Goal: Task Accomplishment & Management: Use online tool/utility

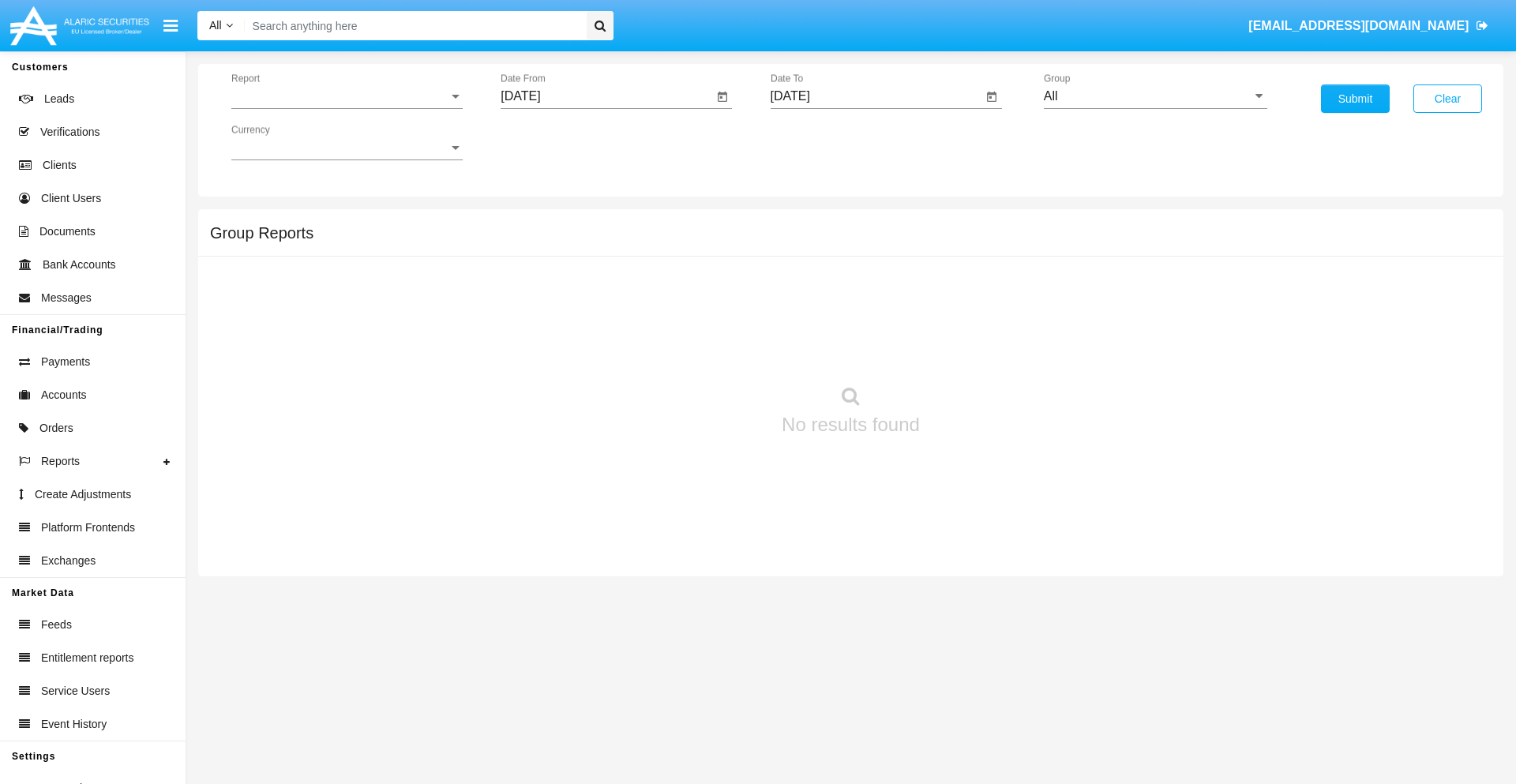
click at [346, 96] on span "Report" at bounding box center [340, 96] width 217 height 14
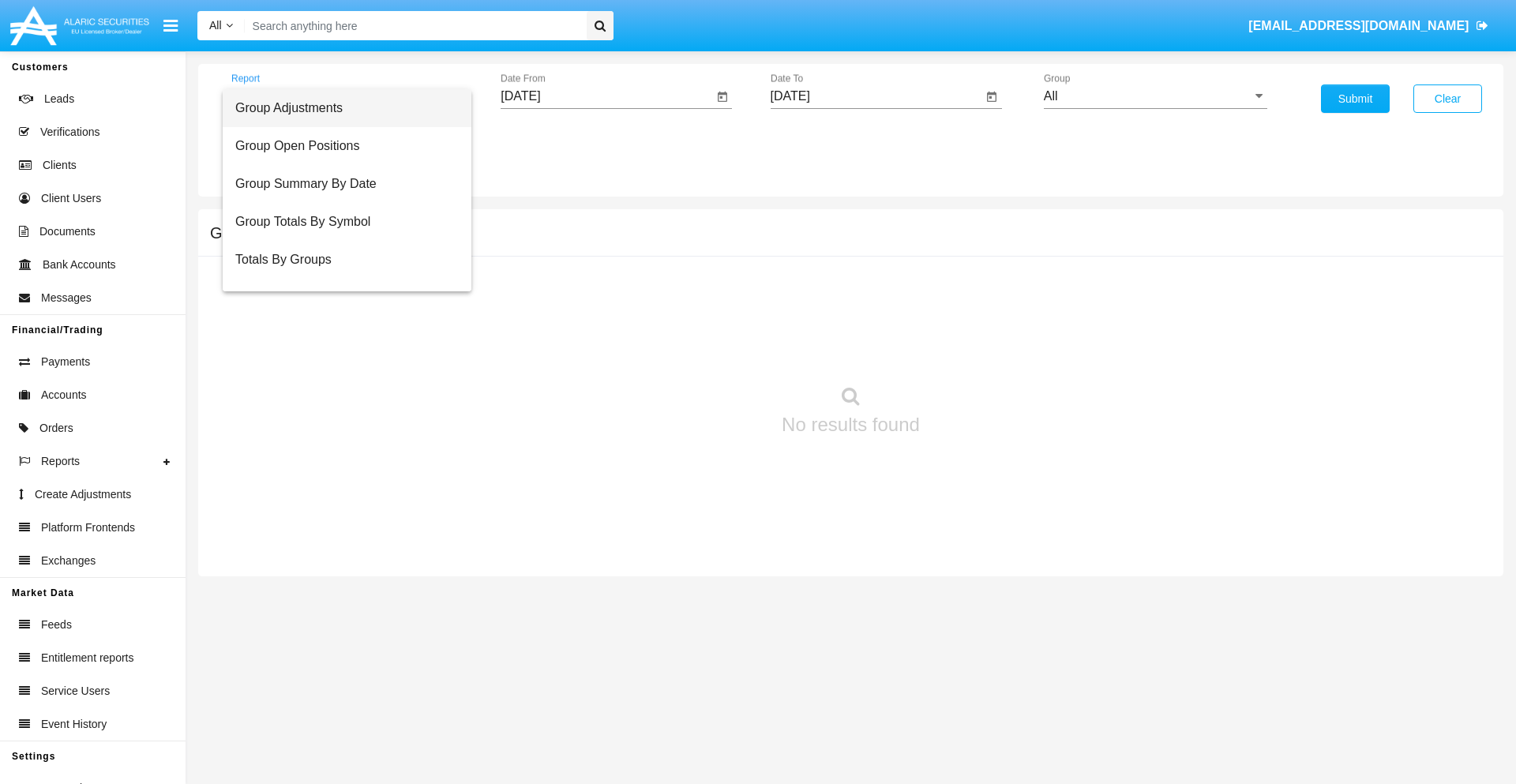
click at [340, 109] on span "Group Adjustments" at bounding box center [346, 108] width 223 height 38
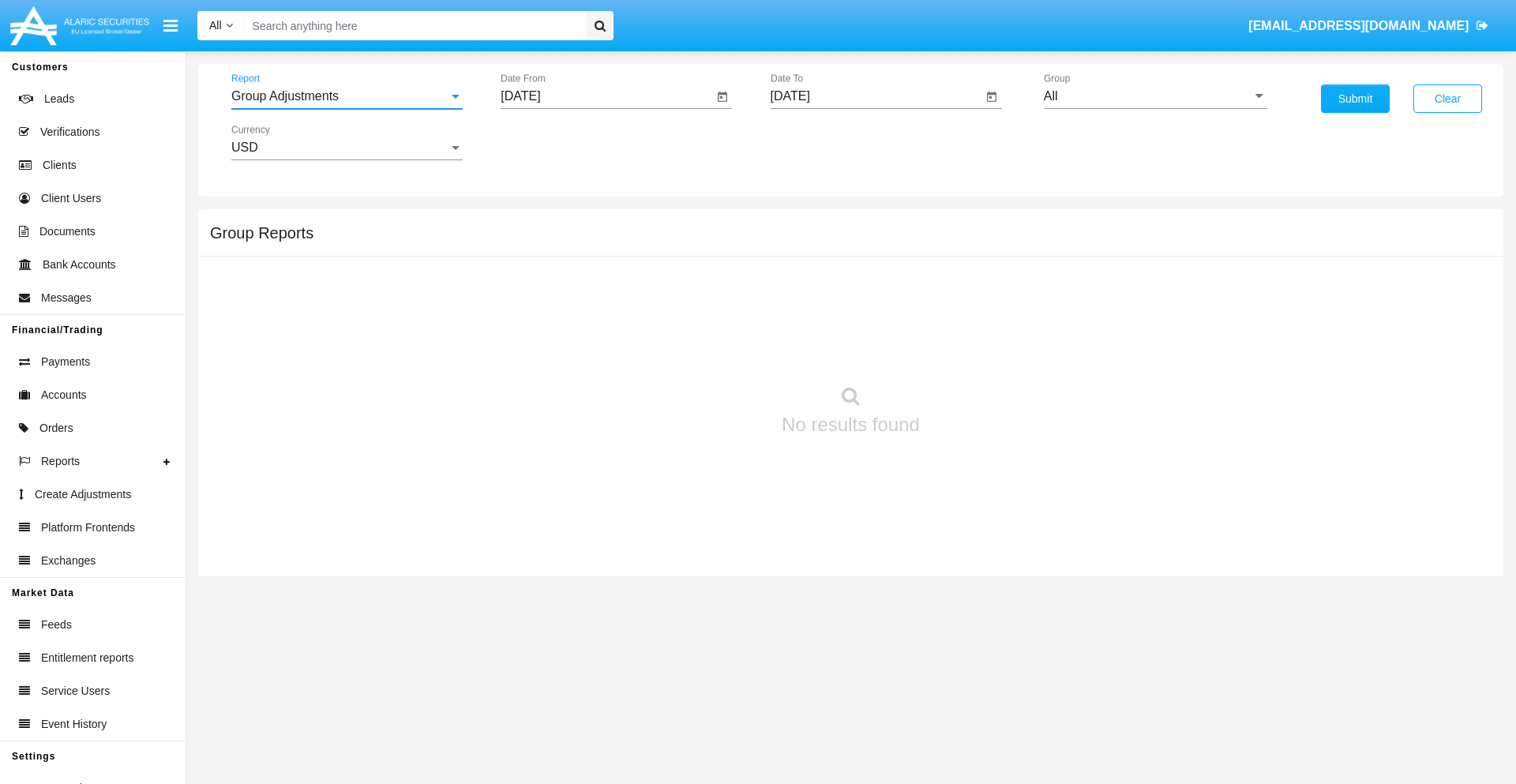
click at [606, 96] on input "[DATE]" at bounding box center [606, 96] width 213 height 14
click at [552, 142] on span "[DATE]" at bounding box center [538, 143] width 35 height 13
click at [704, 349] on div "2025" at bounding box center [704, 349] width 49 height 29
click at [594, 254] on div "JUN" at bounding box center [594, 255] width 49 height 29
click at [622, 273] on div "11" at bounding box center [622, 274] width 29 height 29
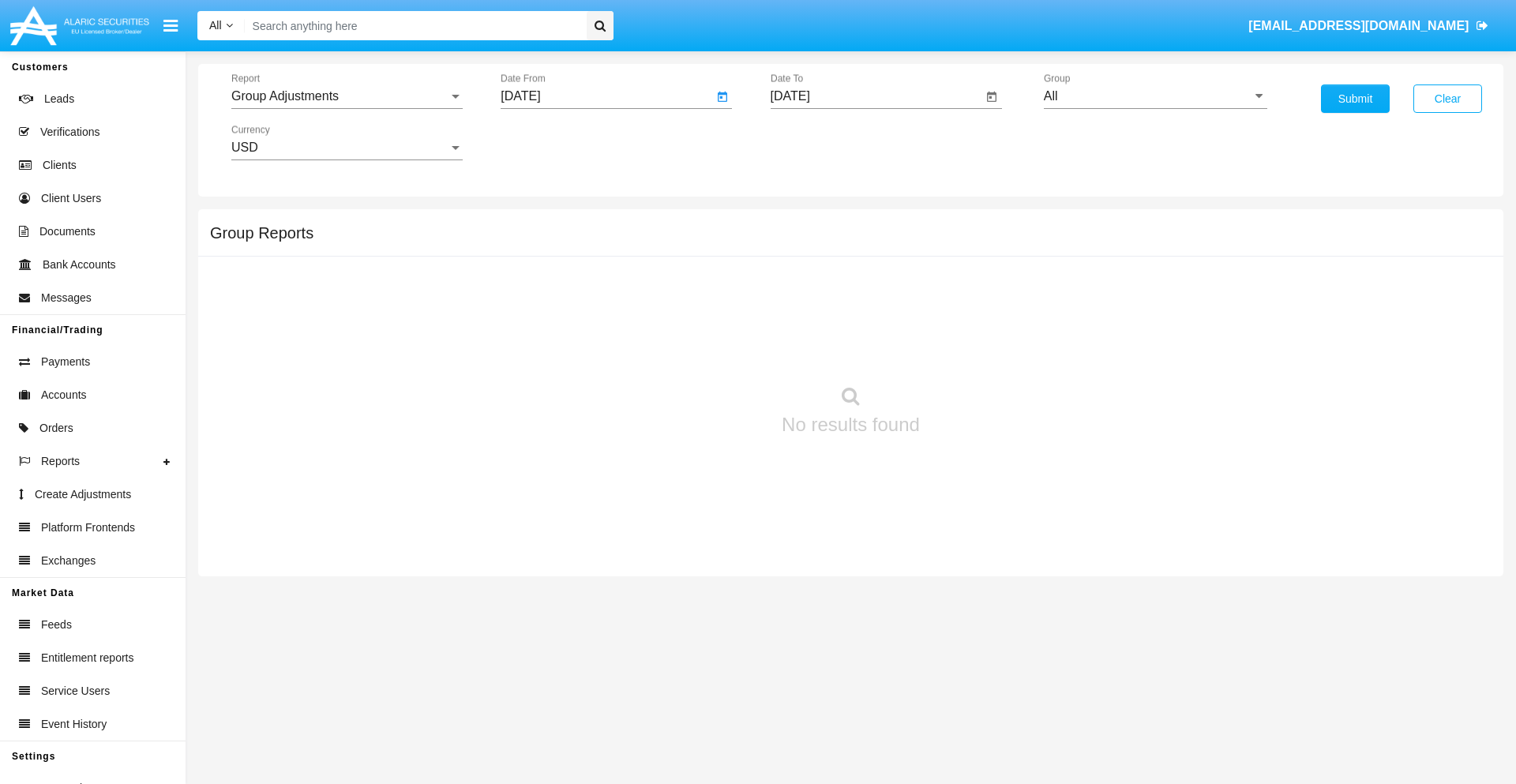
type input "06/11/25"
click at [876, 96] on input "[DATE]" at bounding box center [876, 96] width 213 height 14
click at [821, 142] on span "[DATE]" at bounding box center [808, 143] width 35 height 13
click at [973, 349] on div "2025" at bounding box center [973, 349] width 49 height 29
click at [807, 286] on div "SEP" at bounding box center [807, 286] width 49 height 29
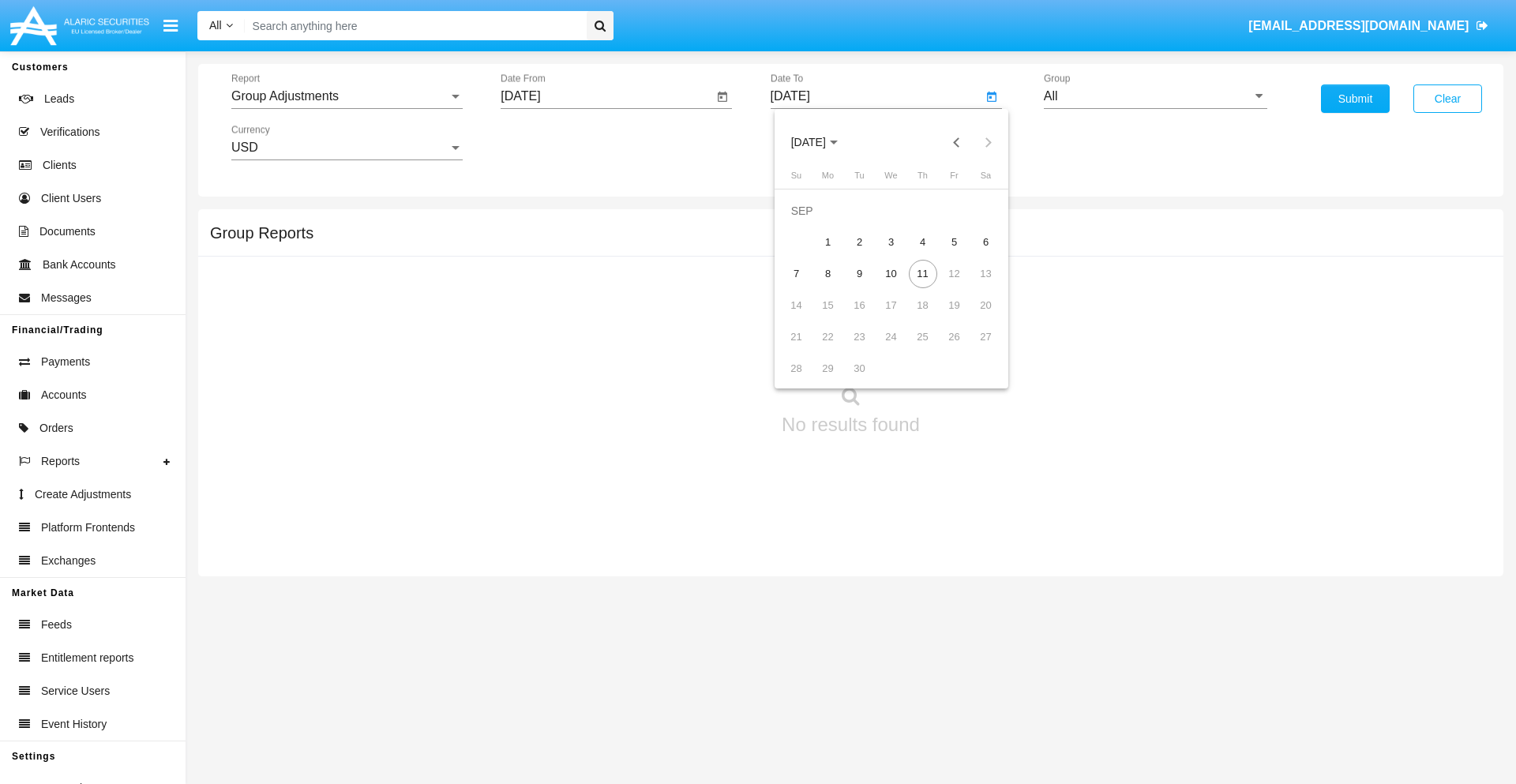
click at [922, 273] on div "11" at bounding box center [923, 274] width 29 height 29
type input "09/11/25"
click at [1155, 96] on input "All" at bounding box center [1154, 96] width 223 height 14
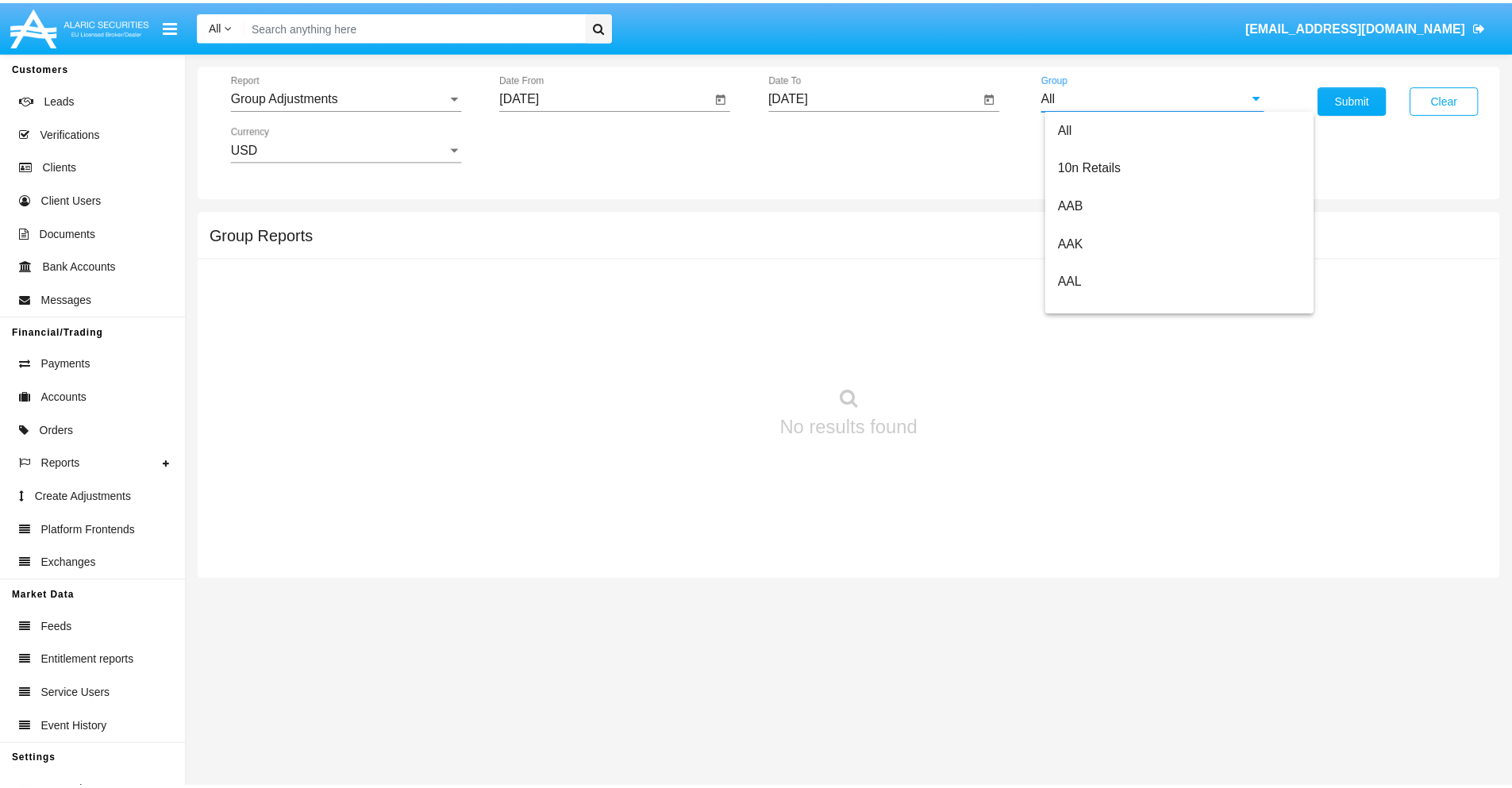
scroll to position [355, 0]
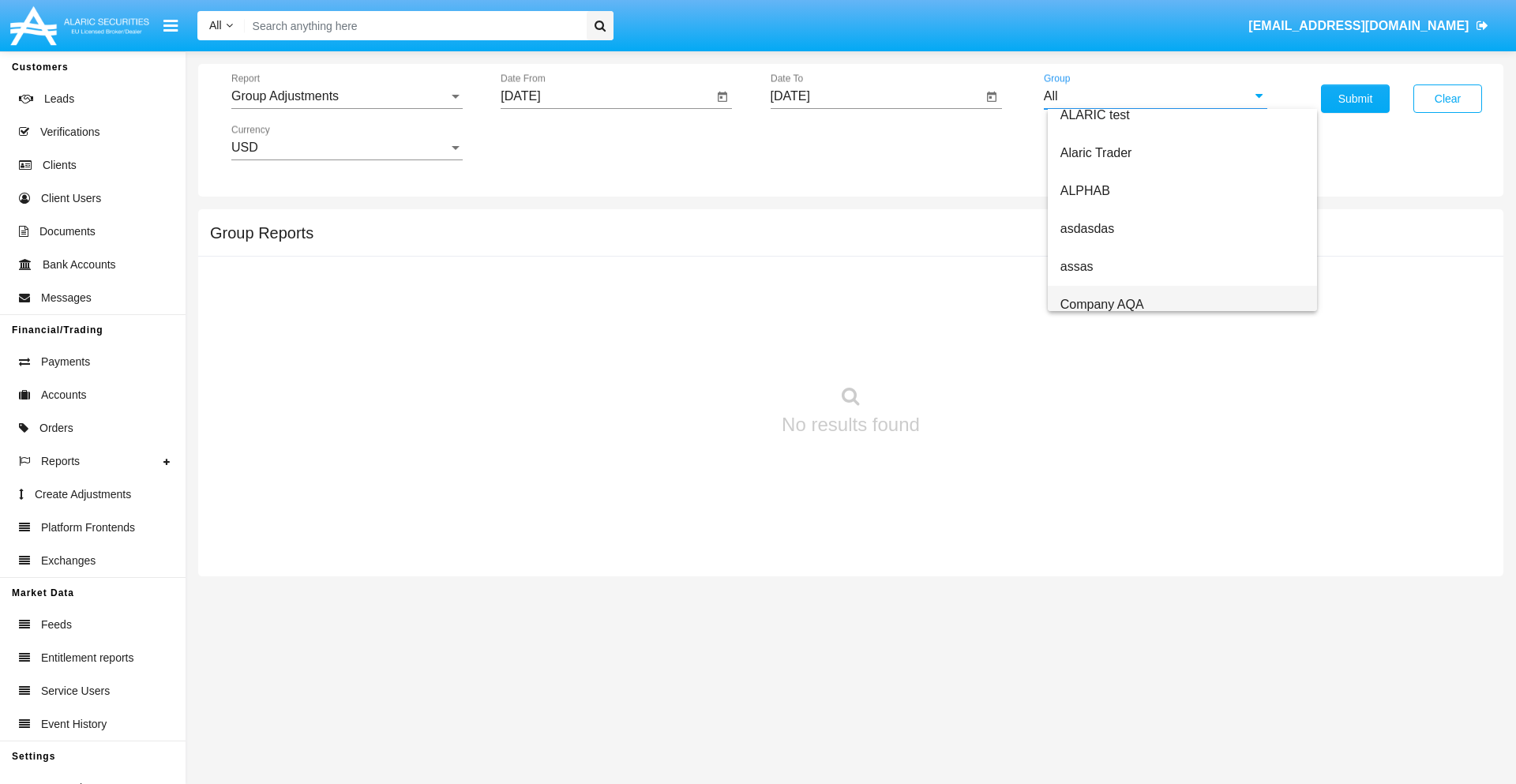
click at [1102, 304] on span "Company AQA" at bounding box center [1102, 304] width 83 height 13
type input "Company AQA"
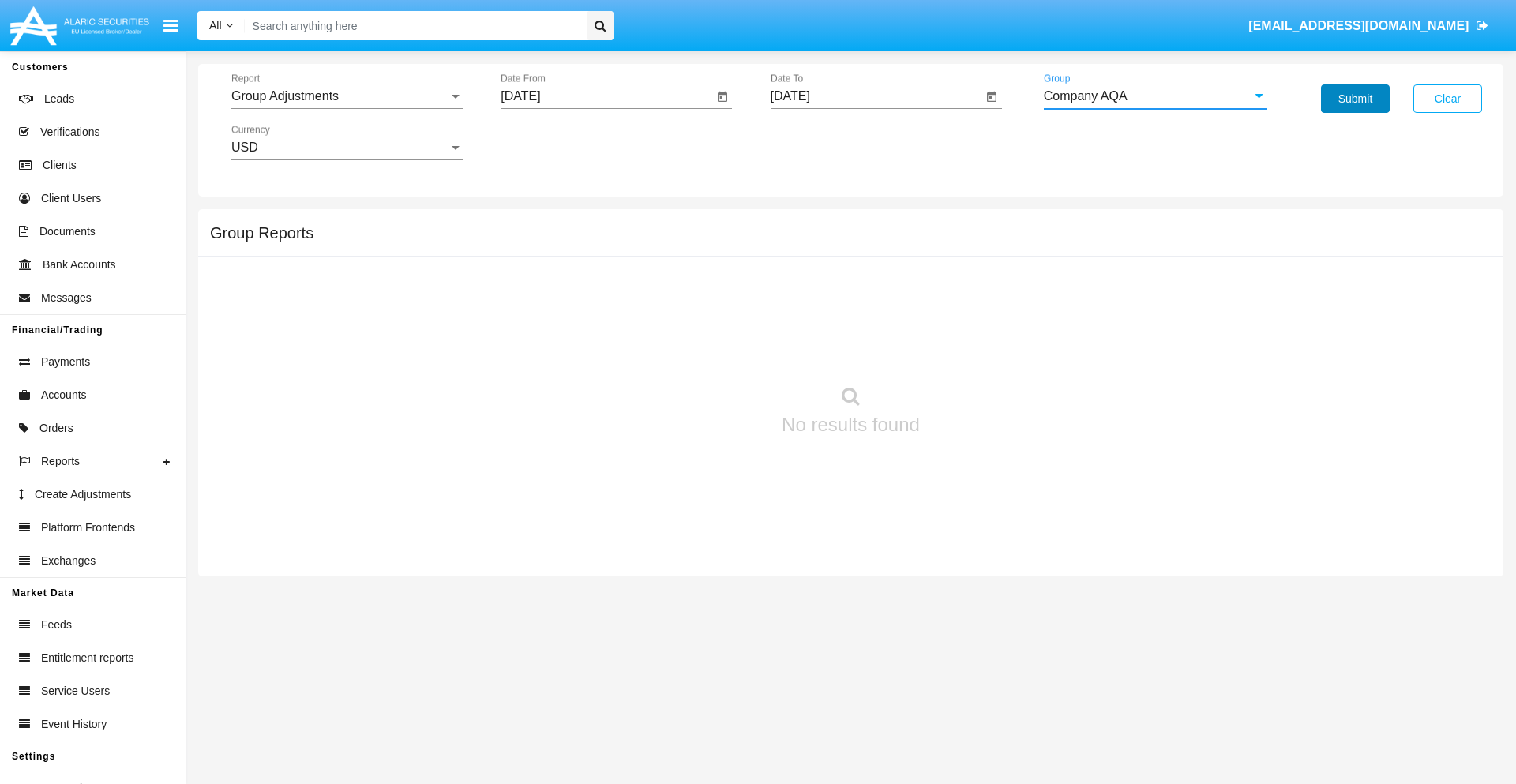
click at [1355, 99] on button "Submit" at bounding box center [1355, 99] width 69 height 29
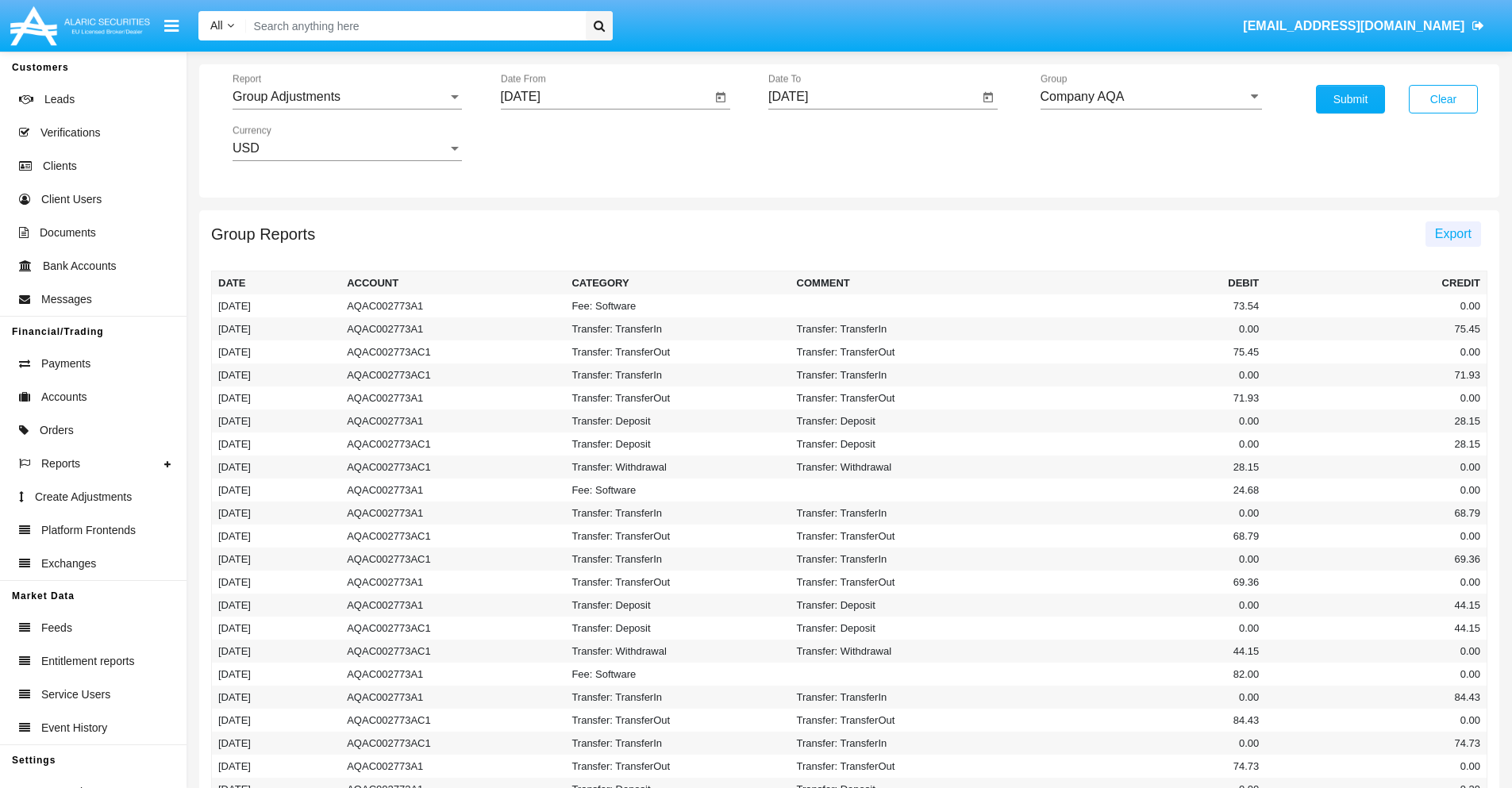
click at [1452, 234] on span "Export" at bounding box center [1452, 234] width 36 height 14
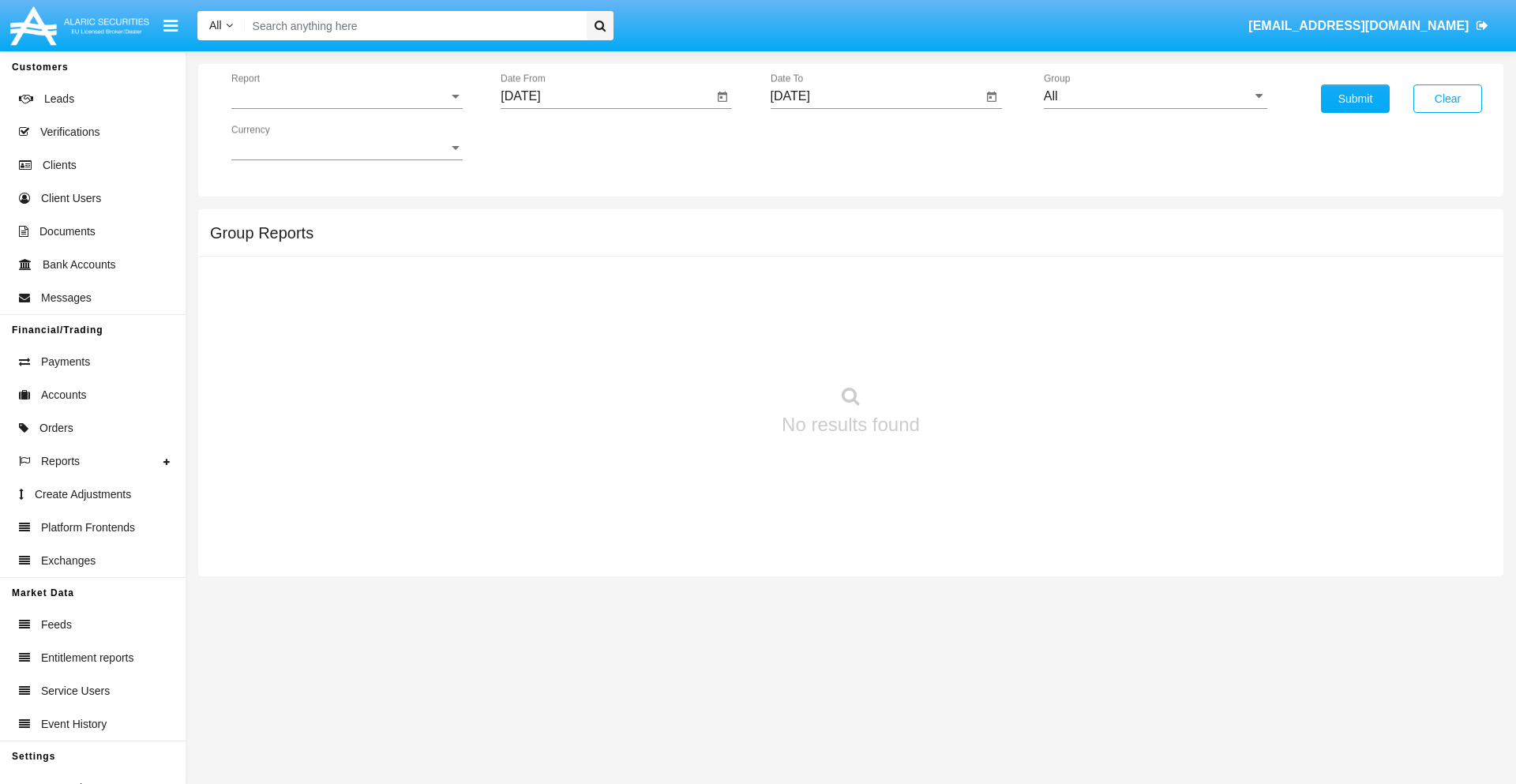
click at [346, 96] on span "Report" at bounding box center [340, 96] width 217 height 14
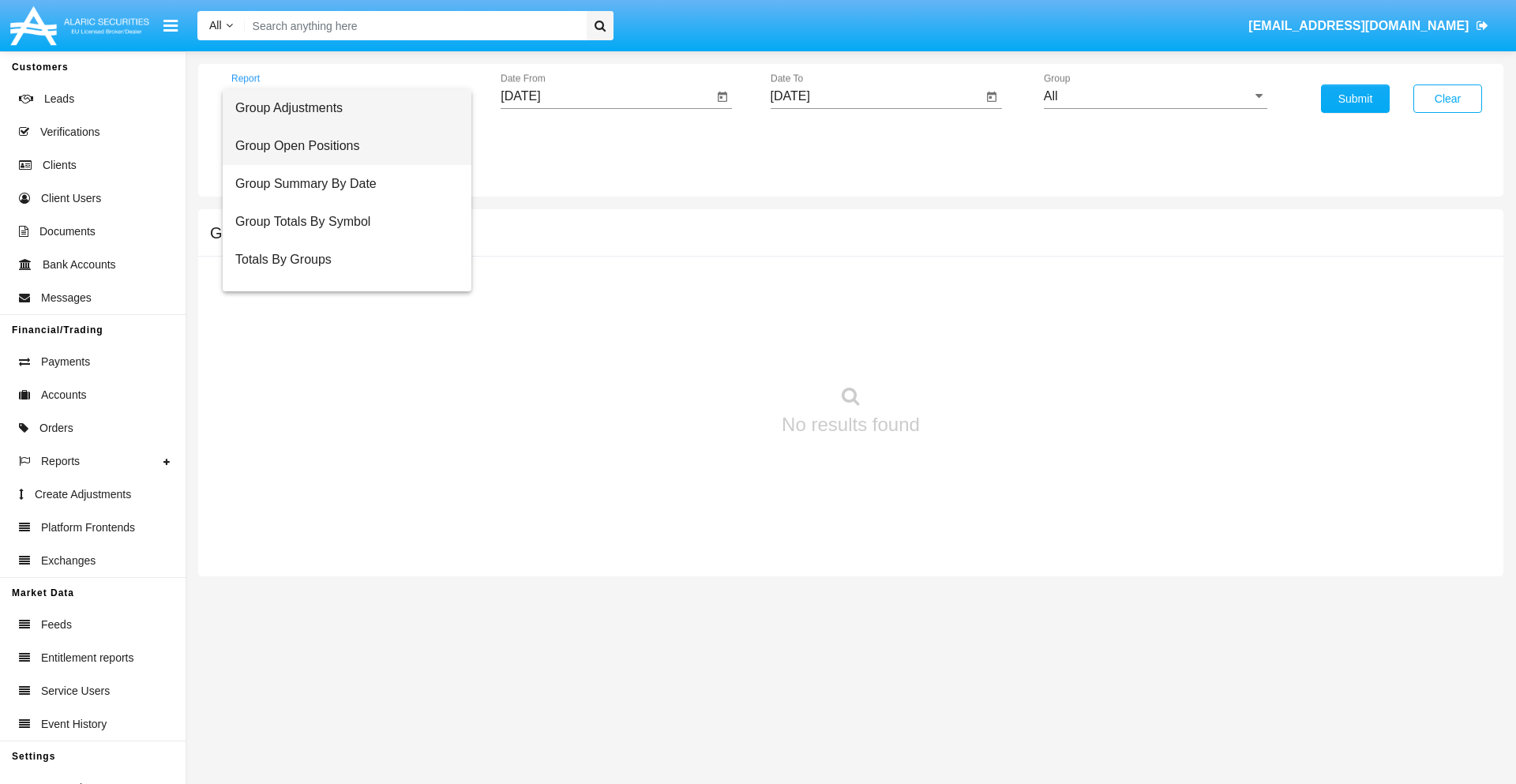
click at [340, 146] on span "Group Open Positions" at bounding box center [346, 146] width 223 height 38
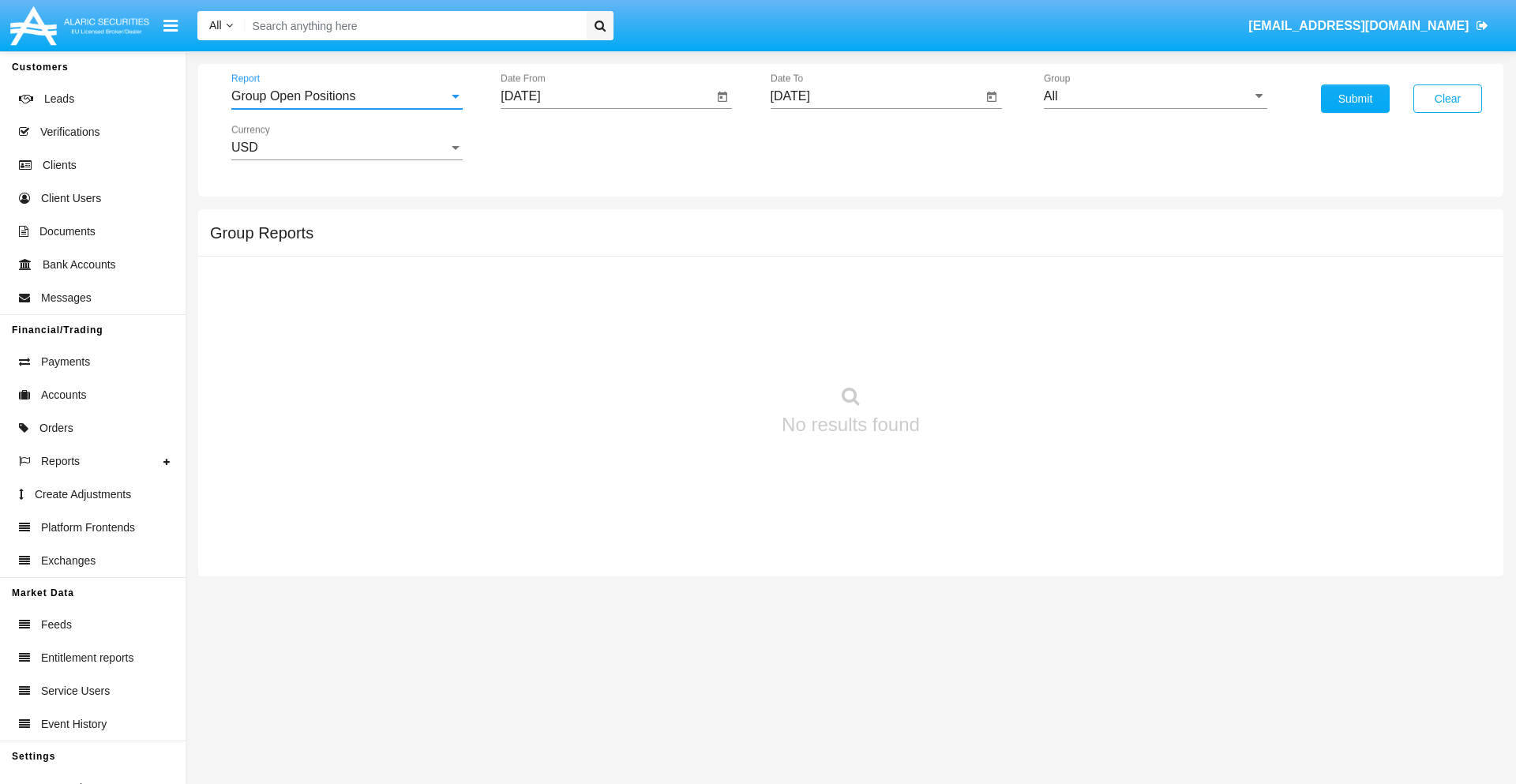
click at [606, 96] on input "[DATE]" at bounding box center [606, 96] width 213 height 14
click at [552, 142] on span "[DATE]" at bounding box center [538, 143] width 35 height 13
click at [704, 349] on div "2025" at bounding box center [704, 349] width 49 height 29
click at [704, 254] on div "AUG" at bounding box center [704, 255] width 49 height 29
click at [558, 273] on div "11" at bounding box center [558, 274] width 29 height 29
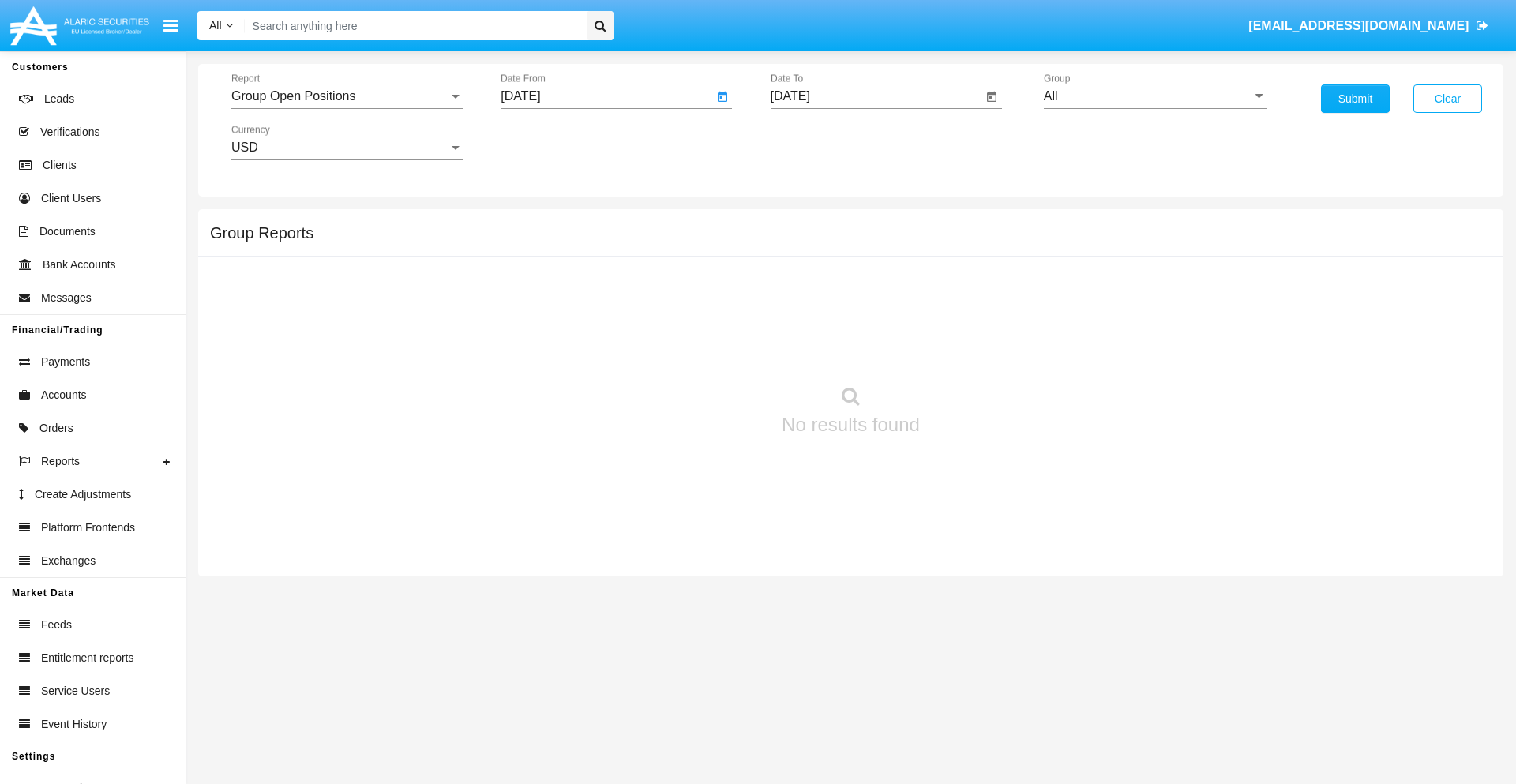
type input "08/11/25"
click at [876, 96] on input "[DATE]" at bounding box center [876, 96] width 213 height 14
click at [821, 142] on span "[DATE]" at bounding box center [808, 143] width 35 height 13
click at [973, 349] on div "2025" at bounding box center [973, 349] width 49 height 29
click at [807, 286] on div "SEP" at bounding box center [807, 286] width 49 height 29
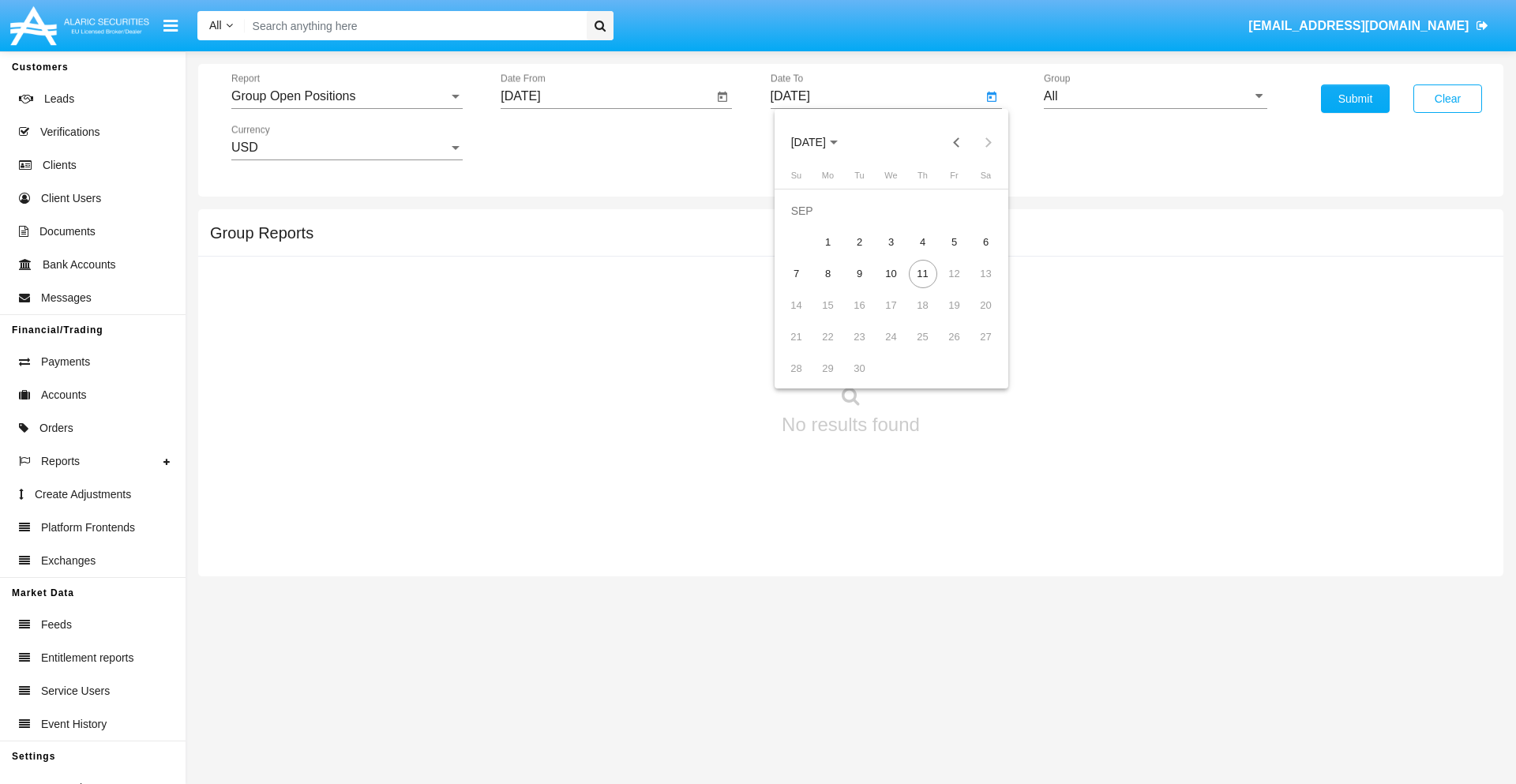
click at [922, 273] on div "11" at bounding box center [923, 274] width 29 height 29
type input "[DATE]"
click at [1155, 96] on input "All" at bounding box center [1154, 96] width 223 height 14
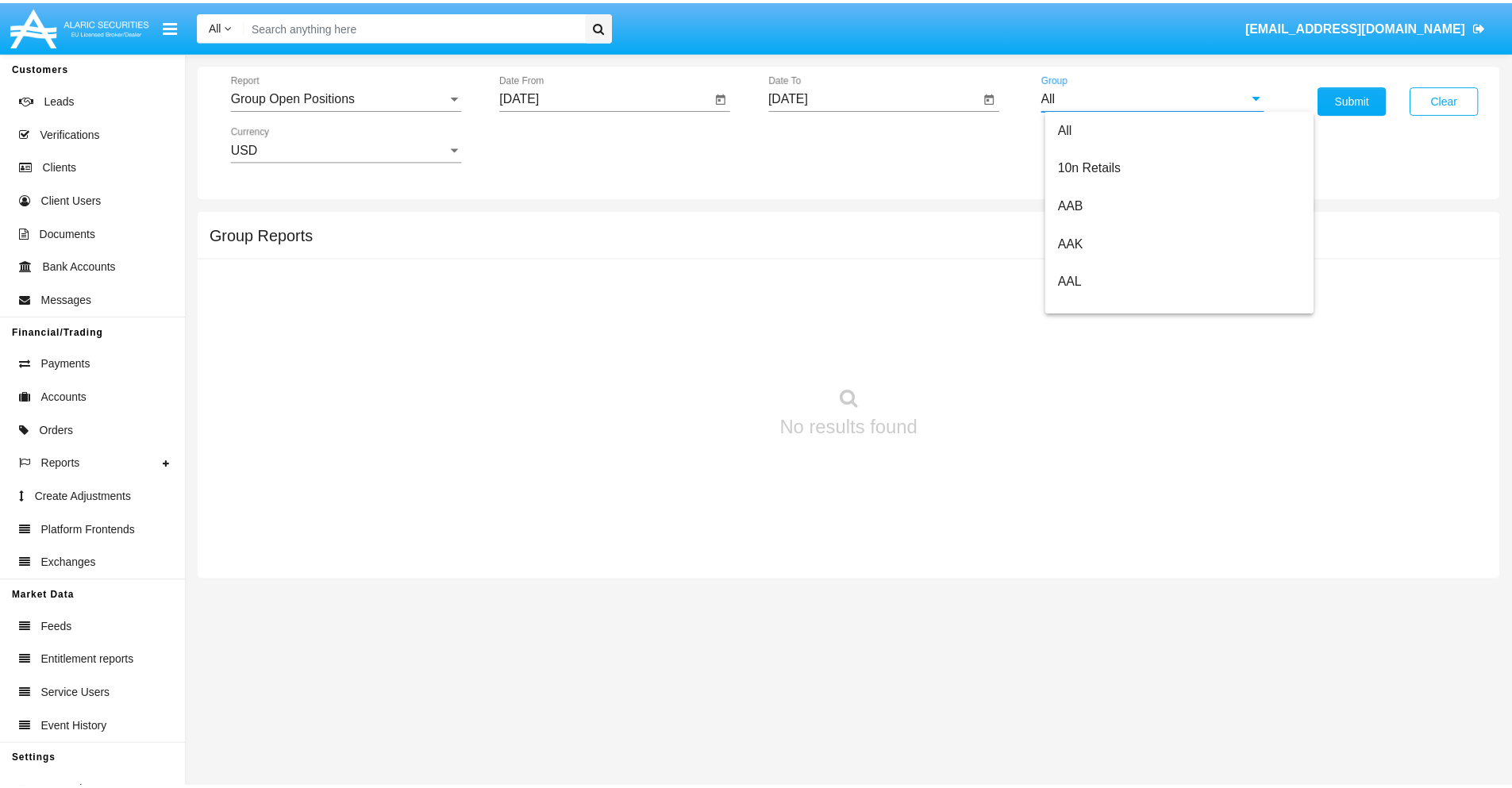
scroll to position [850, 0]
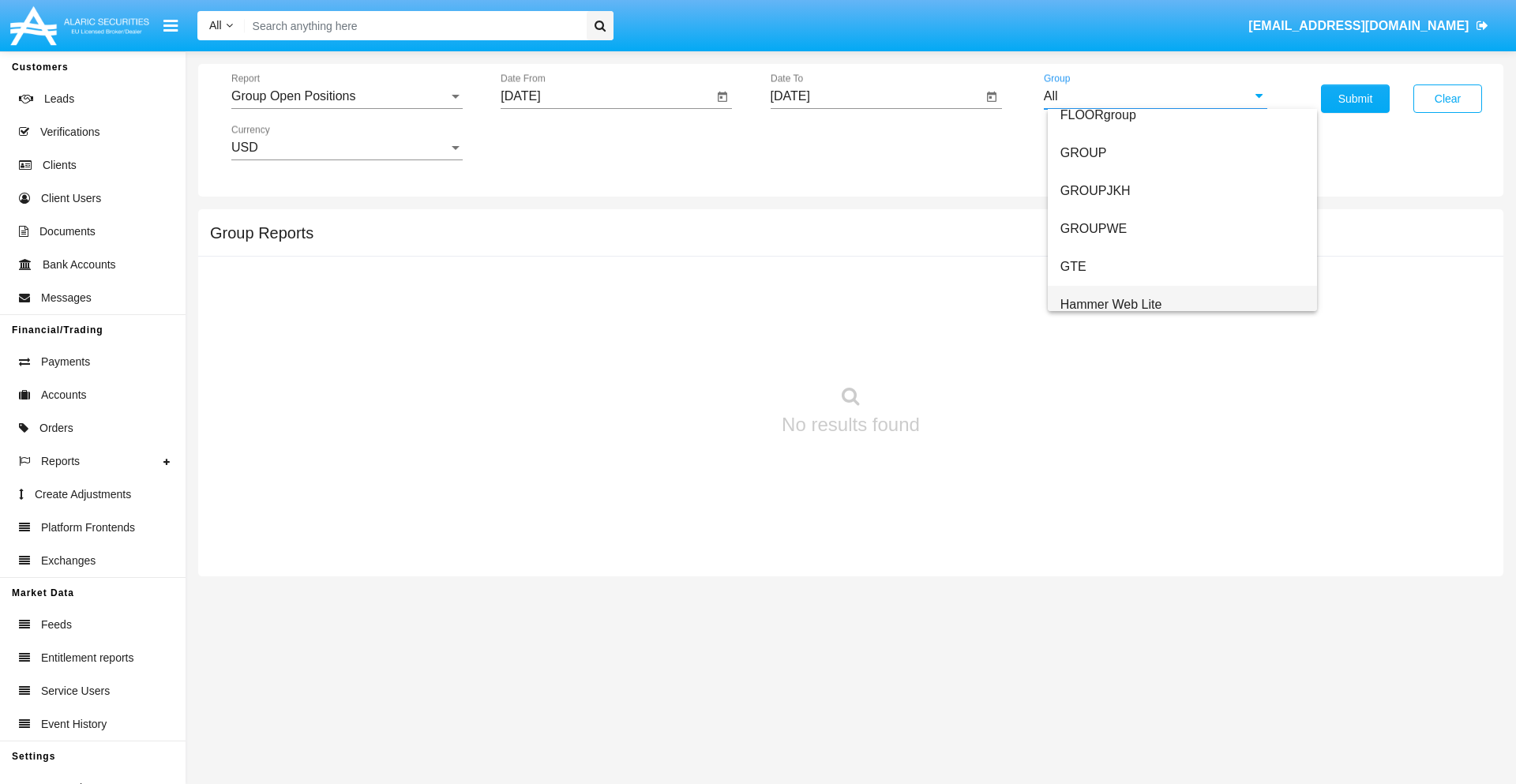
click at [1111, 304] on span "Hammer Web Lite" at bounding box center [1111, 304] width 102 height 13
type input "Hammer Web Lite"
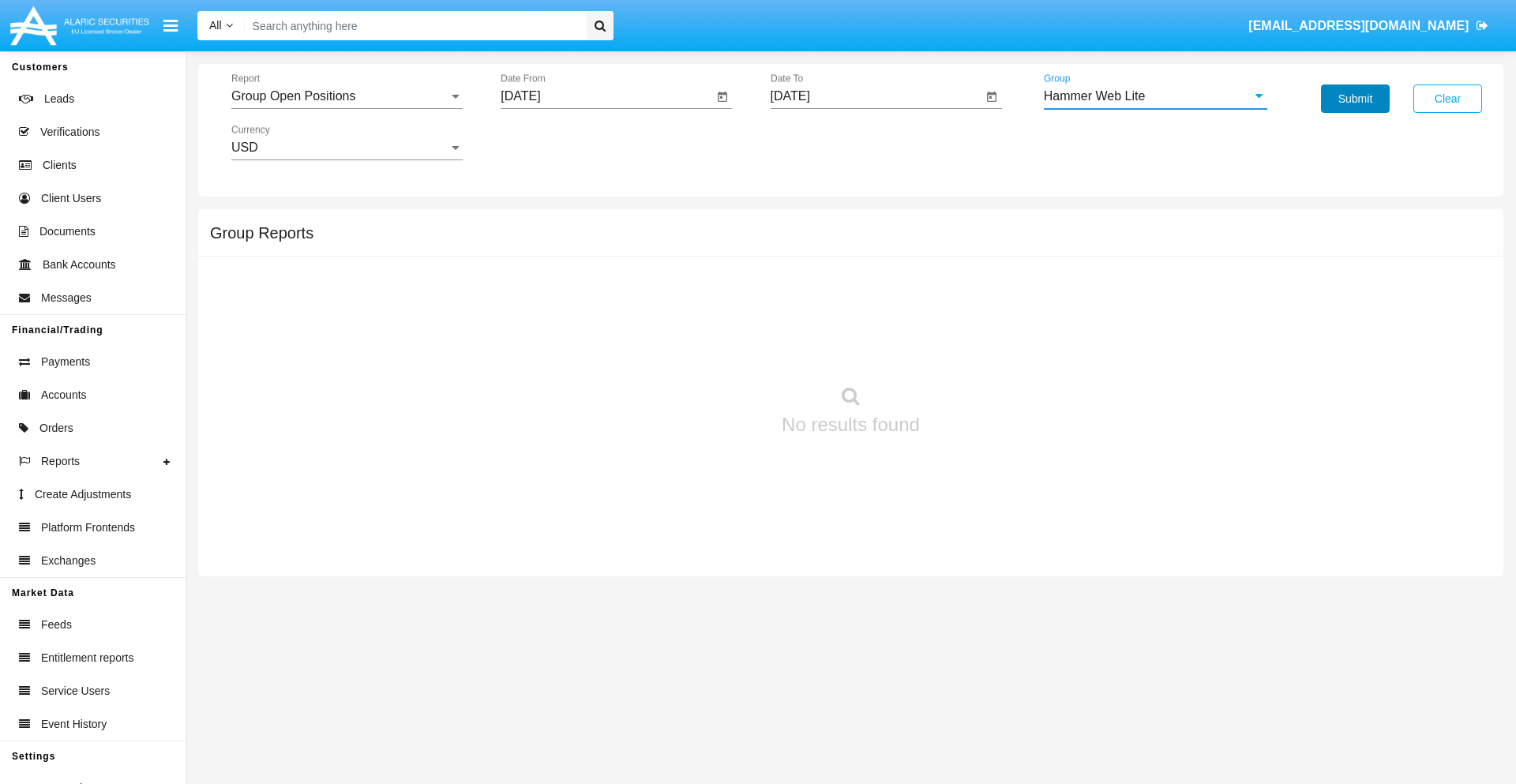
click at [1355, 99] on button "Submit" at bounding box center [1355, 99] width 69 height 29
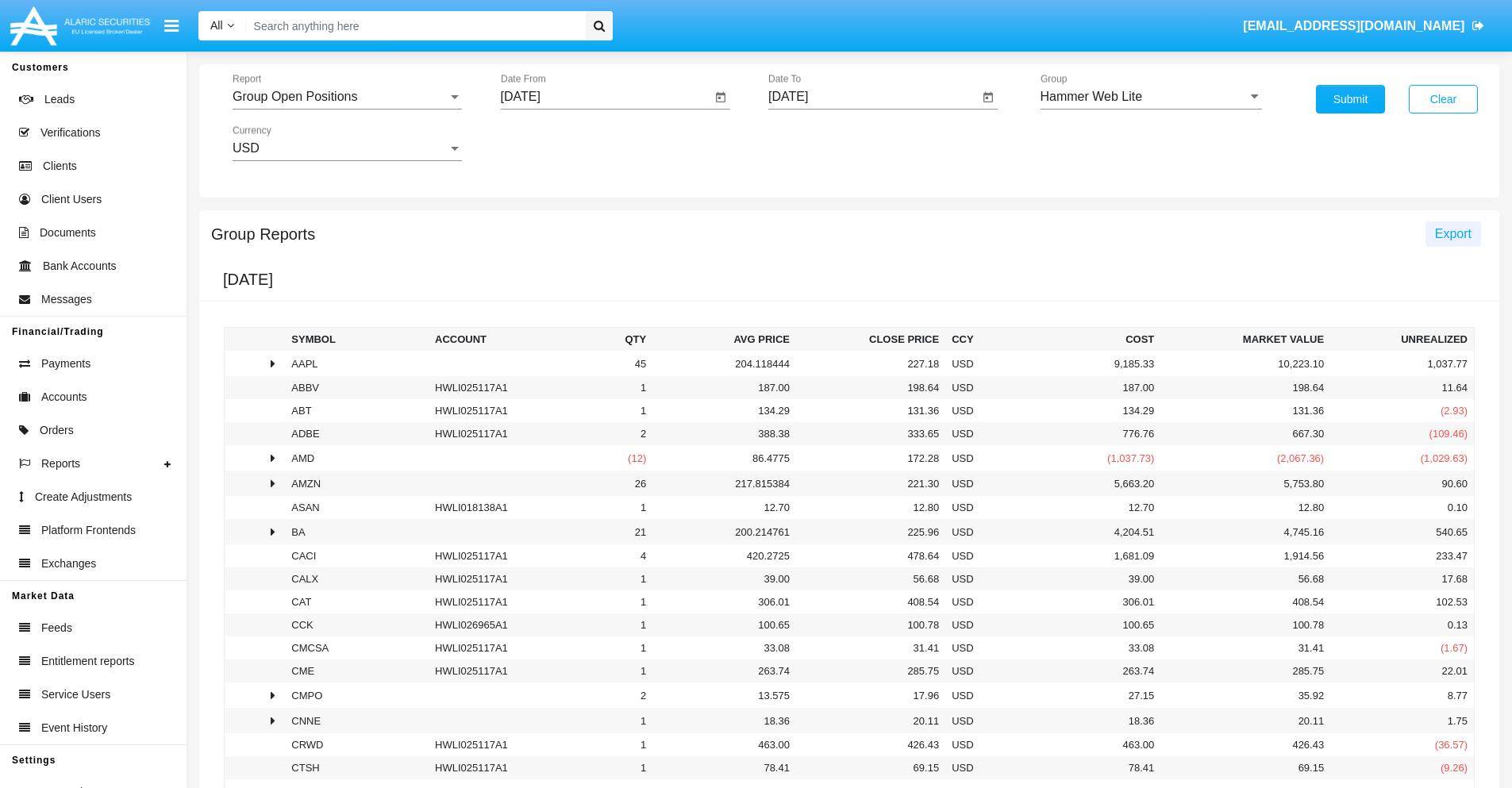
click at [1452, 234] on span "Export" at bounding box center [1452, 234] width 36 height 14
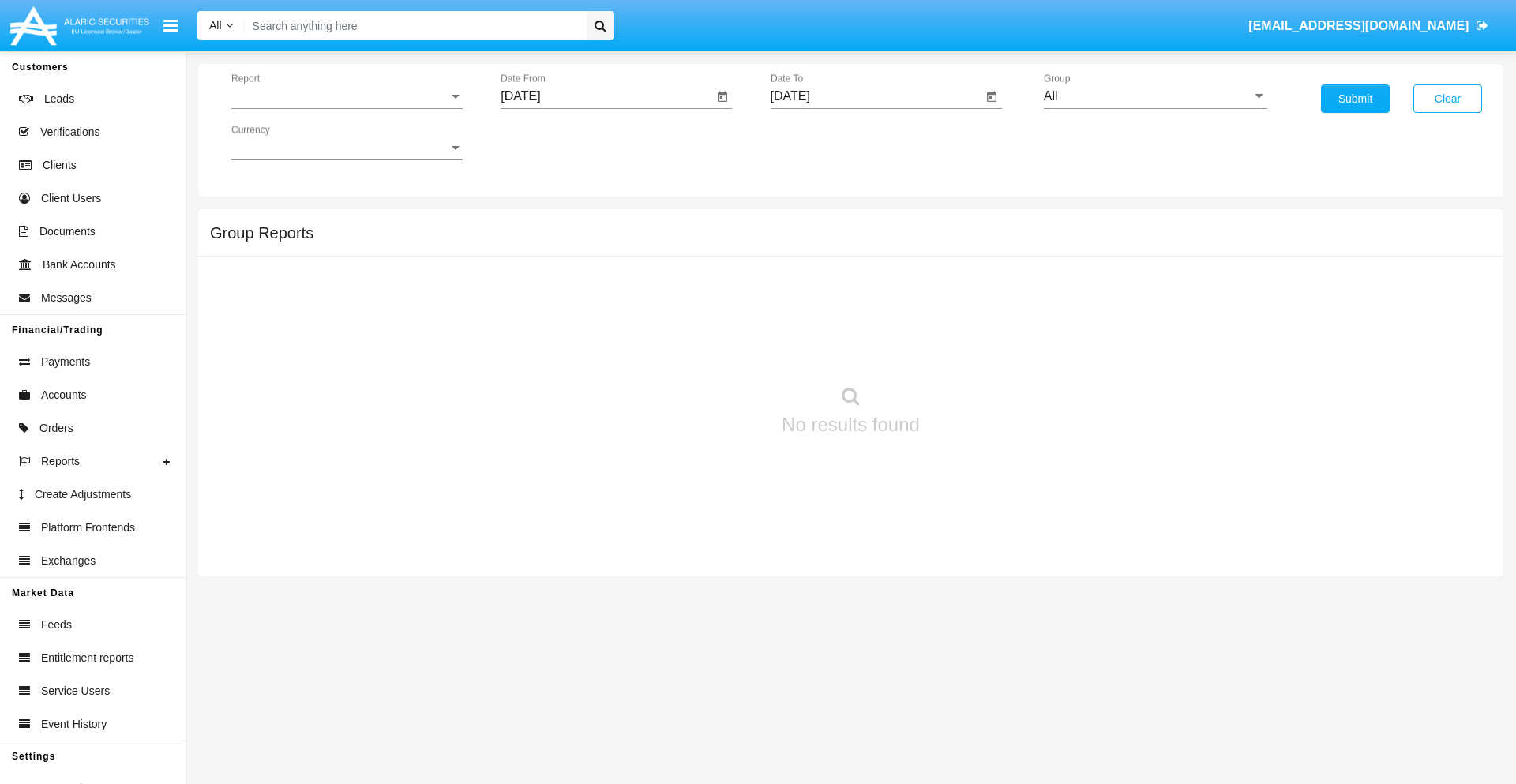
click at [346, 96] on span "Report" at bounding box center [340, 96] width 217 height 14
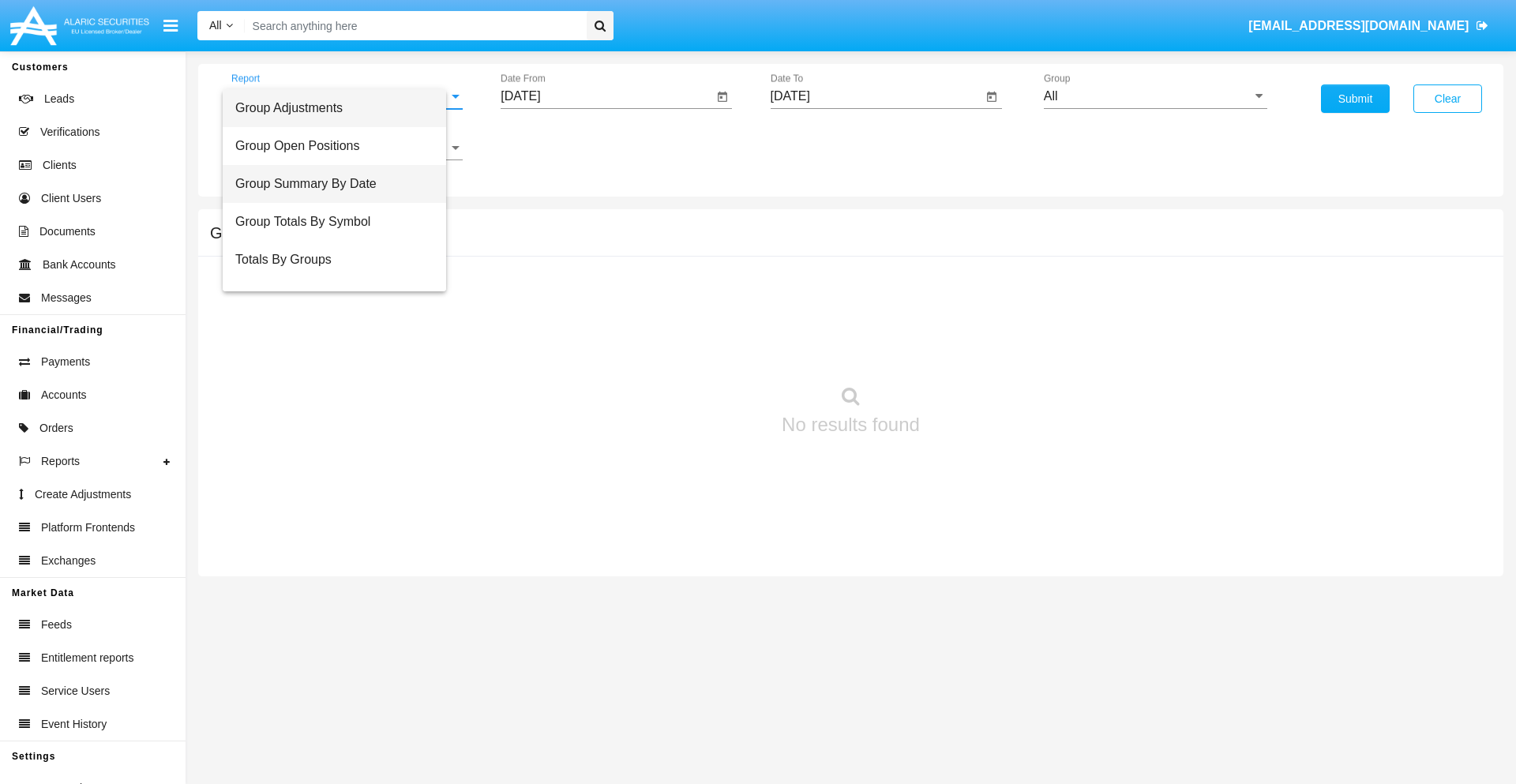
click at [340, 184] on span "Group Summary By Date" at bounding box center [334, 184] width 198 height 38
click at [606, 96] on input "[DATE]" at bounding box center [606, 96] width 213 height 14
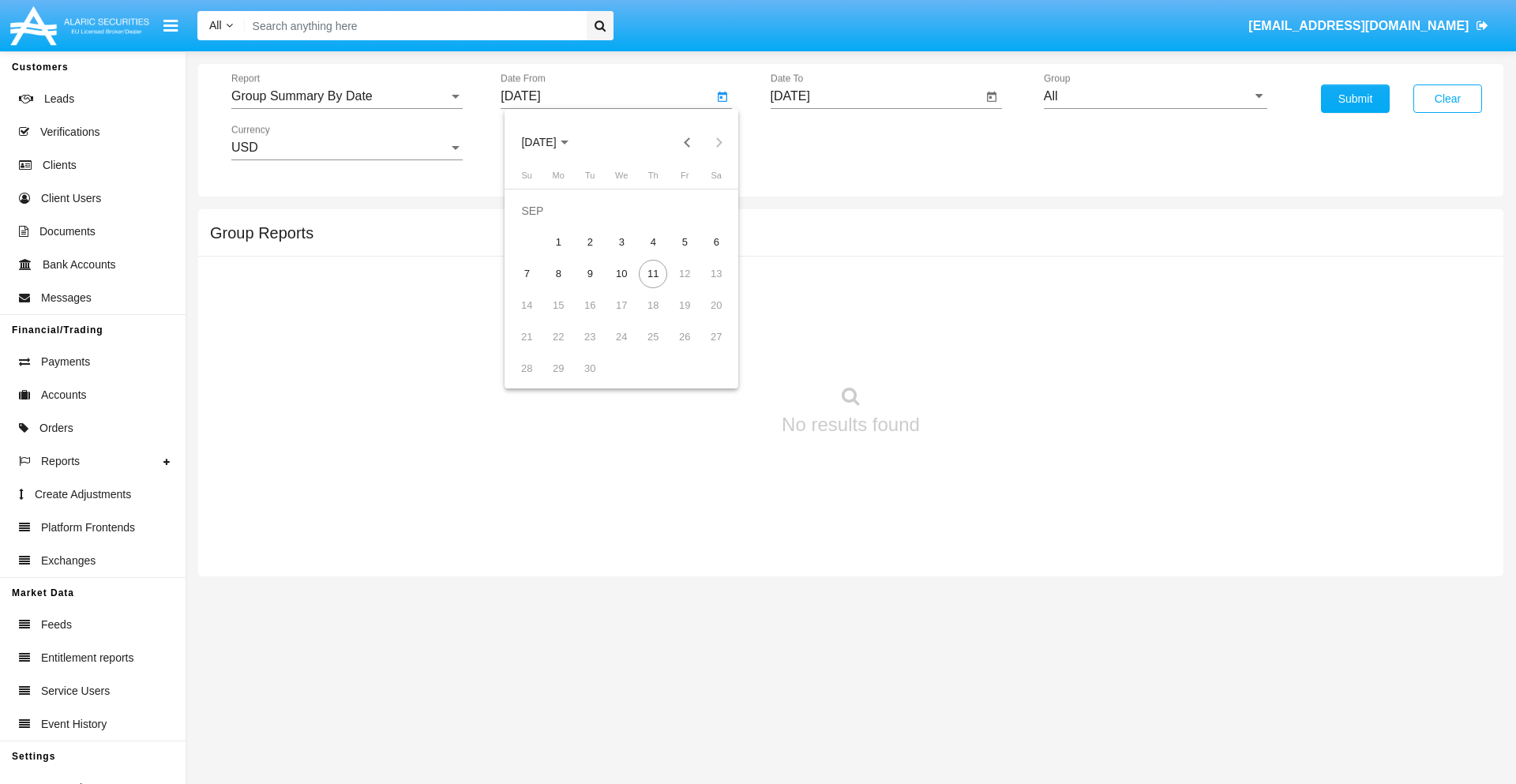
click at [552, 142] on span "[DATE]" at bounding box center [538, 143] width 35 height 13
click at [704, 349] on div "2025" at bounding box center [704, 349] width 49 height 29
click at [704, 254] on div "AUG" at bounding box center [704, 255] width 49 height 29
click at [558, 273] on div "11" at bounding box center [558, 274] width 29 height 29
type input "[DATE]"
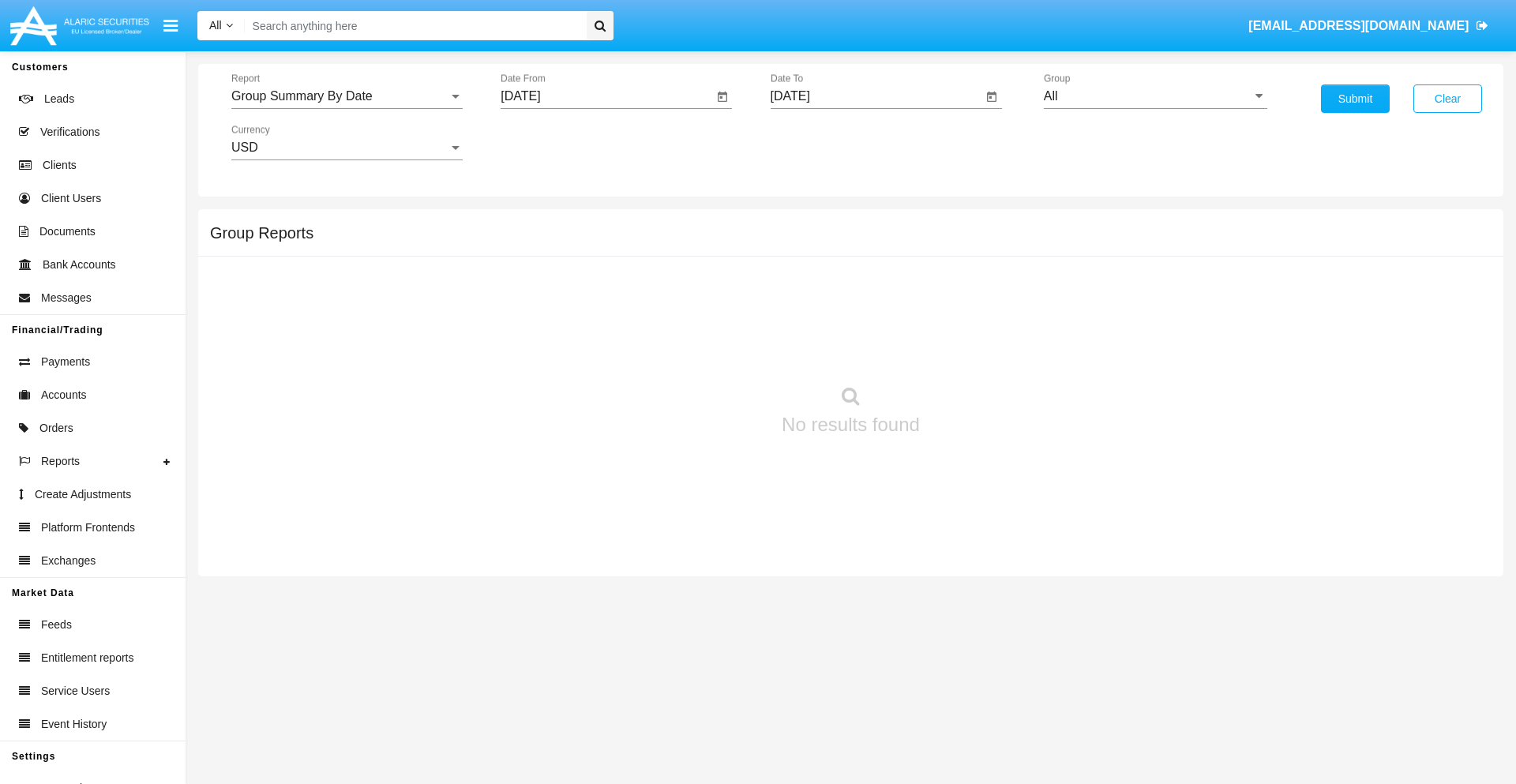
click at [876, 96] on input "[DATE]" at bounding box center [876, 96] width 213 height 14
click at [821, 142] on span "[DATE]" at bounding box center [808, 143] width 35 height 13
click at [973, 349] on div "2025" at bounding box center [973, 349] width 49 height 29
click at [807, 286] on div "SEP" at bounding box center [807, 286] width 49 height 29
click at [922, 273] on div "11" at bounding box center [923, 274] width 29 height 29
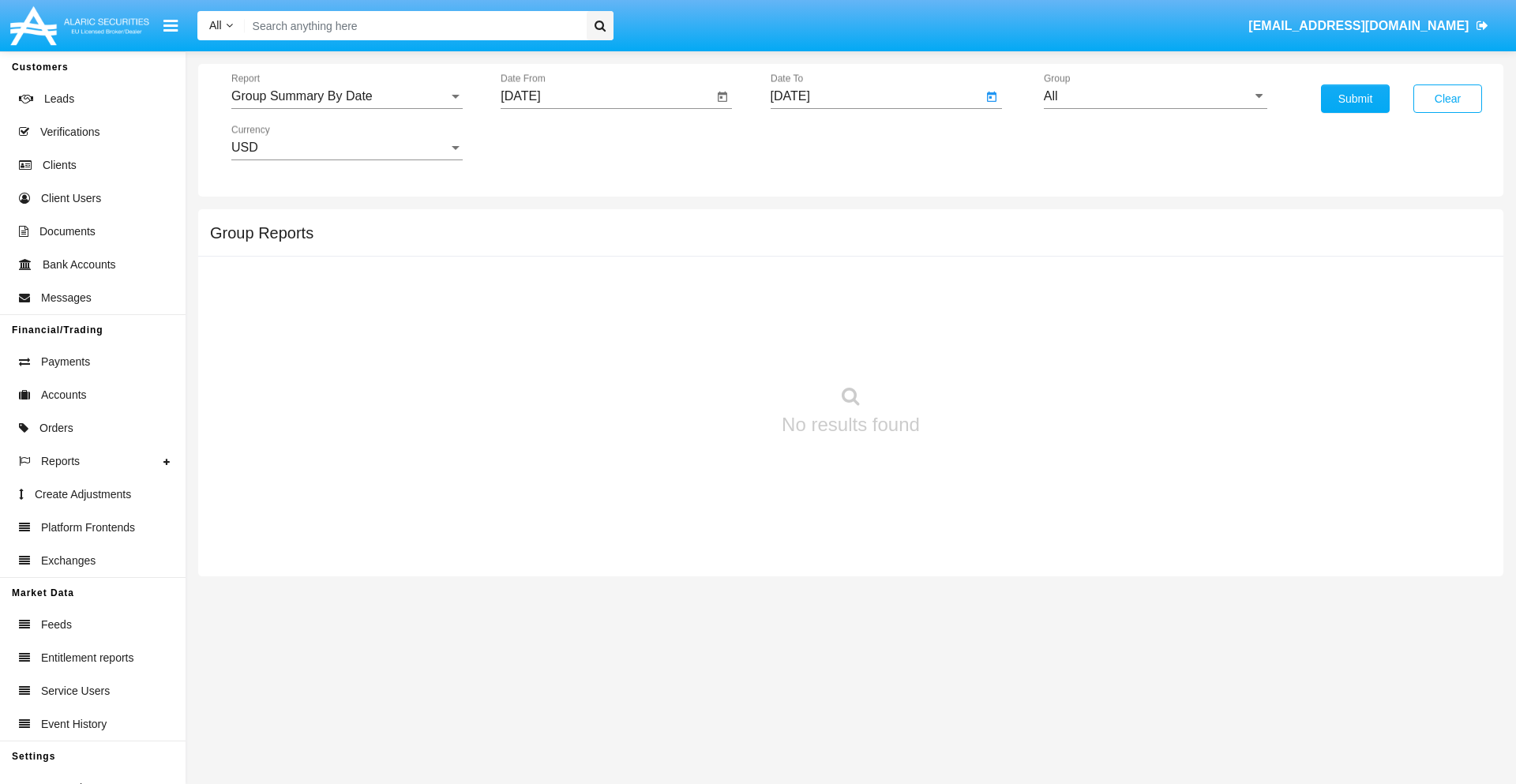
type input "[DATE]"
click at [1155, 96] on input "All" at bounding box center [1154, 96] width 223 height 14
type input "Hammer Web Lite"
click at [1355, 99] on button "Submit" at bounding box center [1355, 99] width 69 height 29
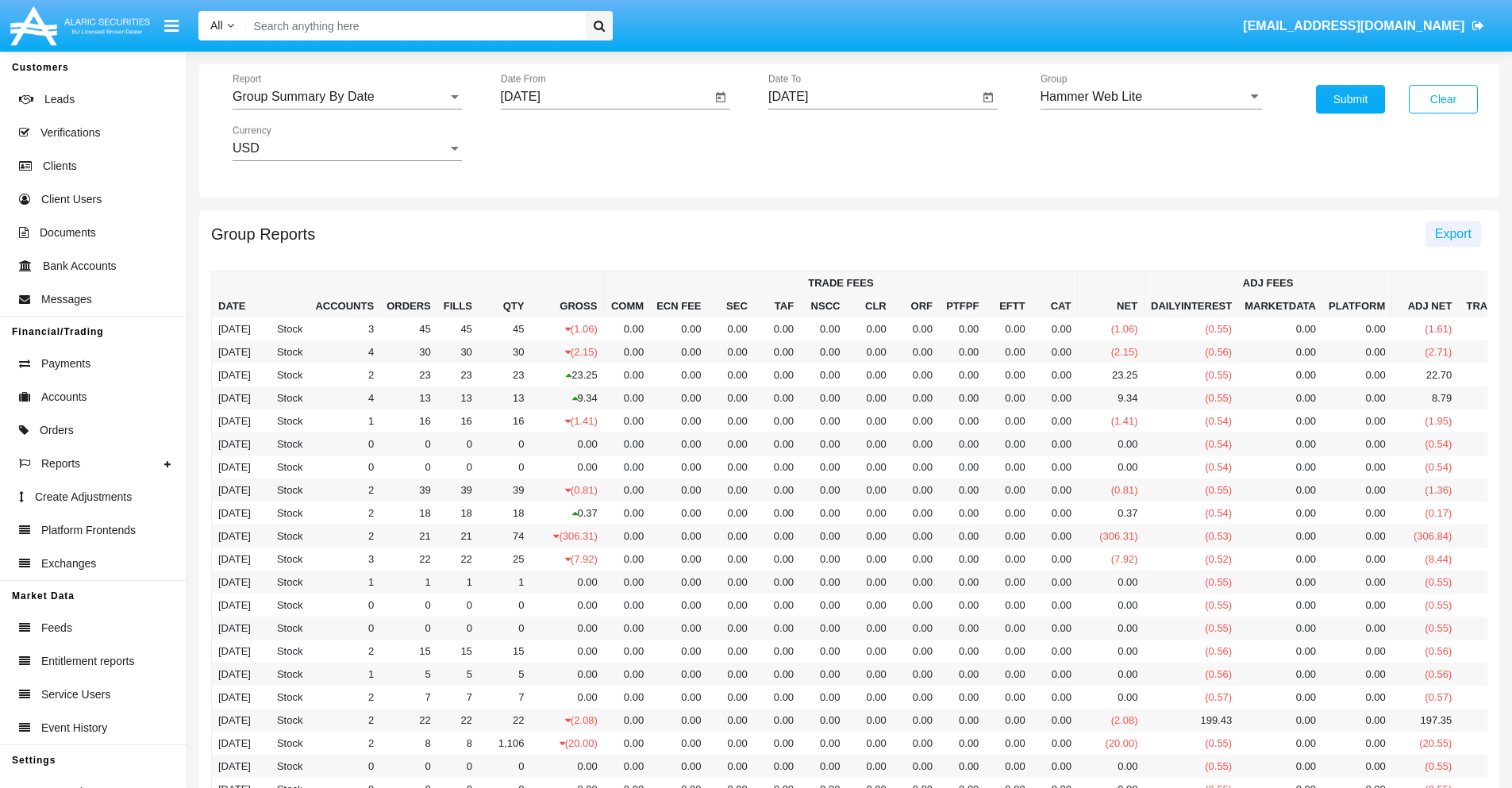
click at [1452, 234] on span "Export" at bounding box center [1452, 234] width 36 height 14
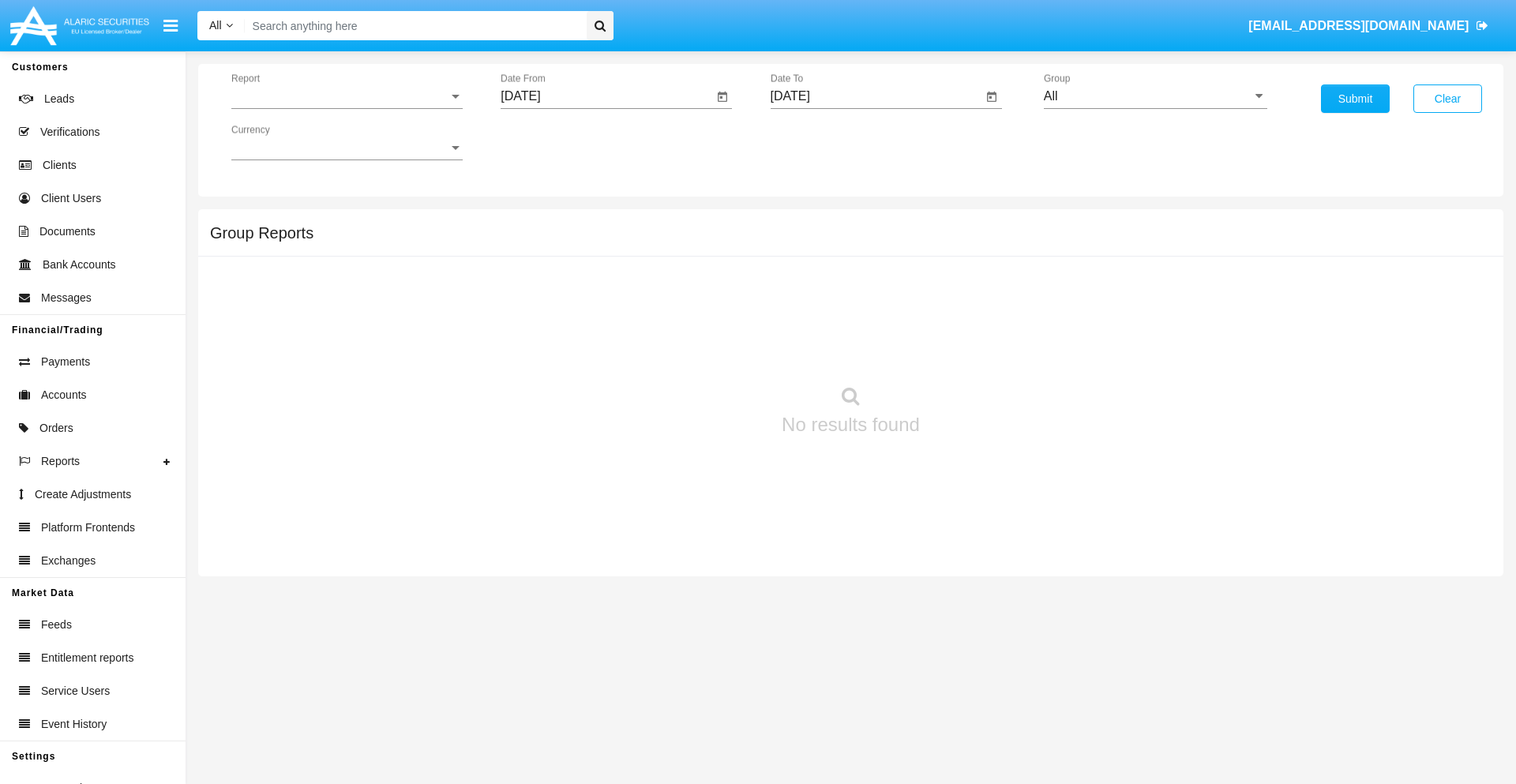
click at [346, 96] on span "Report" at bounding box center [340, 96] width 217 height 14
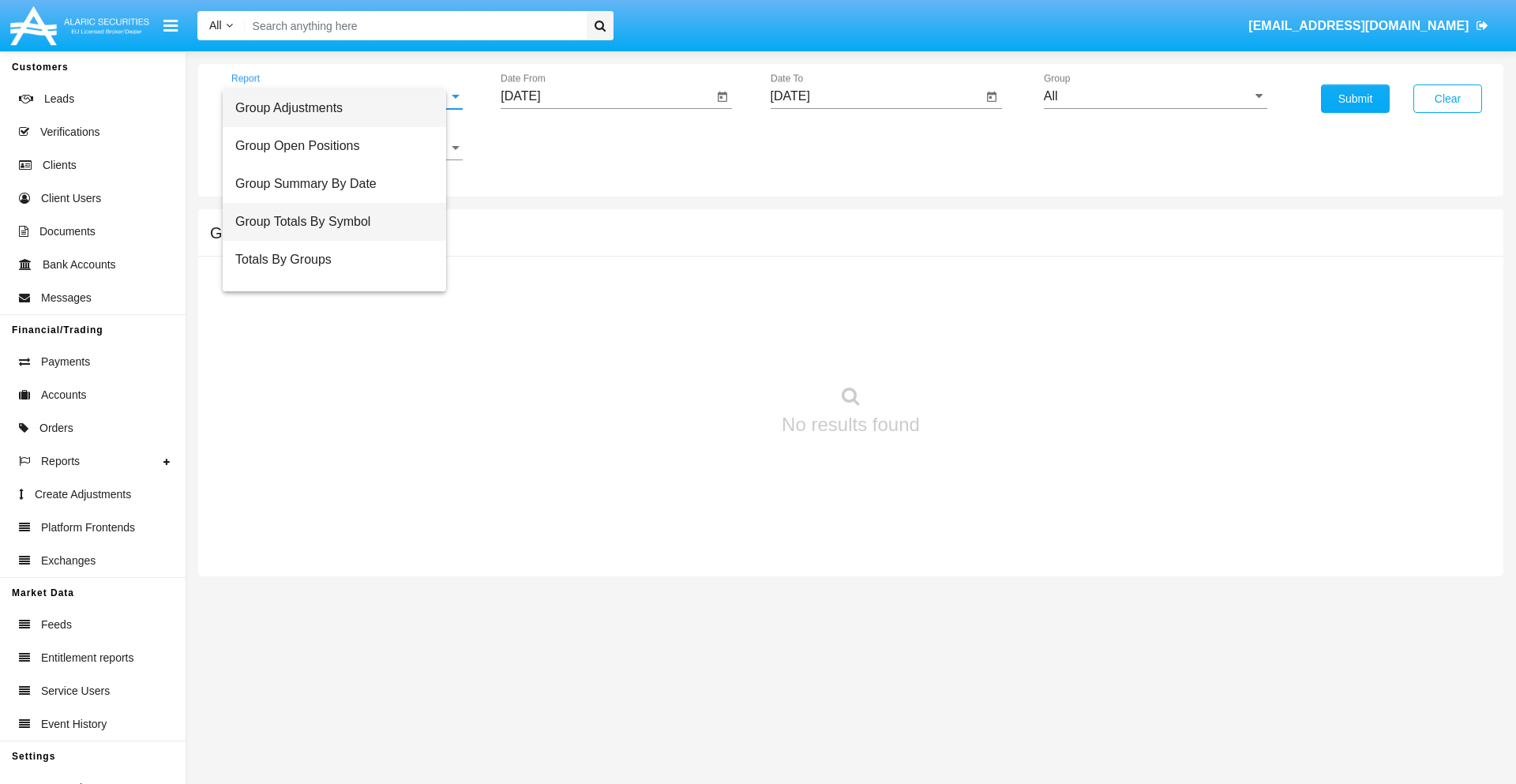
click at [340, 222] on span "Group Totals By Symbol" at bounding box center [334, 222] width 198 height 38
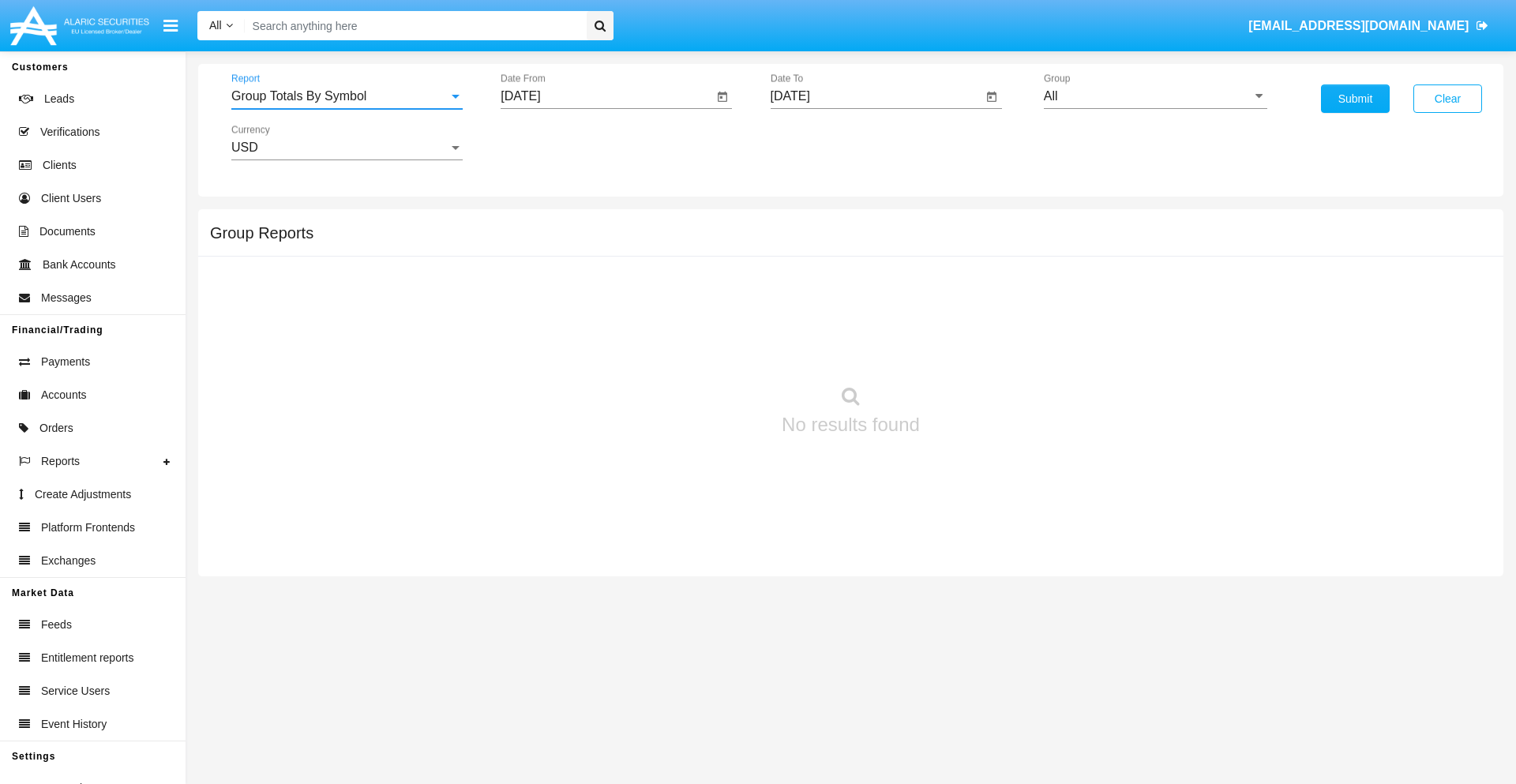
click at [606, 96] on input "[DATE]" at bounding box center [606, 96] width 213 height 14
click at [552, 142] on span "[DATE]" at bounding box center [538, 143] width 35 height 13
click at [704, 349] on div "2025" at bounding box center [704, 349] width 49 height 29
click at [704, 254] on div "AUG" at bounding box center [704, 255] width 49 height 29
click at [558, 273] on div "11" at bounding box center [558, 274] width 29 height 29
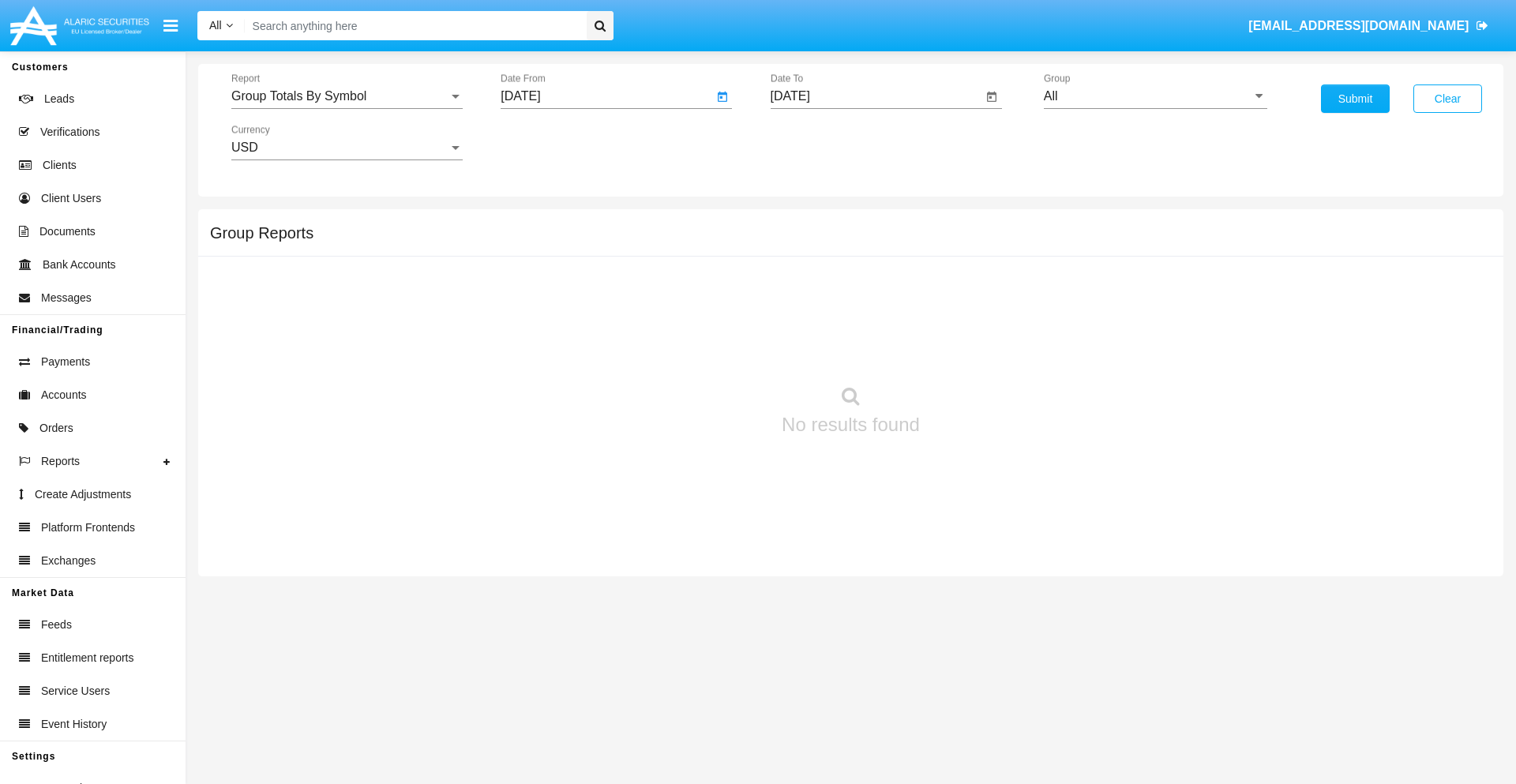
type input "08/11/25"
click at [876, 96] on input "[DATE]" at bounding box center [876, 96] width 213 height 14
click at [821, 142] on span "[DATE]" at bounding box center [808, 143] width 35 height 13
click at [973, 349] on div "2025" at bounding box center [973, 349] width 49 height 29
click at [807, 286] on div "SEP" at bounding box center [807, 286] width 49 height 29
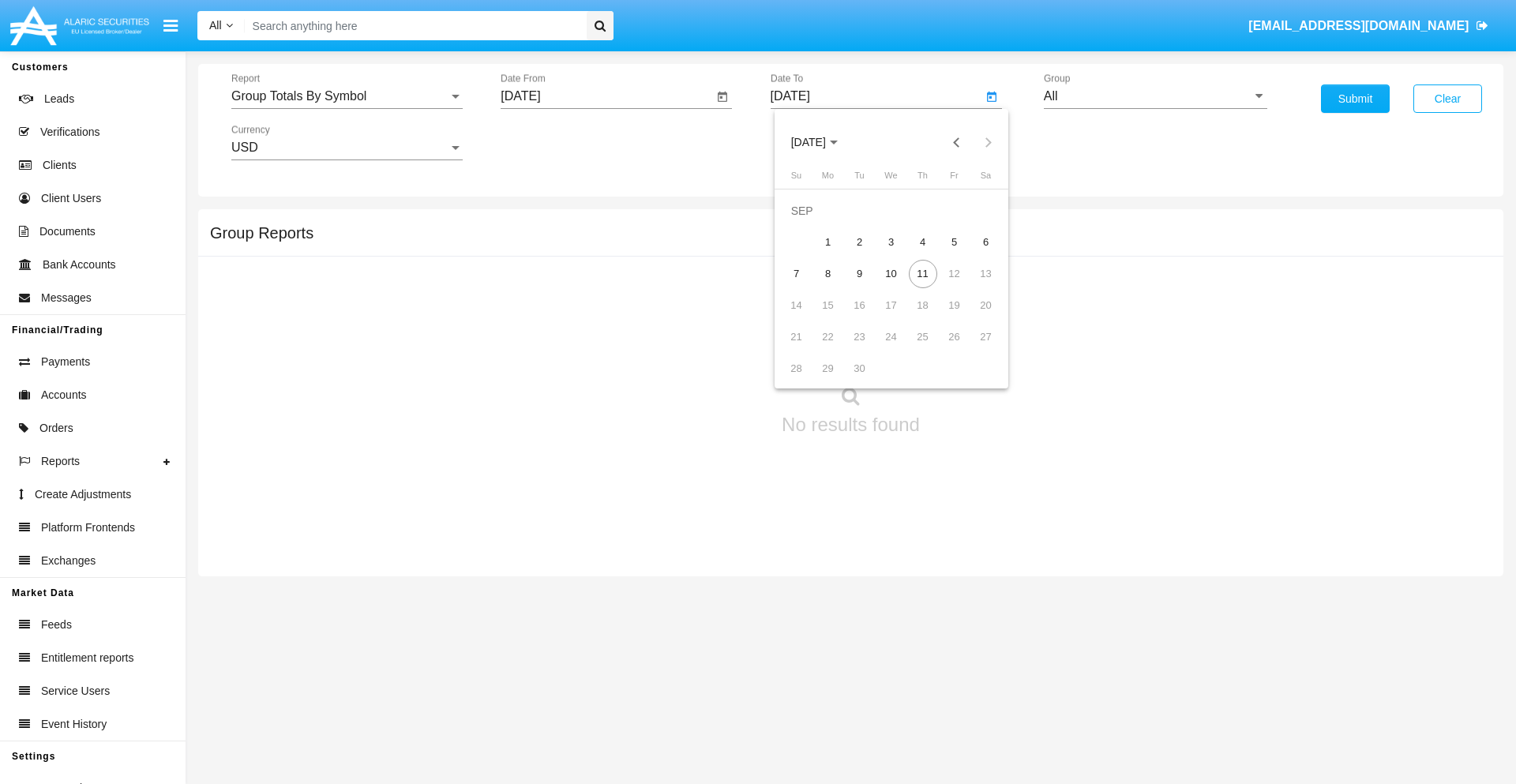
click at [922, 273] on div "11" at bounding box center [923, 274] width 29 height 29
type input "[DATE]"
click at [1155, 96] on input "All" at bounding box center [1154, 96] width 223 height 14
type input "Hammer Web Lite"
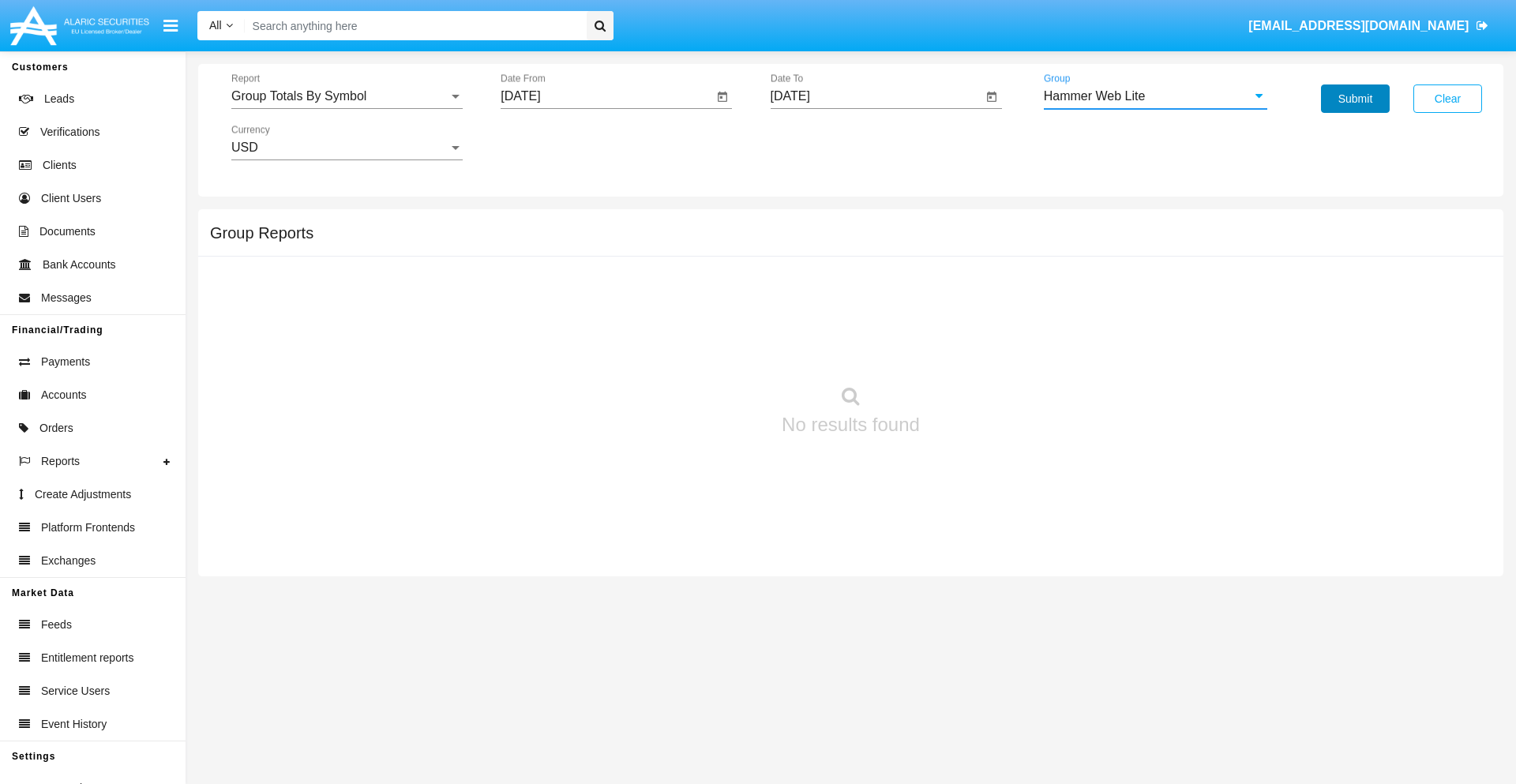
click at [1355, 99] on button "Submit" at bounding box center [1355, 99] width 69 height 29
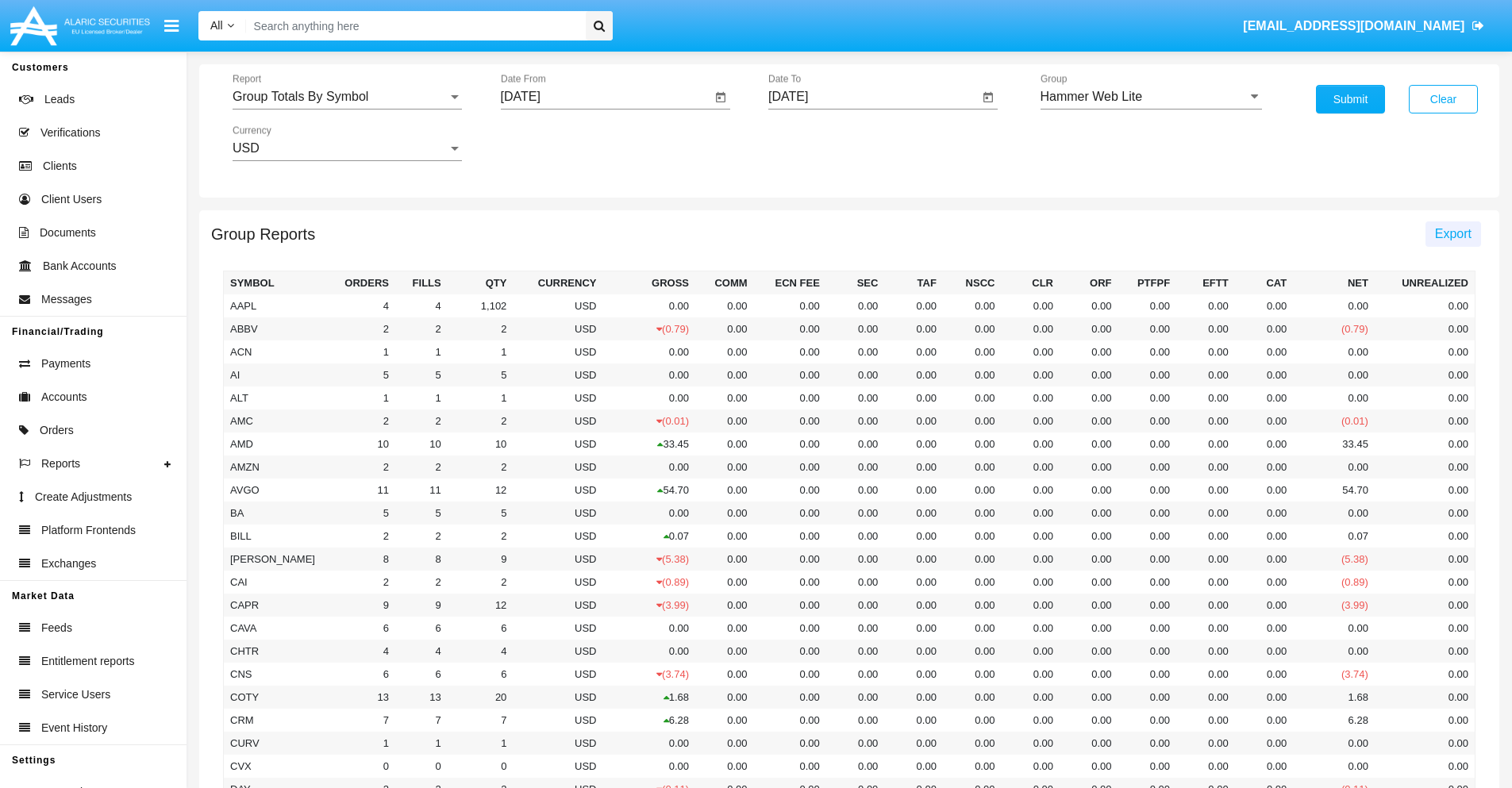
click at [1452, 234] on span "Export" at bounding box center [1452, 234] width 36 height 14
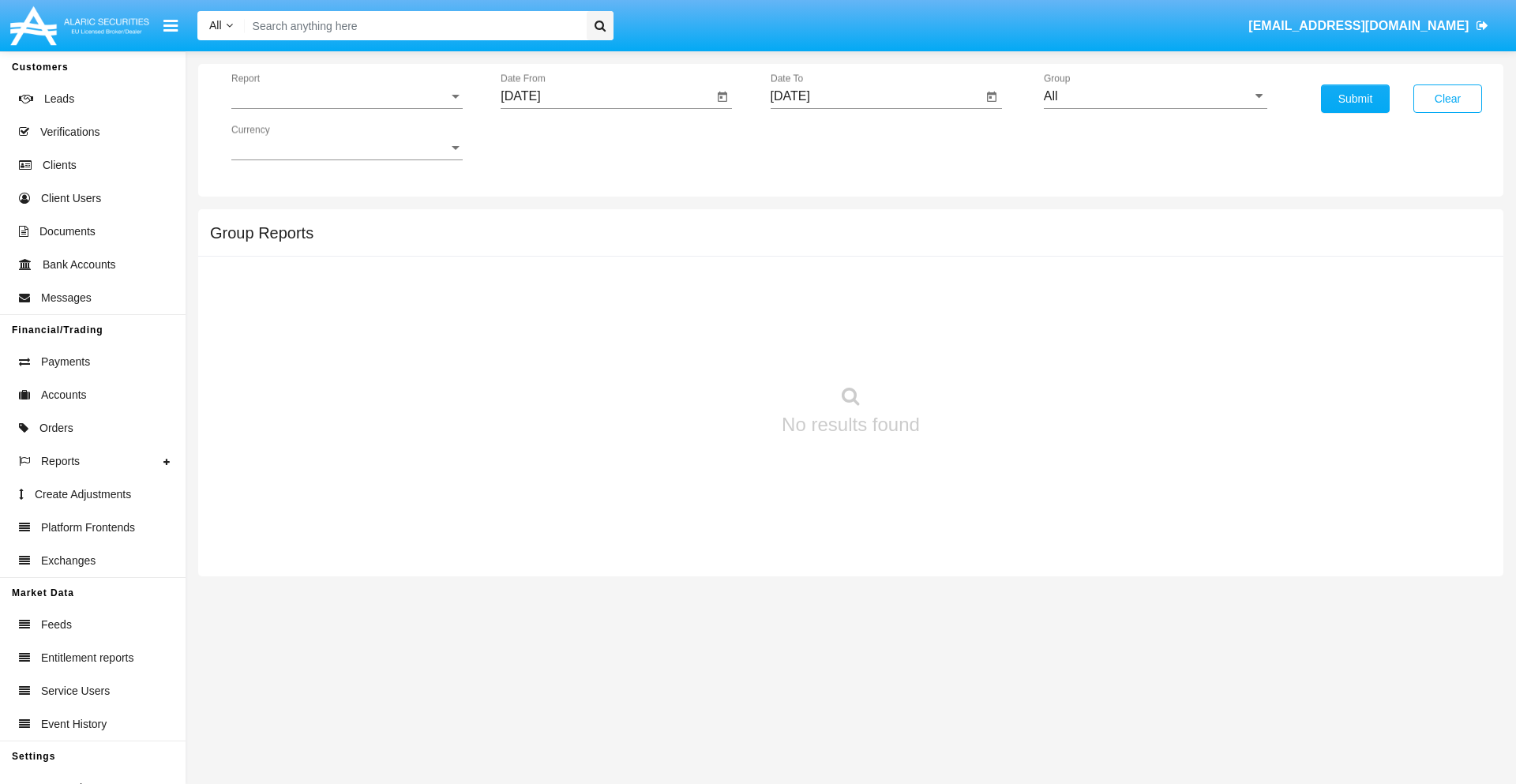
click at [346, 96] on span "Report" at bounding box center [340, 96] width 217 height 14
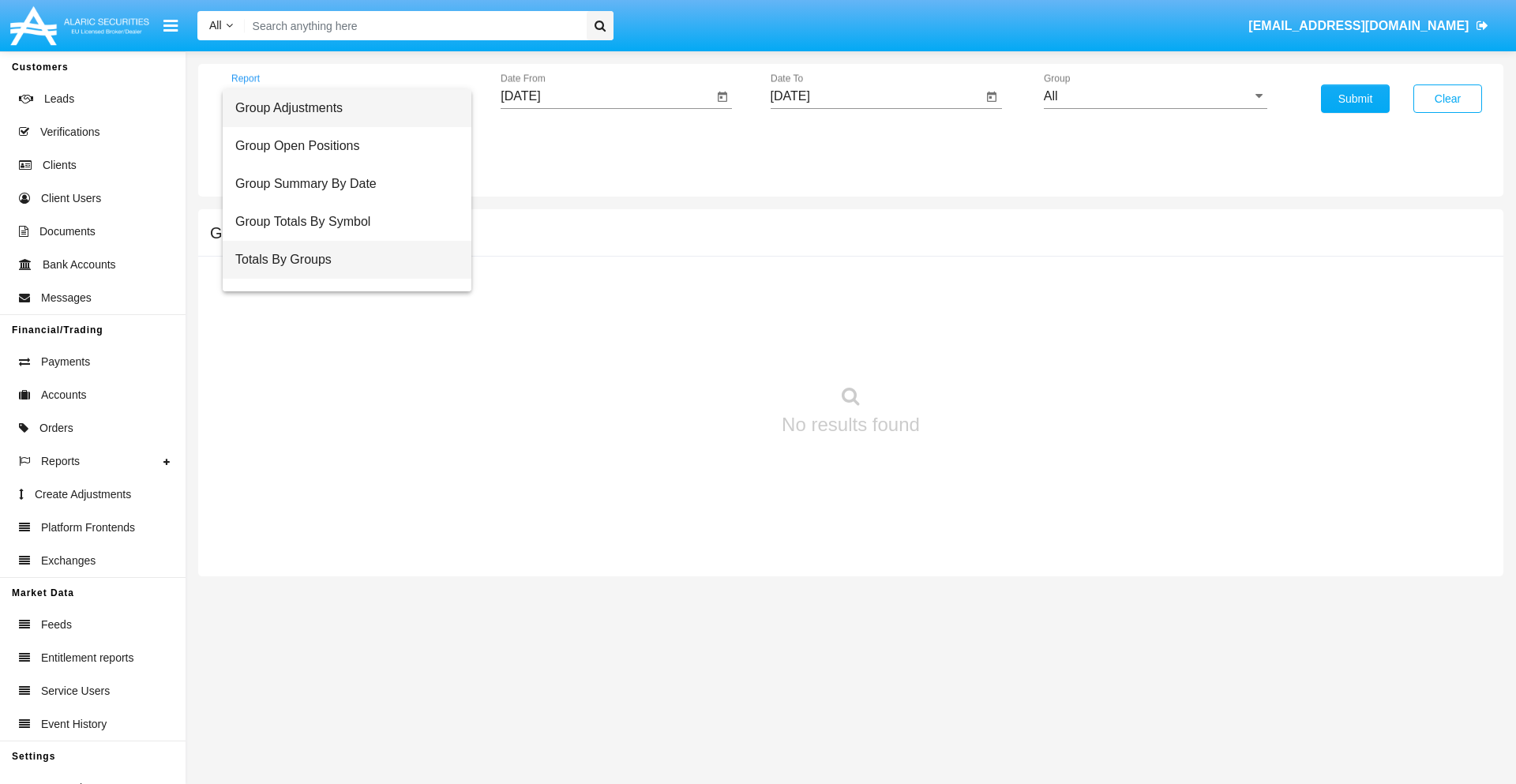
click at [340, 260] on span "Totals By Groups" at bounding box center [346, 259] width 223 height 38
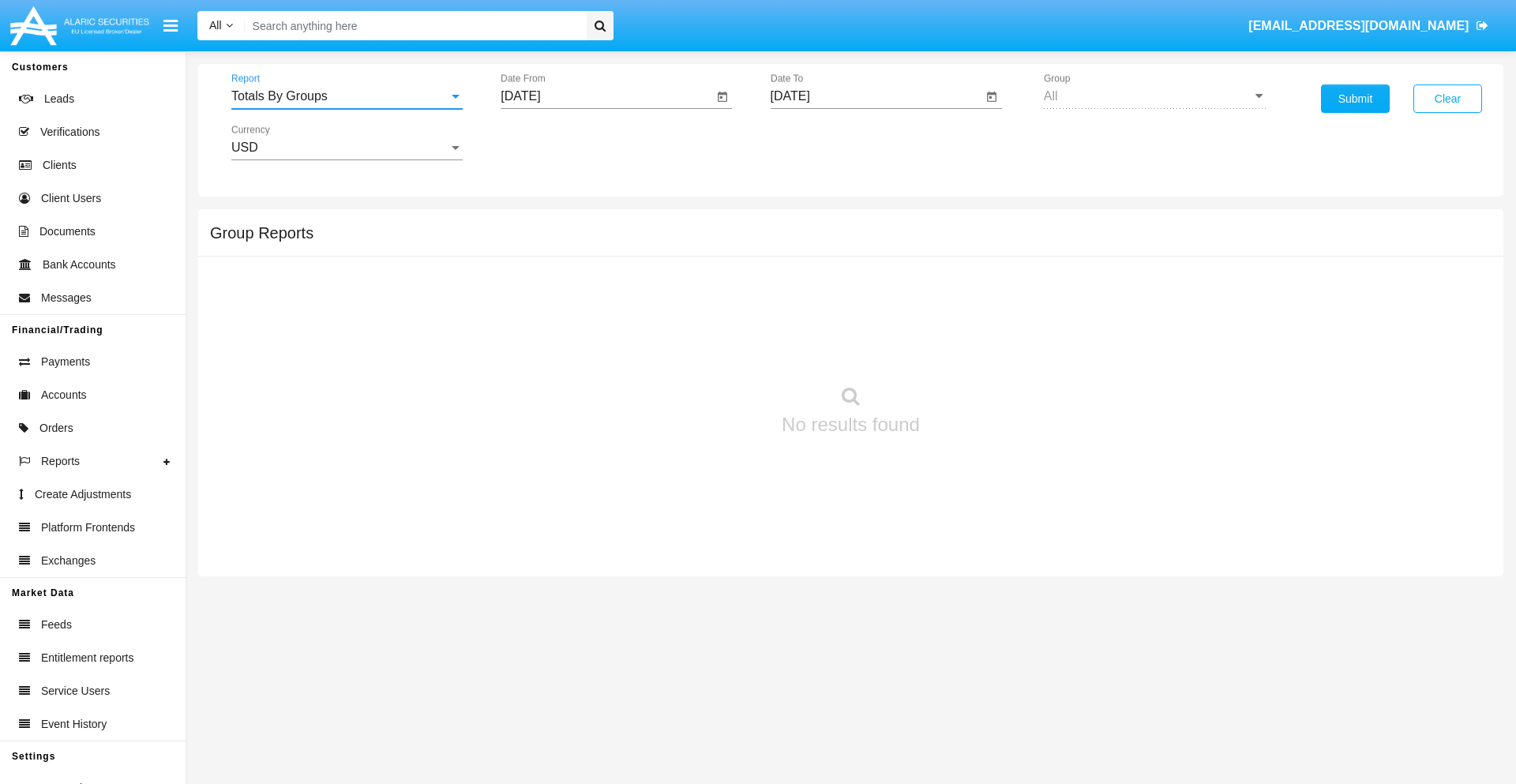
click at [606, 96] on input "[DATE]" at bounding box center [606, 96] width 213 height 14
click at [552, 142] on span "[DATE]" at bounding box center [538, 143] width 35 height 13
click at [704, 349] on div "2025" at bounding box center [704, 349] width 49 height 29
click at [704, 254] on div "AUG" at bounding box center [704, 255] width 49 height 29
click at [622, 336] on div "27" at bounding box center [622, 337] width 29 height 29
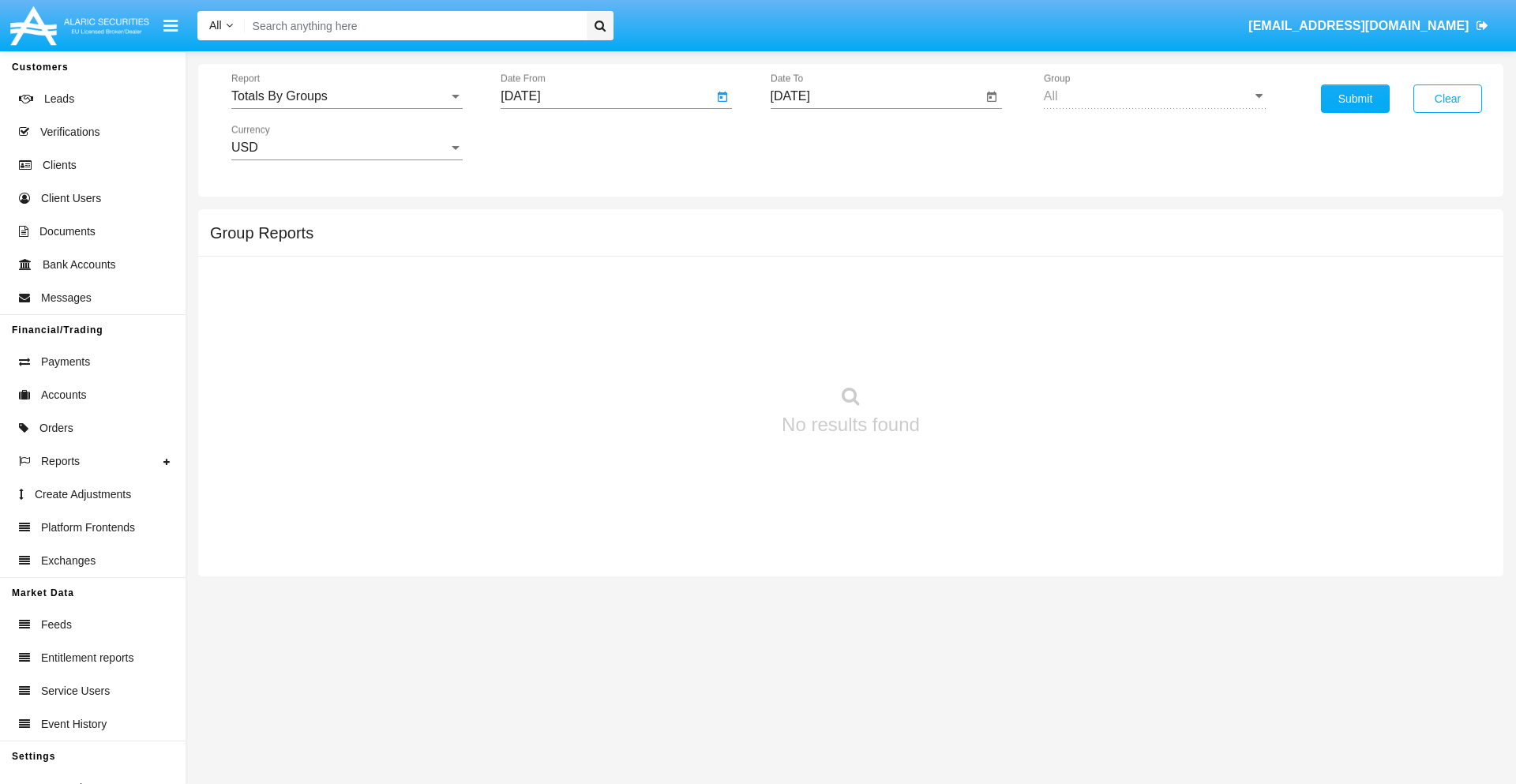
type input "[DATE]"
click at [876, 96] on input "[DATE]" at bounding box center [876, 96] width 213 height 14
click at [821, 142] on span "[DATE]" at bounding box center [808, 143] width 35 height 13
click at [973, 349] on div "2025" at bounding box center [973, 349] width 49 height 29
click at [807, 286] on div "SEP" at bounding box center [807, 286] width 49 height 29
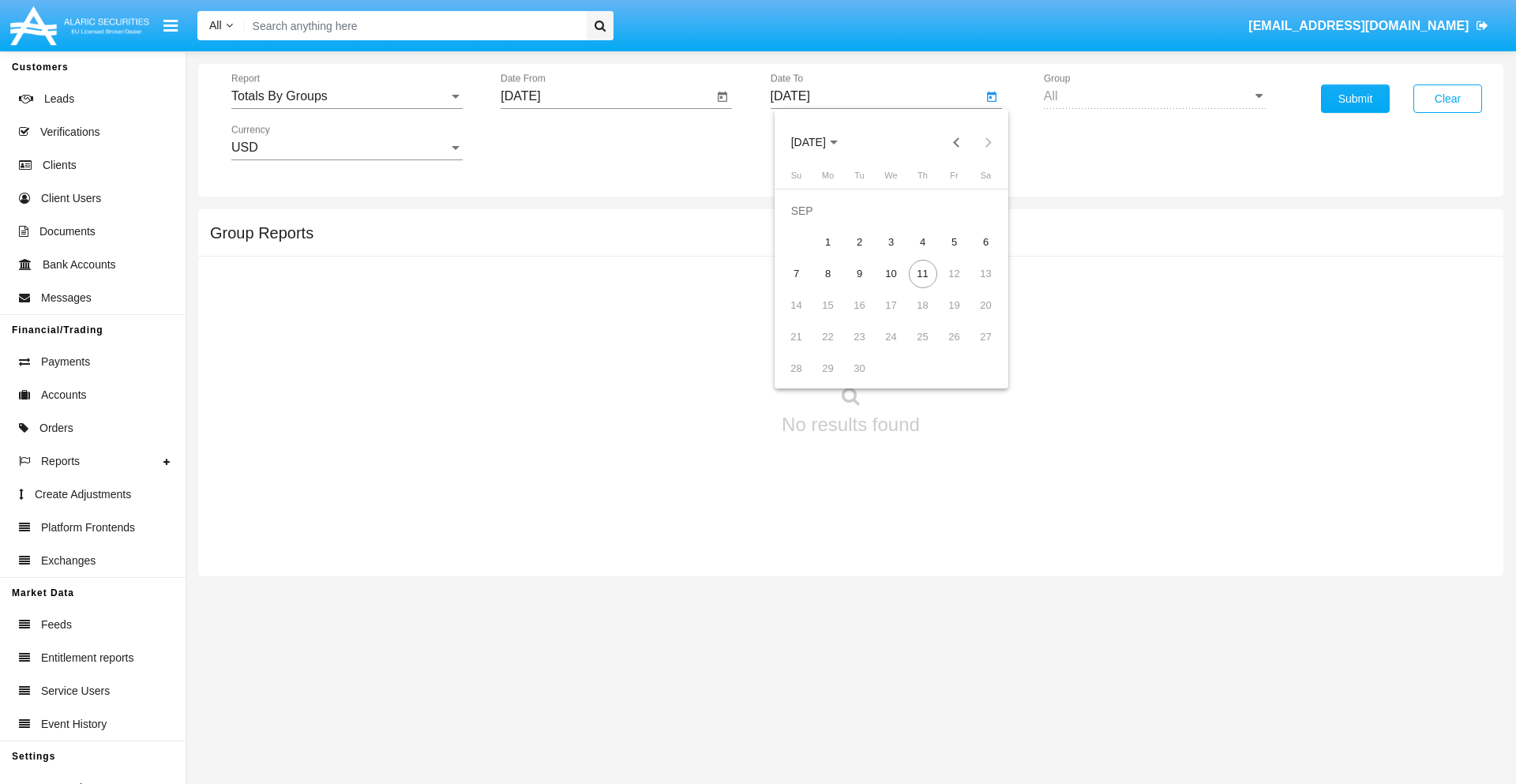
click at [922, 273] on div "11" at bounding box center [923, 274] width 29 height 29
type input "[DATE]"
click at [1355, 99] on button "Submit" at bounding box center [1355, 99] width 69 height 29
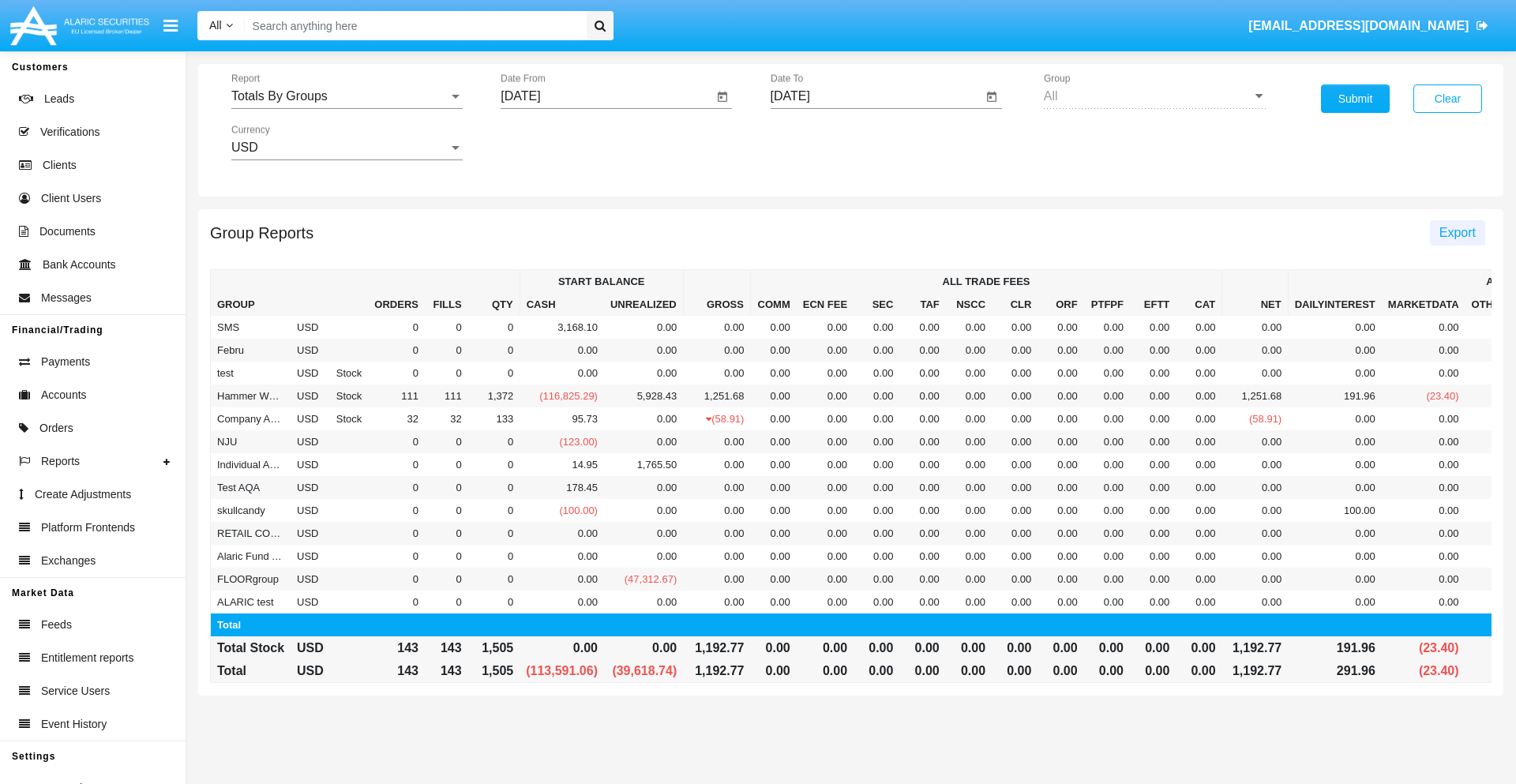
click at [1457, 232] on span "Export" at bounding box center [1457, 232] width 36 height 13
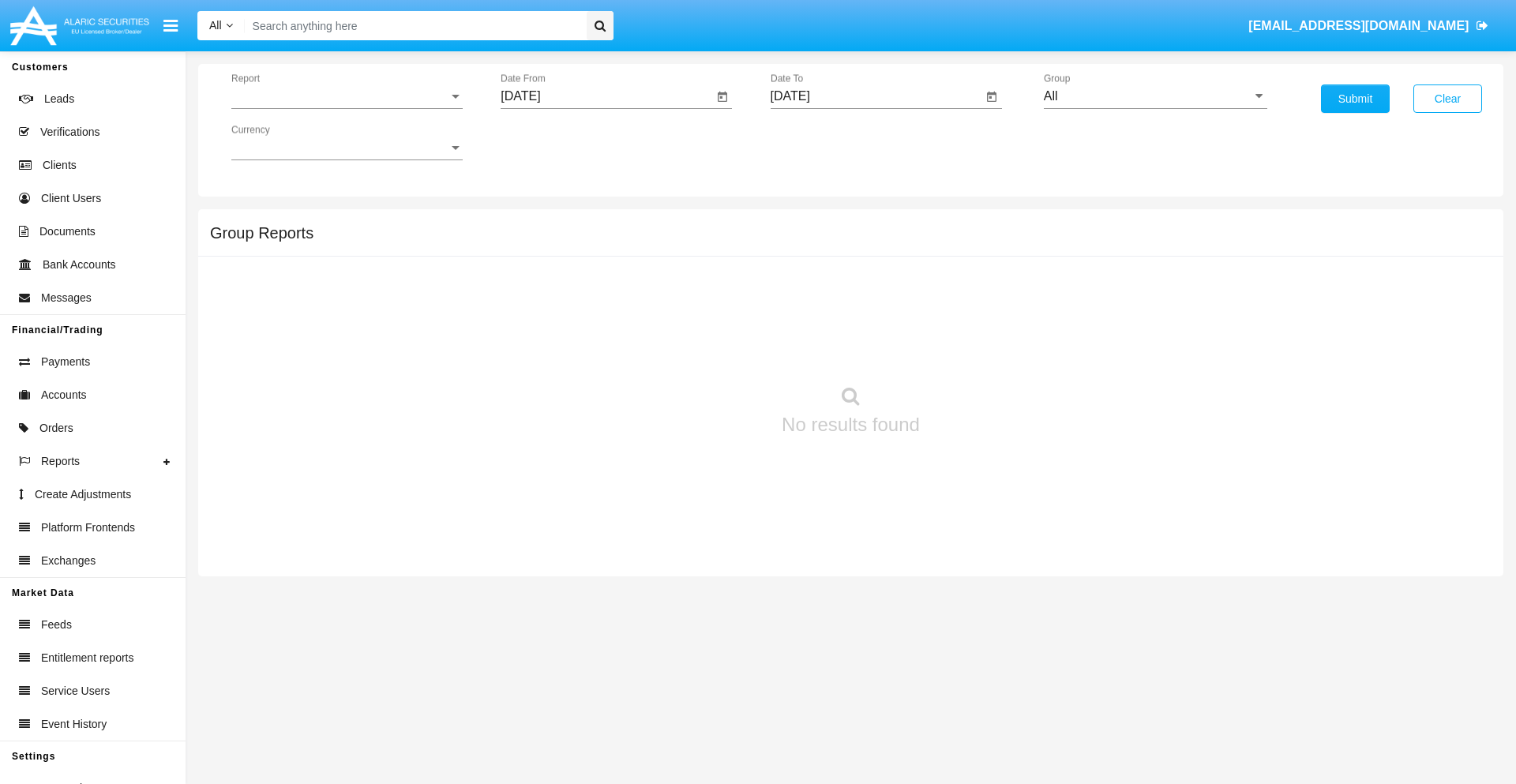
click at [346, 96] on span "Report" at bounding box center [340, 96] width 217 height 14
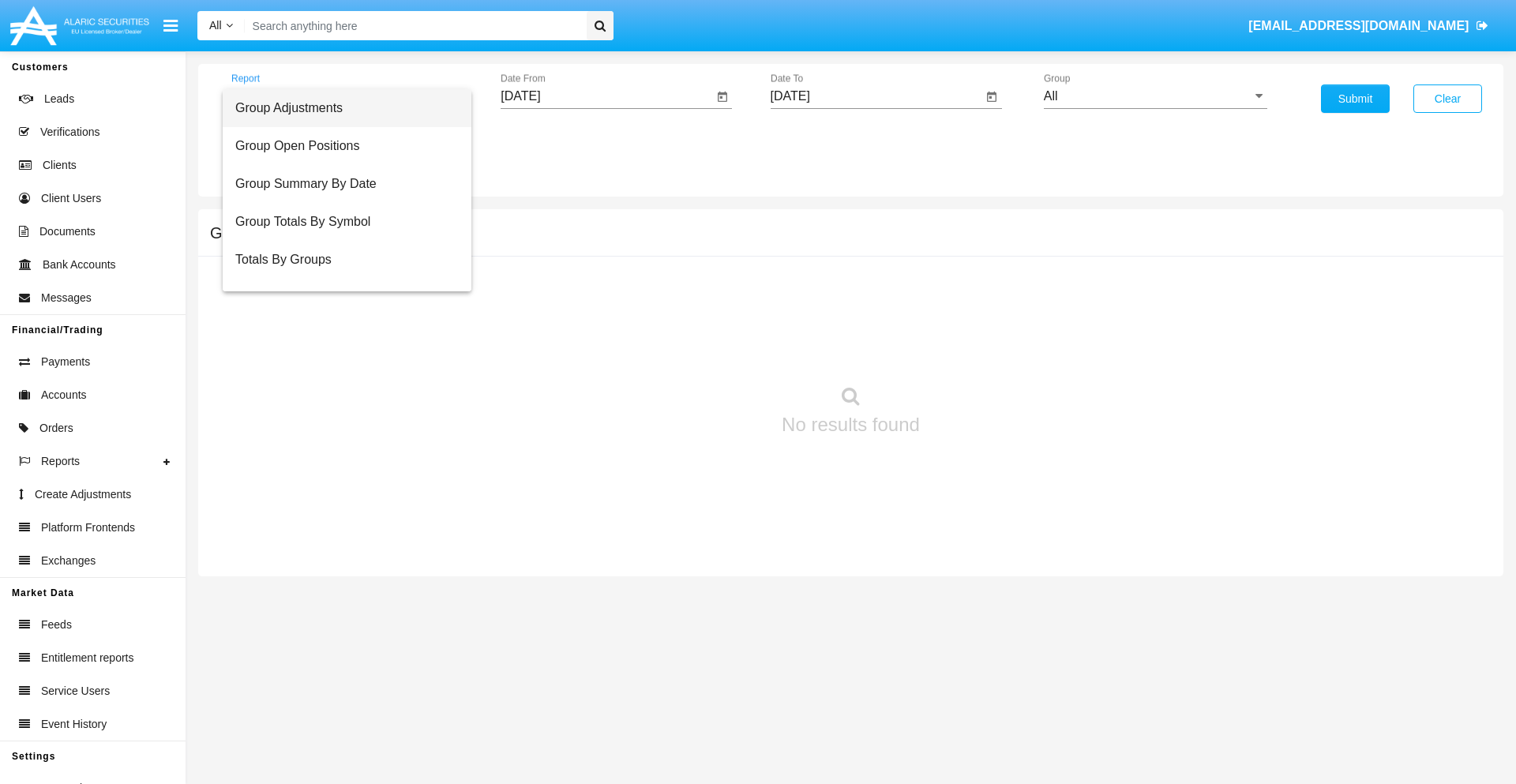
scroll to position [25, 0]
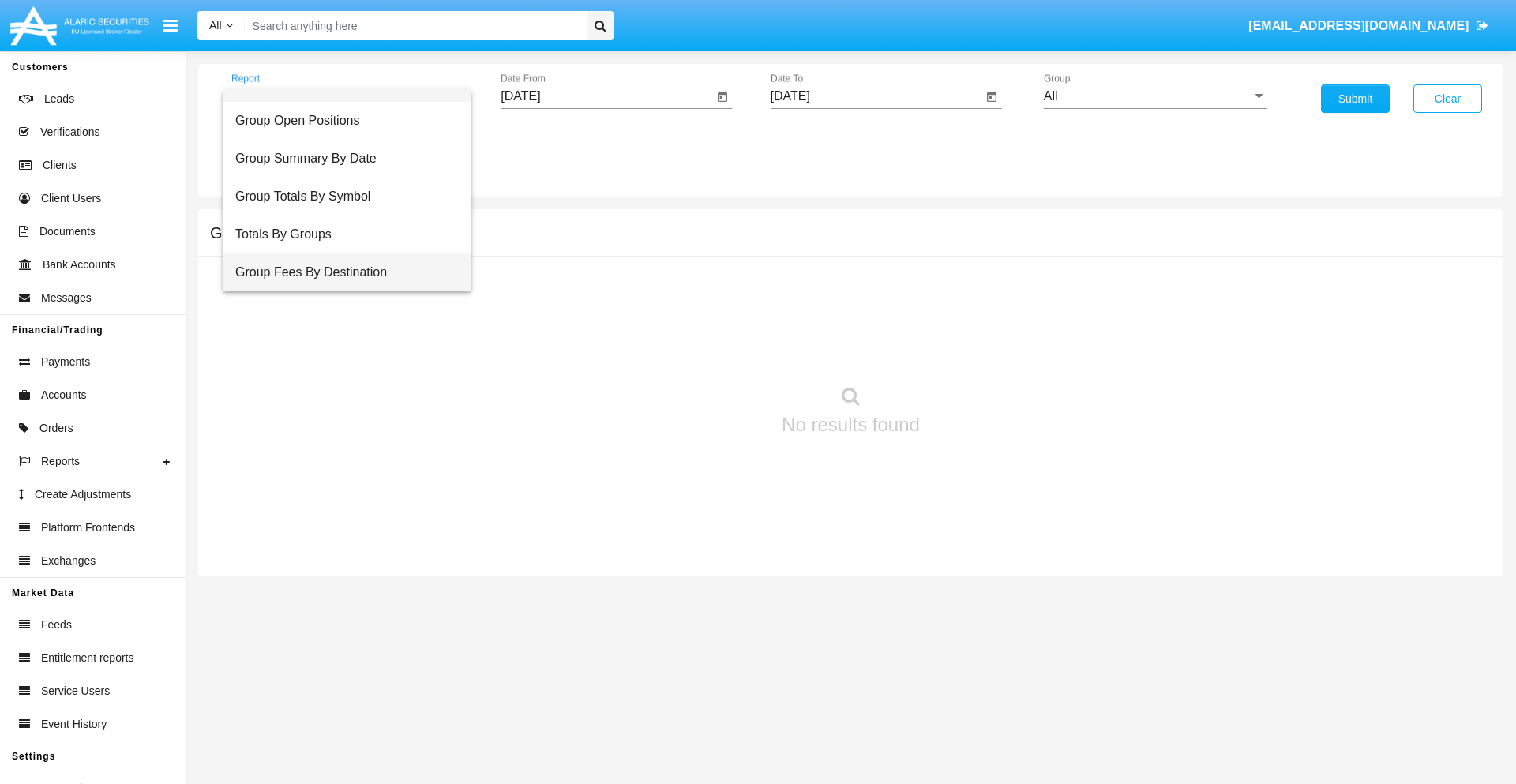
click at [340, 273] on span "Group Fees By Destination" at bounding box center [346, 272] width 223 height 38
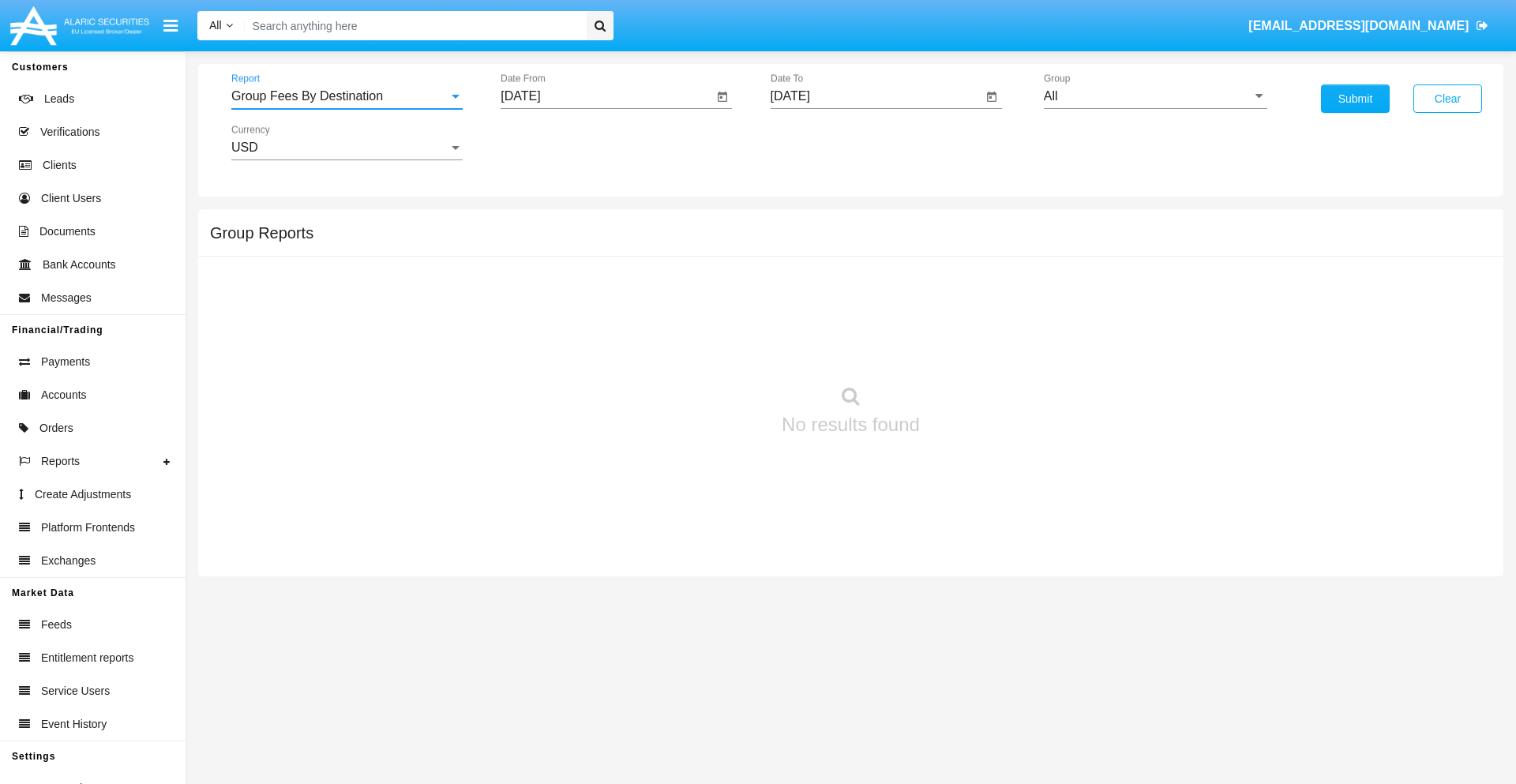
click at [606, 96] on input "[DATE]" at bounding box center [606, 96] width 213 height 14
click at [552, 142] on span "[DATE]" at bounding box center [538, 143] width 35 height 13
click at [704, 349] on div "2025" at bounding box center [704, 349] width 49 height 29
click at [649, 254] on div "[DATE]" at bounding box center [649, 255] width 49 height 29
click at [684, 273] on div "11" at bounding box center [684, 274] width 29 height 29
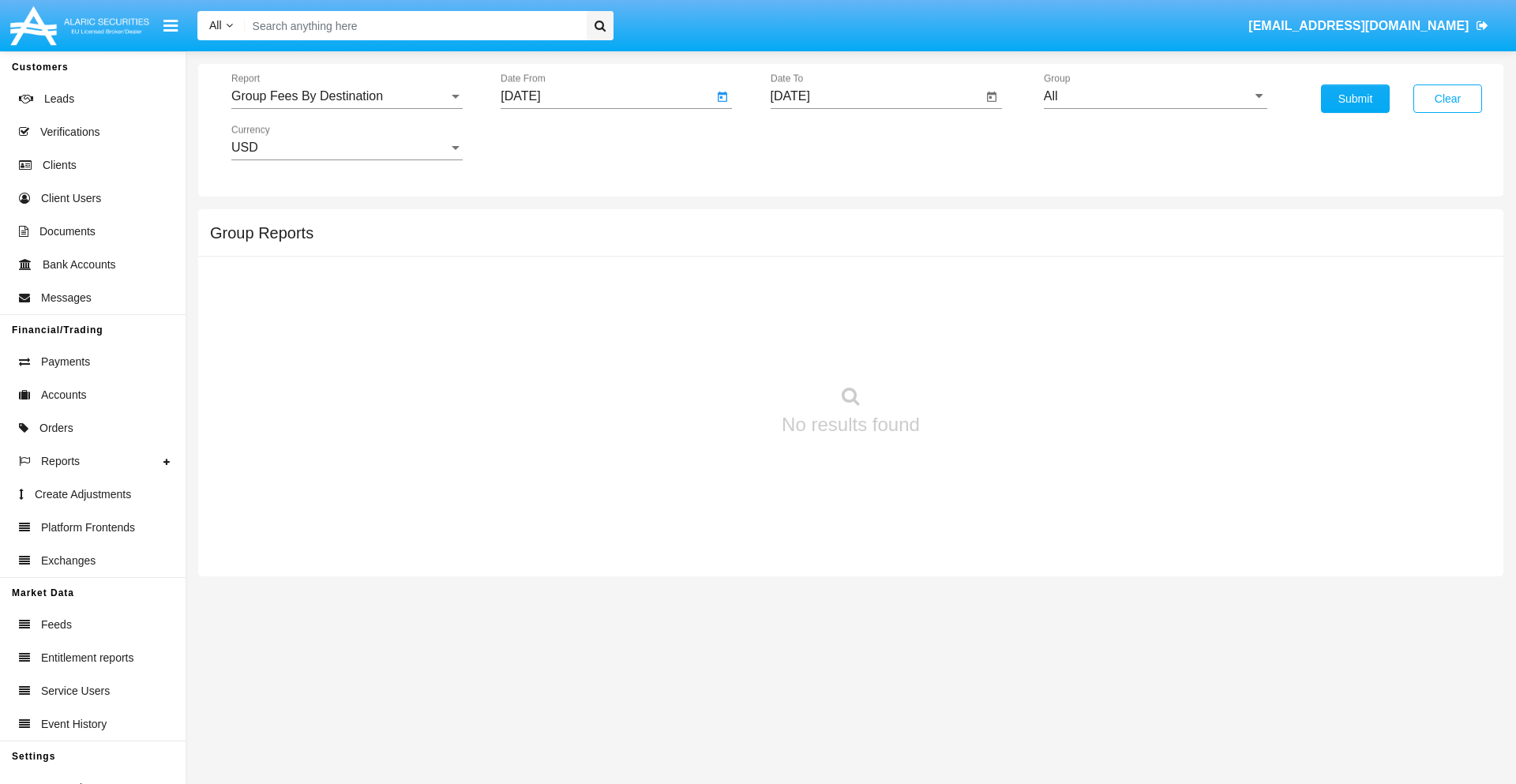
type input "07/11/25"
click at [876, 96] on input "[DATE]" at bounding box center [876, 96] width 213 height 14
click at [821, 142] on span "[DATE]" at bounding box center [808, 143] width 35 height 13
click at [973, 349] on div "2025" at bounding box center [973, 349] width 49 height 29
click at [807, 286] on div "SEP" at bounding box center [807, 286] width 49 height 29
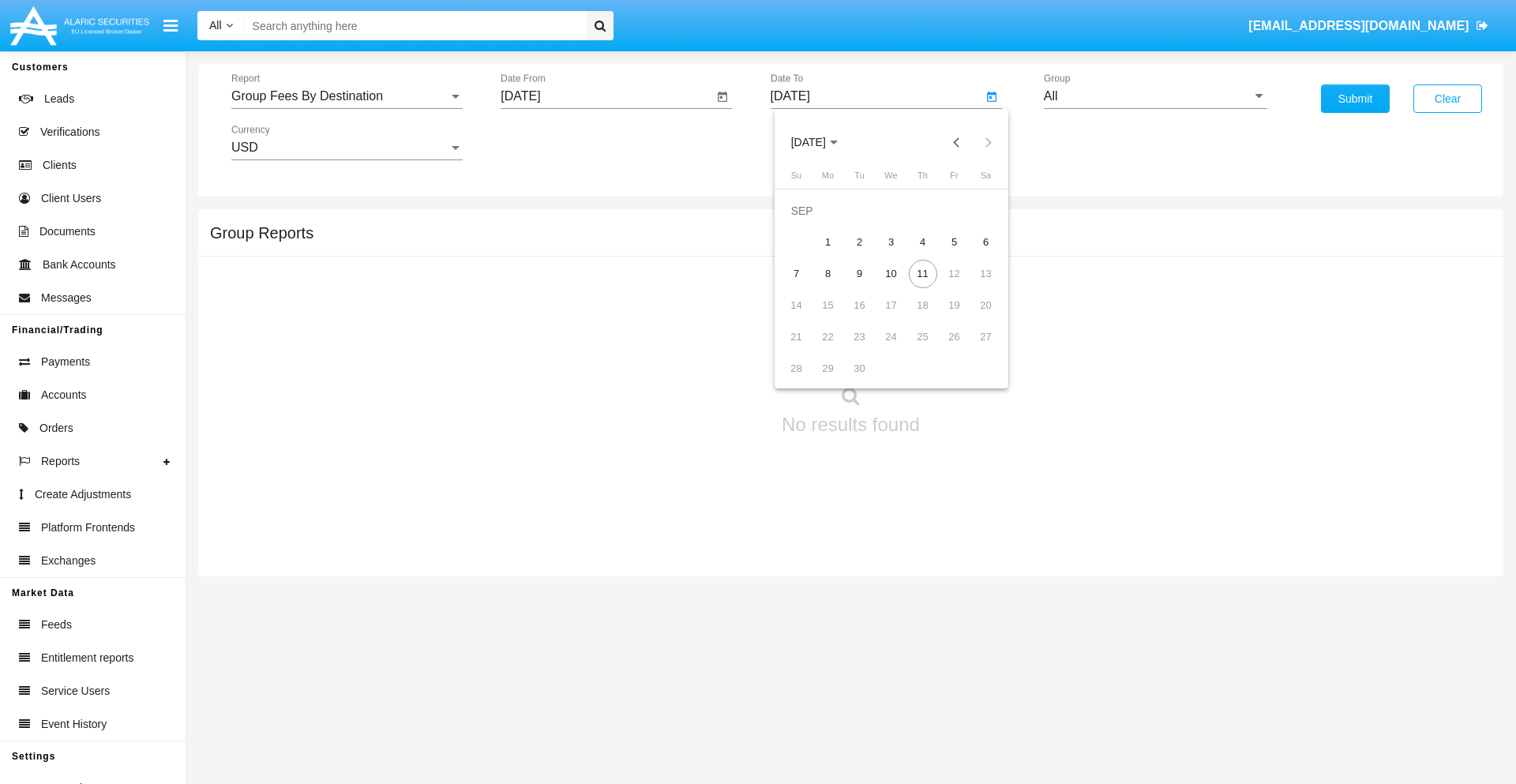
click at [922, 273] on div "11" at bounding box center [923, 274] width 29 height 29
type input "09/11/25"
click at [1155, 96] on input "All" at bounding box center [1154, 96] width 223 height 14
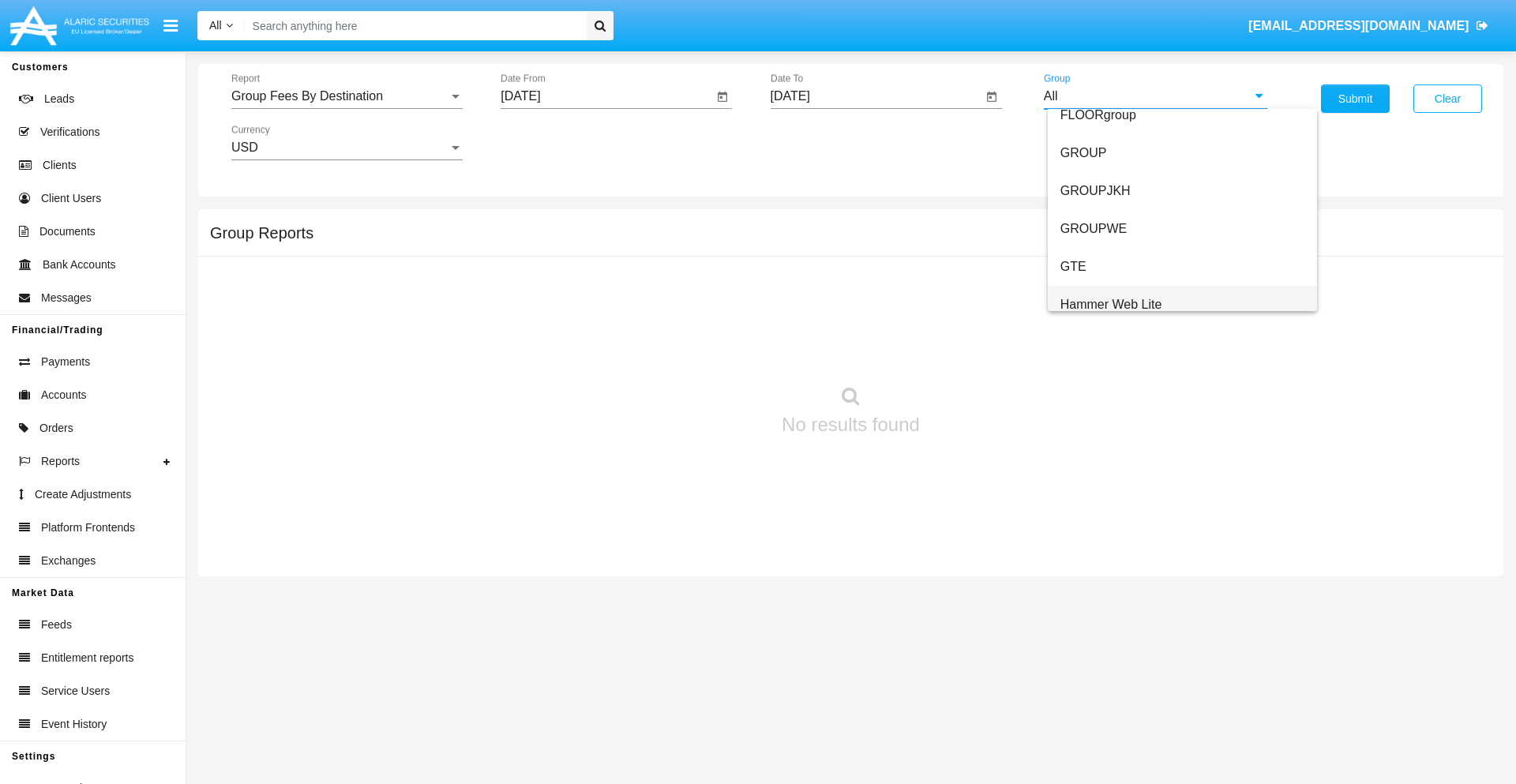
click at [1111, 304] on span "Hammer Web Lite" at bounding box center [1111, 304] width 102 height 13
type input "Hammer Web Lite"
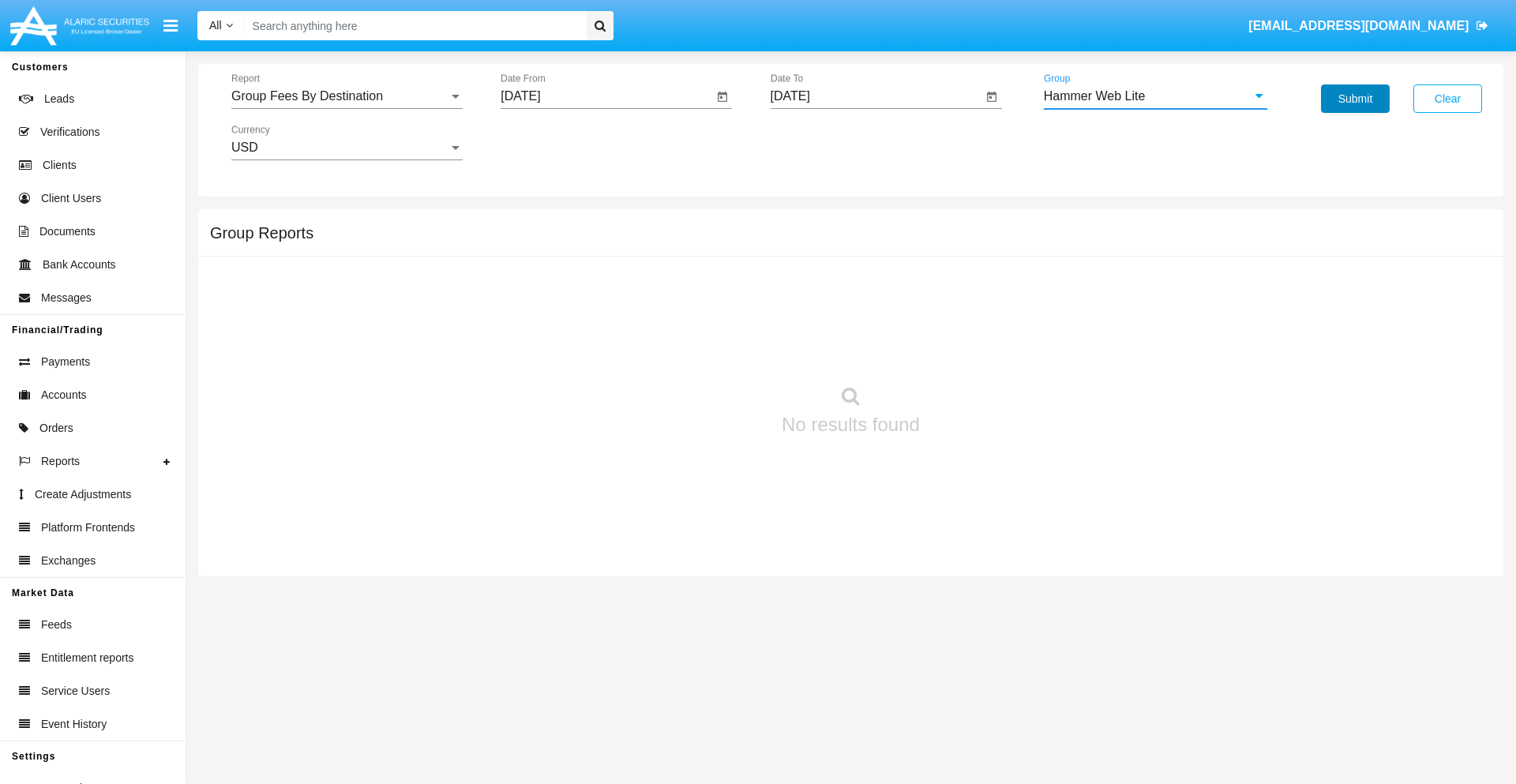
click at [1355, 99] on button "Submit" at bounding box center [1355, 99] width 69 height 29
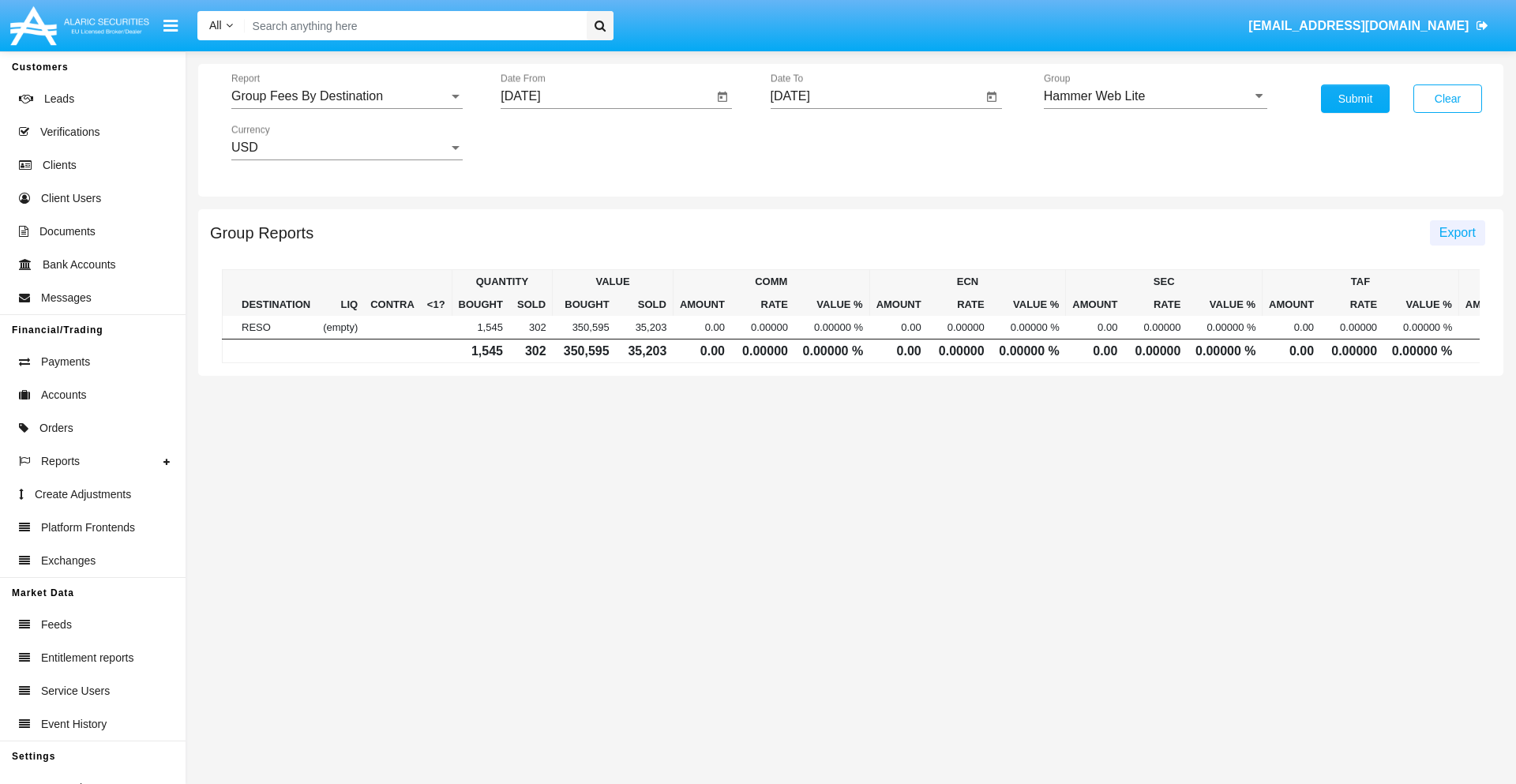
click at [1457, 232] on span "Export" at bounding box center [1457, 232] width 36 height 13
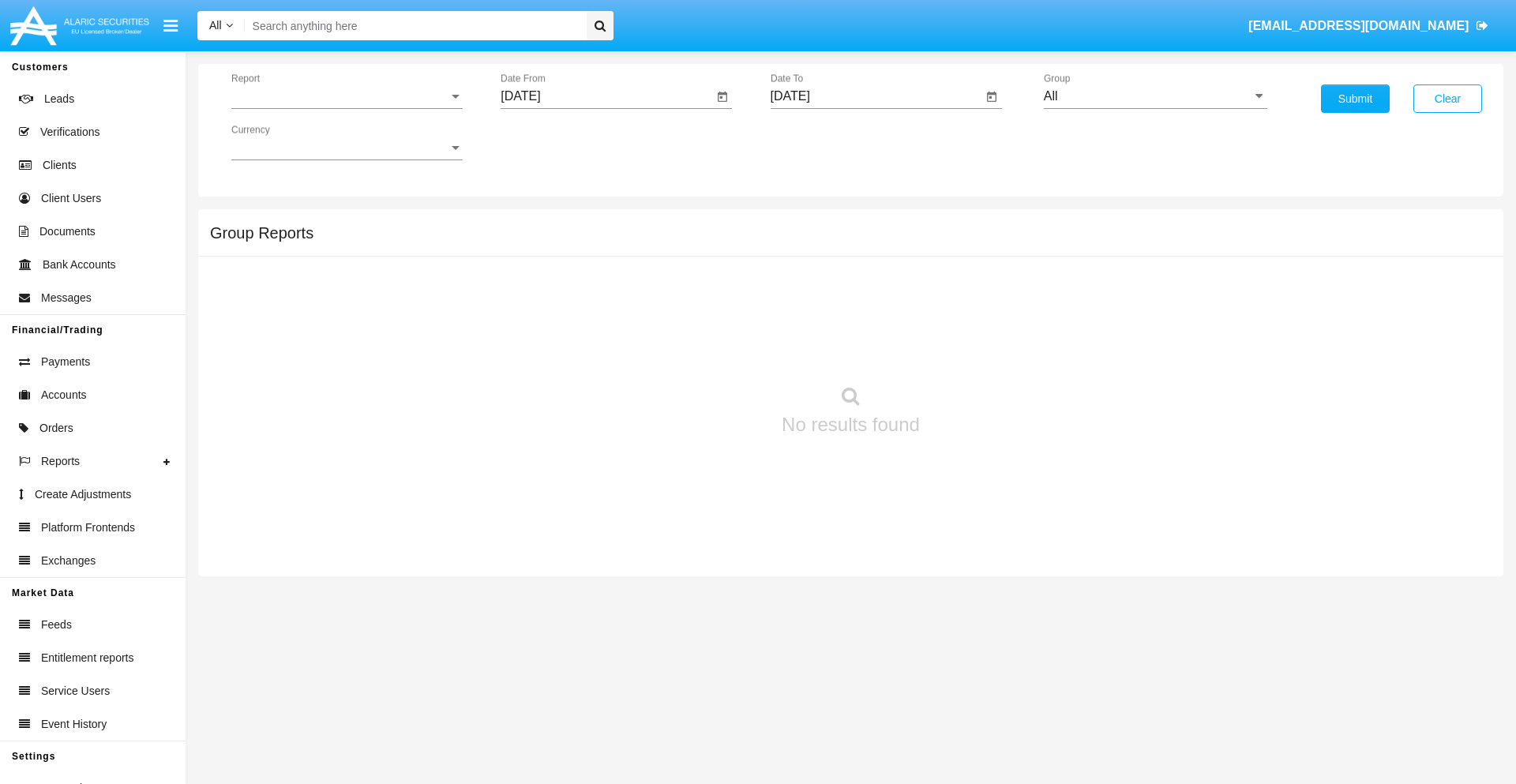
click at [346, 96] on span "Report" at bounding box center [340, 96] width 217 height 14
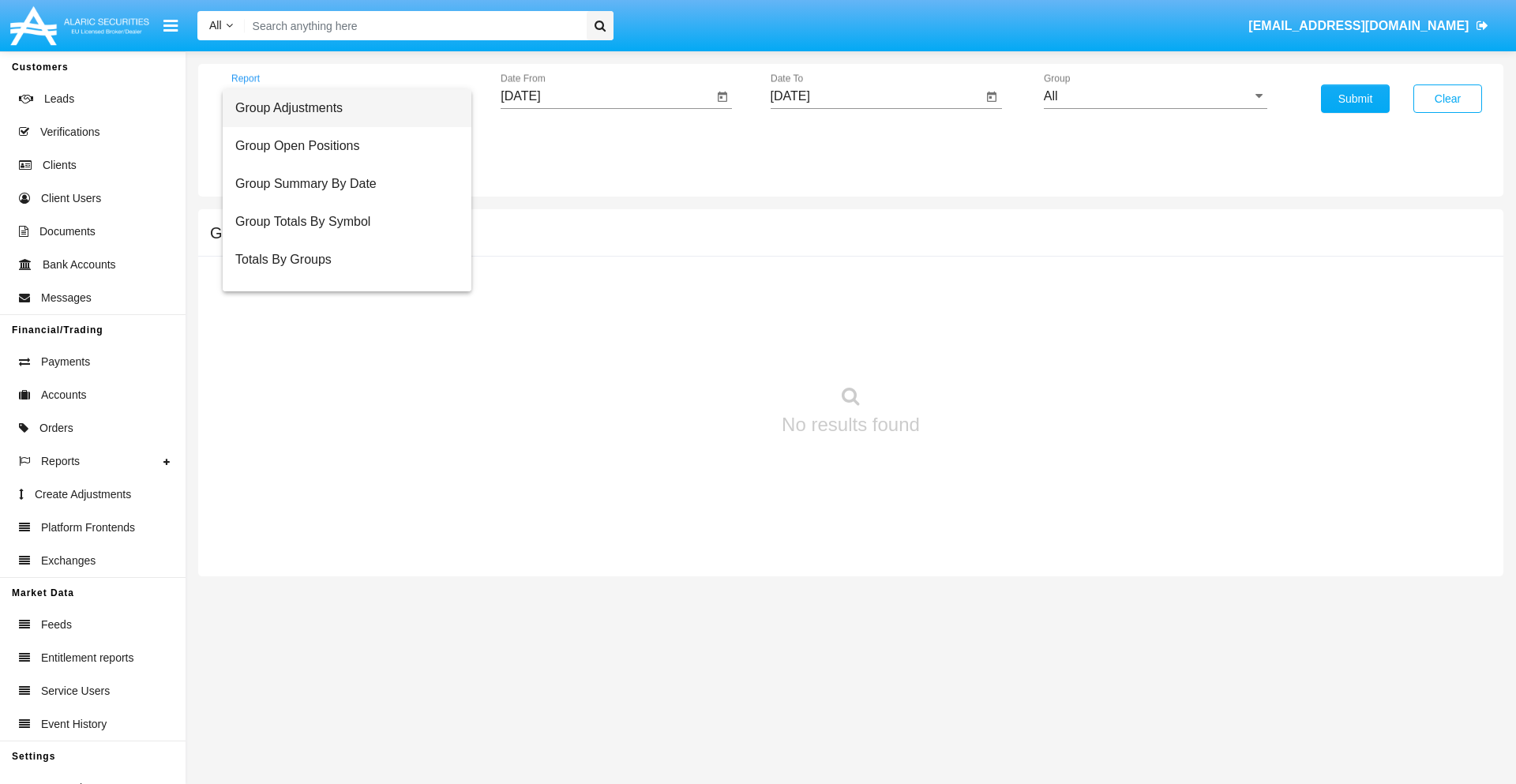
scroll to position [63, 0]
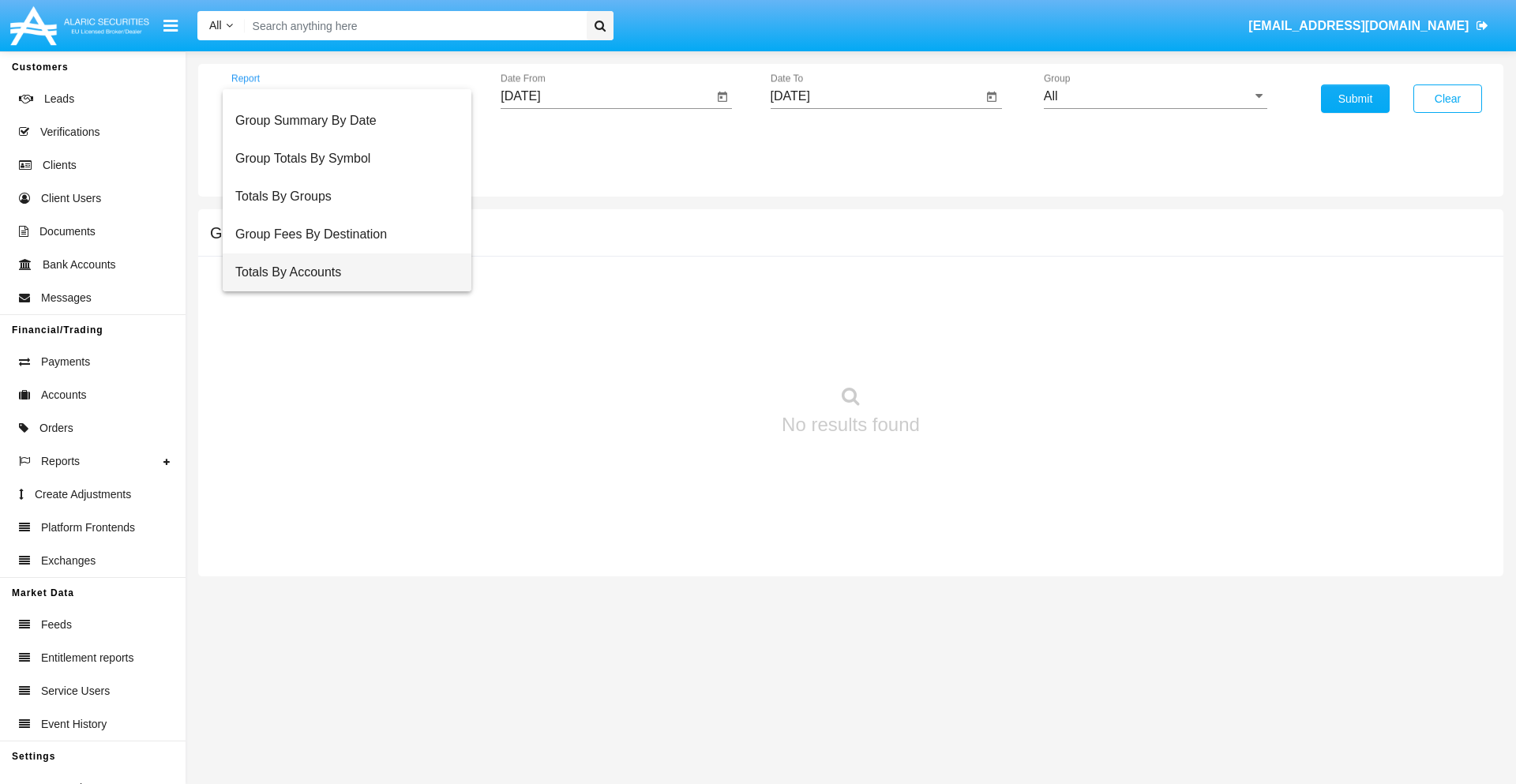
click at [340, 273] on span "Totals By Accounts" at bounding box center [346, 272] width 223 height 38
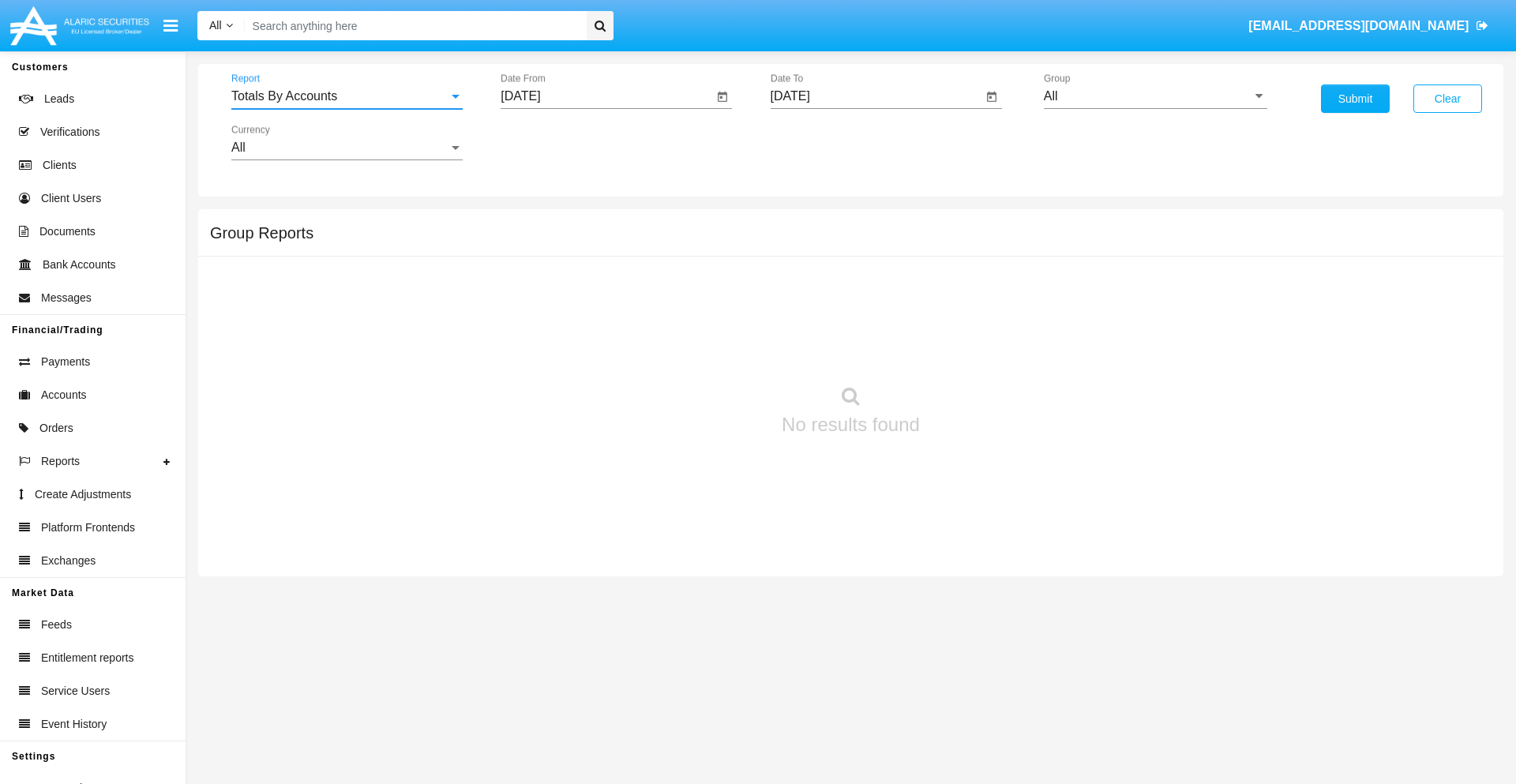
click at [606, 96] on input "[DATE]" at bounding box center [606, 96] width 213 height 14
click at [552, 142] on span "[DATE]" at bounding box center [538, 143] width 35 height 13
click at [704, 349] on div "2025" at bounding box center [704, 349] width 49 height 29
click at [704, 254] on div "AUG" at bounding box center [704, 255] width 49 height 29
click at [622, 336] on div "27" at bounding box center [622, 337] width 29 height 29
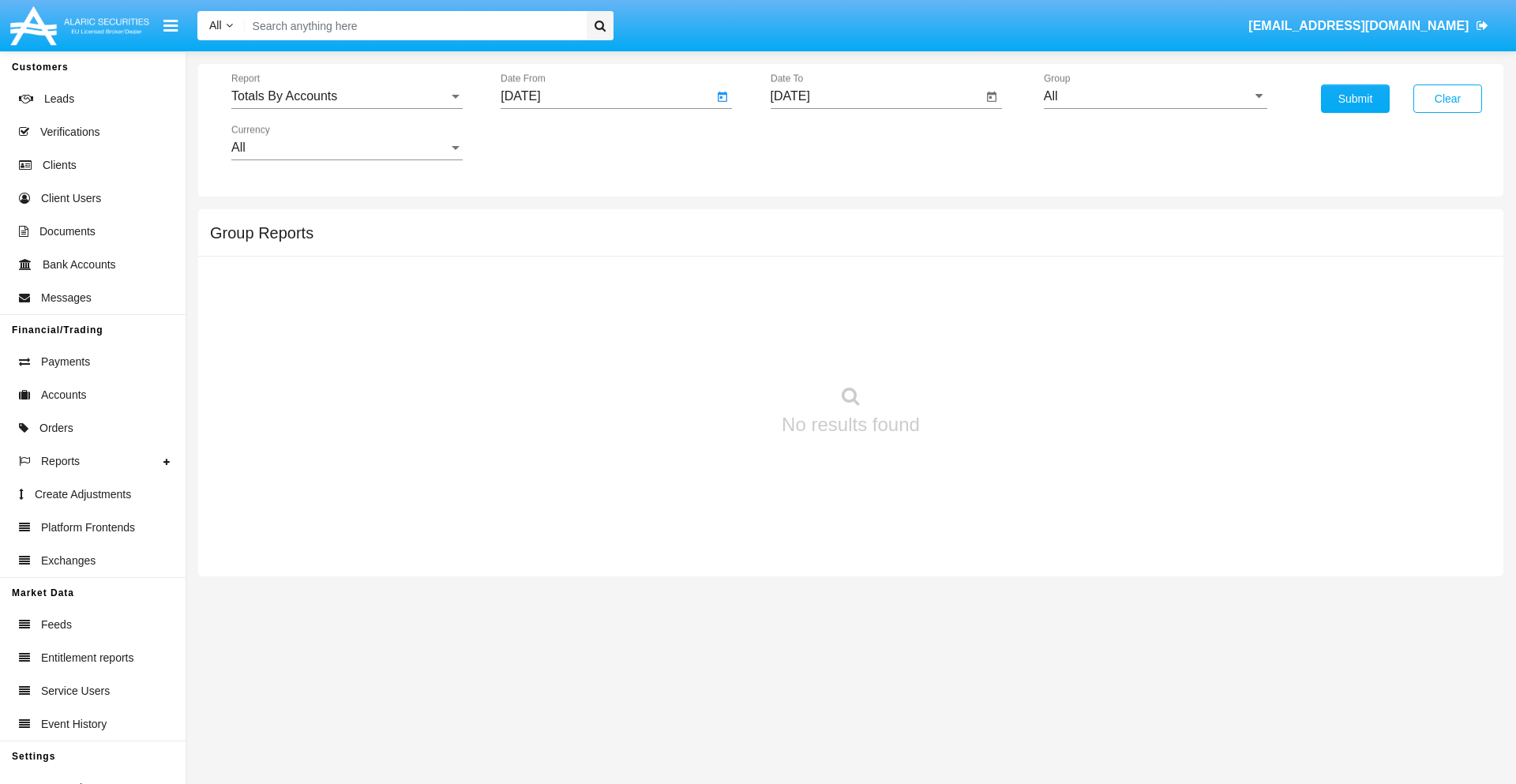
type input "[DATE]"
click at [876, 96] on input "[DATE]" at bounding box center [876, 96] width 213 height 14
click at [821, 142] on span "[DATE]" at bounding box center [808, 143] width 35 height 13
click at [973, 349] on div "2025" at bounding box center [973, 349] width 49 height 29
click at [807, 286] on div "SEP" at bounding box center [807, 286] width 49 height 29
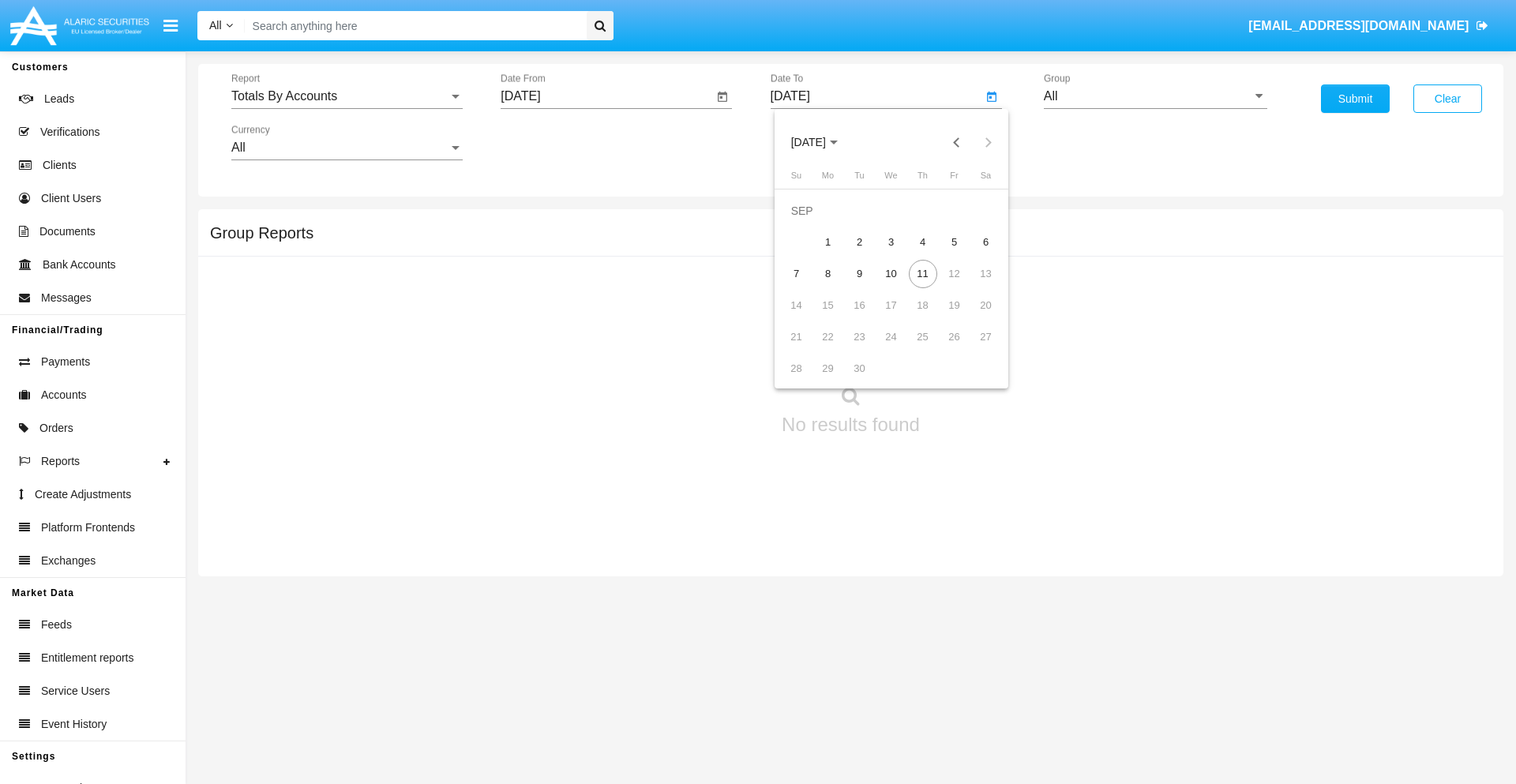
click at [922, 273] on div "11" at bounding box center [923, 274] width 29 height 29
type input "09/11/25"
click at [1155, 96] on input "All" at bounding box center [1154, 96] width 223 height 14
type input "Hammer Web Lite"
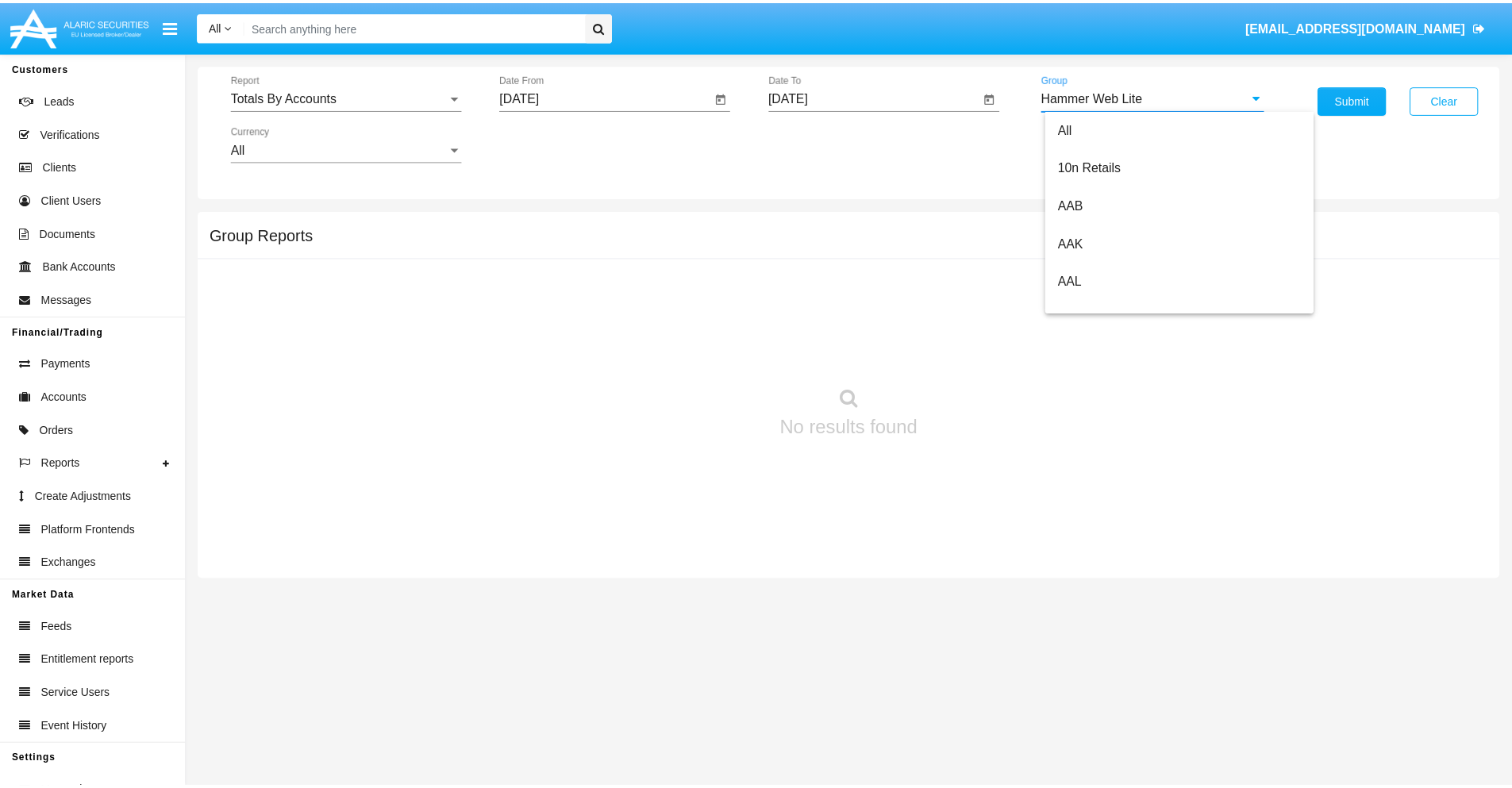
scroll to position [0, 0]
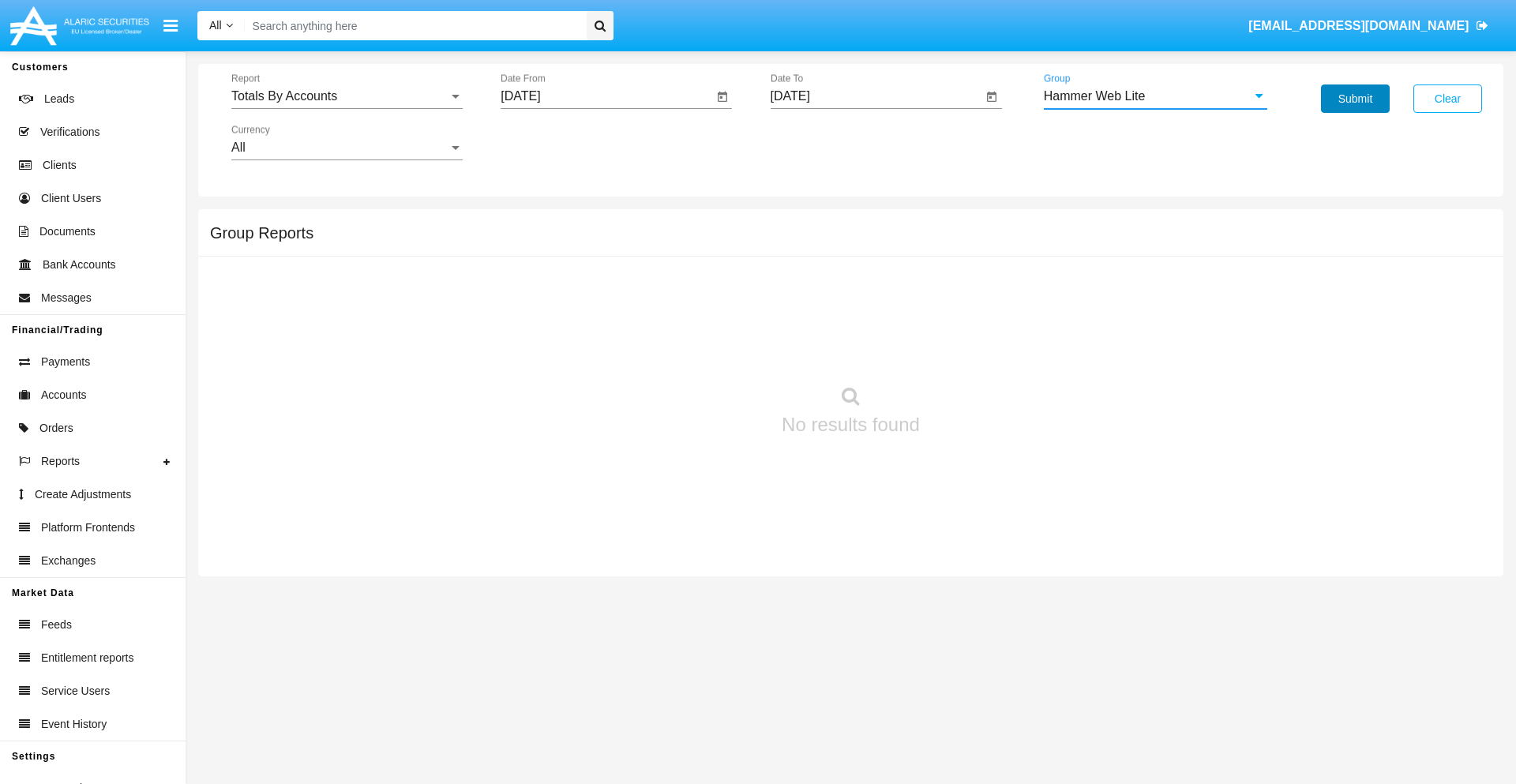
click at [1355, 99] on button "Submit" at bounding box center [1355, 99] width 69 height 29
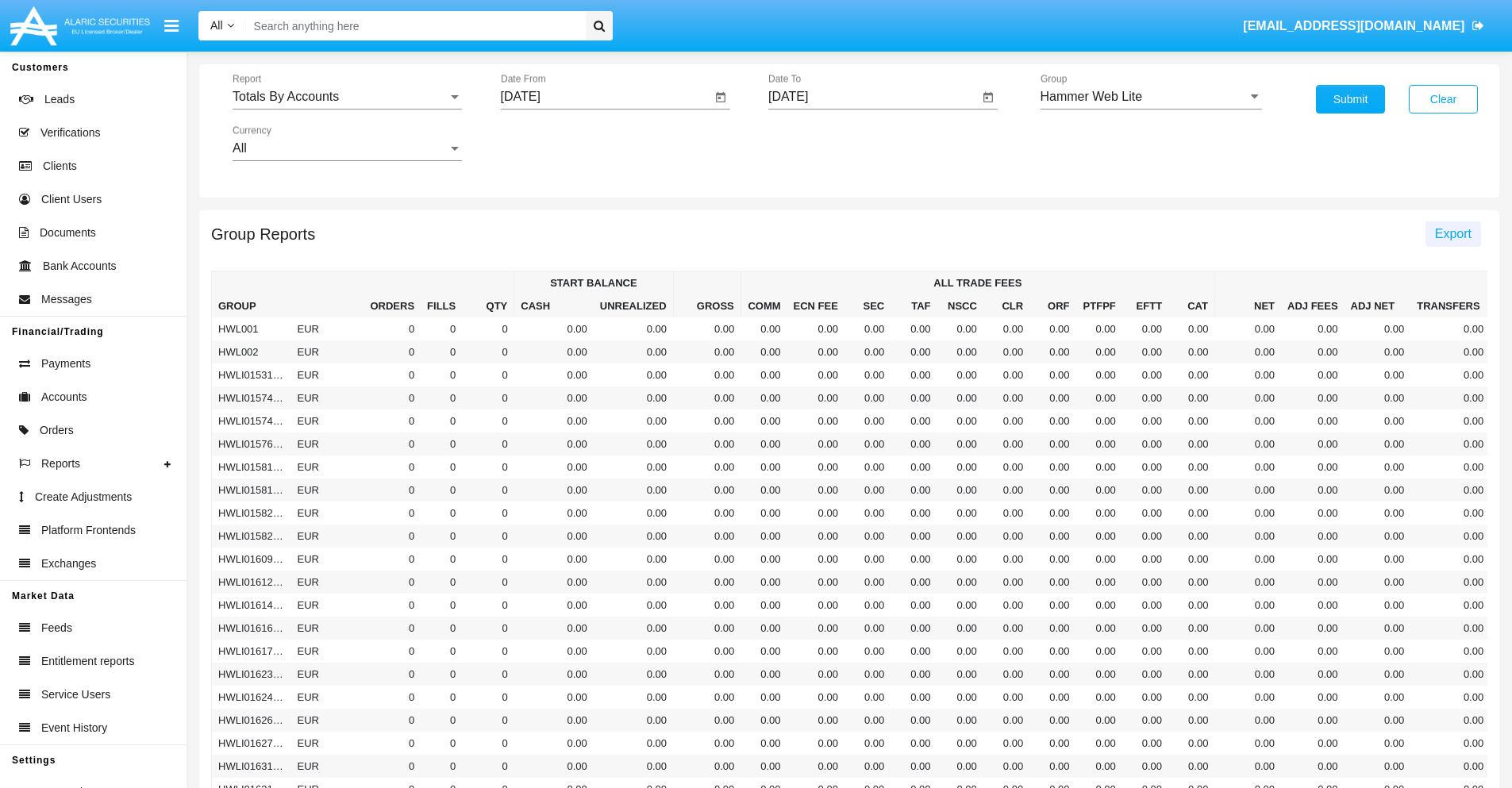
click at [1452, 234] on span "Export" at bounding box center [1452, 234] width 36 height 14
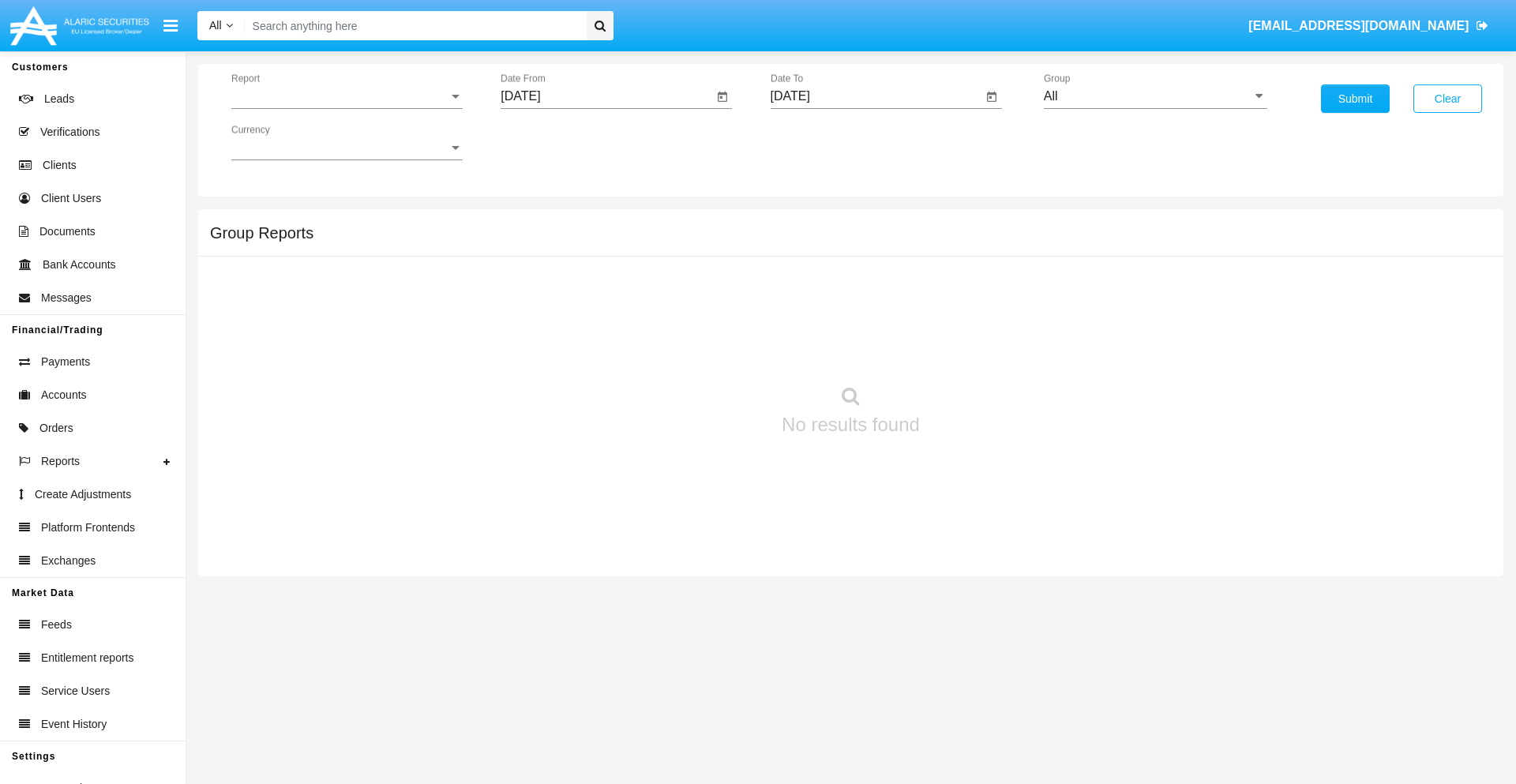
click at [346, 96] on span "Report" at bounding box center [340, 96] width 217 height 14
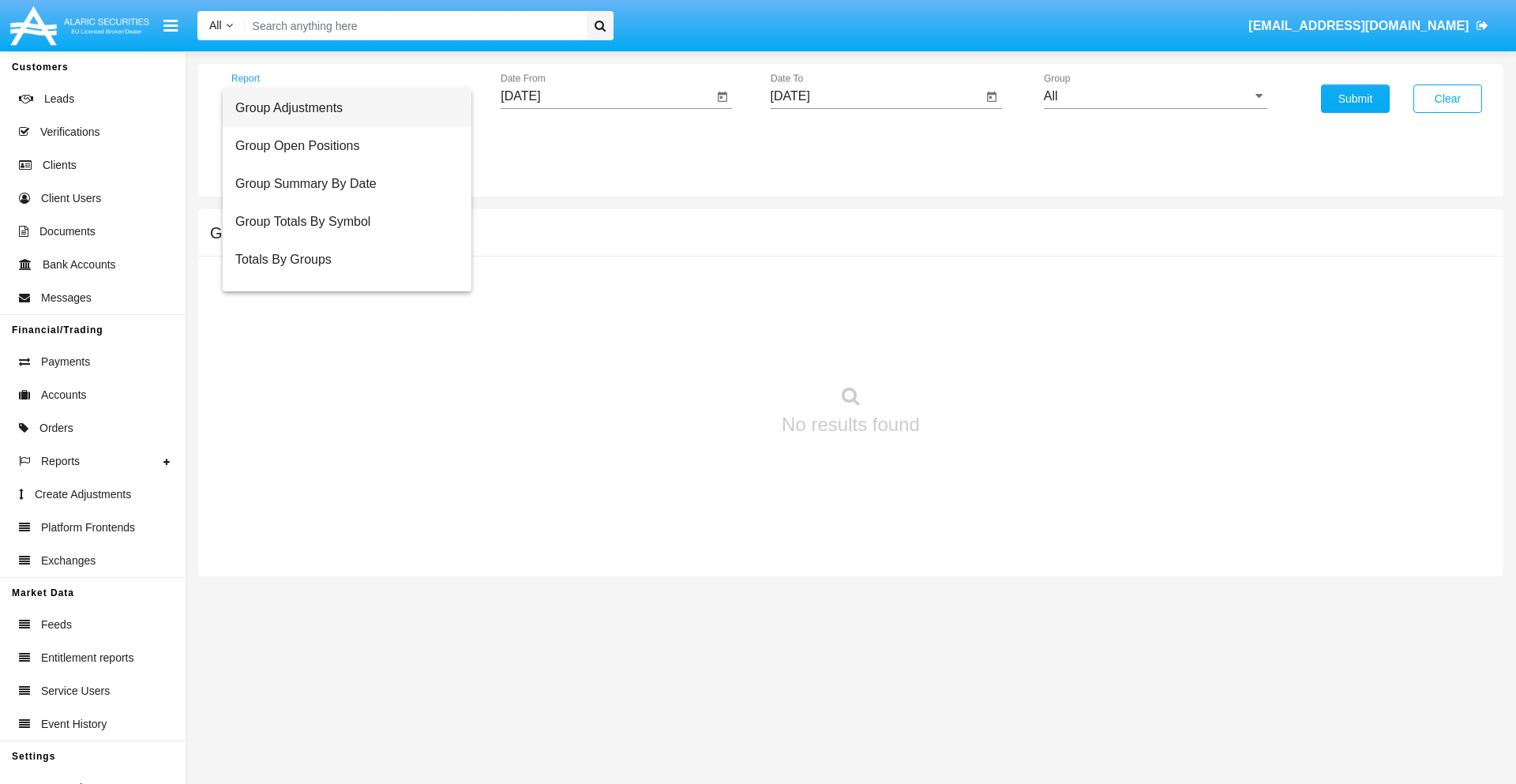
click at [340, 109] on span "Group Adjustments" at bounding box center [346, 108] width 223 height 38
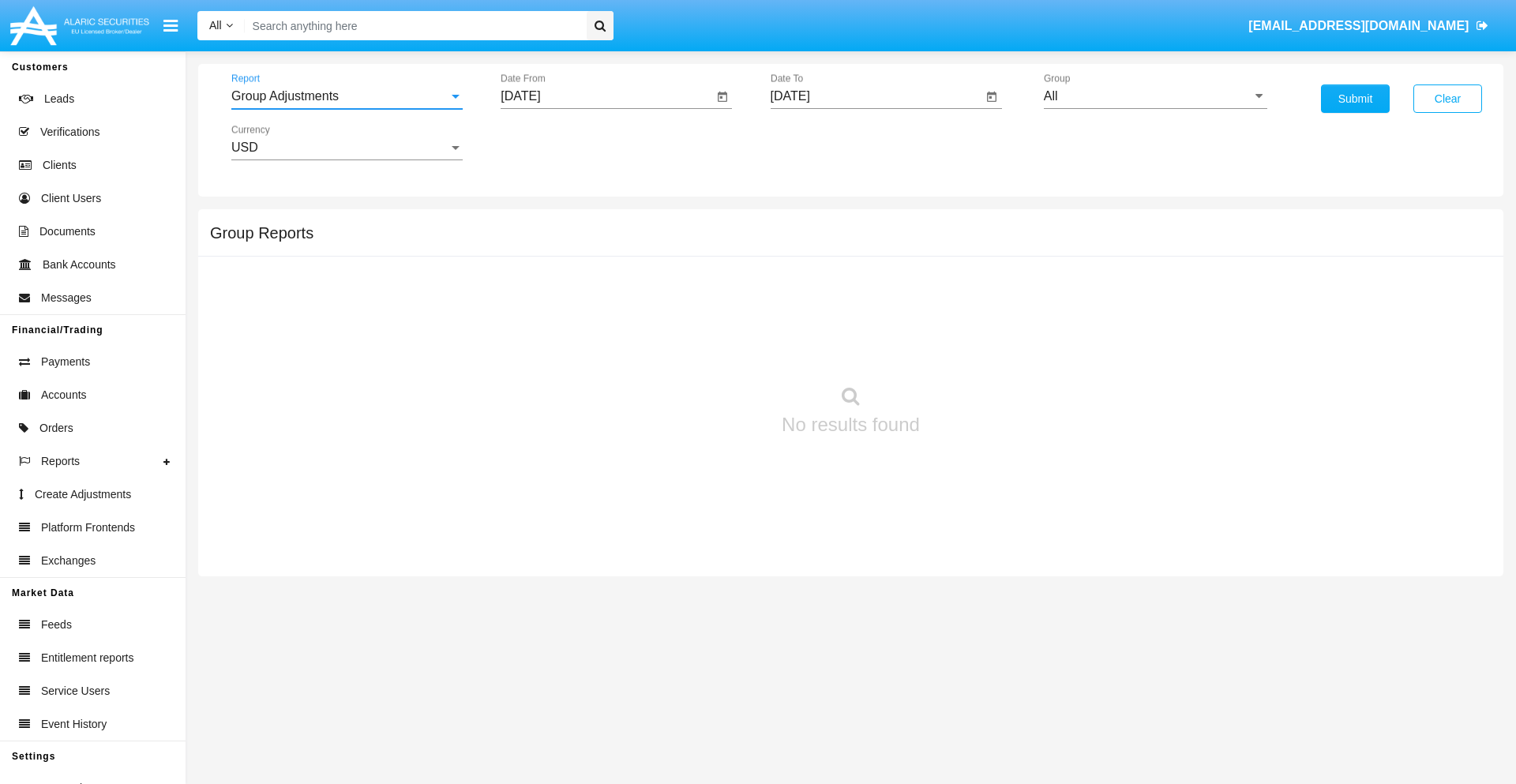
click at [606, 96] on input "[DATE]" at bounding box center [606, 96] width 213 height 14
click at [552, 142] on span "[DATE]" at bounding box center [538, 143] width 35 height 13
click at [594, 318] on div "2019" at bounding box center [594, 318] width 49 height 29
click at [538, 222] on div "JAN" at bounding box center [538, 222] width 49 height 29
click at [589, 241] on div "1" at bounding box center [590, 242] width 29 height 29
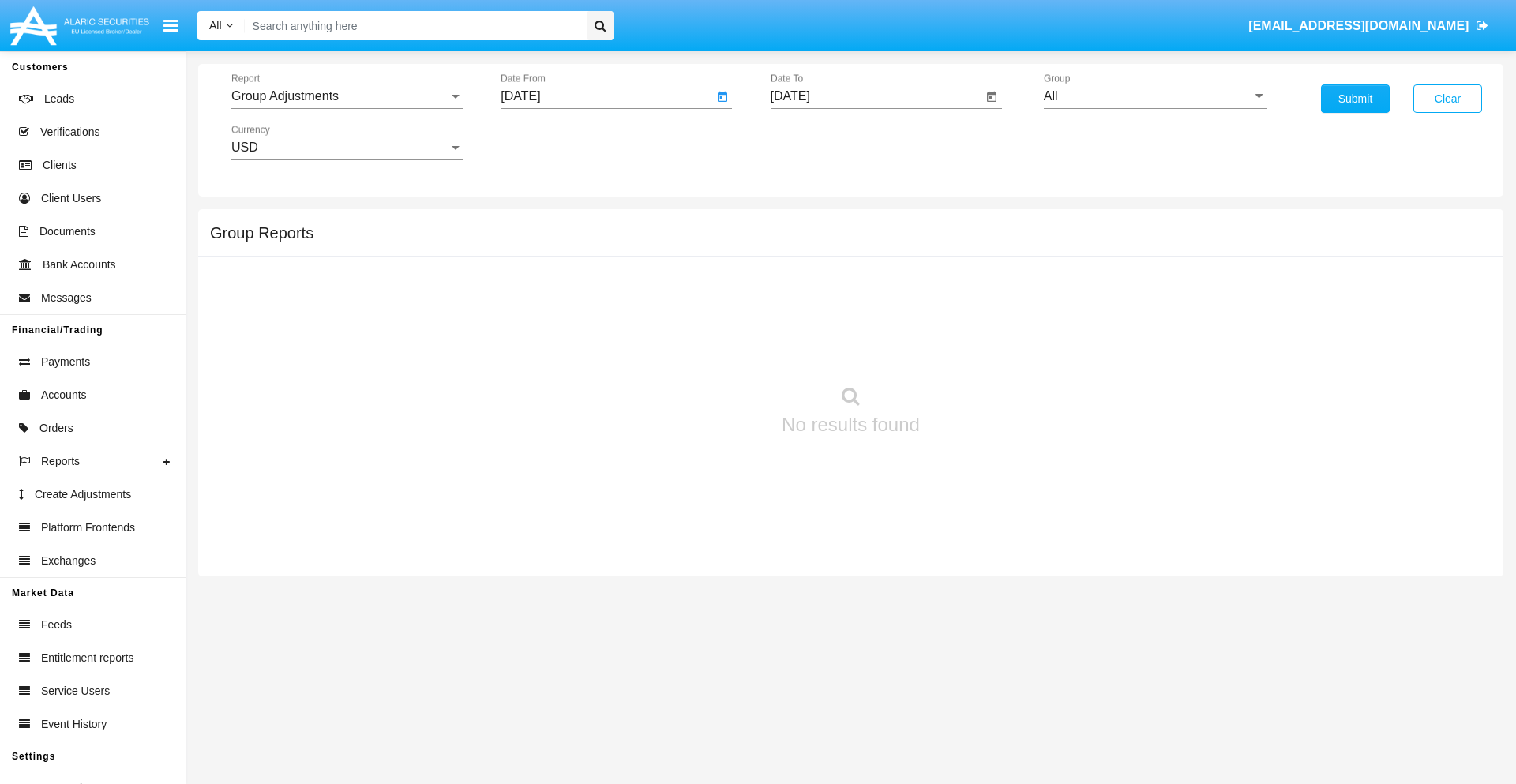
type input "[DATE]"
click at [876, 96] on input "[DATE]" at bounding box center [876, 96] width 213 height 14
click at [821, 142] on span "[DATE]" at bounding box center [808, 143] width 35 height 13
click at [863, 318] on div "2019" at bounding box center [863, 318] width 49 height 29
click at [807, 222] on div "JAN" at bounding box center [807, 222] width 49 height 29
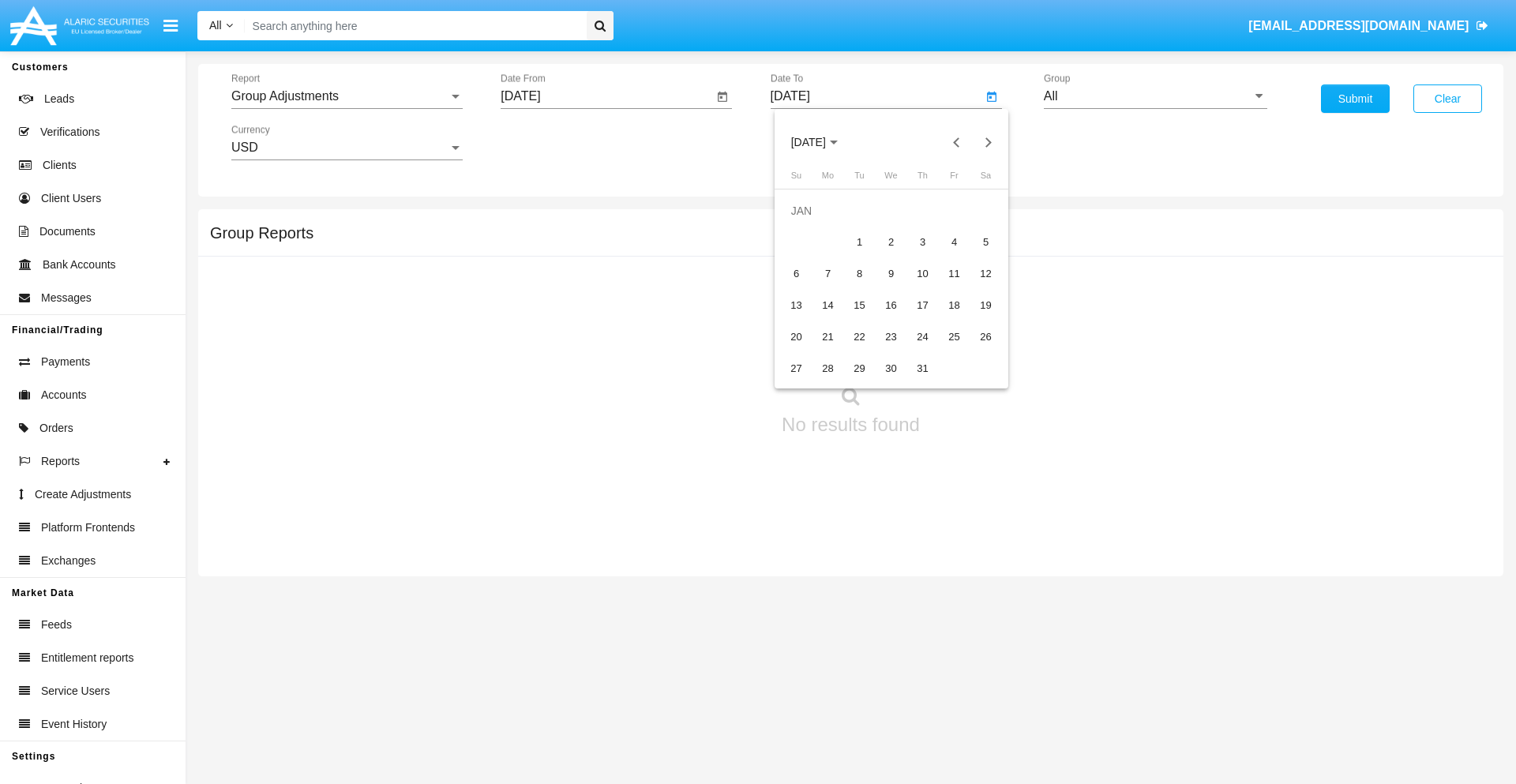
click at [858, 241] on div "1" at bounding box center [860, 242] width 29 height 29
type input "[DATE]"
click at [1155, 96] on input "All" at bounding box center [1154, 96] width 223 height 14
click at [1102, 651] on span "Company AQA" at bounding box center [1102, 658] width 83 height 13
type input "Company AQA"
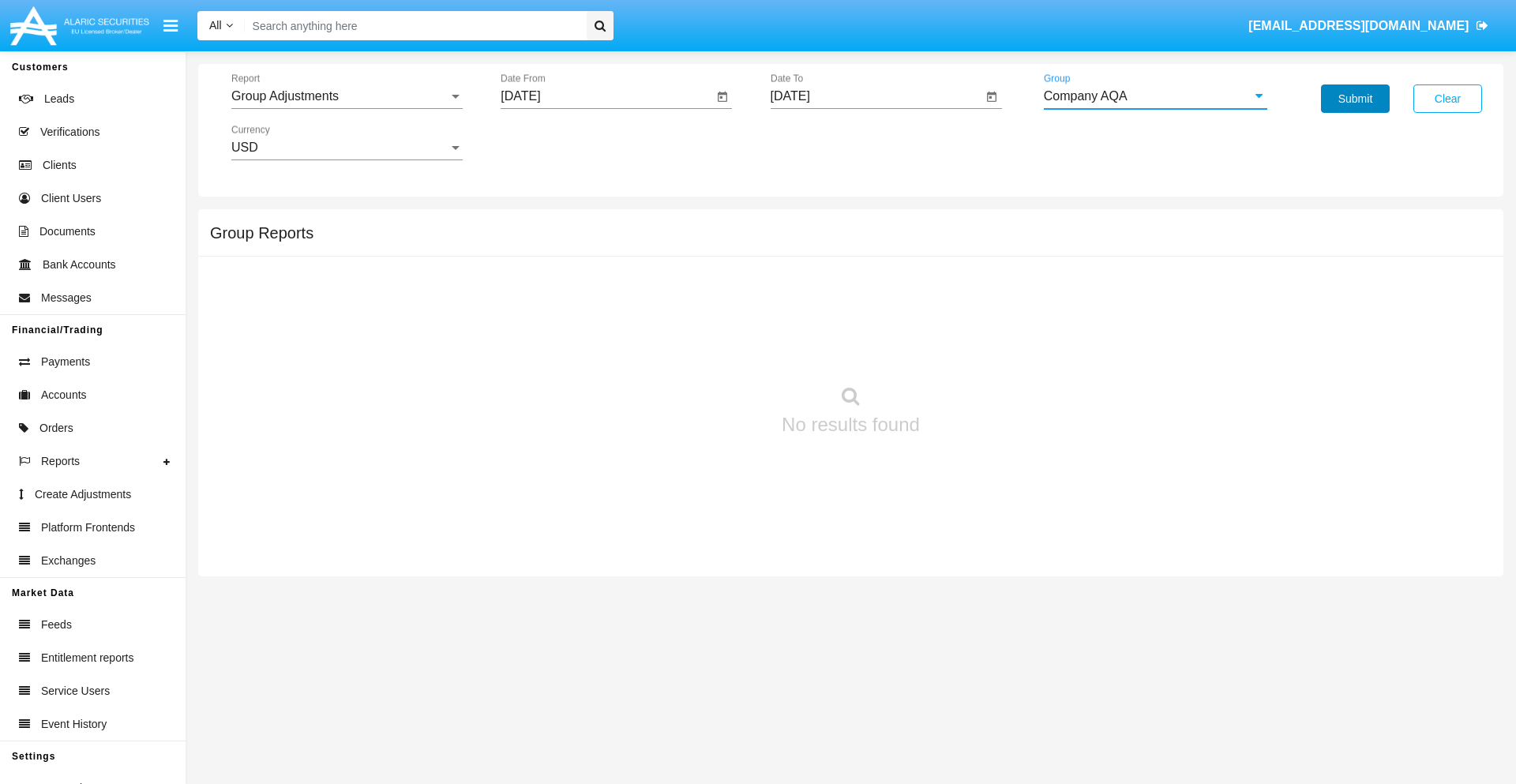
click at [1355, 99] on button "Submit" at bounding box center [1355, 99] width 69 height 29
click at [346, 96] on span "Report" at bounding box center [340, 96] width 217 height 14
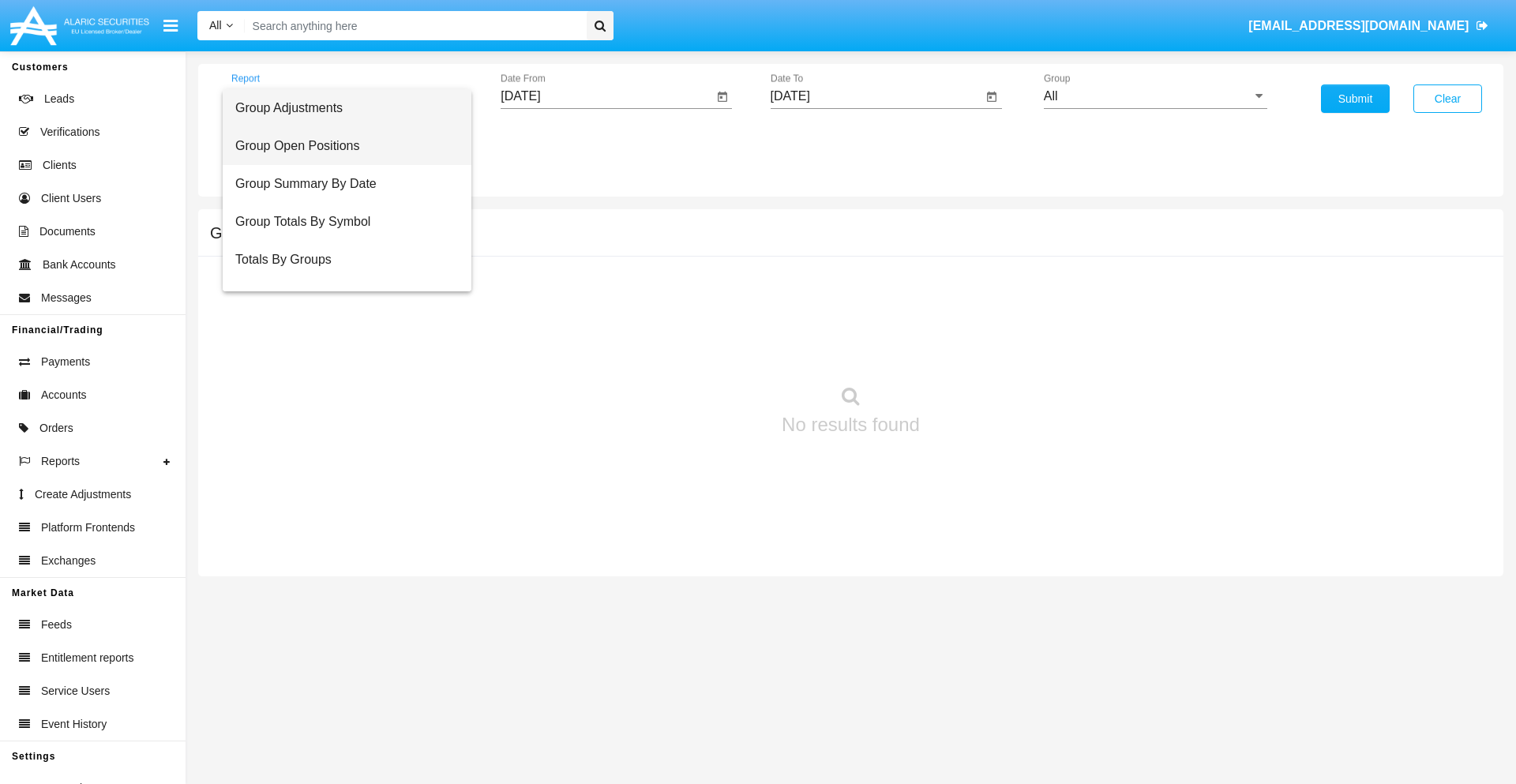
click at [340, 146] on span "Group Open Positions" at bounding box center [346, 146] width 223 height 38
click at [606, 96] on input "[DATE]" at bounding box center [606, 96] width 213 height 14
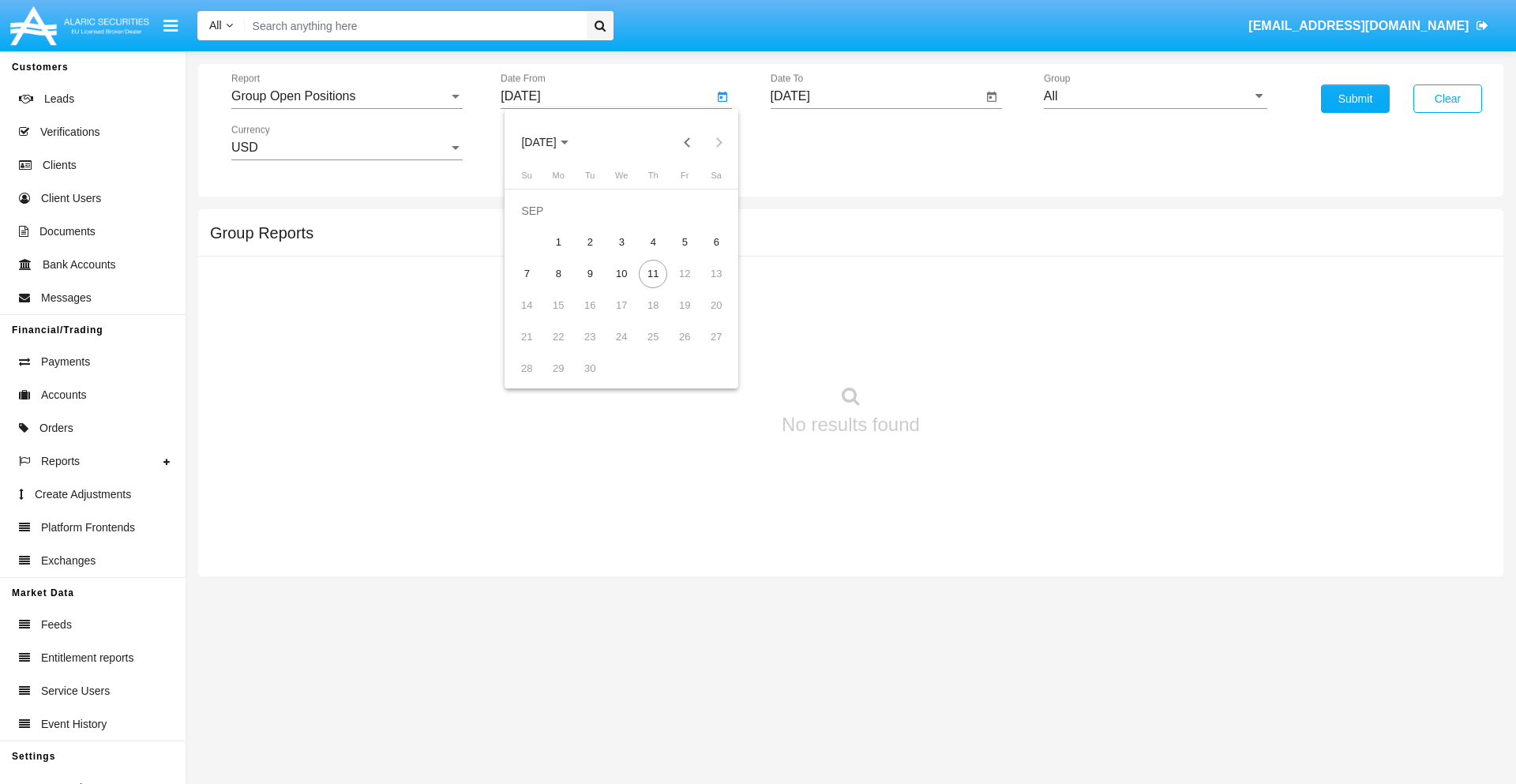
click at [552, 142] on span "[DATE]" at bounding box center [538, 143] width 35 height 13
click at [594, 318] on div "2019" at bounding box center [594, 318] width 49 height 29
click at [538, 222] on div "JAN" at bounding box center [538, 222] width 49 height 29
click at [589, 241] on div "1" at bounding box center [590, 242] width 29 height 29
type input "[DATE]"
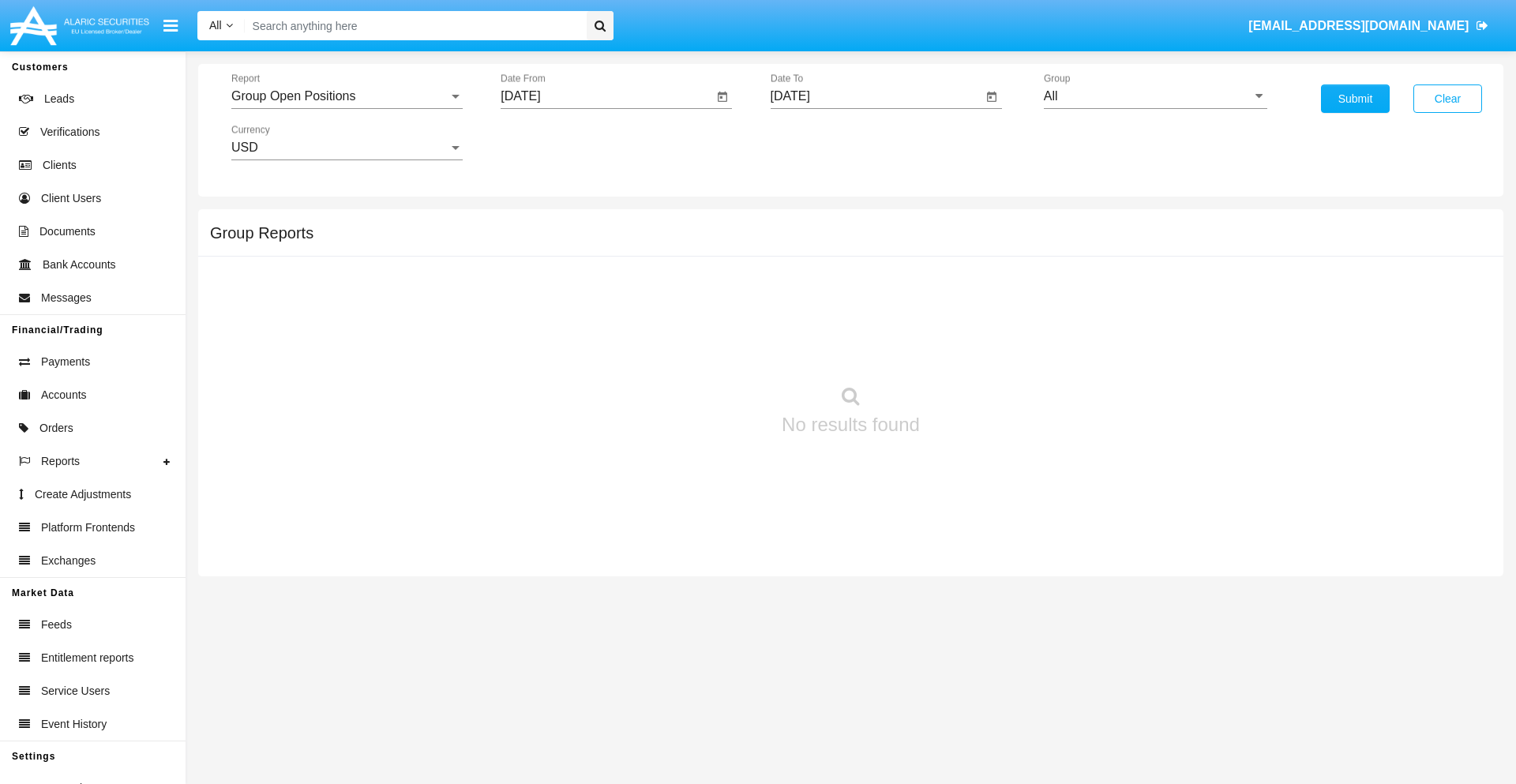
click at [876, 96] on input "[DATE]" at bounding box center [876, 96] width 213 height 14
click at [821, 142] on span "[DATE]" at bounding box center [808, 143] width 35 height 13
click at [863, 318] on div "2019" at bounding box center [863, 318] width 49 height 29
click at [807, 222] on div "JAN" at bounding box center [807, 222] width 49 height 29
click at [858, 241] on div "1" at bounding box center [860, 242] width 29 height 29
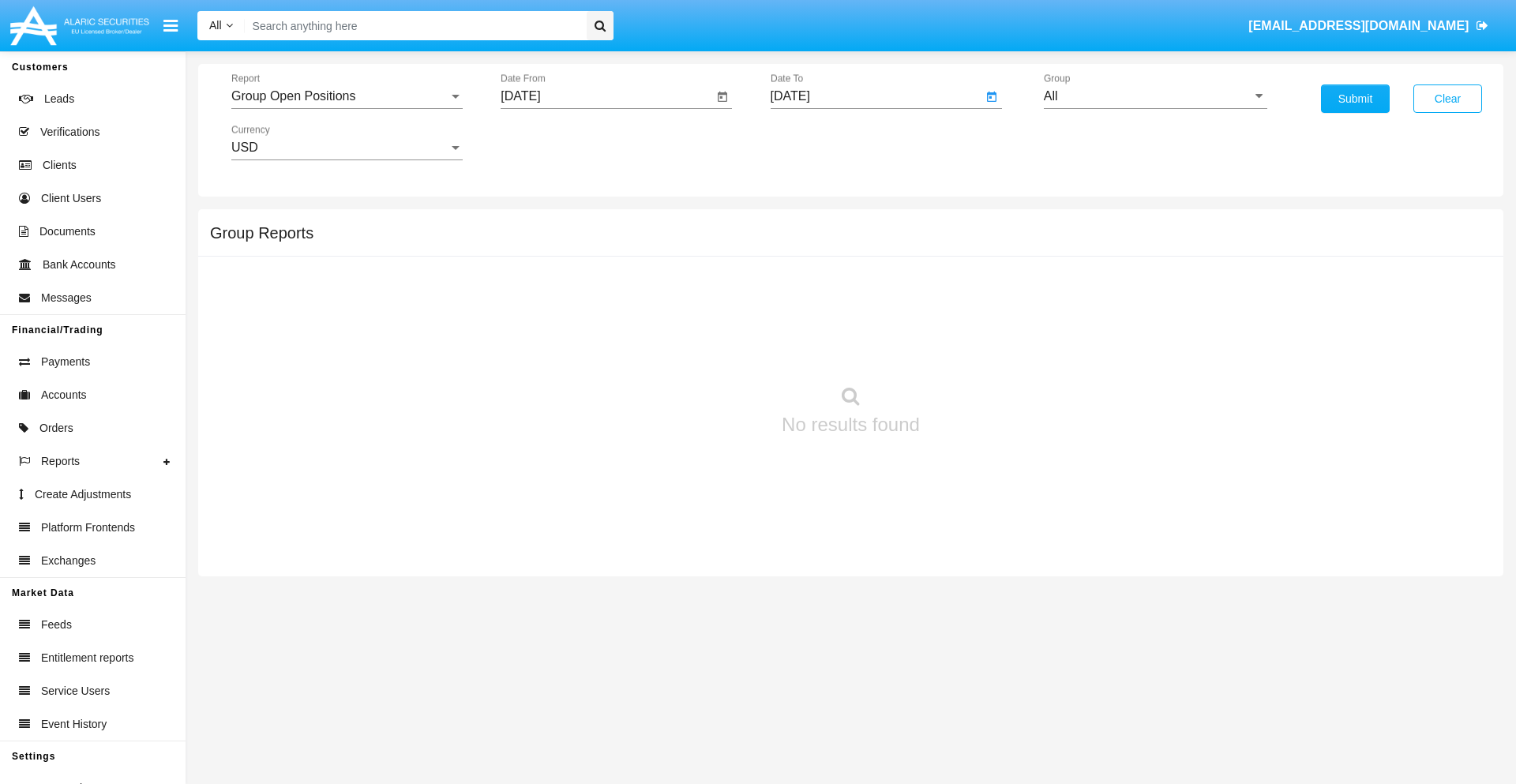
type input "[DATE]"
click at [1155, 96] on input "All" at bounding box center [1154, 96] width 223 height 14
click at [1102, 304] on span "Company AQA" at bounding box center [1102, 304] width 83 height 13
type input "Company AQA"
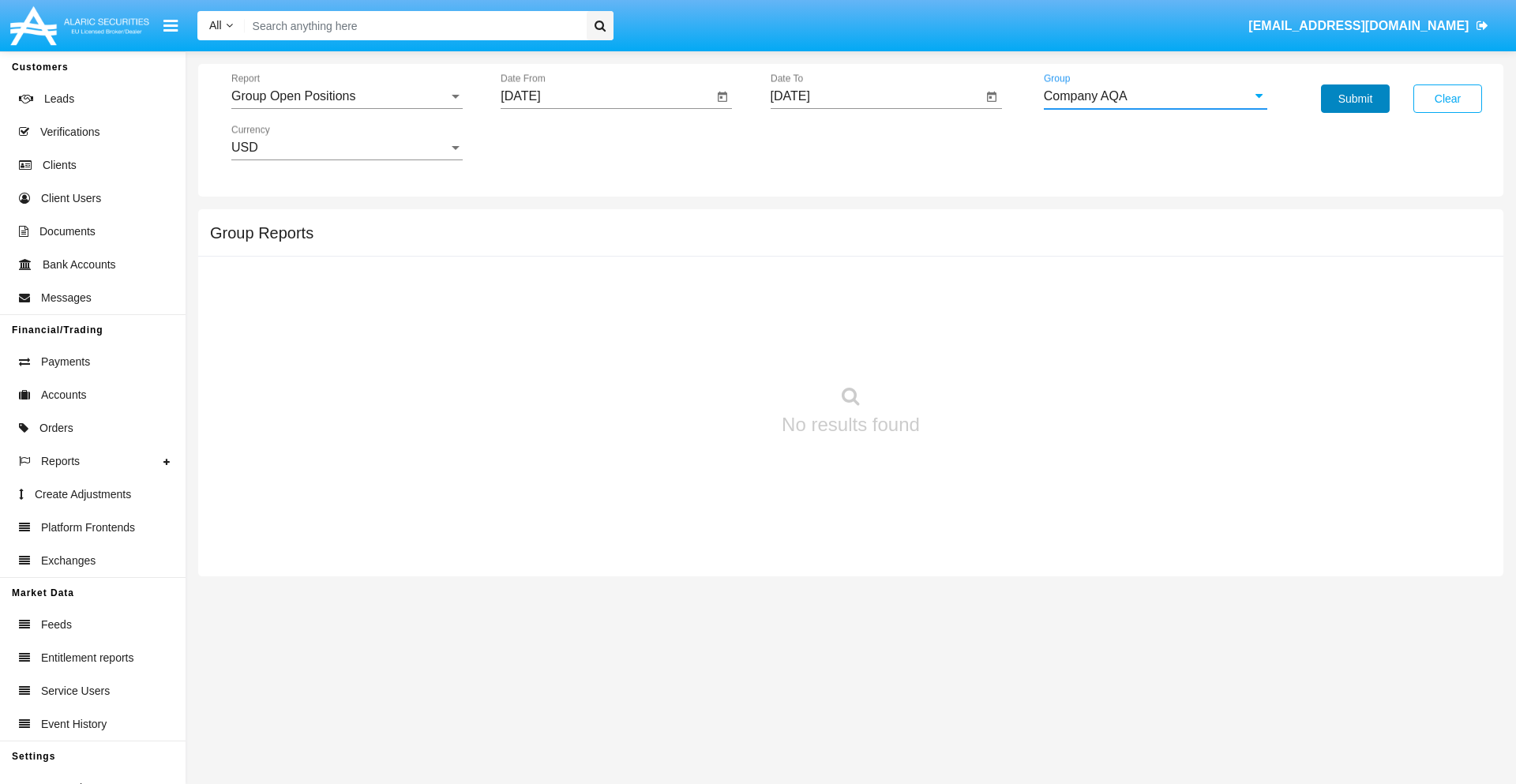
click at [1355, 99] on button "Submit" at bounding box center [1355, 99] width 69 height 29
click at [346, 96] on span "Report" at bounding box center [340, 96] width 217 height 14
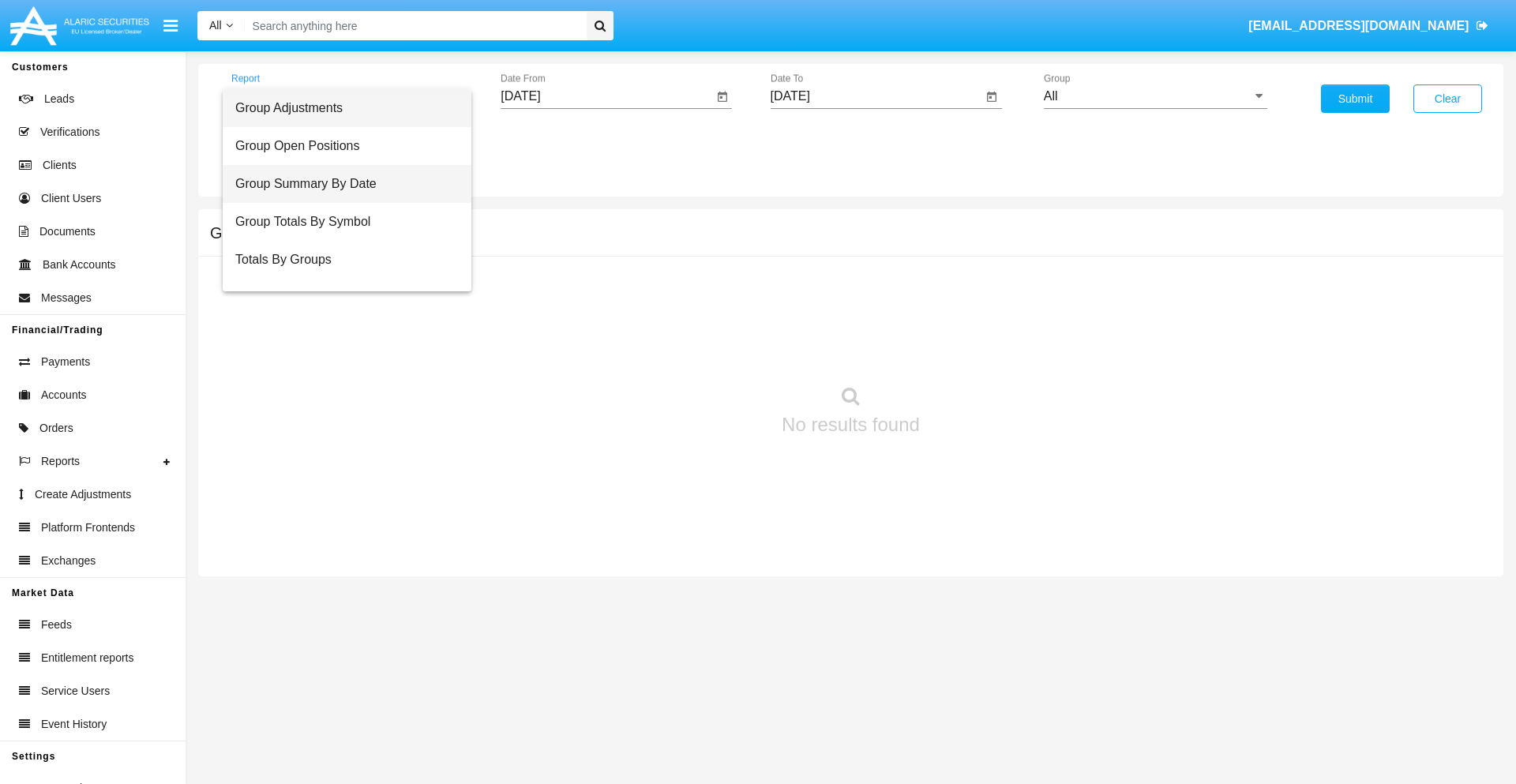
click at [340, 184] on span "Group Summary By Date" at bounding box center [346, 184] width 223 height 38
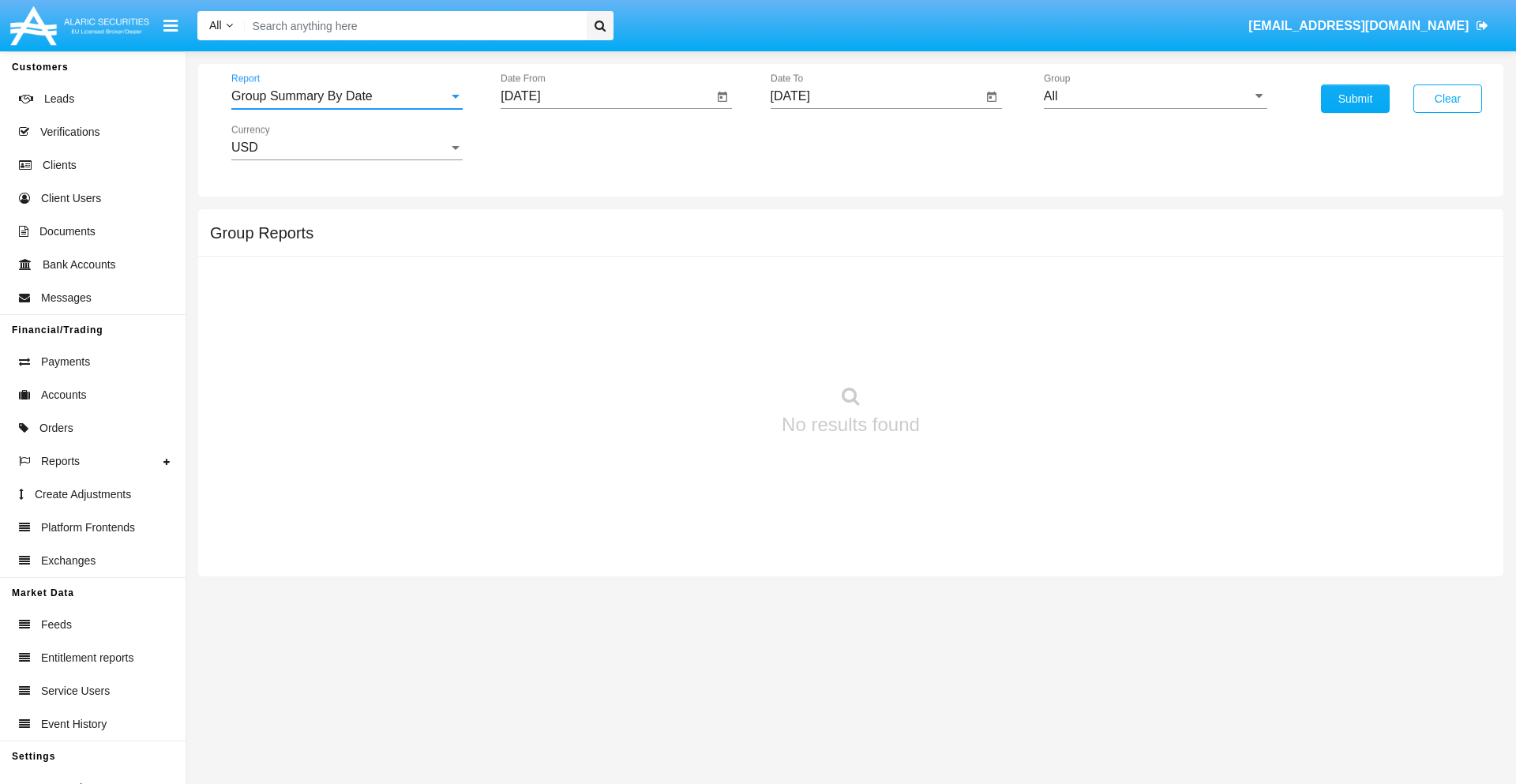
click at [606, 96] on input "[DATE]" at bounding box center [606, 96] width 213 height 14
click at [552, 142] on span "[DATE]" at bounding box center [538, 143] width 35 height 13
click at [594, 318] on div "2019" at bounding box center [594, 318] width 49 height 29
click at [538, 222] on div "JAN" at bounding box center [538, 222] width 49 height 29
click at [589, 241] on div "1" at bounding box center [590, 242] width 29 height 29
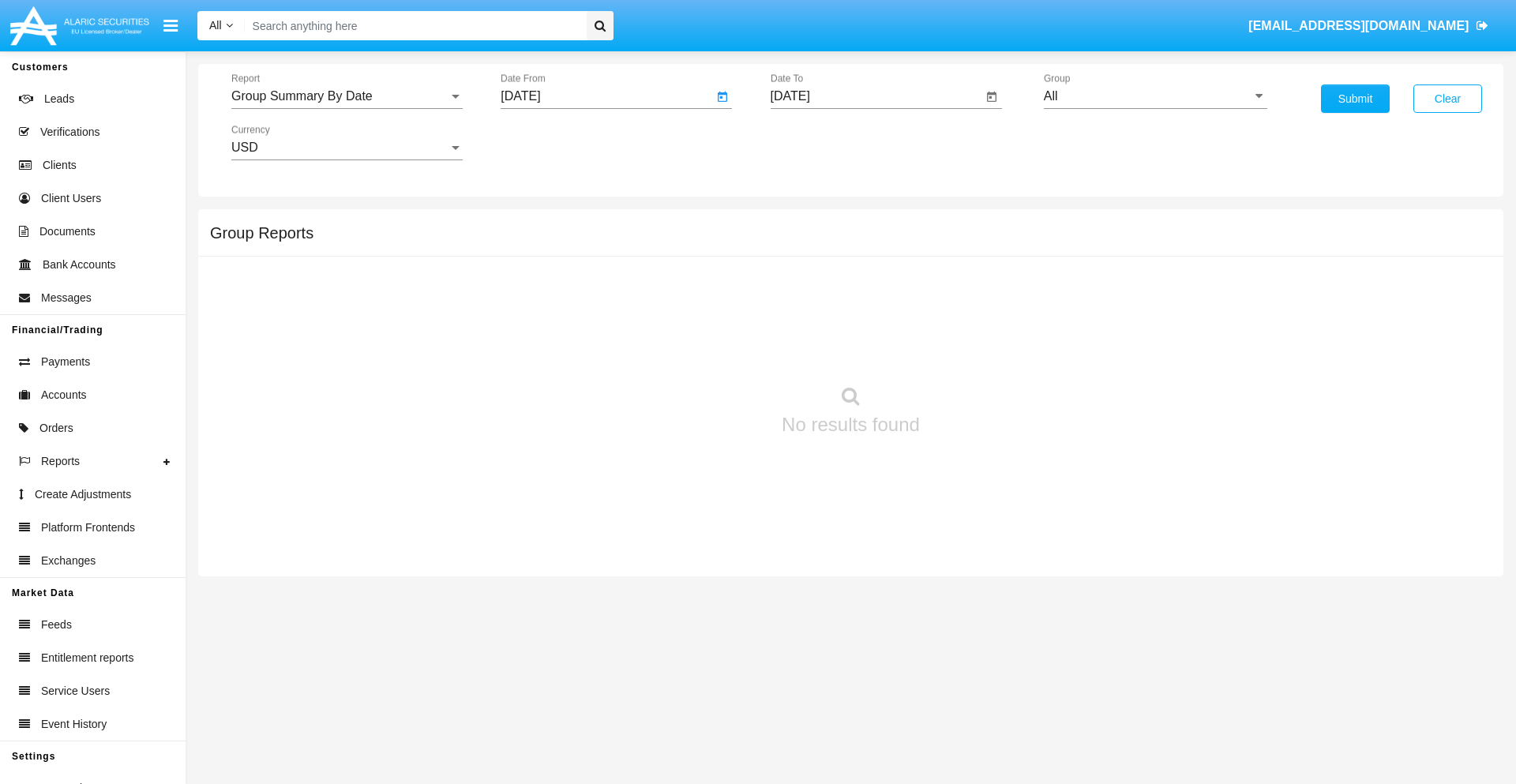
type input "[DATE]"
click at [876, 96] on input "[DATE]" at bounding box center [876, 96] width 213 height 14
click at [821, 142] on span "[DATE]" at bounding box center [808, 143] width 35 height 13
click at [863, 318] on div "2019" at bounding box center [863, 318] width 49 height 29
click at [807, 222] on div "JAN" at bounding box center [807, 222] width 49 height 29
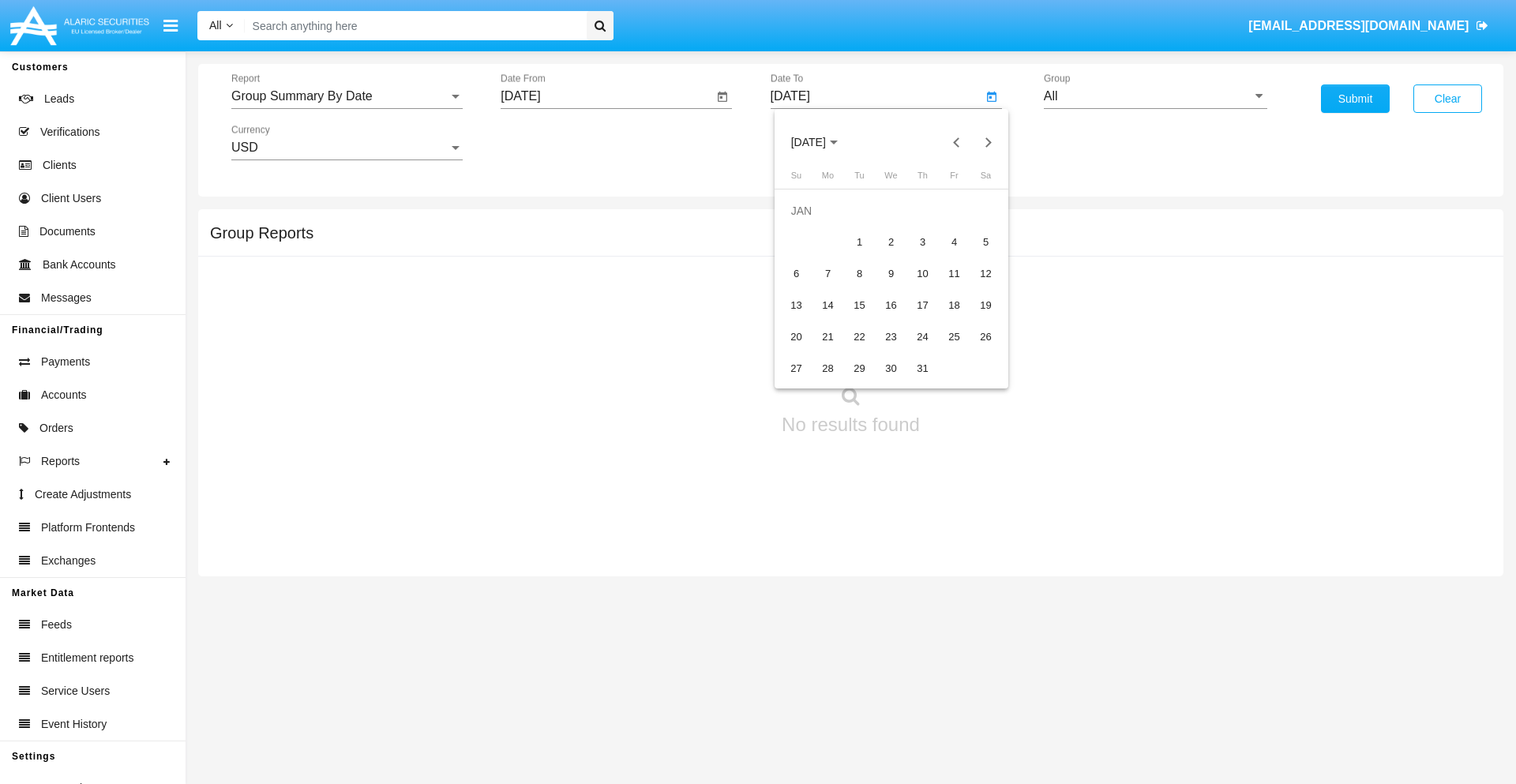
click at [858, 241] on div "1" at bounding box center [860, 242] width 29 height 29
type input "01/01/19"
click at [1155, 96] on input "All" at bounding box center [1154, 96] width 223 height 14
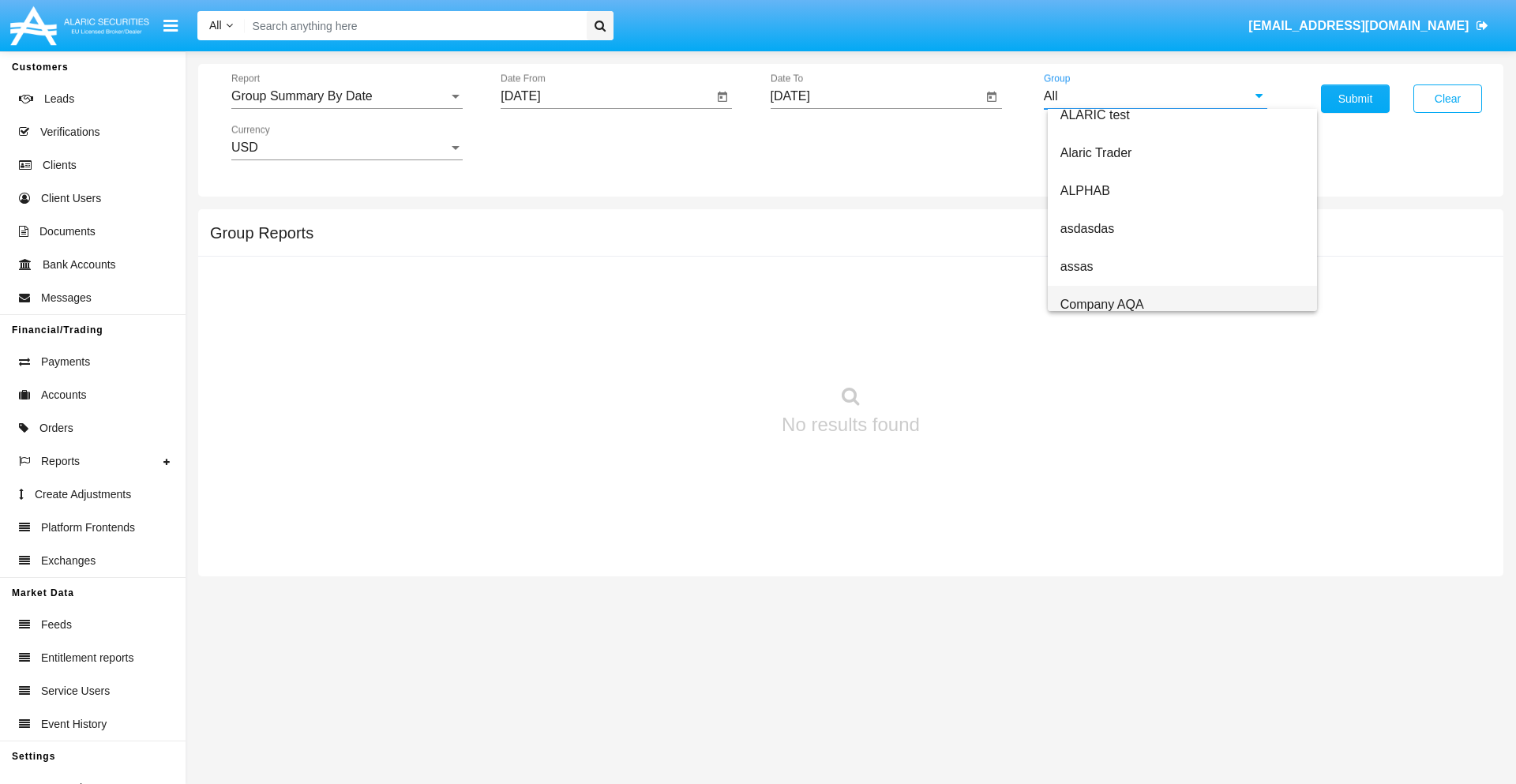
click at [1102, 304] on span "Company AQA" at bounding box center [1102, 304] width 83 height 13
type input "Company AQA"
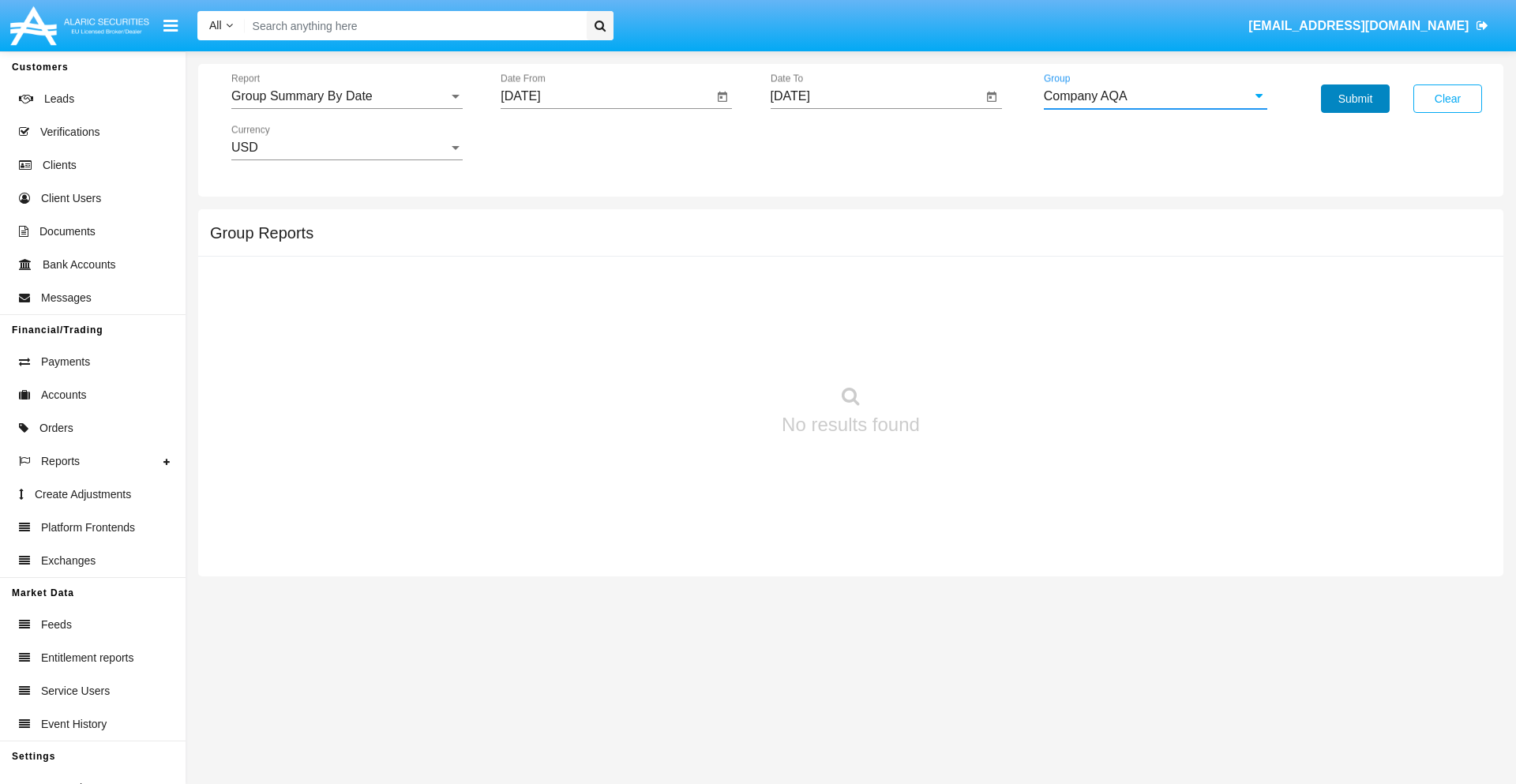
click at [1355, 99] on button "Submit" at bounding box center [1355, 99] width 69 height 29
click at [346, 96] on span "Report" at bounding box center [340, 96] width 217 height 14
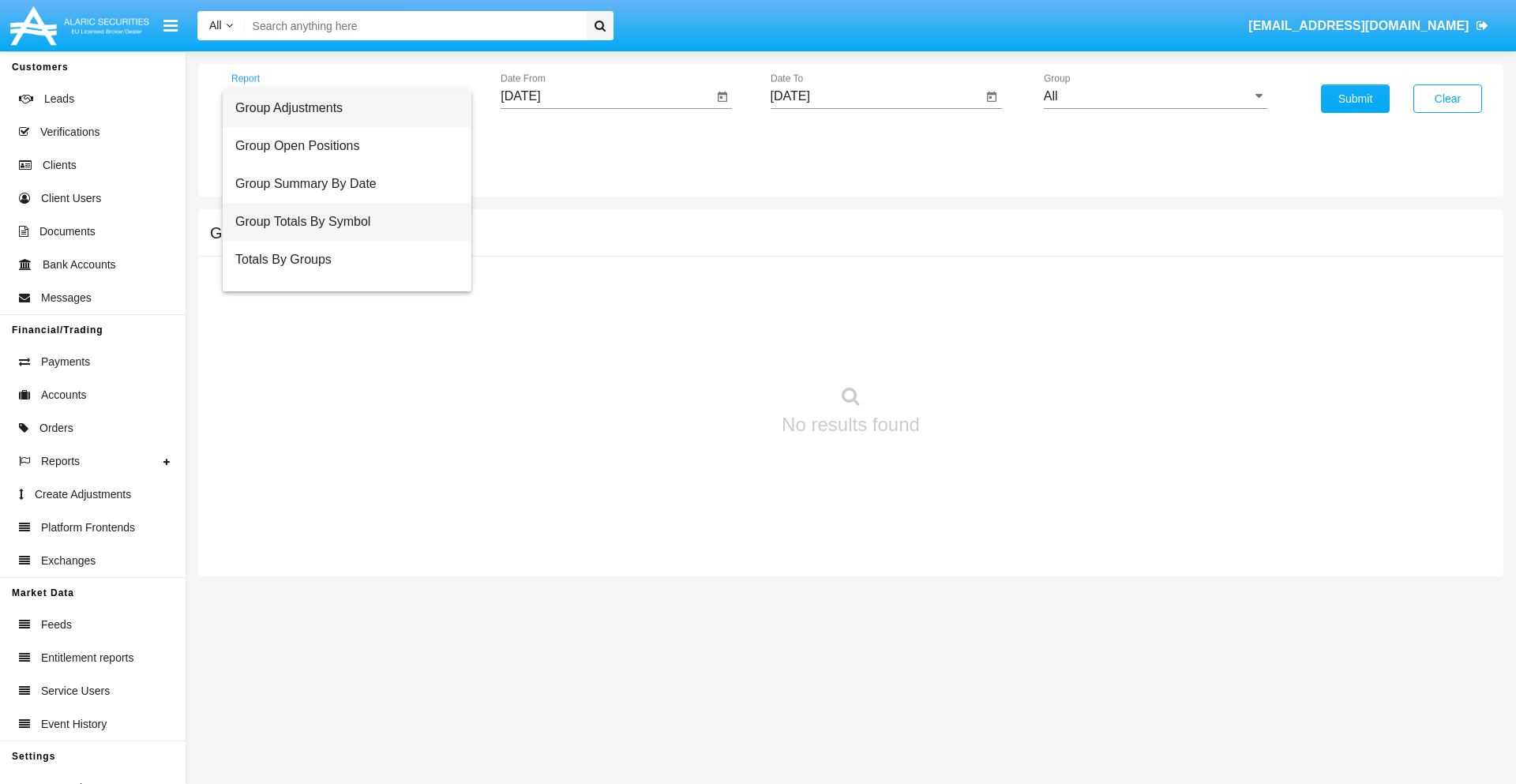
click at [340, 222] on span "Group Totals By Symbol" at bounding box center [346, 222] width 223 height 38
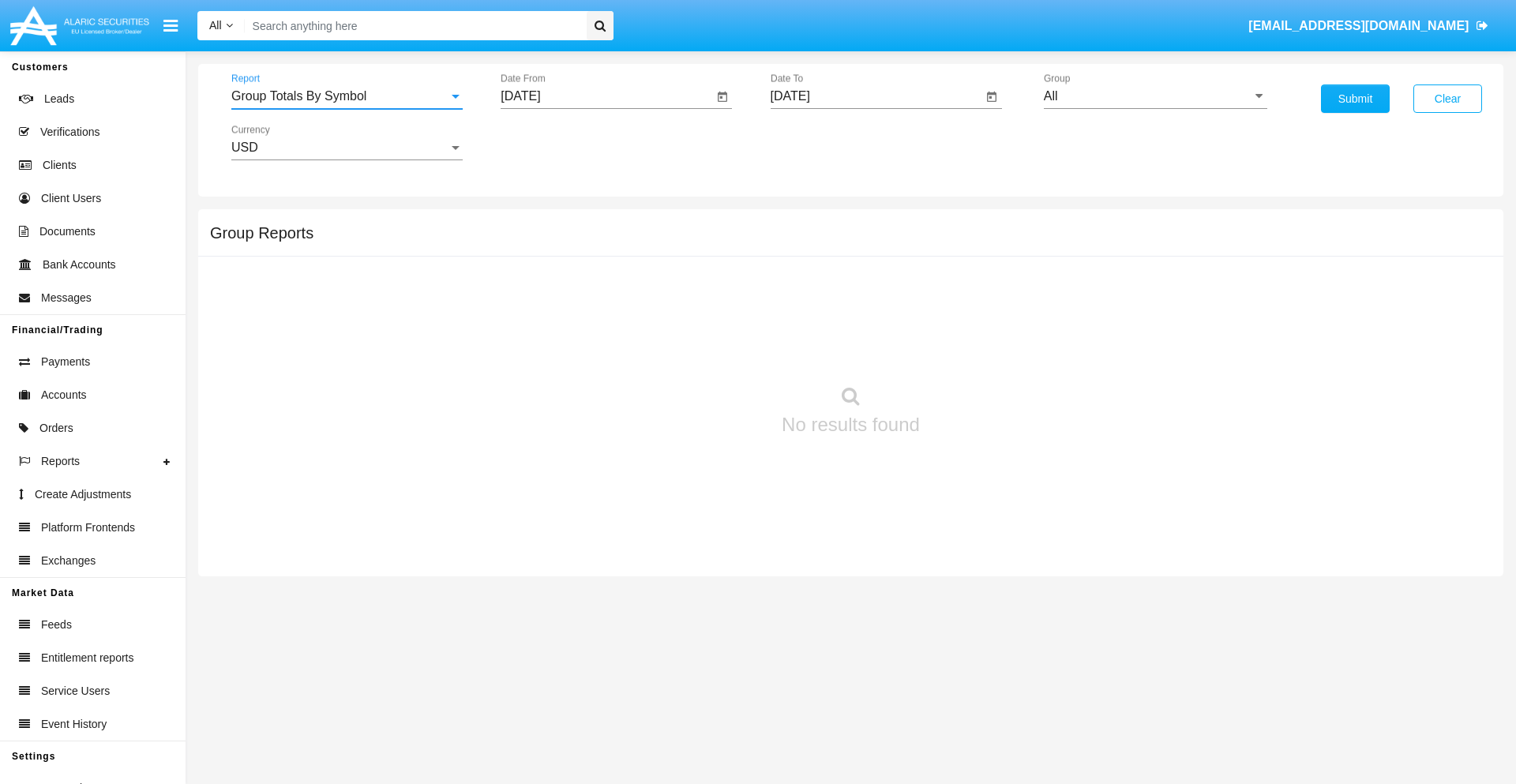
click at [606, 96] on input "[DATE]" at bounding box center [606, 96] width 213 height 14
click at [552, 142] on span "[DATE]" at bounding box center [538, 143] width 35 height 13
click at [594, 318] on div "2019" at bounding box center [594, 318] width 49 height 29
click at [538, 222] on div "JAN" at bounding box center [538, 222] width 49 height 29
click at [589, 241] on div "1" at bounding box center [590, 242] width 29 height 29
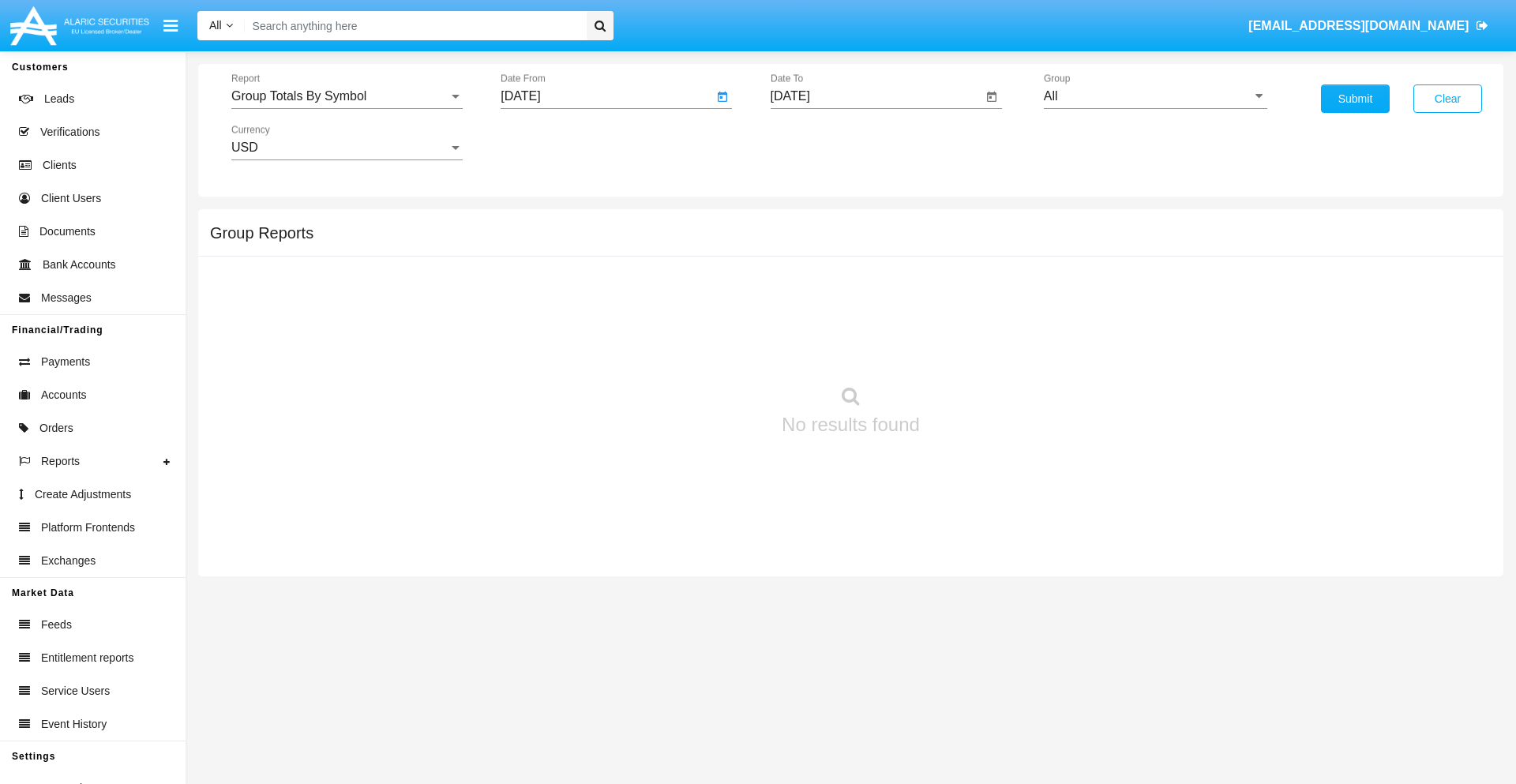
type input "[DATE]"
click at [876, 96] on input "[DATE]" at bounding box center [876, 96] width 213 height 14
click at [821, 142] on span "[DATE]" at bounding box center [808, 143] width 35 height 13
click at [863, 318] on div "2019" at bounding box center [863, 318] width 49 height 29
click at [807, 222] on div "JAN" at bounding box center [807, 222] width 49 height 29
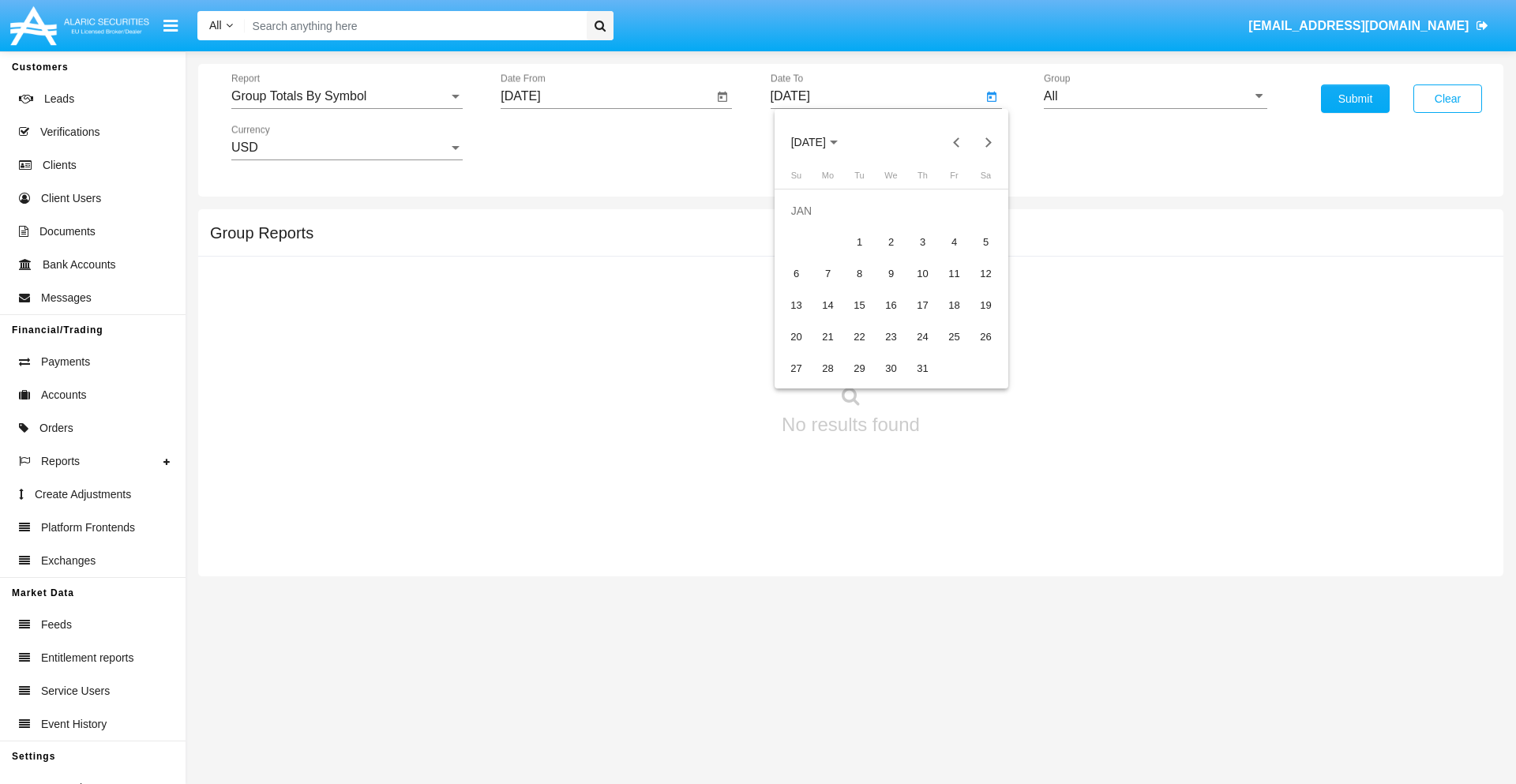
click at [858, 241] on div "1" at bounding box center [860, 242] width 29 height 29
type input "[DATE]"
click at [1155, 96] on input "All" at bounding box center [1154, 96] width 223 height 14
click at [1102, 651] on span "Company AQA" at bounding box center [1102, 658] width 83 height 13
type input "Company AQA"
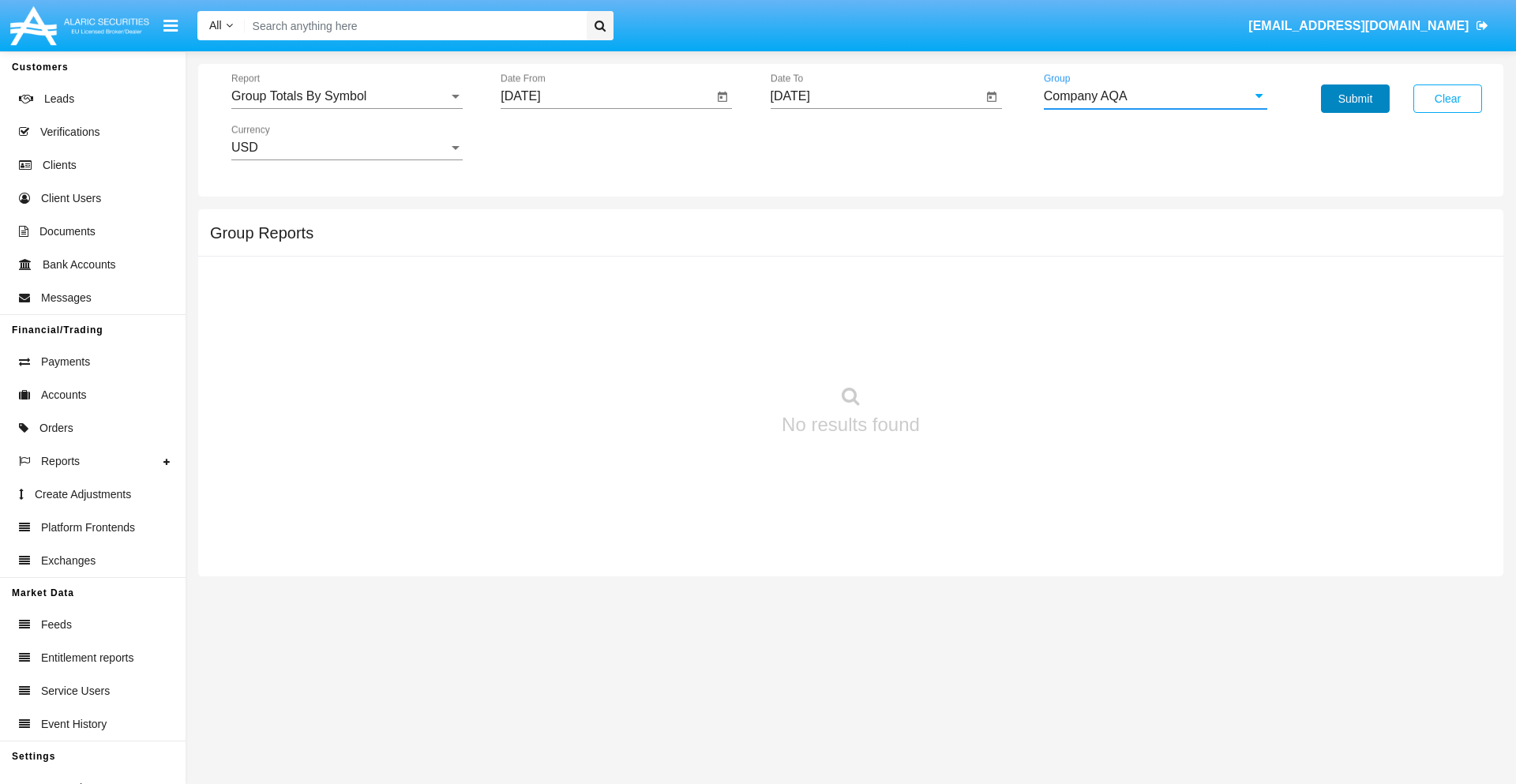
click at [1355, 99] on button "Submit" at bounding box center [1355, 99] width 69 height 29
click at [346, 96] on span "Report" at bounding box center [340, 96] width 217 height 14
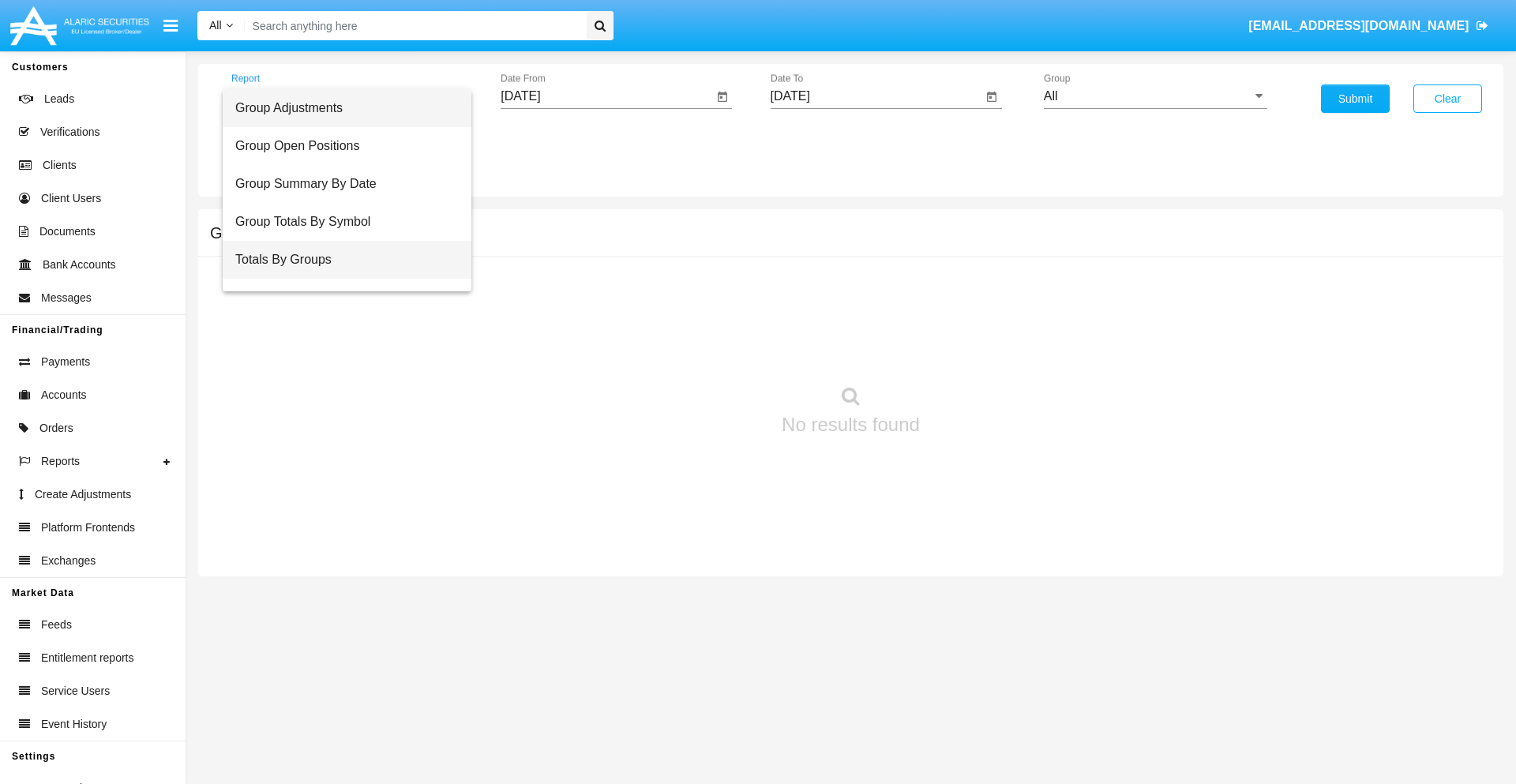
click at [340, 260] on span "Totals By Groups" at bounding box center [346, 259] width 223 height 38
click at [606, 96] on input "[DATE]" at bounding box center [606, 96] width 213 height 14
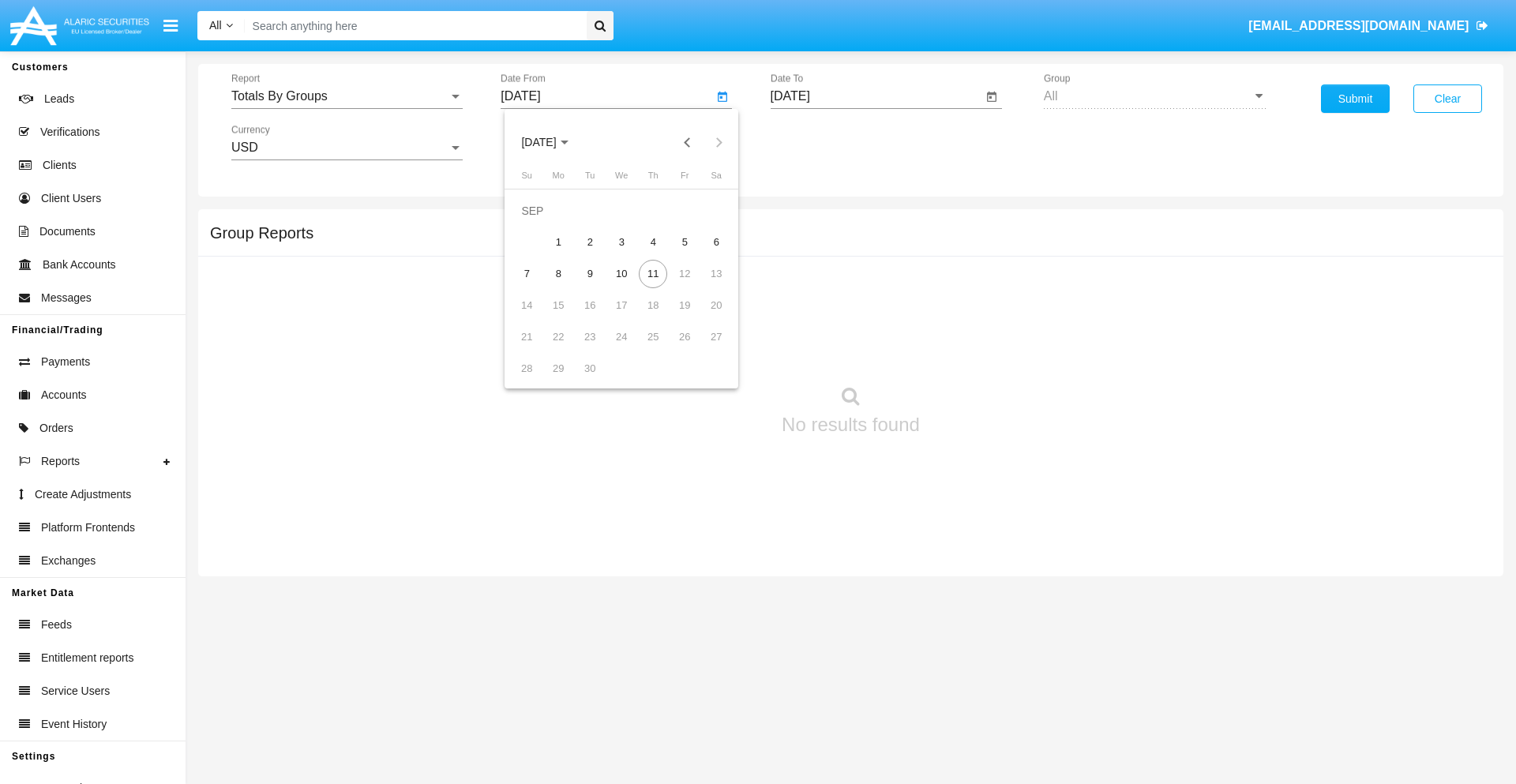
click at [552, 142] on span "[DATE]" at bounding box center [538, 143] width 35 height 13
click at [594, 318] on div "2019" at bounding box center [594, 318] width 49 height 29
click at [538, 222] on div "JAN" at bounding box center [538, 222] width 49 height 29
click at [589, 241] on div "1" at bounding box center [590, 242] width 29 height 29
type input "[DATE]"
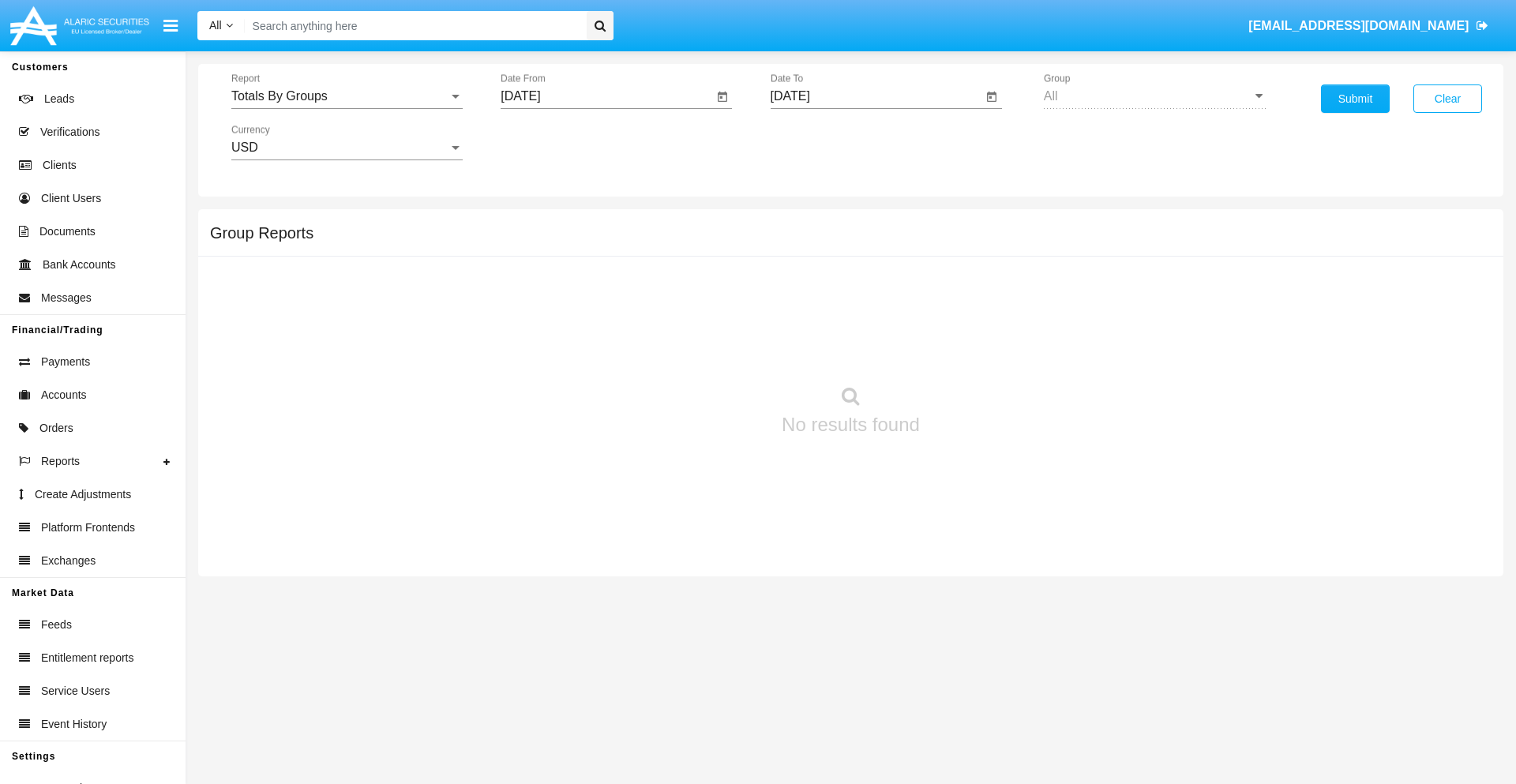
click at [876, 96] on input "[DATE]" at bounding box center [876, 96] width 213 height 14
click at [821, 142] on span "[DATE]" at bounding box center [808, 143] width 35 height 13
click at [863, 318] on div "2019" at bounding box center [863, 318] width 49 height 29
click at [807, 222] on div "JAN" at bounding box center [807, 222] width 49 height 29
click at [858, 241] on div "1" at bounding box center [860, 242] width 29 height 29
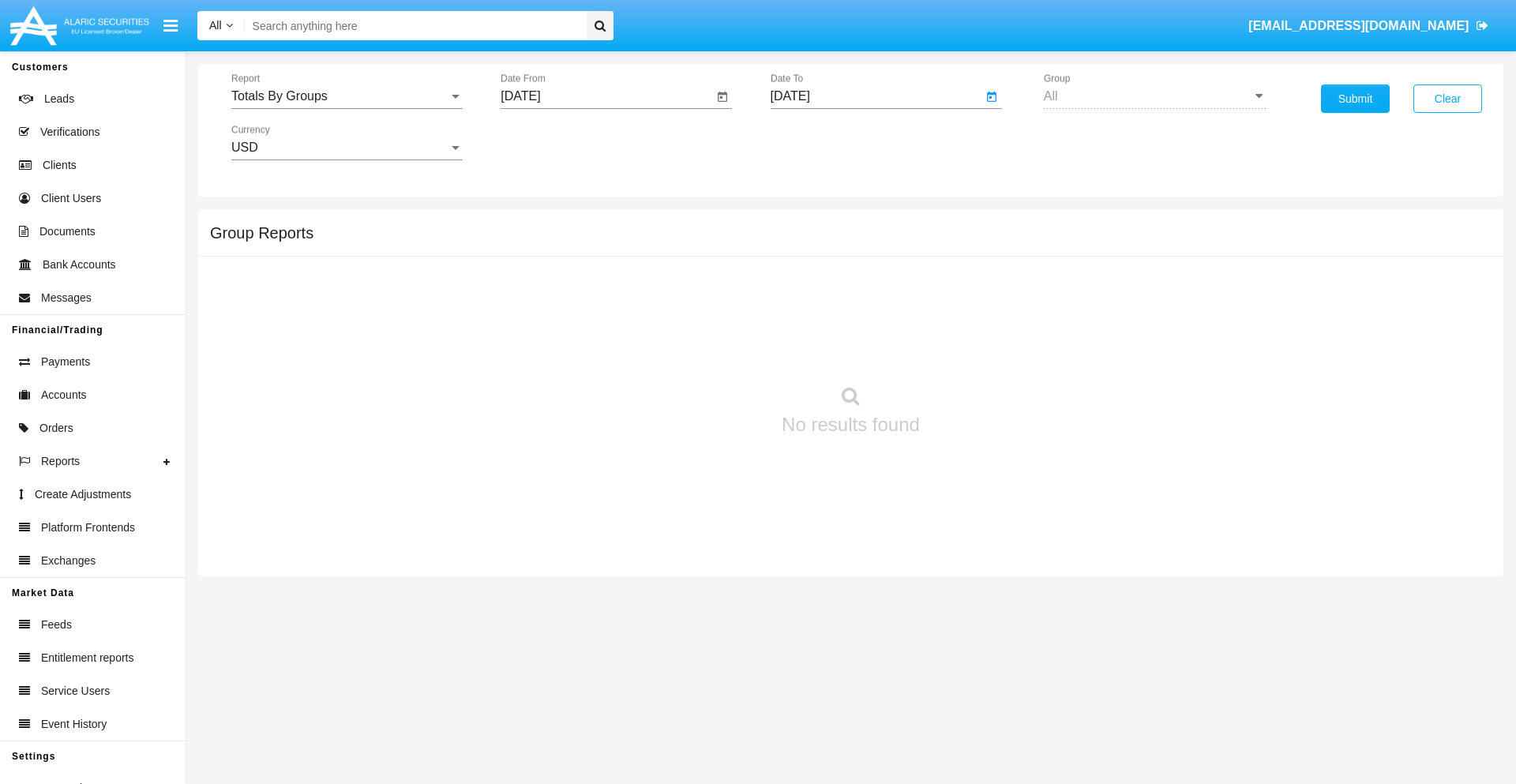
type input "[DATE]"
click at [1355, 99] on button "Submit" at bounding box center [1355, 99] width 69 height 29
click at [346, 96] on span "Report" at bounding box center [340, 96] width 217 height 14
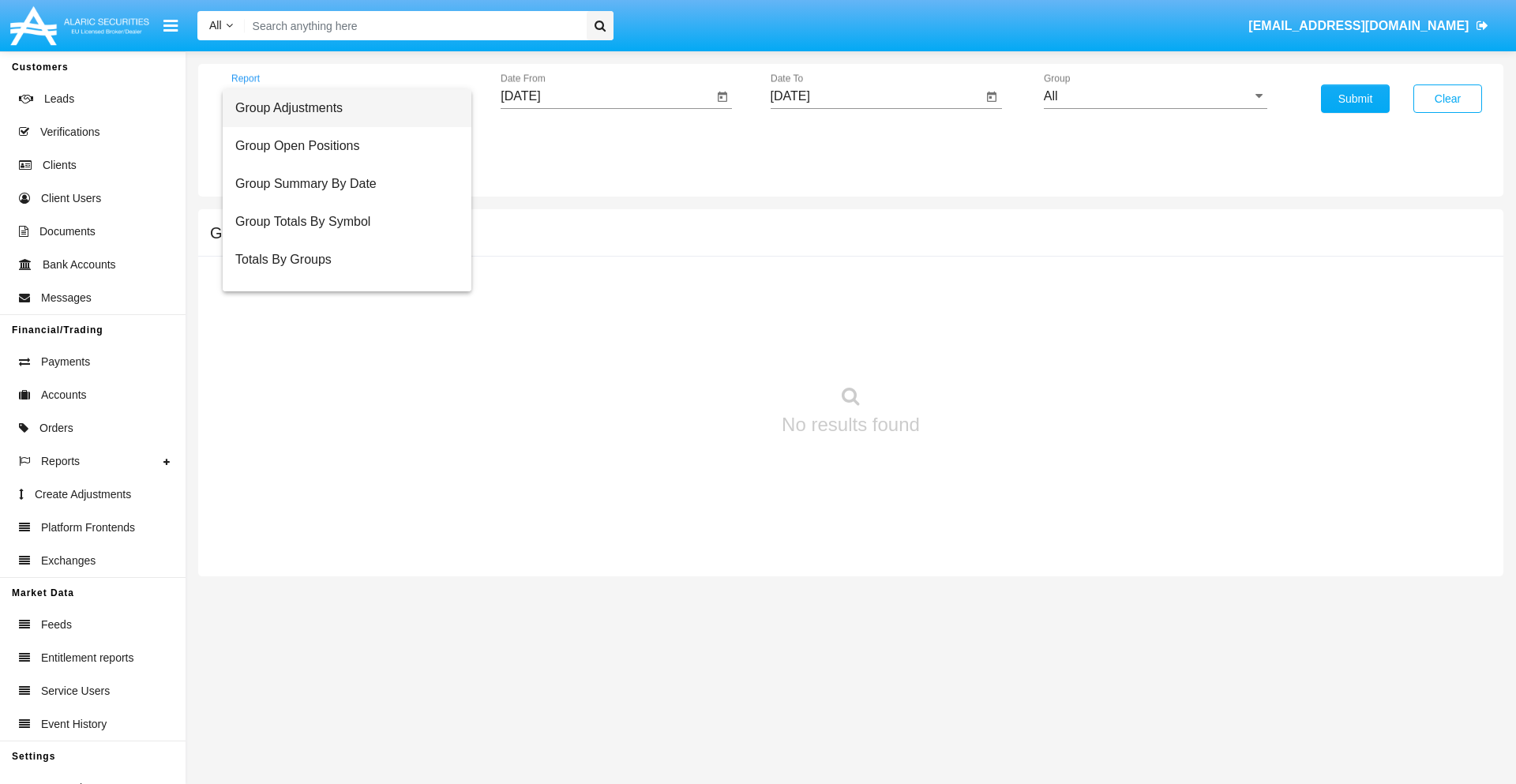
scroll to position [25, 0]
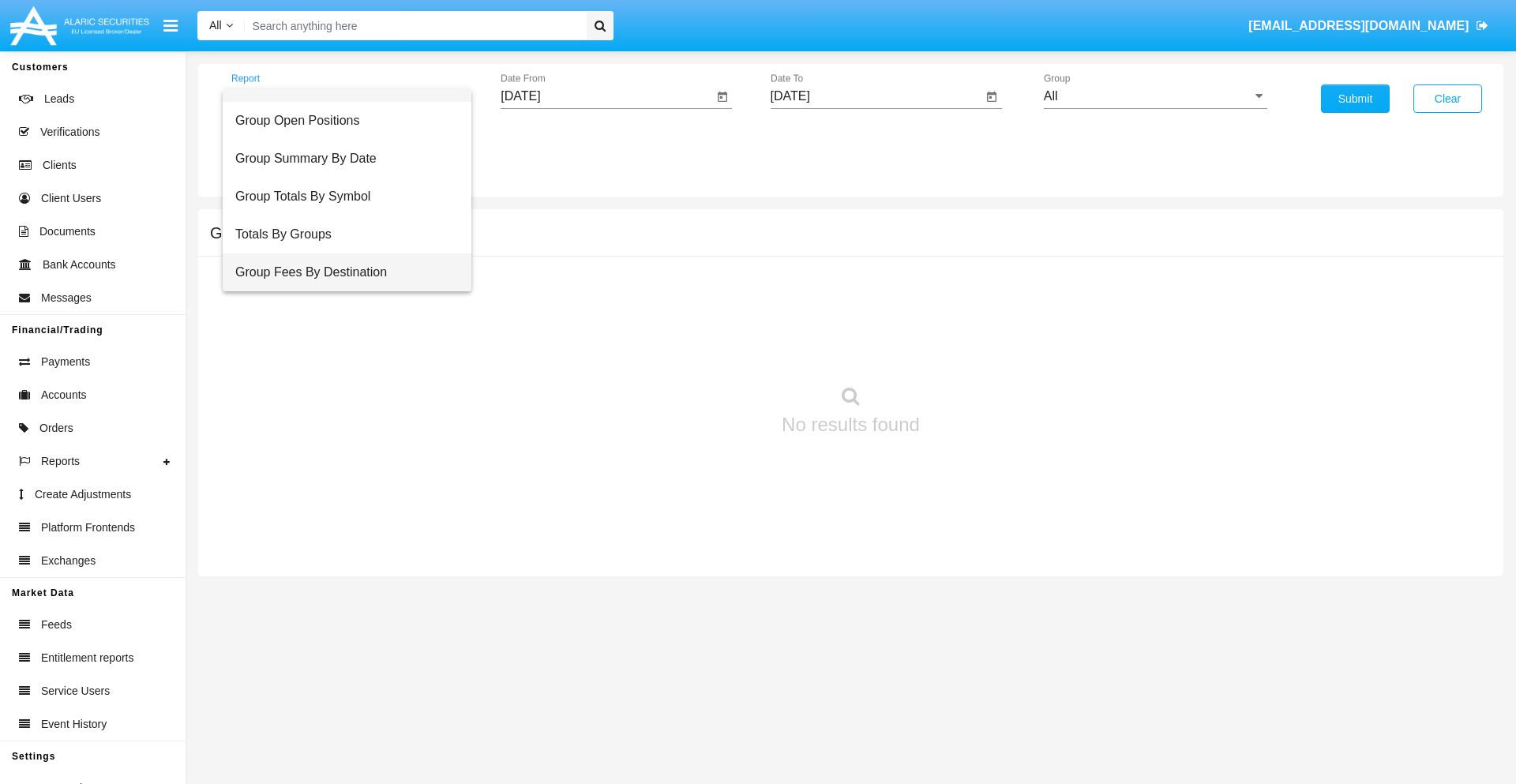
click at [340, 273] on span "Group Fees By Destination" at bounding box center [346, 272] width 223 height 38
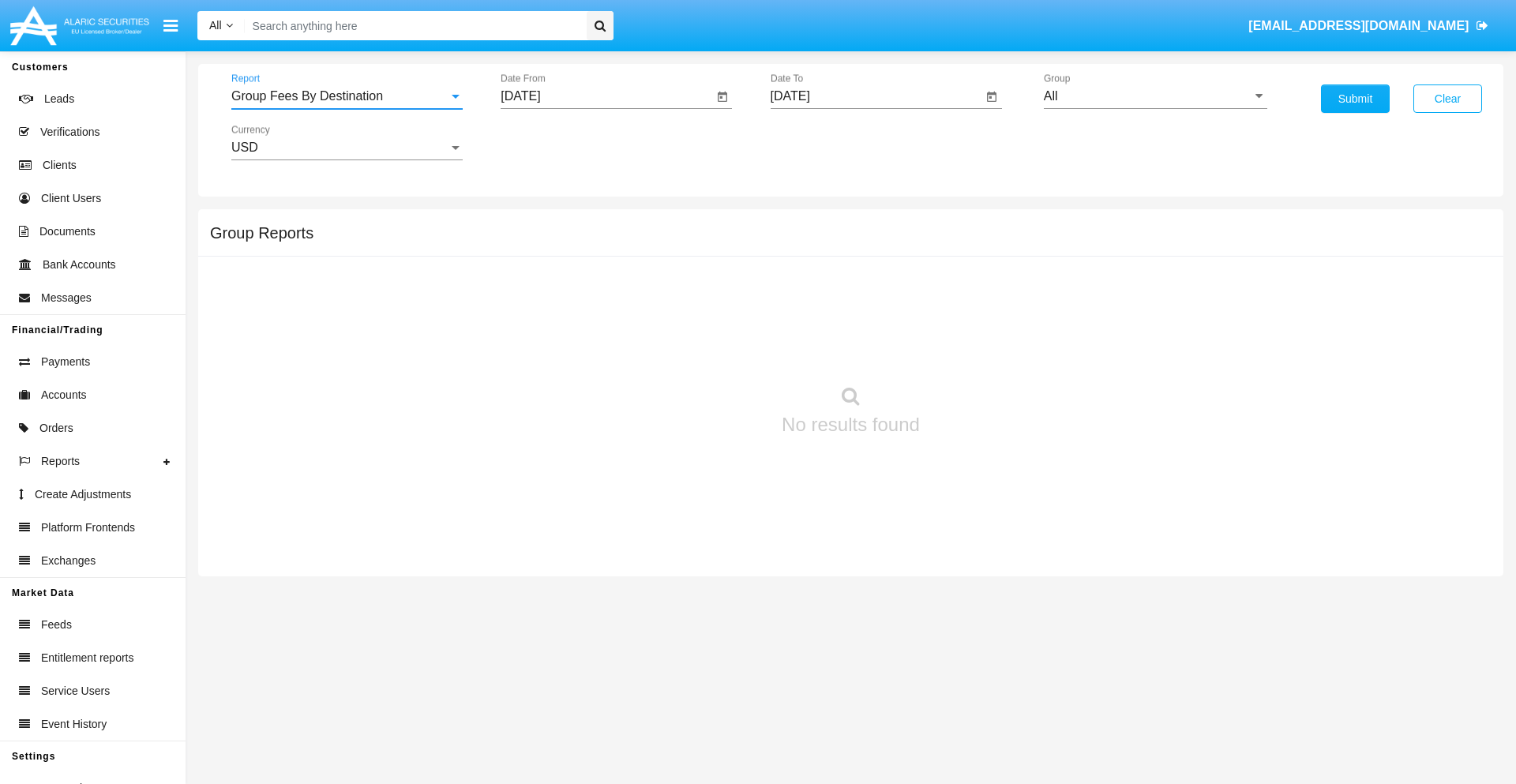
click at [606, 96] on input "[DATE]" at bounding box center [606, 96] width 213 height 14
click at [552, 142] on span "[DATE]" at bounding box center [538, 143] width 35 height 13
click at [594, 318] on div "2019" at bounding box center [594, 318] width 49 height 29
click at [538, 222] on div "JAN" at bounding box center [538, 222] width 49 height 29
click at [589, 241] on div "1" at bounding box center [590, 242] width 29 height 29
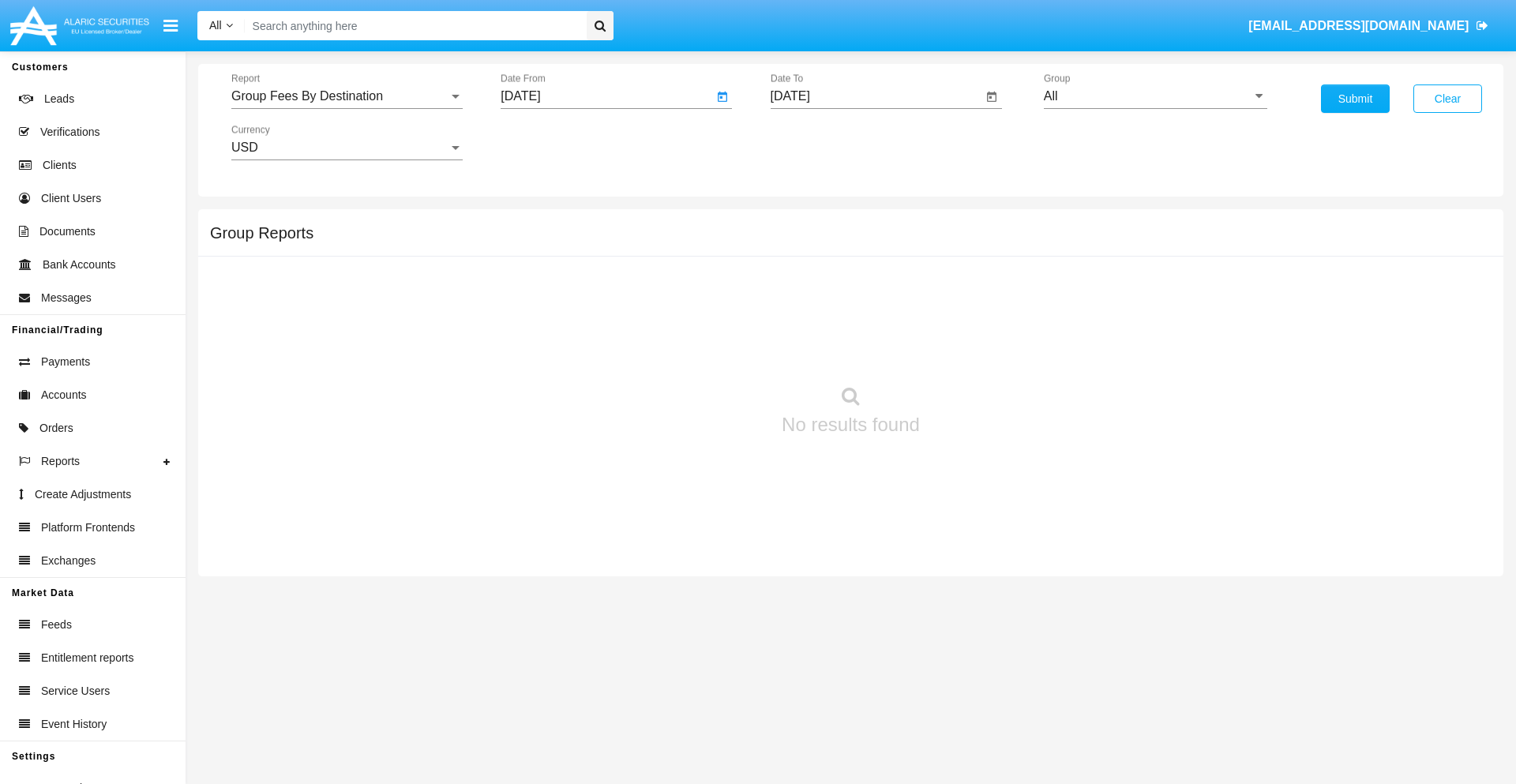
type input "[DATE]"
click at [876, 96] on input "[DATE]" at bounding box center [876, 96] width 213 height 14
click at [821, 142] on span "[DATE]" at bounding box center [808, 143] width 35 height 13
click at [863, 318] on div "2019" at bounding box center [863, 318] width 49 height 29
click at [807, 222] on div "JAN" at bounding box center [807, 222] width 49 height 29
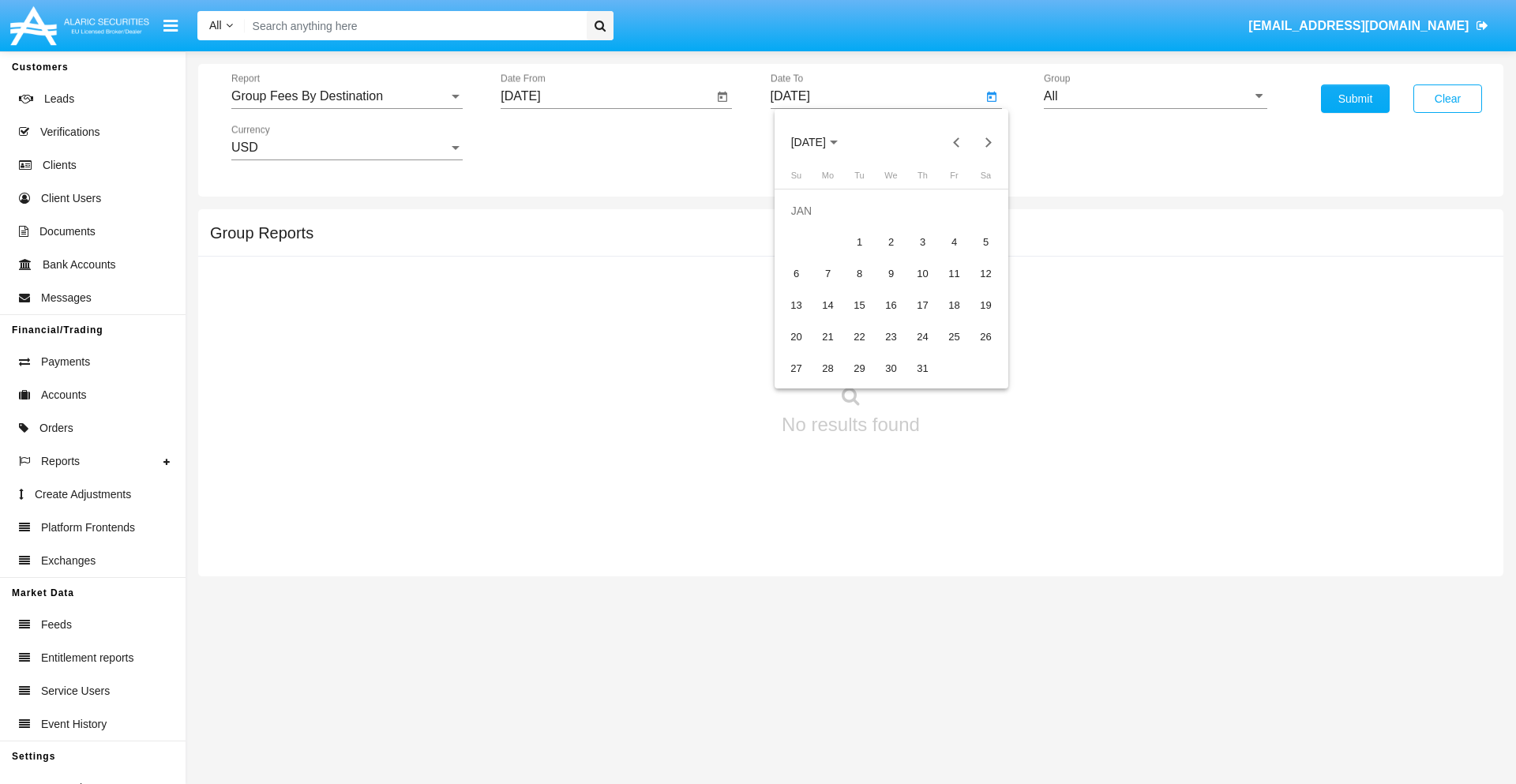
click at [858, 241] on div "1" at bounding box center [860, 242] width 29 height 29
type input "[DATE]"
click at [1155, 96] on input "All" at bounding box center [1154, 96] width 223 height 14
click at [1102, 651] on span "Company AQA" at bounding box center [1102, 658] width 83 height 13
type input "Company AQA"
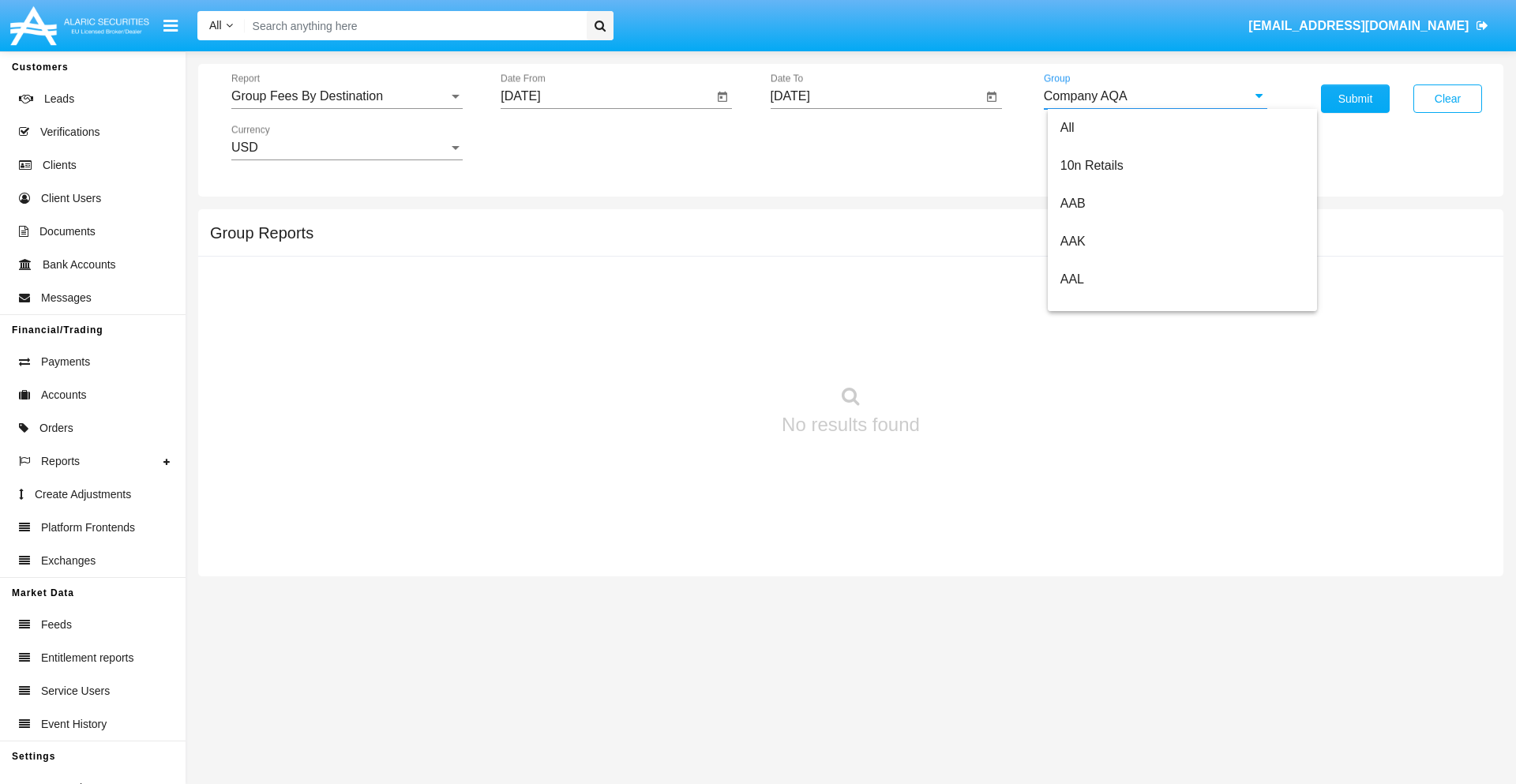
scroll to position [0, 0]
click at [1355, 99] on button "Submit" at bounding box center [1355, 99] width 69 height 29
click at [346, 96] on span "Report" at bounding box center [340, 96] width 217 height 14
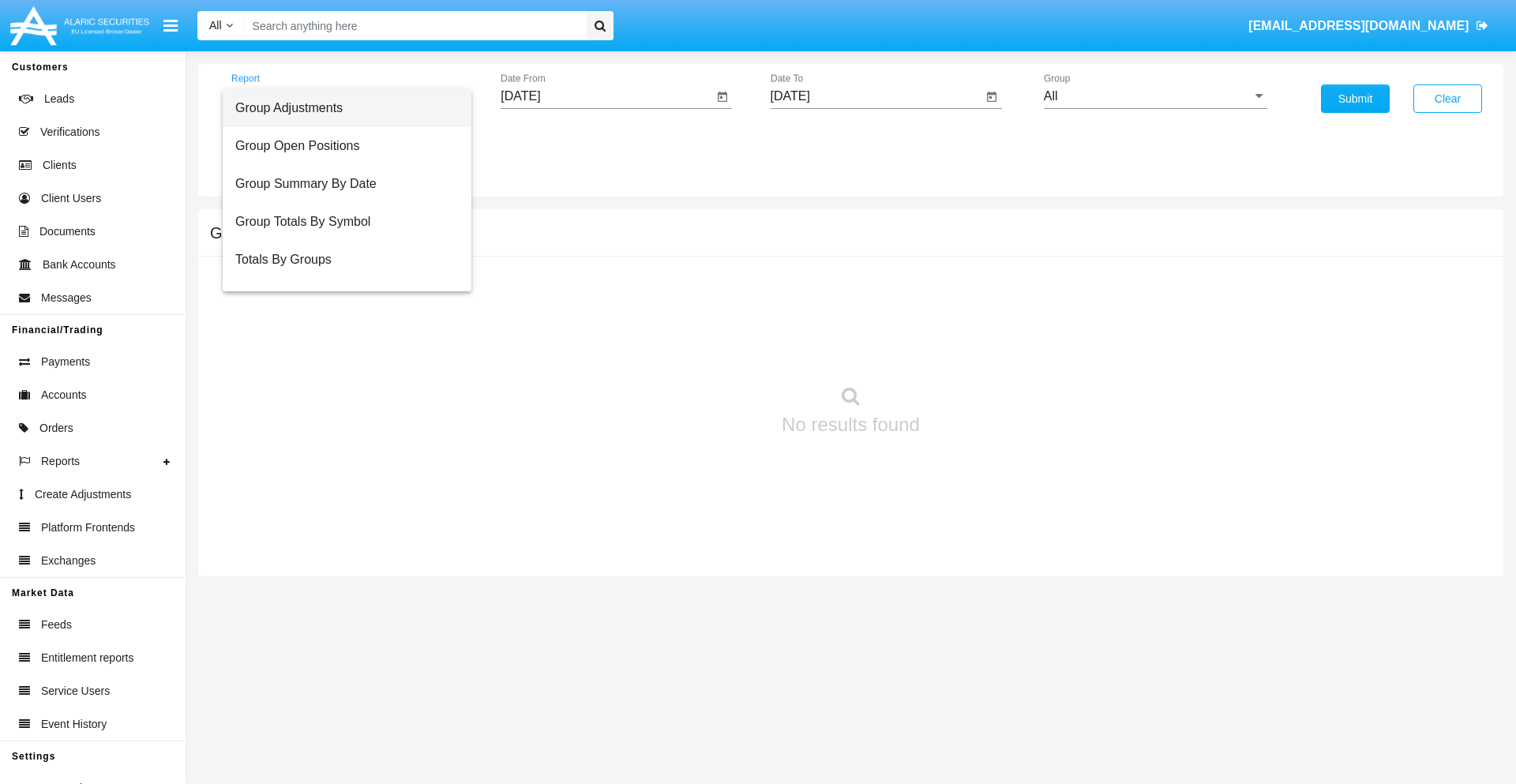
click at [340, 317] on span "Totals By Accounts" at bounding box center [346, 335] width 223 height 38
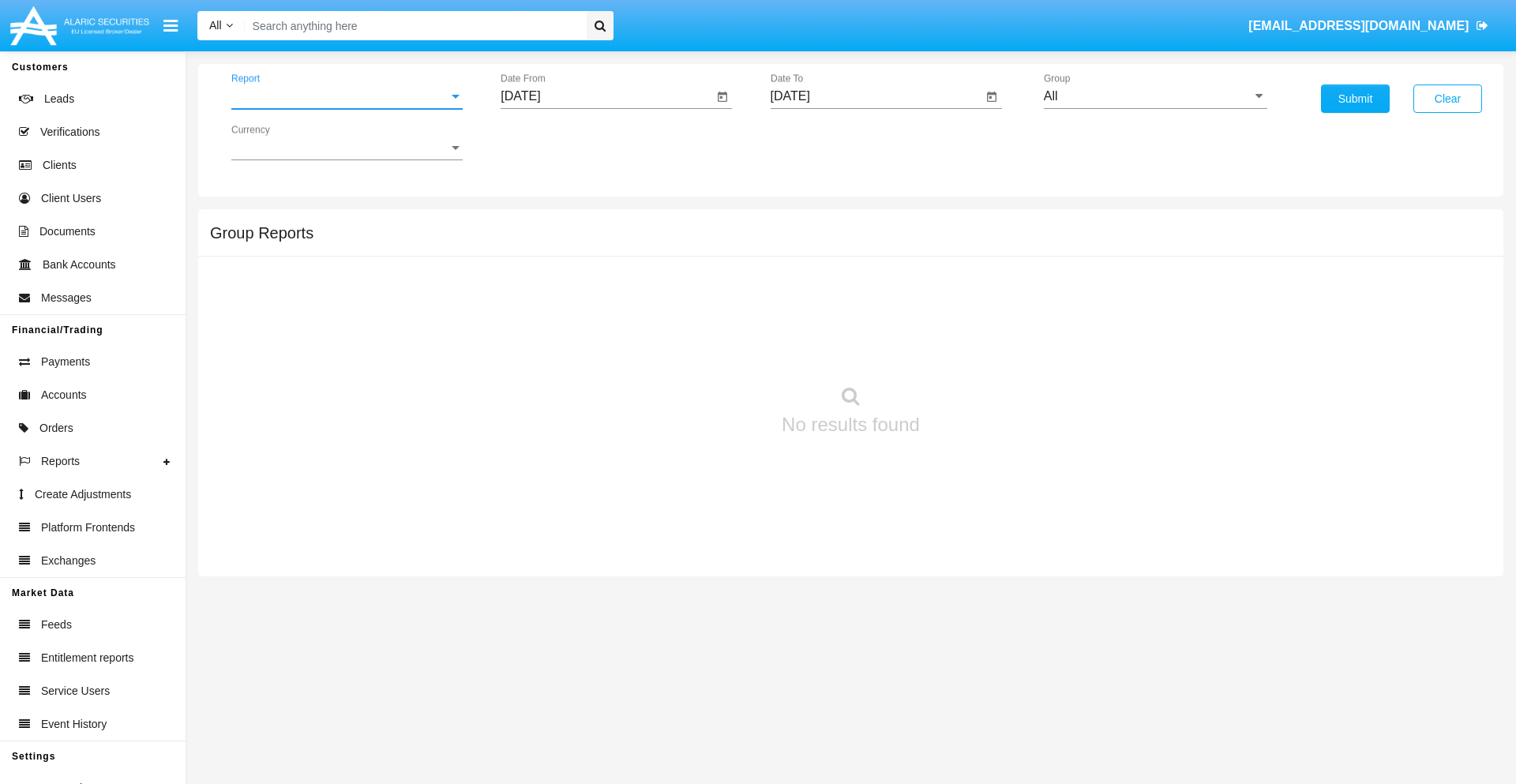
scroll to position [63, 0]
click at [606, 96] on input "[DATE]" at bounding box center [606, 96] width 213 height 14
click at [552, 142] on span "[DATE]" at bounding box center [538, 143] width 35 height 13
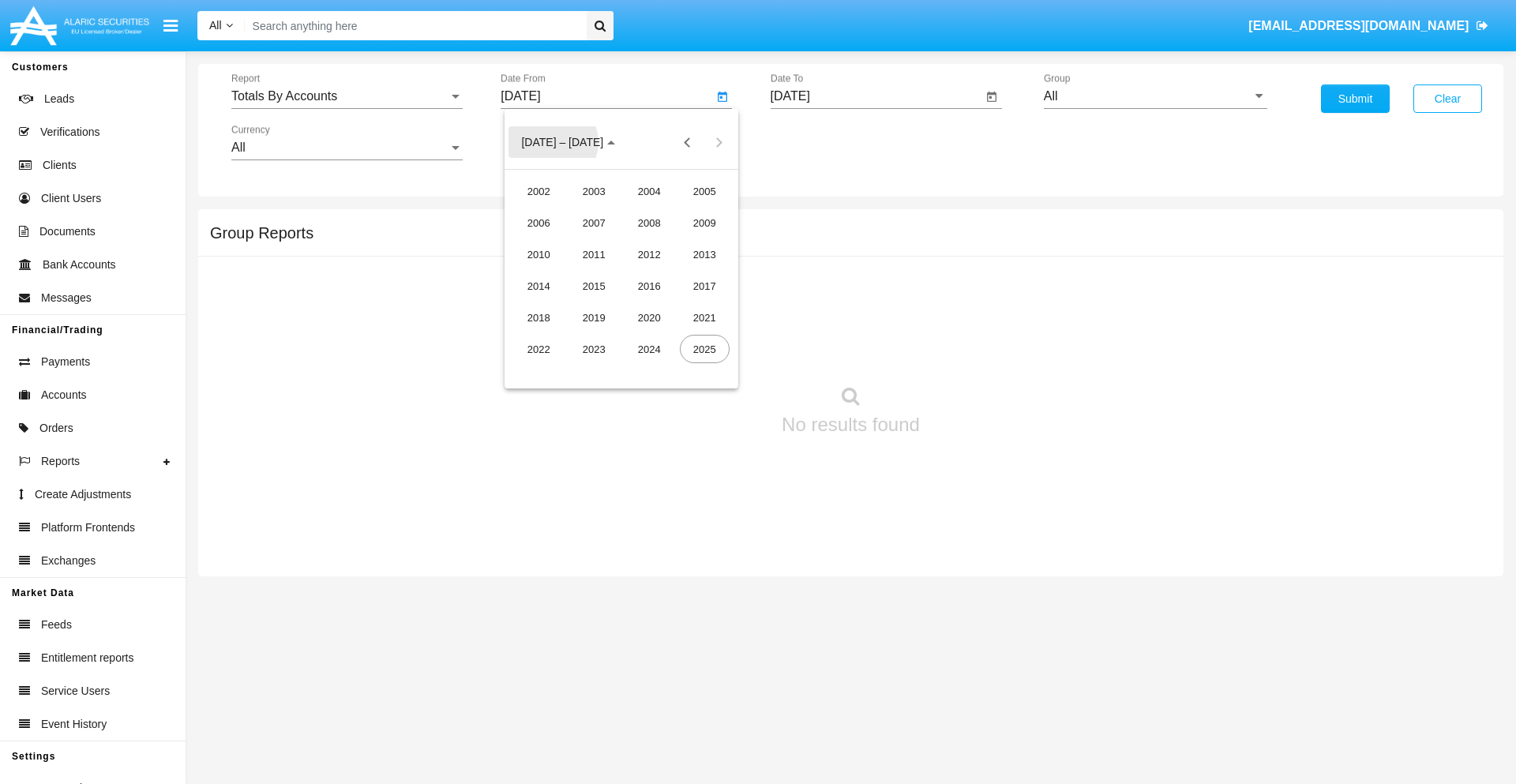
click at [594, 318] on div "2019" at bounding box center [594, 318] width 49 height 29
click at [538, 222] on div "JAN" at bounding box center [538, 222] width 49 height 29
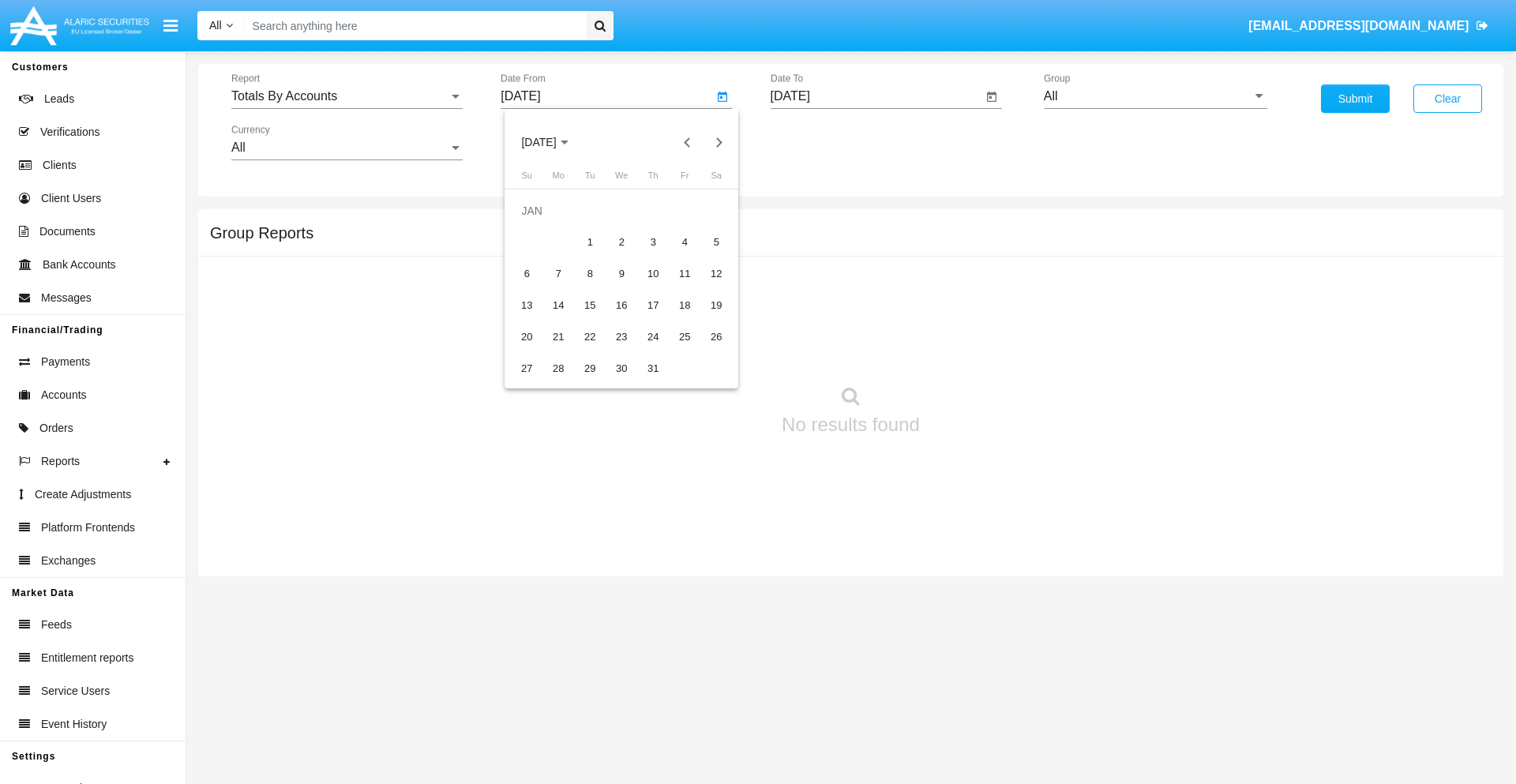
click at [589, 241] on div "1" at bounding box center [590, 242] width 29 height 29
type input "[DATE]"
click at [876, 96] on input "[DATE]" at bounding box center [876, 96] width 213 height 14
click at [821, 142] on span "[DATE]" at bounding box center [808, 143] width 35 height 13
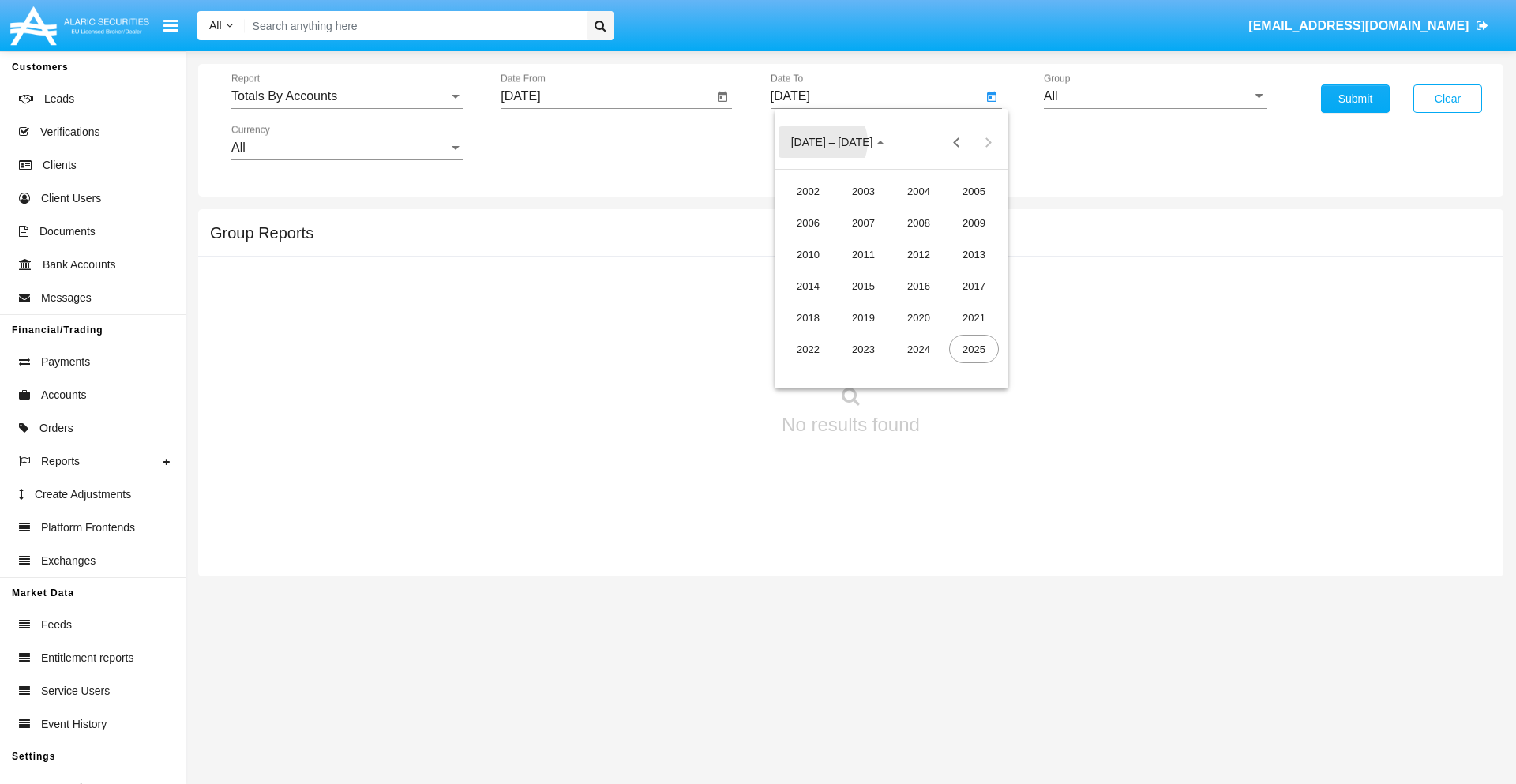
click at [863, 318] on div "2019" at bounding box center [863, 318] width 49 height 29
click at [807, 222] on div "JAN" at bounding box center [807, 222] width 49 height 29
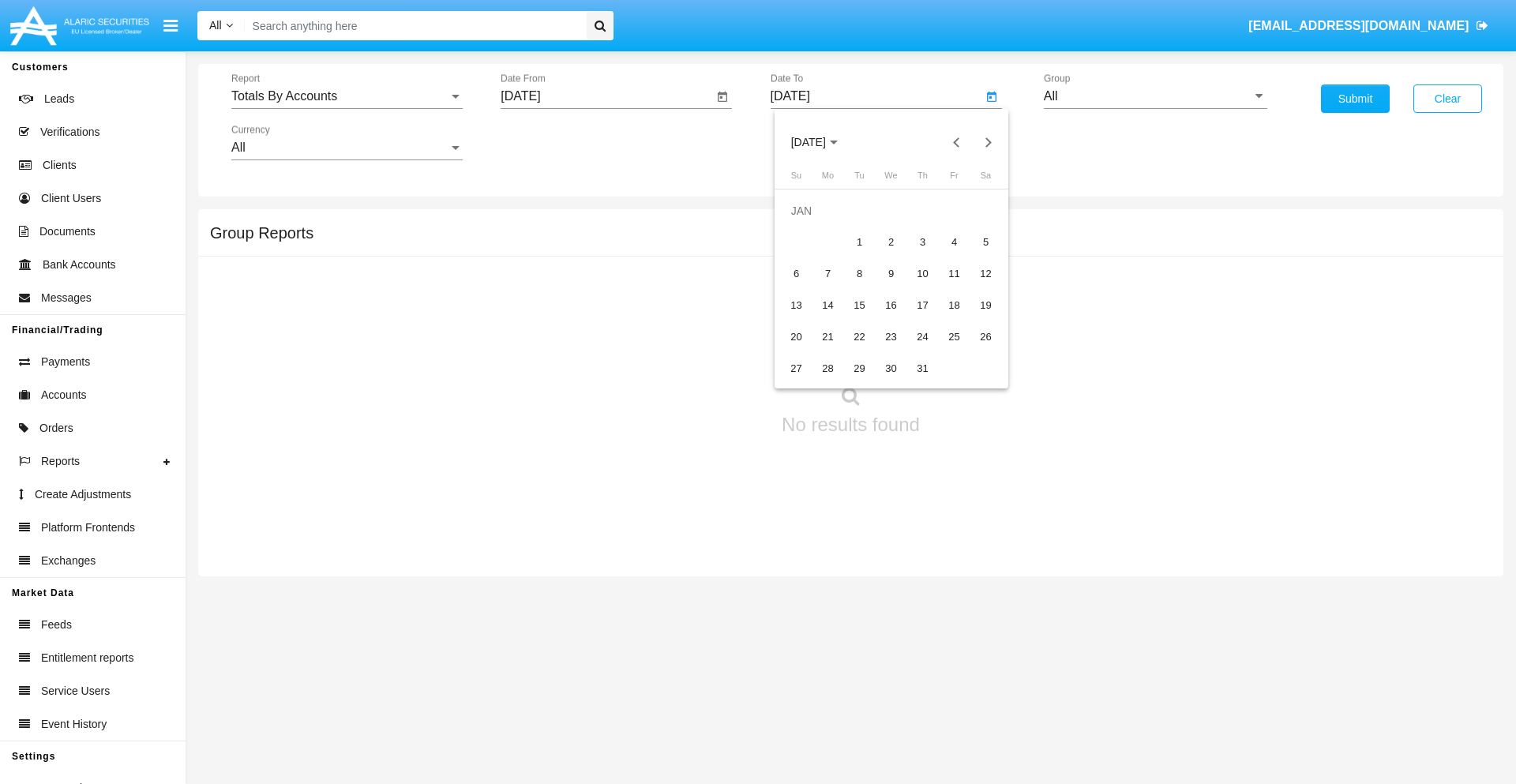
click at [858, 241] on div "1" at bounding box center [860, 242] width 29 height 29
type input "[DATE]"
click at [1155, 96] on input "All" at bounding box center [1154, 96] width 223 height 14
click at [1102, 651] on span "Company AQA" at bounding box center [1102, 658] width 83 height 13
type input "Company AQA"
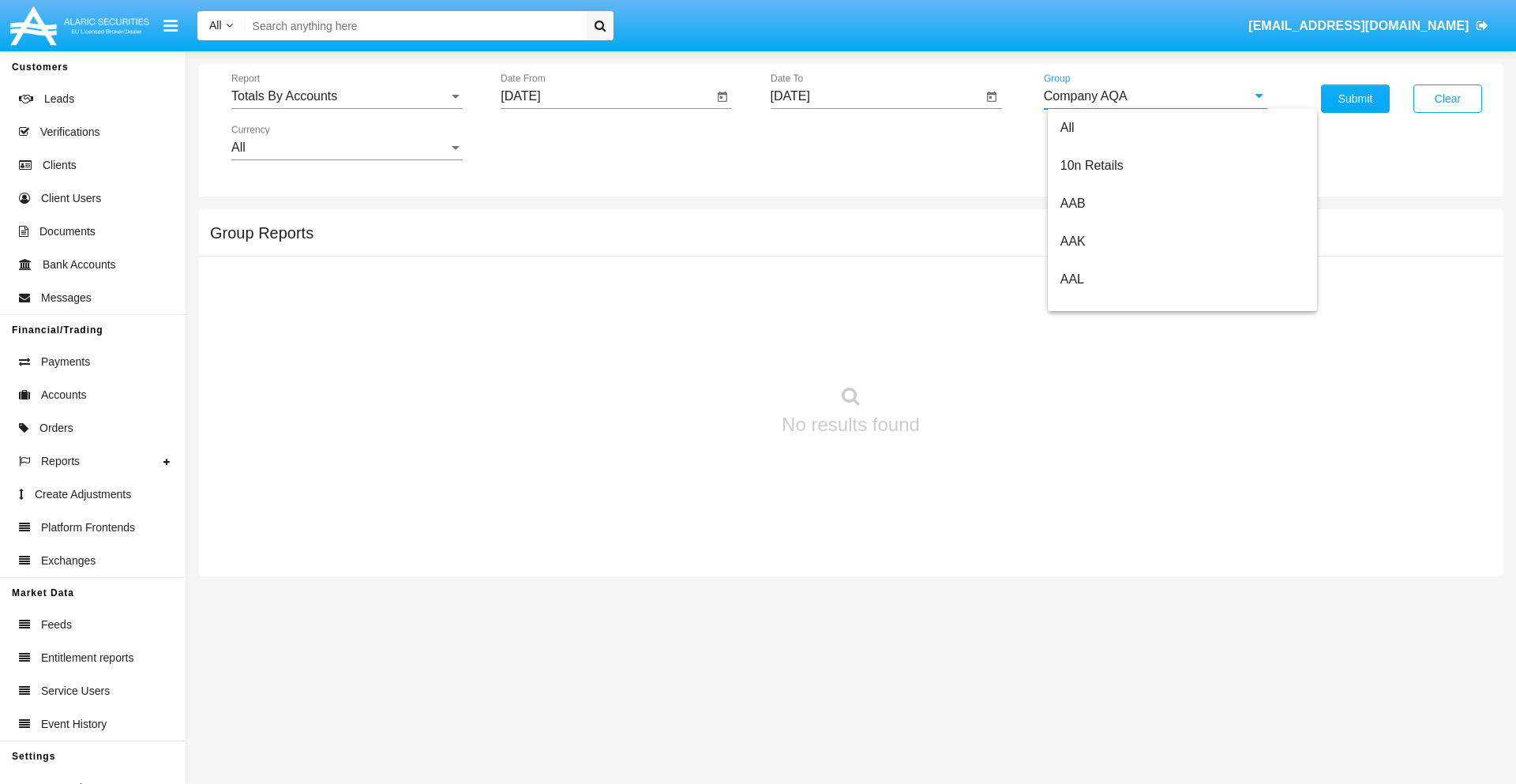
scroll to position [0, 0]
click at [1355, 99] on button "Submit" at bounding box center [1355, 99] width 69 height 29
click at [346, 96] on span "Report" at bounding box center [340, 96] width 217 height 14
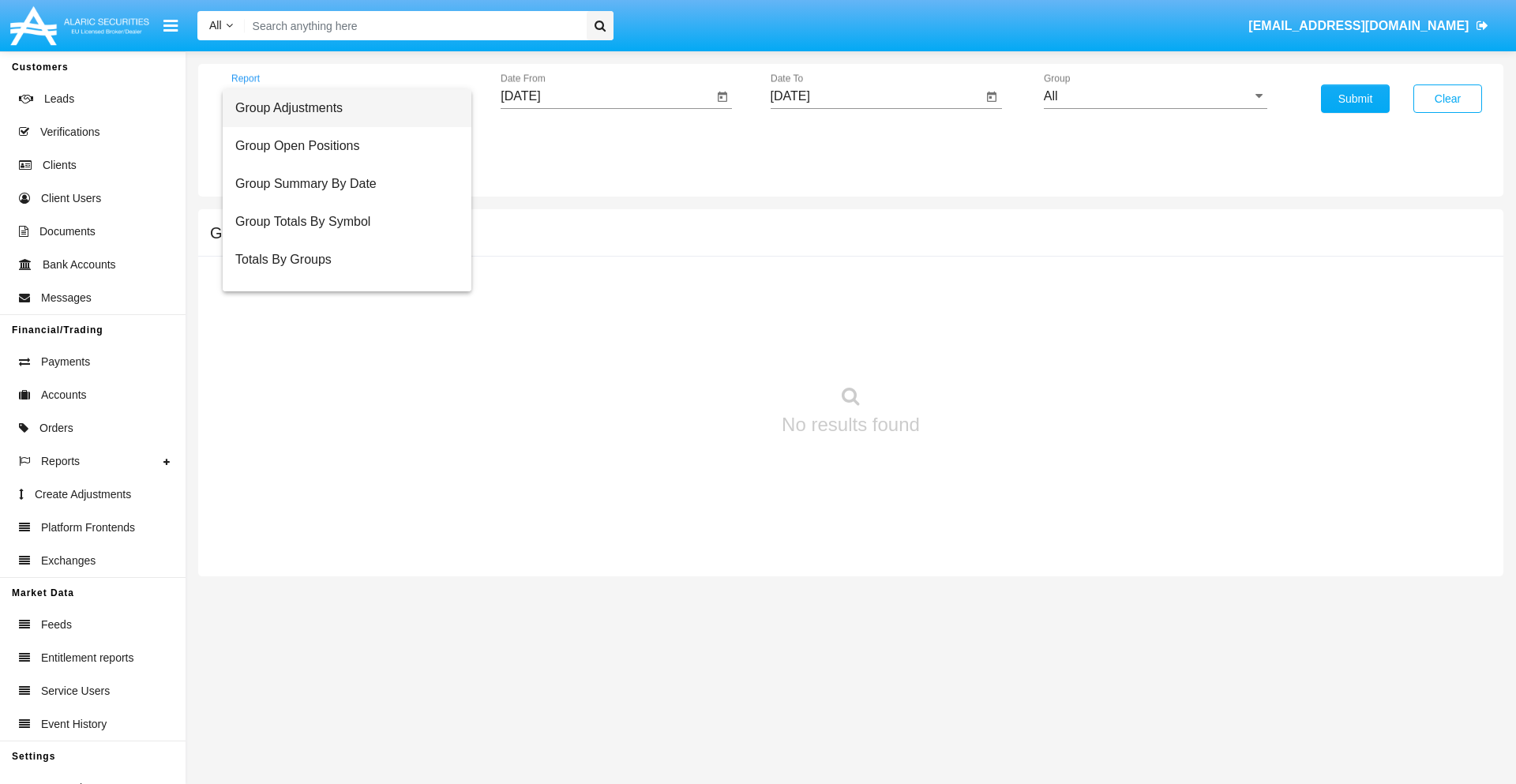
click at [340, 109] on span "Group Adjustments" at bounding box center [346, 108] width 223 height 38
click at [606, 96] on input "[DATE]" at bounding box center [606, 96] width 213 height 14
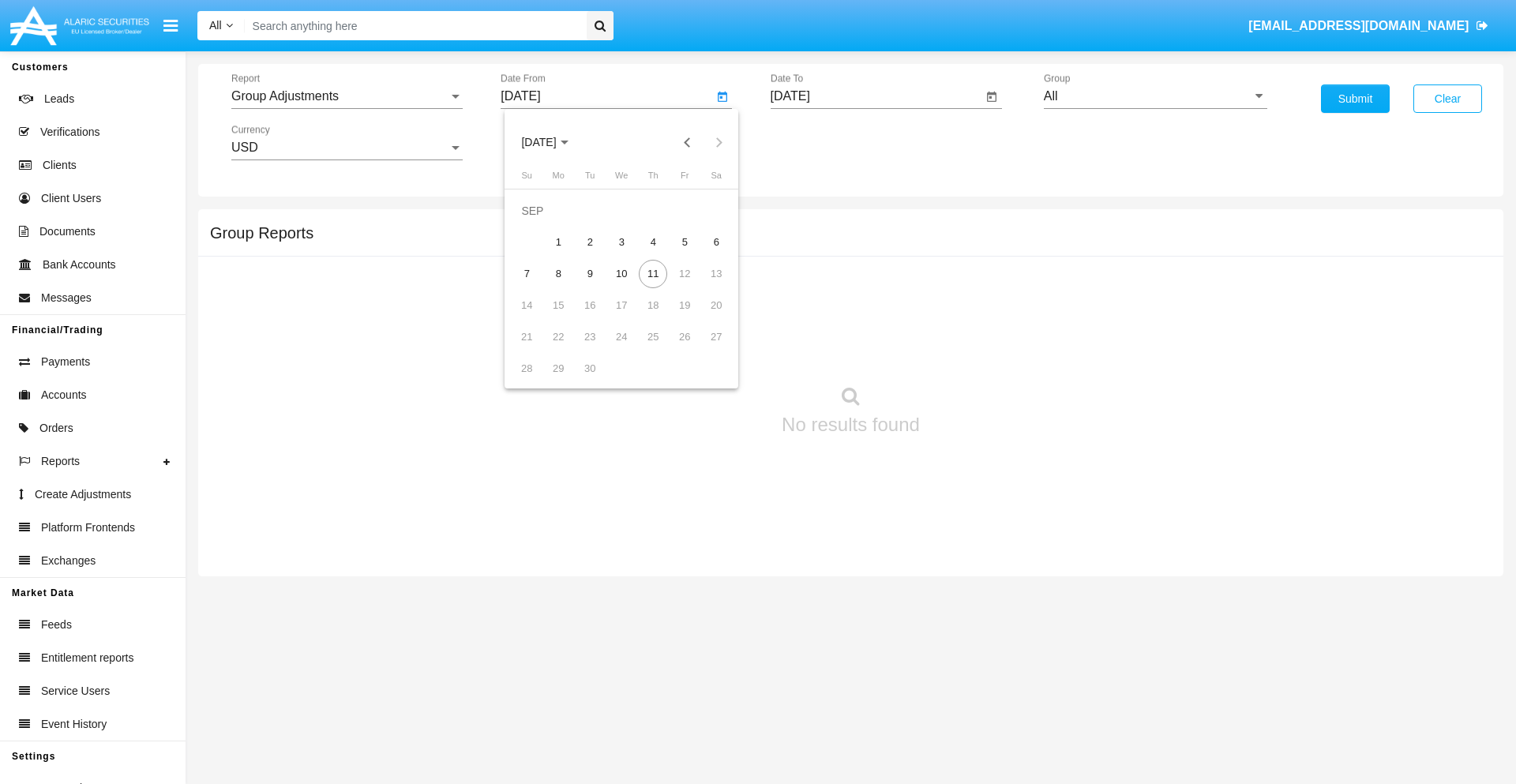
click at [552, 142] on span "[DATE]" at bounding box center [538, 143] width 35 height 13
click at [704, 349] on div "2025" at bounding box center [704, 349] width 49 height 29
click at [594, 254] on div "JUN" at bounding box center [594, 255] width 49 height 29
click at [622, 273] on div "11" at bounding box center [622, 274] width 29 height 29
type input "06/11/25"
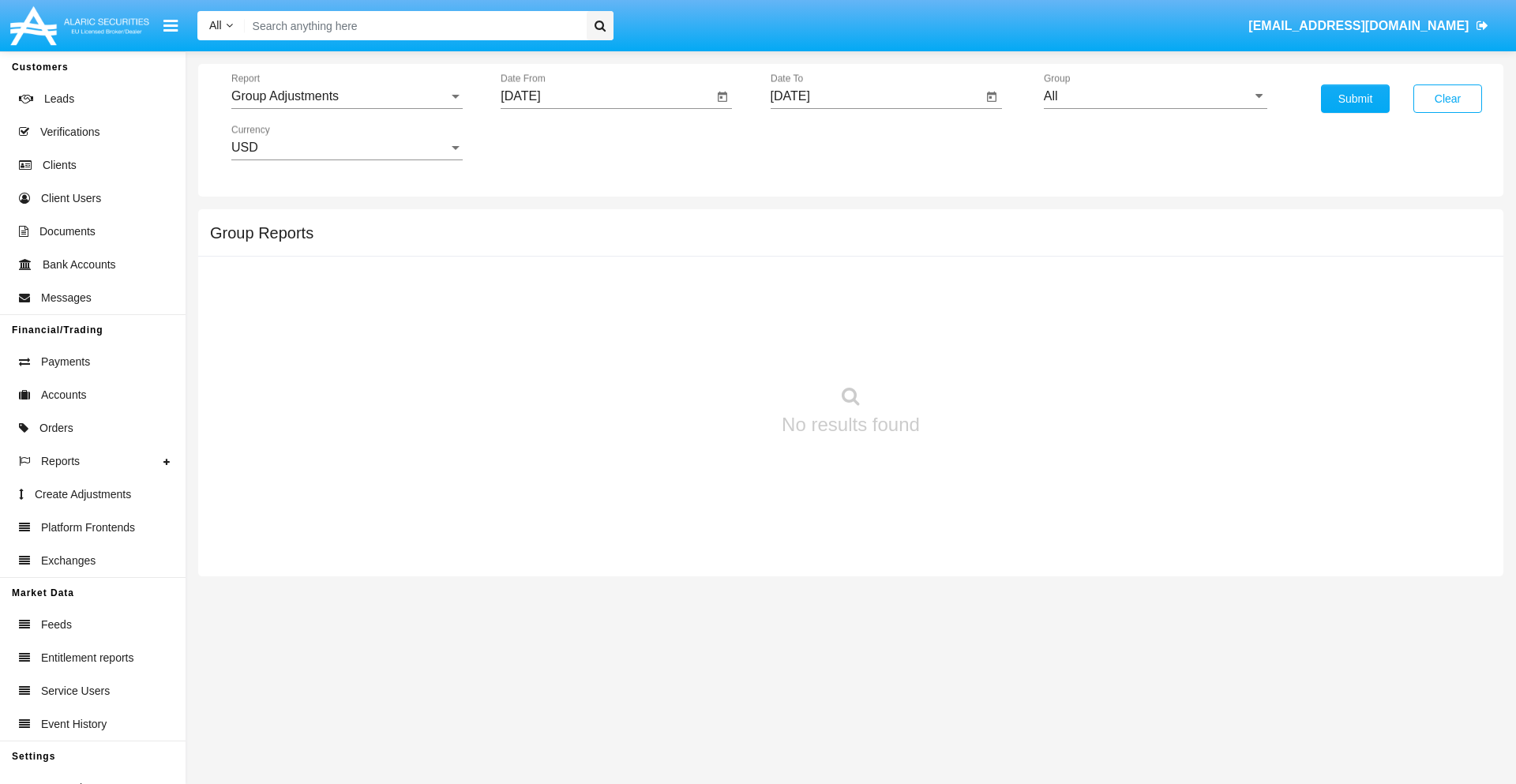
click at [876, 96] on input "[DATE]" at bounding box center [876, 96] width 213 height 14
click at [821, 142] on span "[DATE]" at bounding box center [808, 143] width 35 height 13
click at [973, 349] on div "2025" at bounding box center [973, 349] width 49 height 29
click at [807, 286] on div "SEP" at bounding box center [807, 286] width 49 height 29
click at [922, 273] on div "11" at bounding box center [923, 274] width 29 height 29
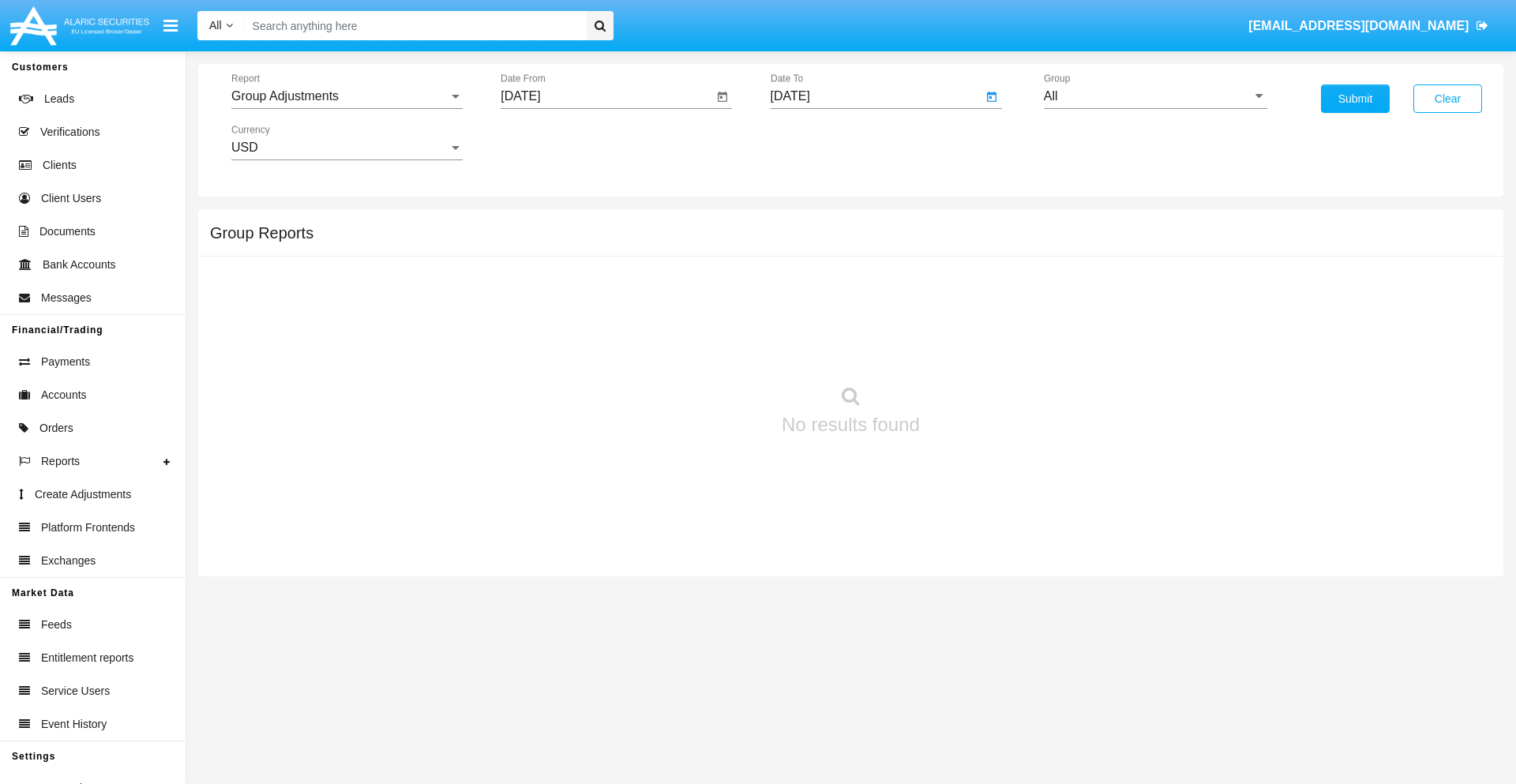
type input "[DATE]"
click at [1155, 96] on input "All" at bounding box center [1154, 96] width 223 height 14
click at [1102, 651] on span "Company AQA" at bounding box center [1102, 658] width 83 height 13
type input "Company AQA"
click at [1355, 99] on button "Submit" at bounding box center [1355, 99] width 69 height 29
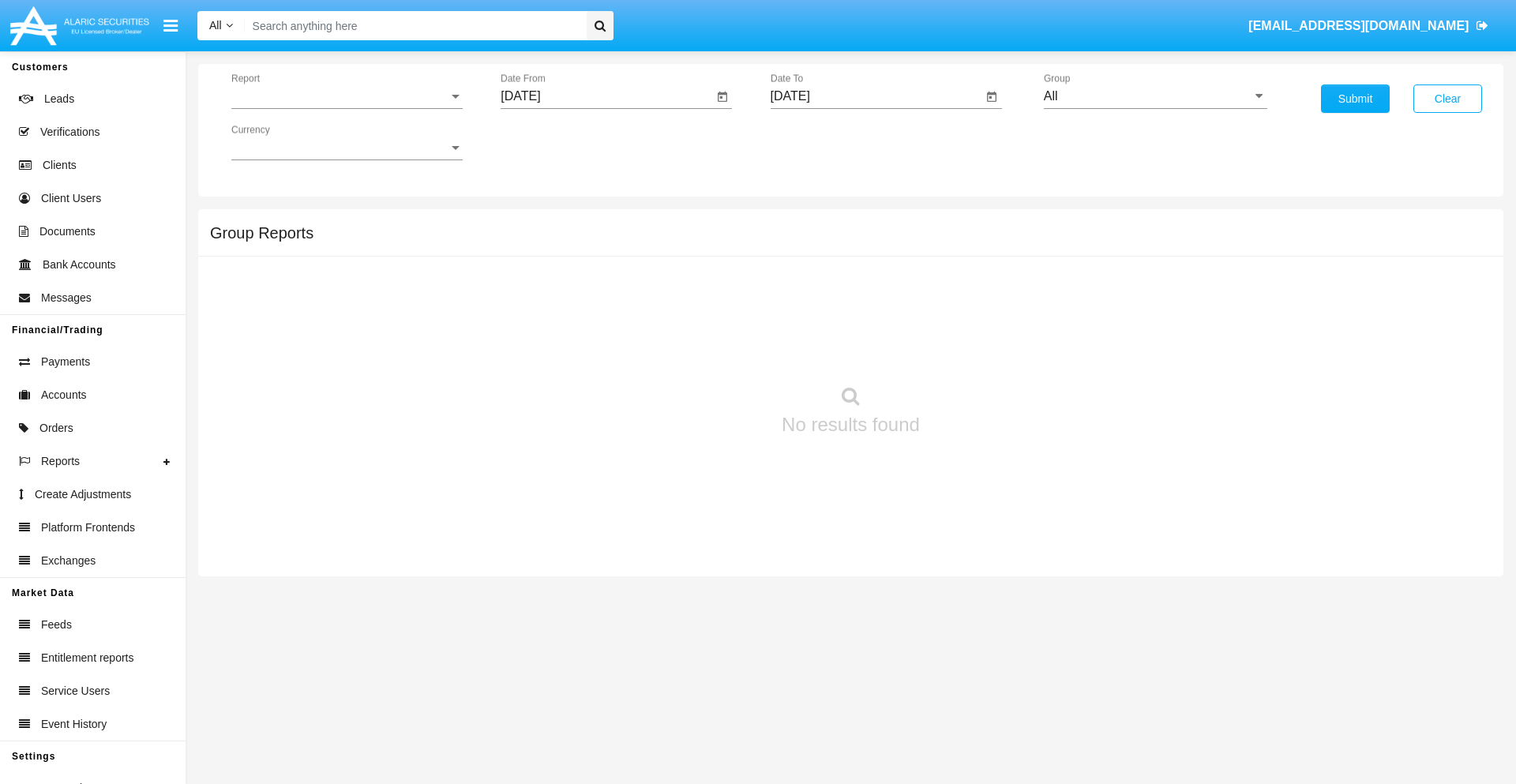
click at [346, 96] on span "Report" at bounding box center [340, 96] width 217 height 14
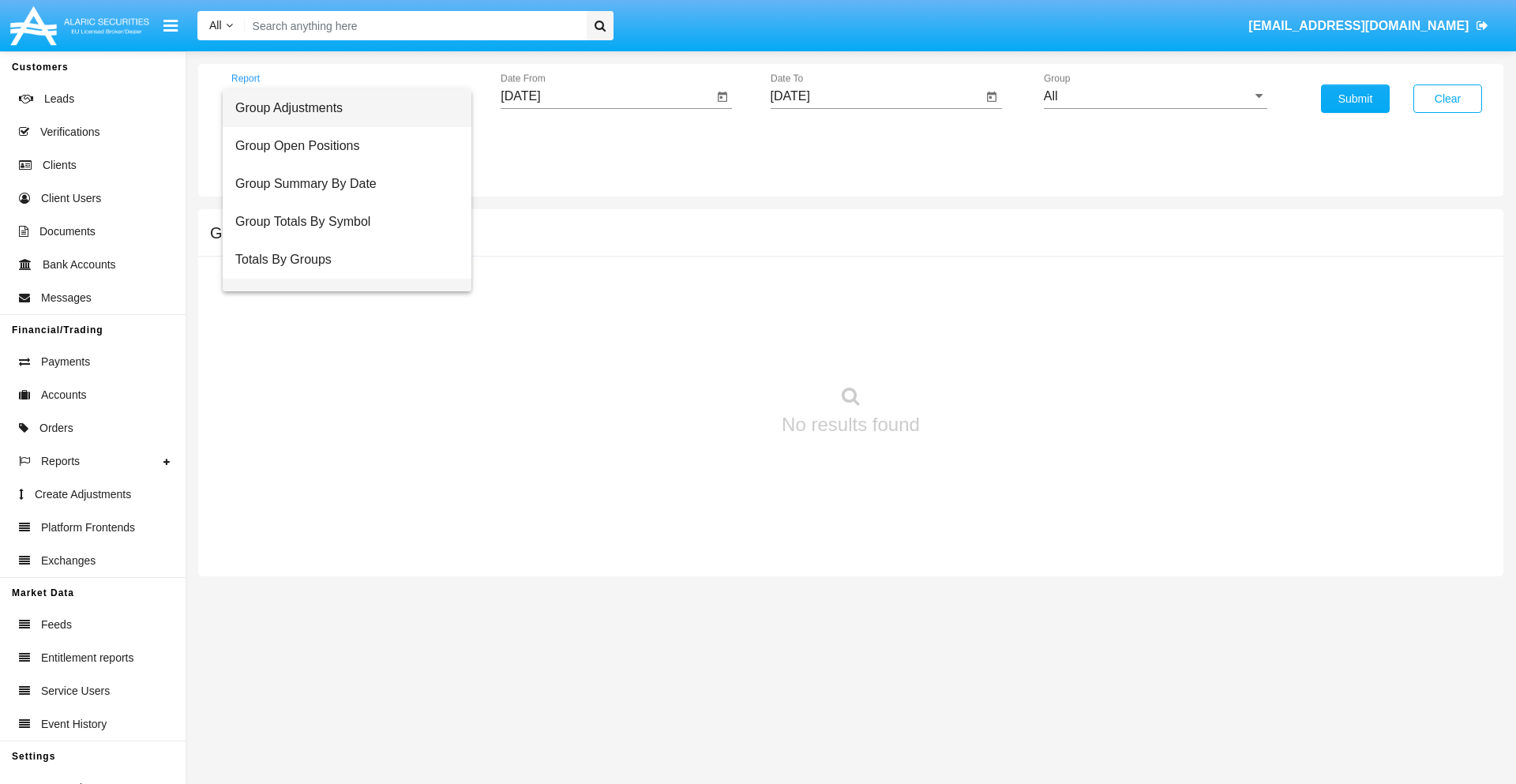
click at [340, 279] on span "Group Fees By Destination" at bounding box center [346, 298] width 223 height 38
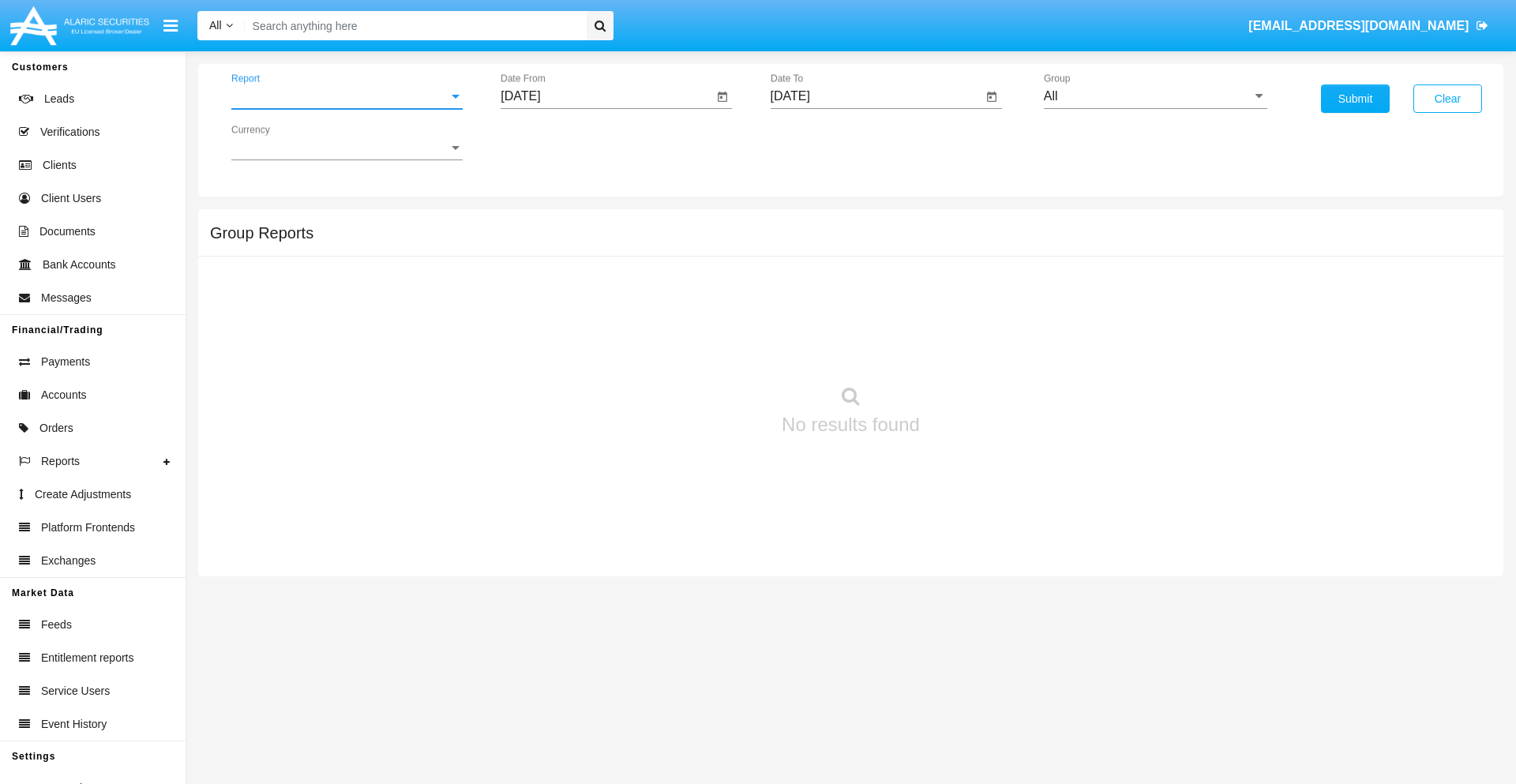
scroll to position [25, 0]
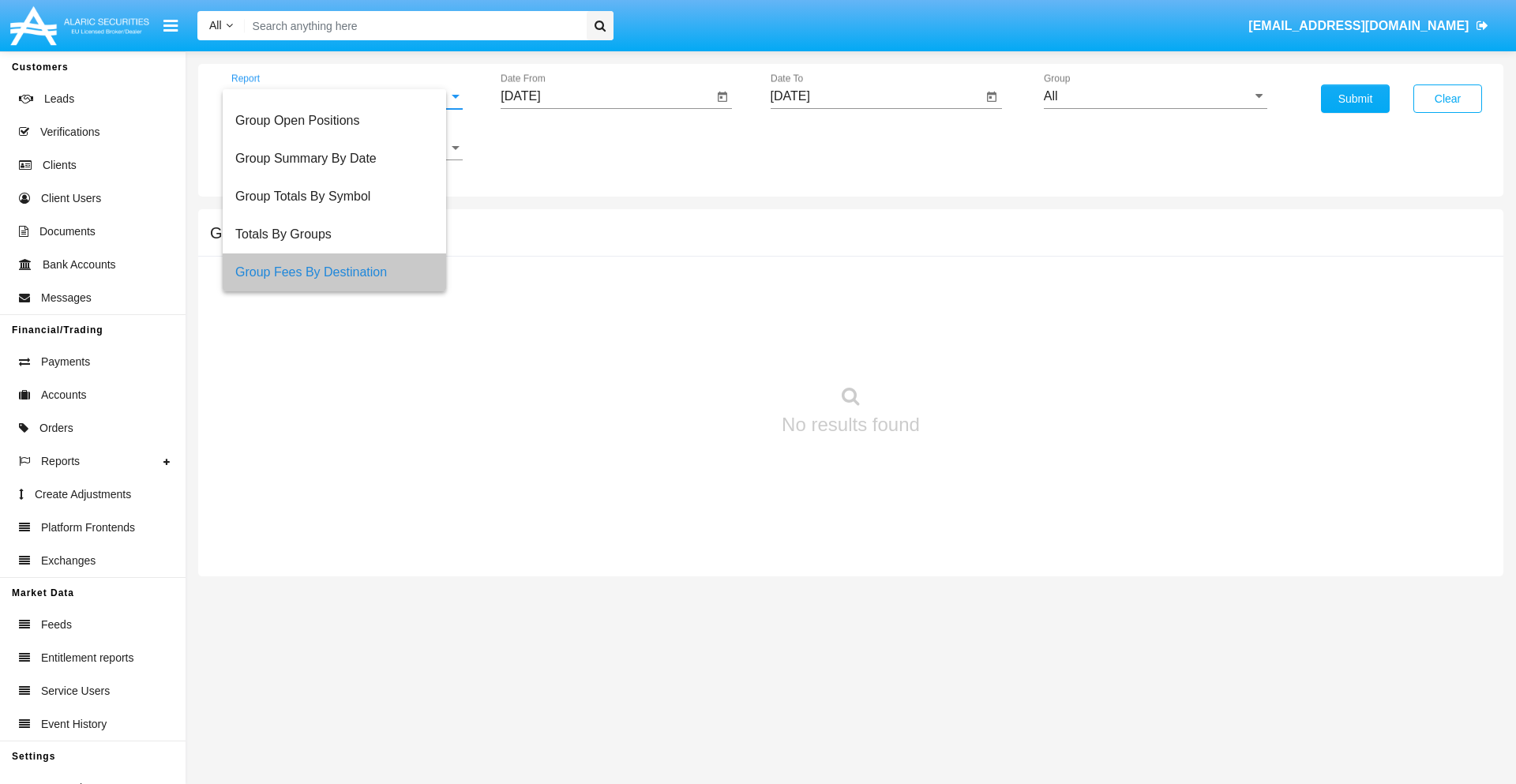
click at [606, 96] on input "[DATE]" at bounding box center [606, 96] width 213 height 14
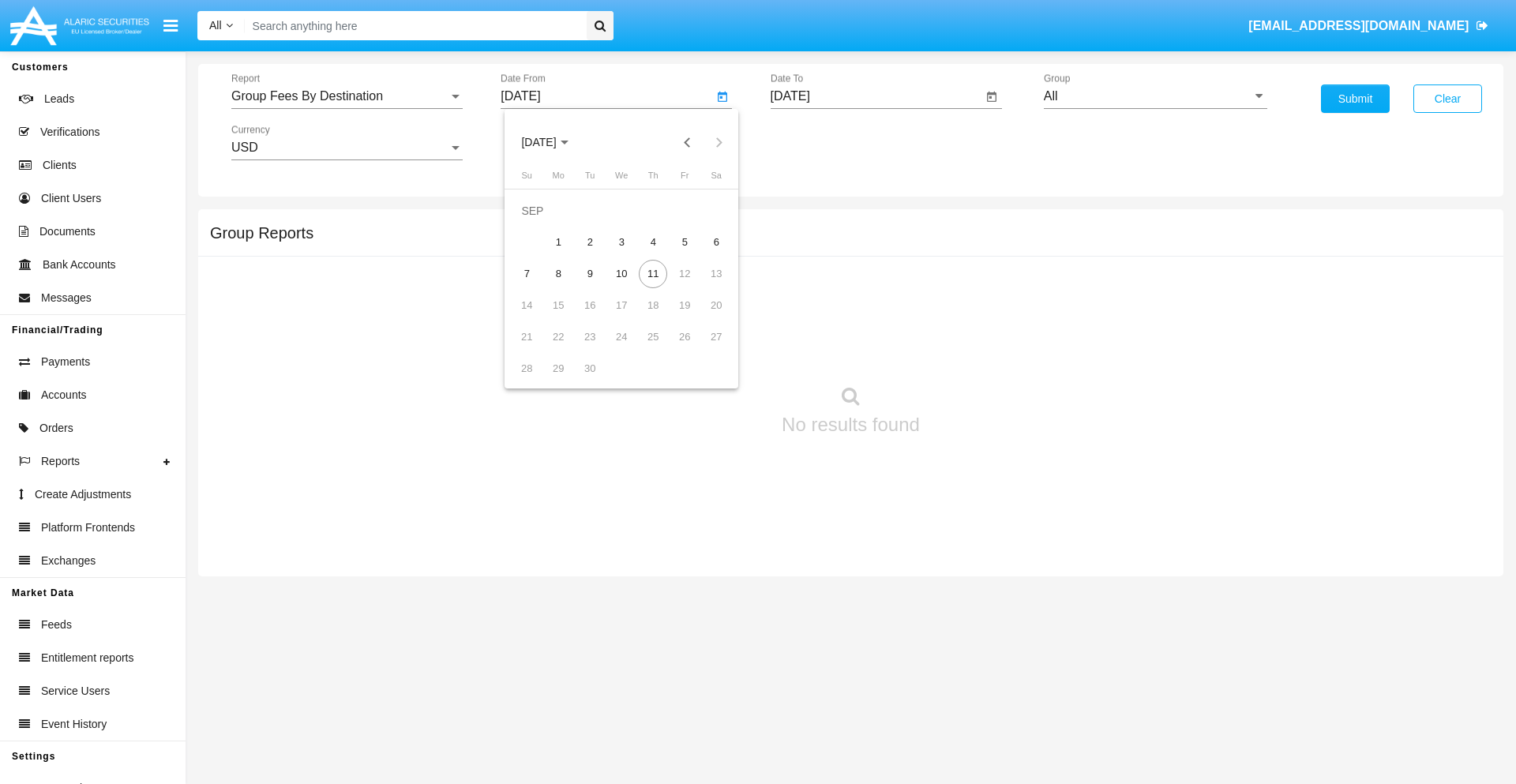
click at [552, 142] on span "[DATE]" at bounding box center [538, 143] width 35 height 13
click at [704, 349] on div "2025" at bounding box center [704, 349] width 49 height 29
click at [649, 254] on div "[DATE]" at bounding box center [649, 255] width 49 height 29
click at [684, 273] on div "11" at bounding box center [684, 274] width 29 height 29
type input "[DATE]"
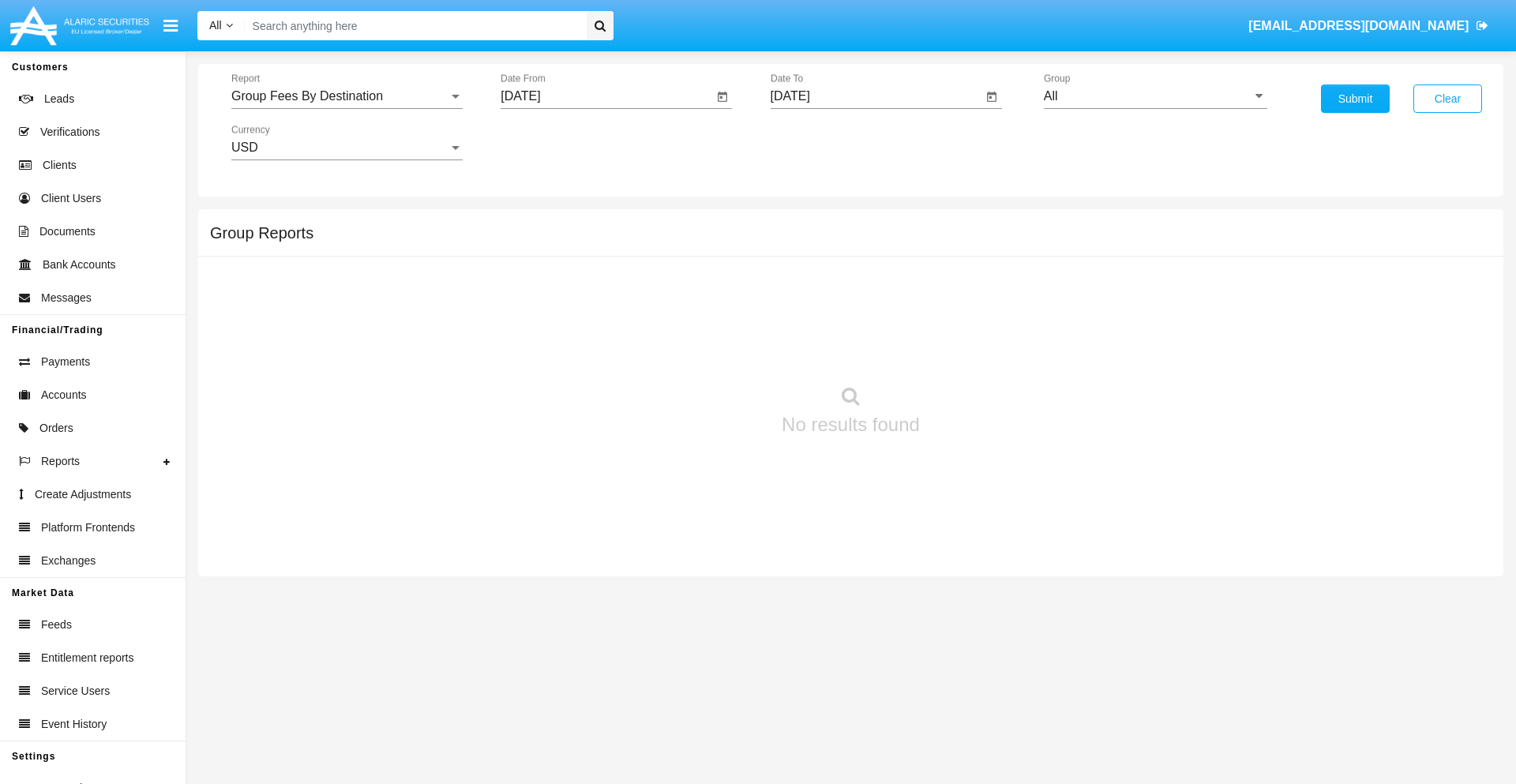
click at [876, 96] on input "[DATE]" at bounding box center [876, 96] width 213 height 14
click at [821, 142] on span "[DATE]" at bounding box center [808, 143] width 35 height 13
click at [973, 349] on div "2025" at bounding box center [973, 349] width 49 height 29
click at [807, 286] on div "SEP" at bounding box center [807, 286] width 49 height 29
click at [922, 273] on div "11" at bounding box center [923, 274] width 29 height 29
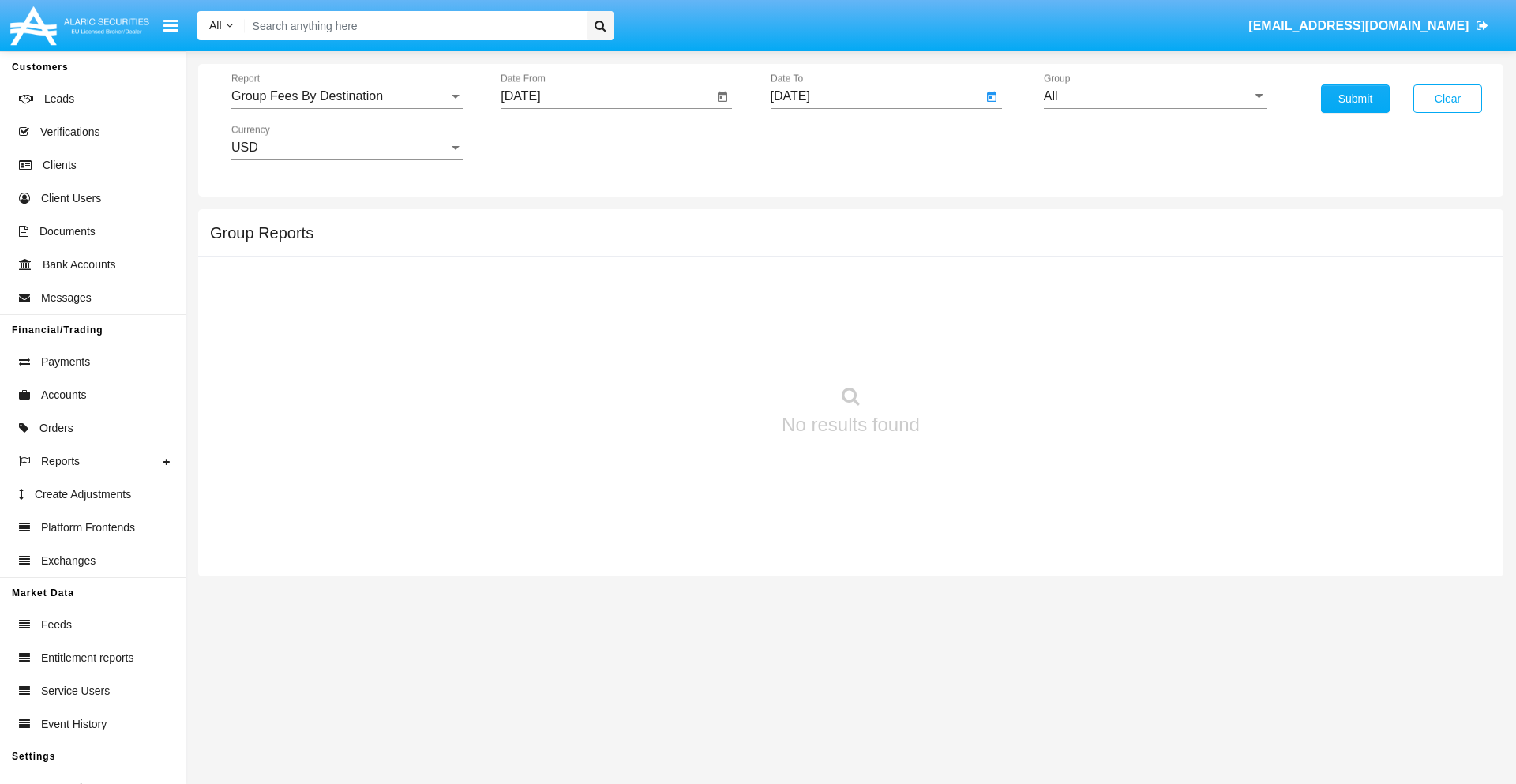
type input "[DATE]"
click at [1155, 96] on input "All" at bounding box center [1154, 96] width 223 height 14
click at [1111, 304] on span "Hammer Web Lite" at bounding box center [1111, 304] width 102 height 13
type input "Hammer Web Lite"
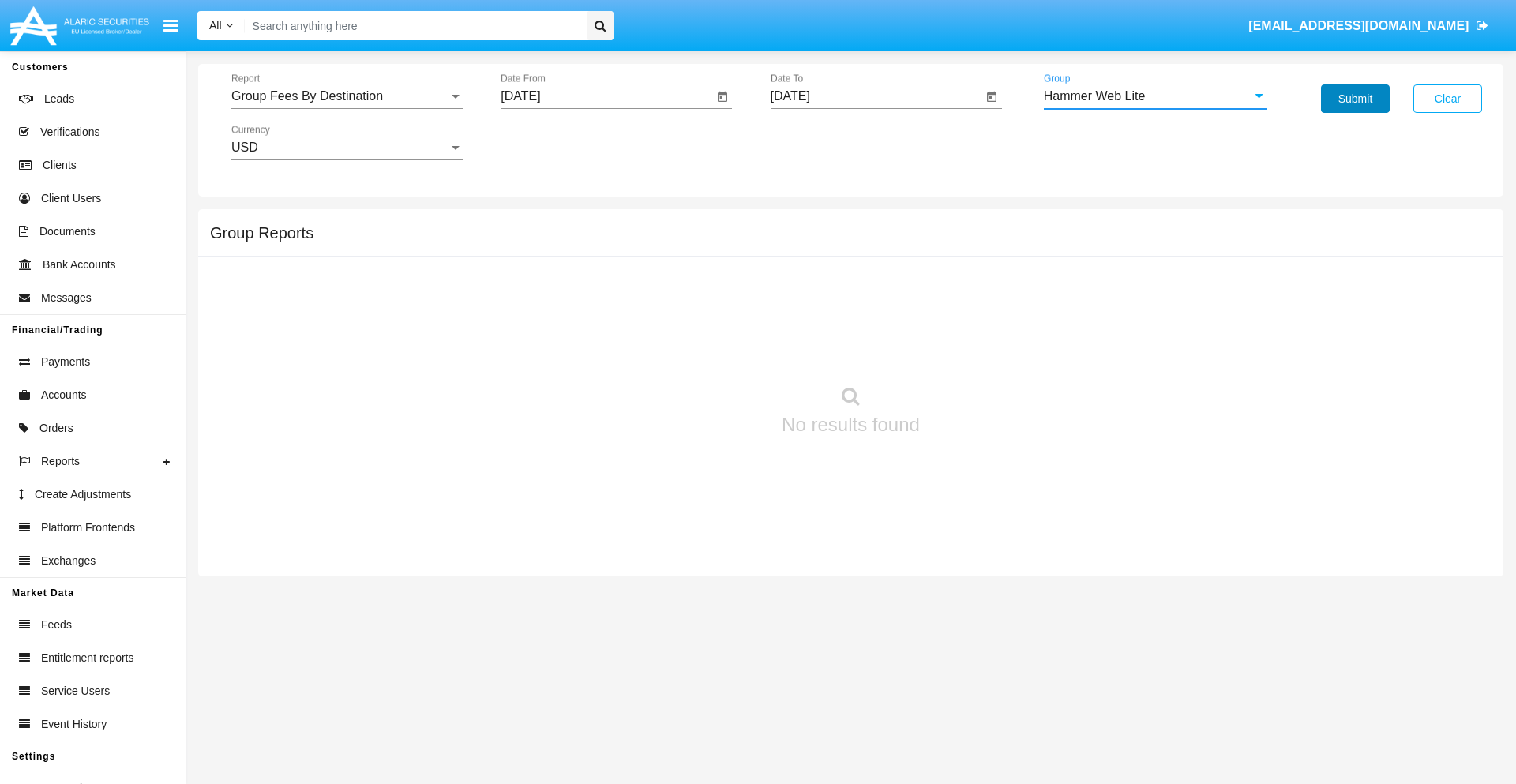
click at [1355, 99] on button "Submit" at bounding box center [1355, 99] width 69 height 29
click at [346, 96] on span "Report" at bounding box center [340, 96] width 217 height 14
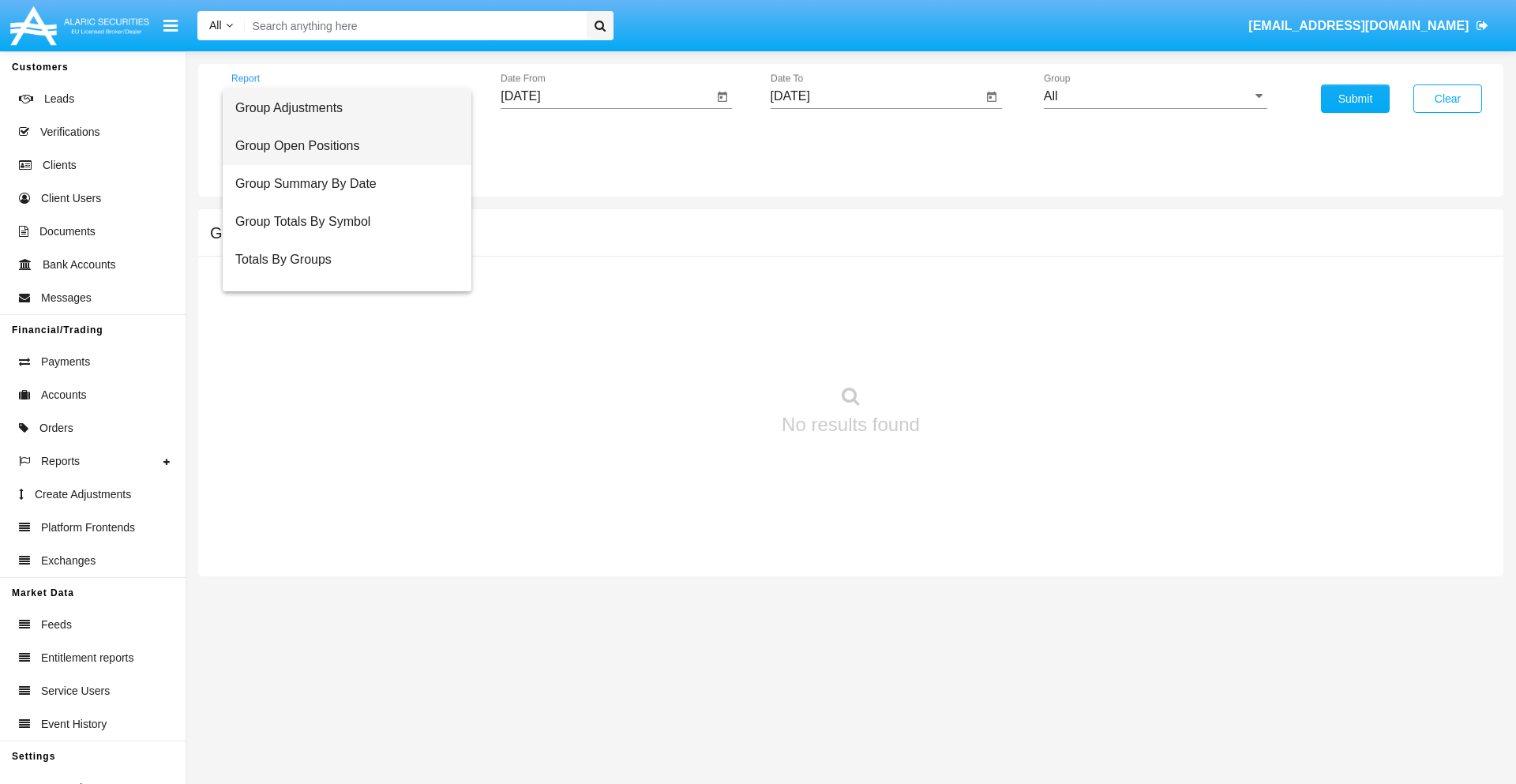
click at [340, 146] on span "Group Open Positions" at bounding box center [346, 146] width 223 height 38
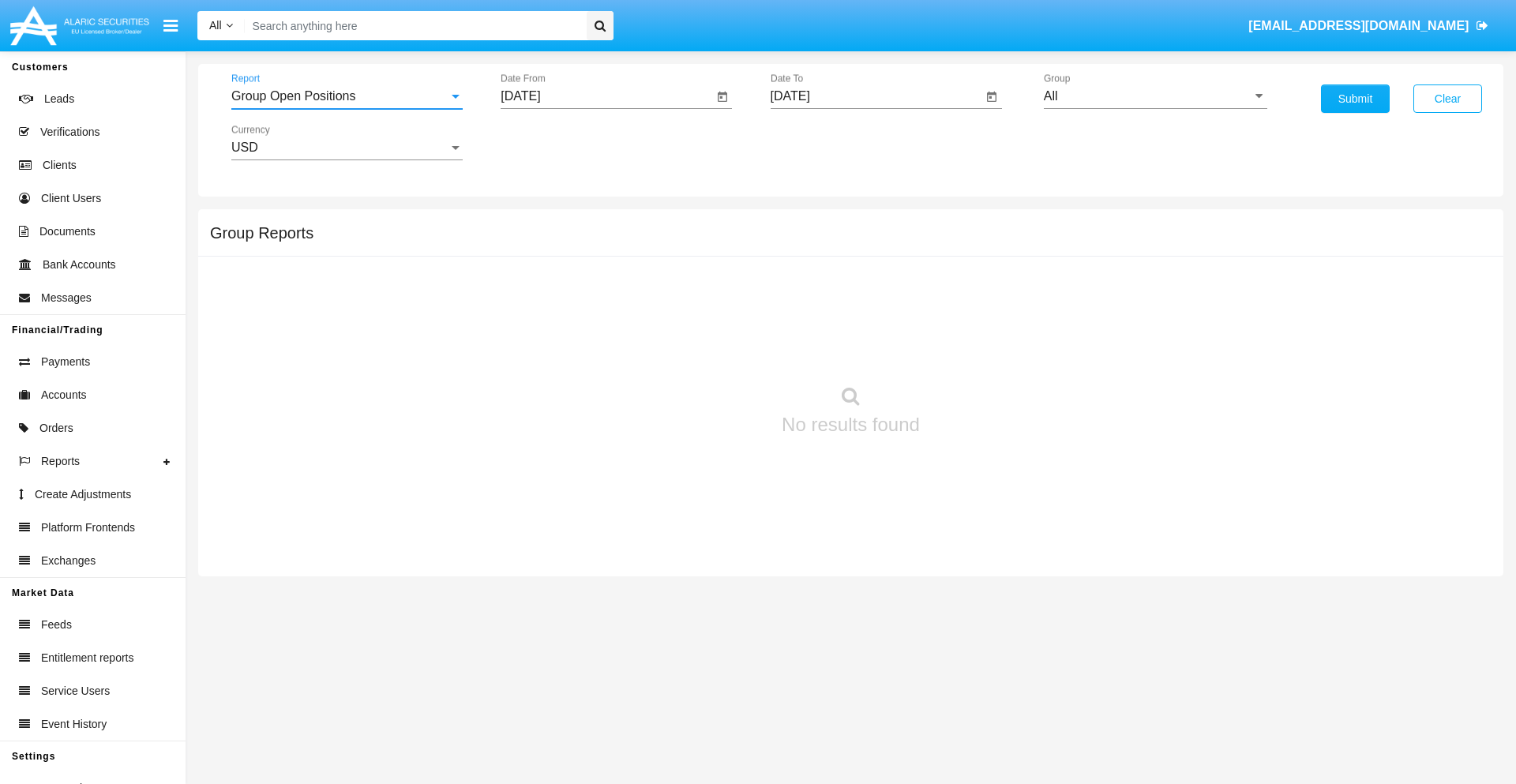
click at [606, 96] on input "[DATE]" at bounding box center [606, 96] width 213 height 14
click at [552, 142] on span "SEP 2025" at bounding box center [538, 143] width 35 height 13
click at [704, 349] on div "2025" at bounding box center [704, 349] width 49 height 29
click at [704, 254] on div "AUG" at bounding box center [704, 255] width 49 height 29
click at [558, 273] on div "11" at bounding box center [558, 274] width 29 height 29
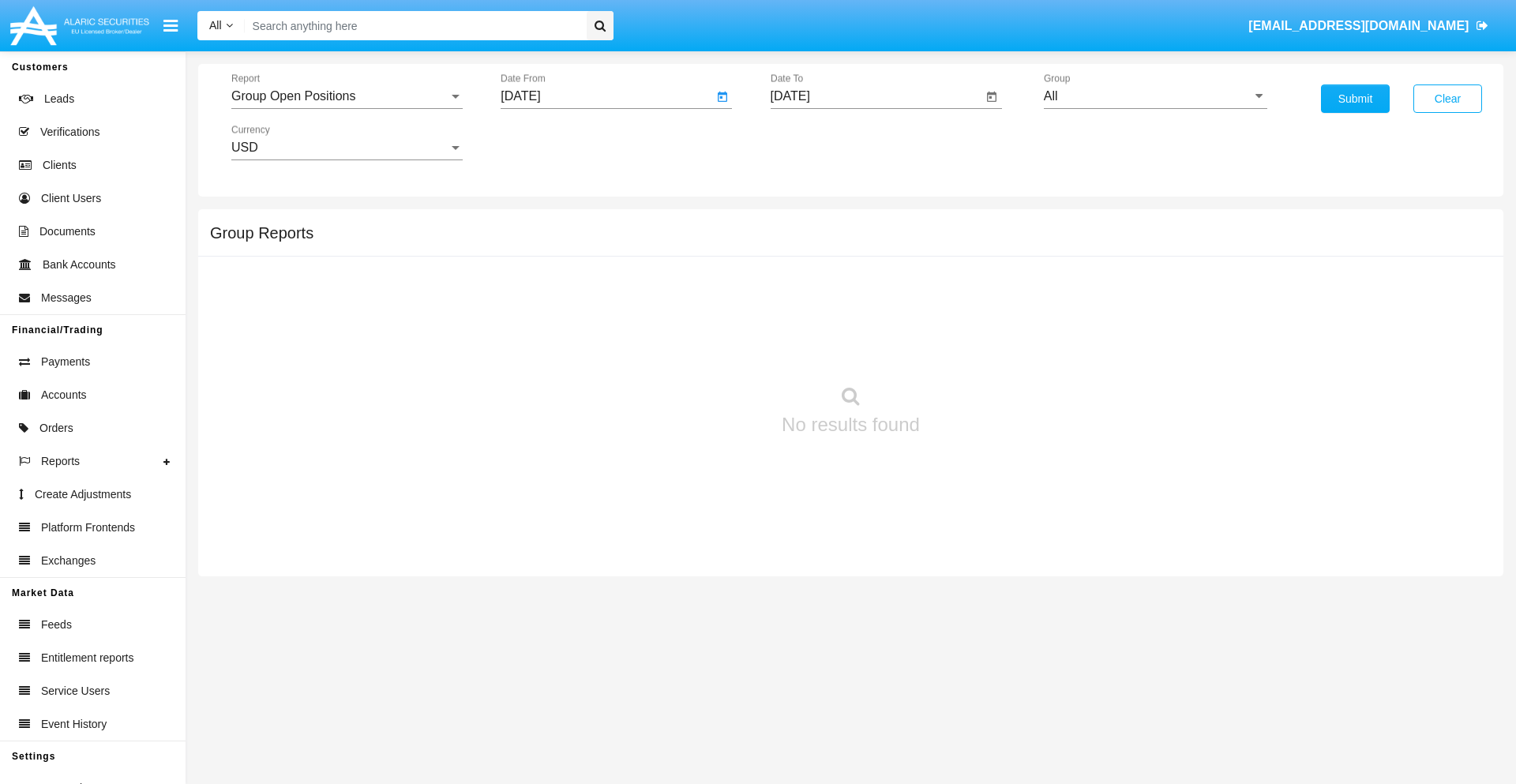
type input "08/11/25"
click at [876, 96] on input "[DATE]" at bounding box center [876, 96] width 213 height 14
click at [821, 142] on span "SEP 2025" at bounding box center [808, 143] width 35 height 13
click at [973, 349] on div "2025" at bounding box center [973, 349] width 49 height 29
click at [807, 286] on div "SEP" at bounding box center [807, 286] width 49 height 29
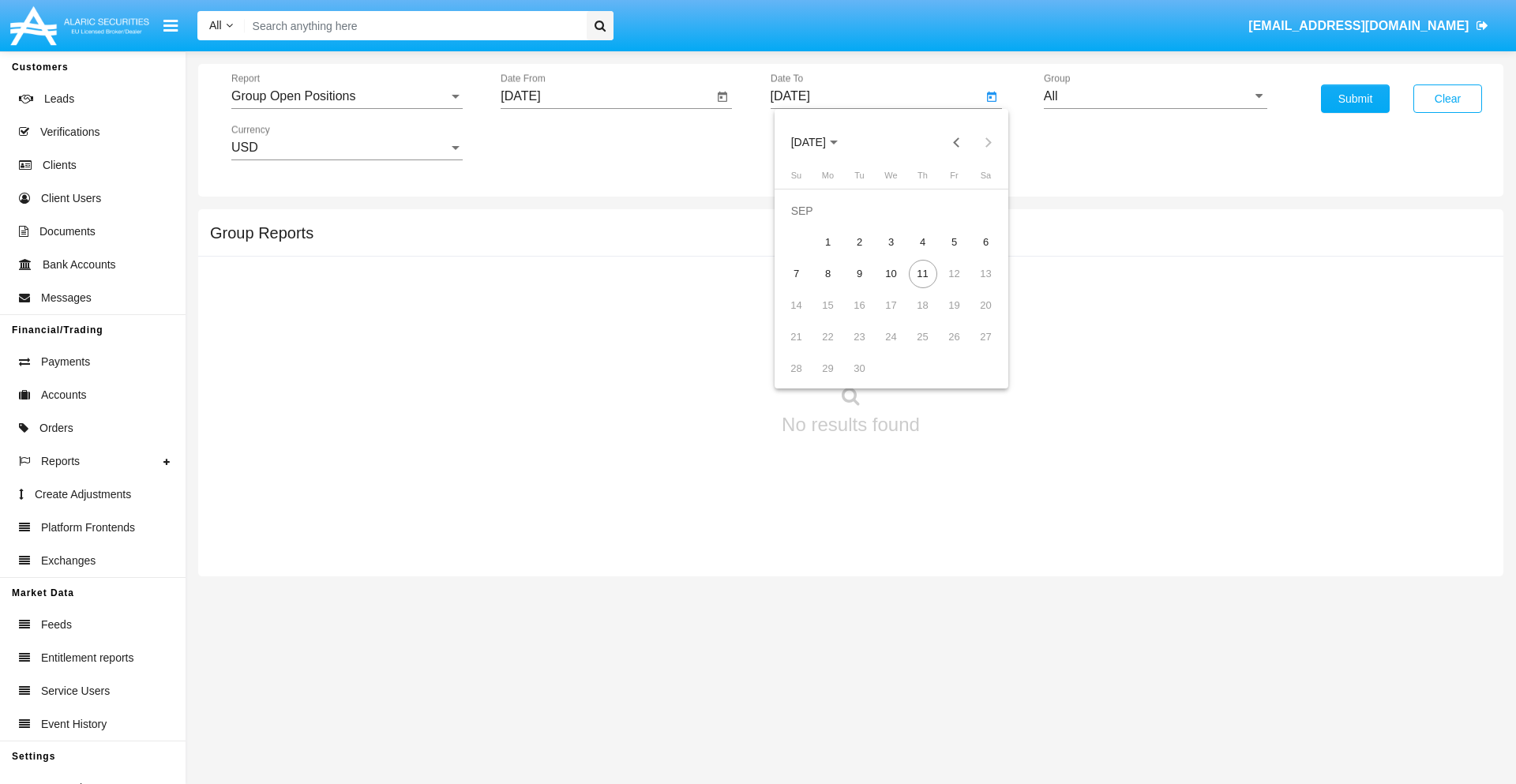
click at [922, 273] on div "11" at bounding box center [923, 274] width 29 height 29
type input "09/11/25"
click at [1155, 96] on input "All" at bounding box center [1154, 96] width 223 height 14
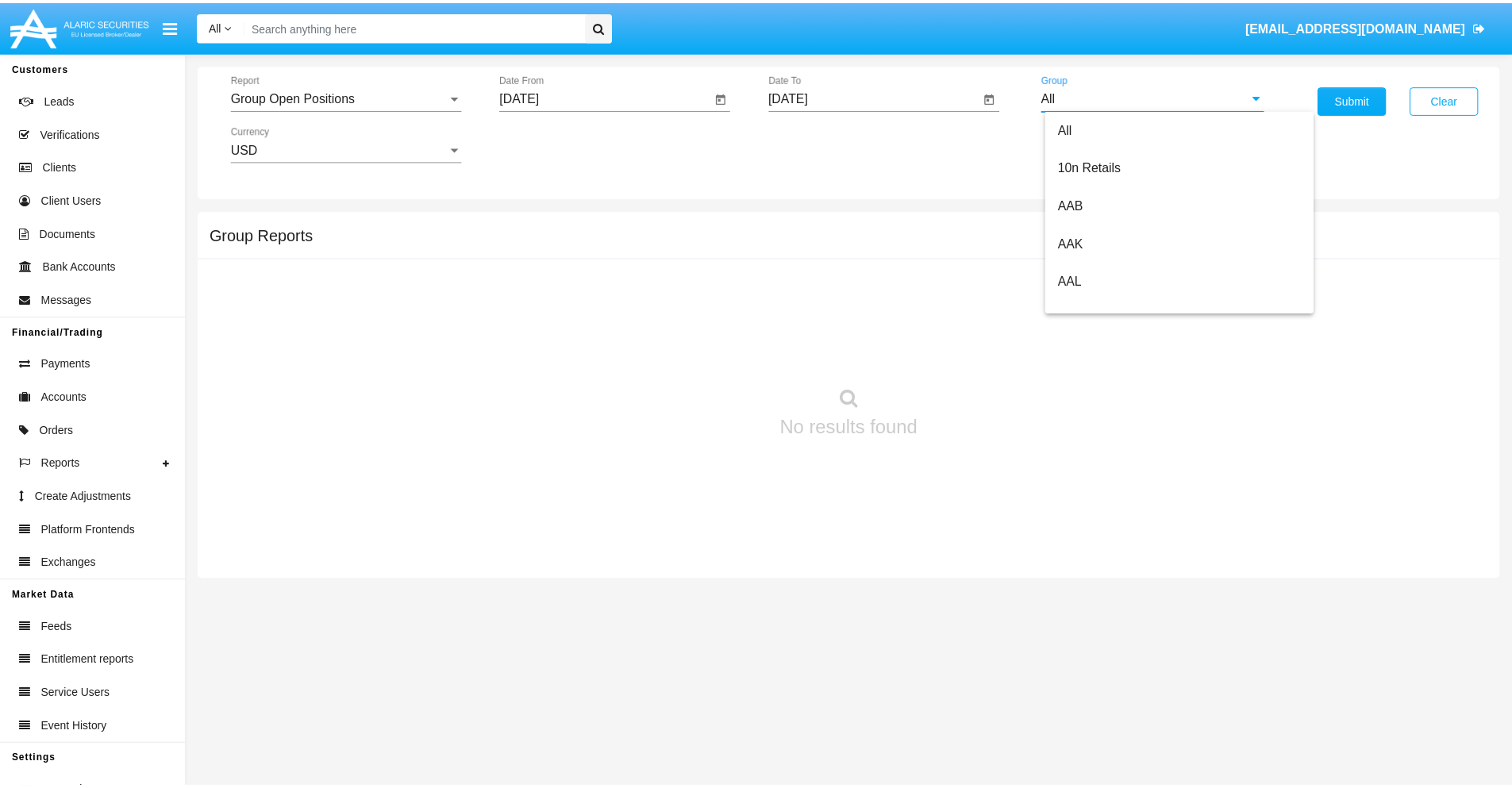
scroll to position [850, 0]
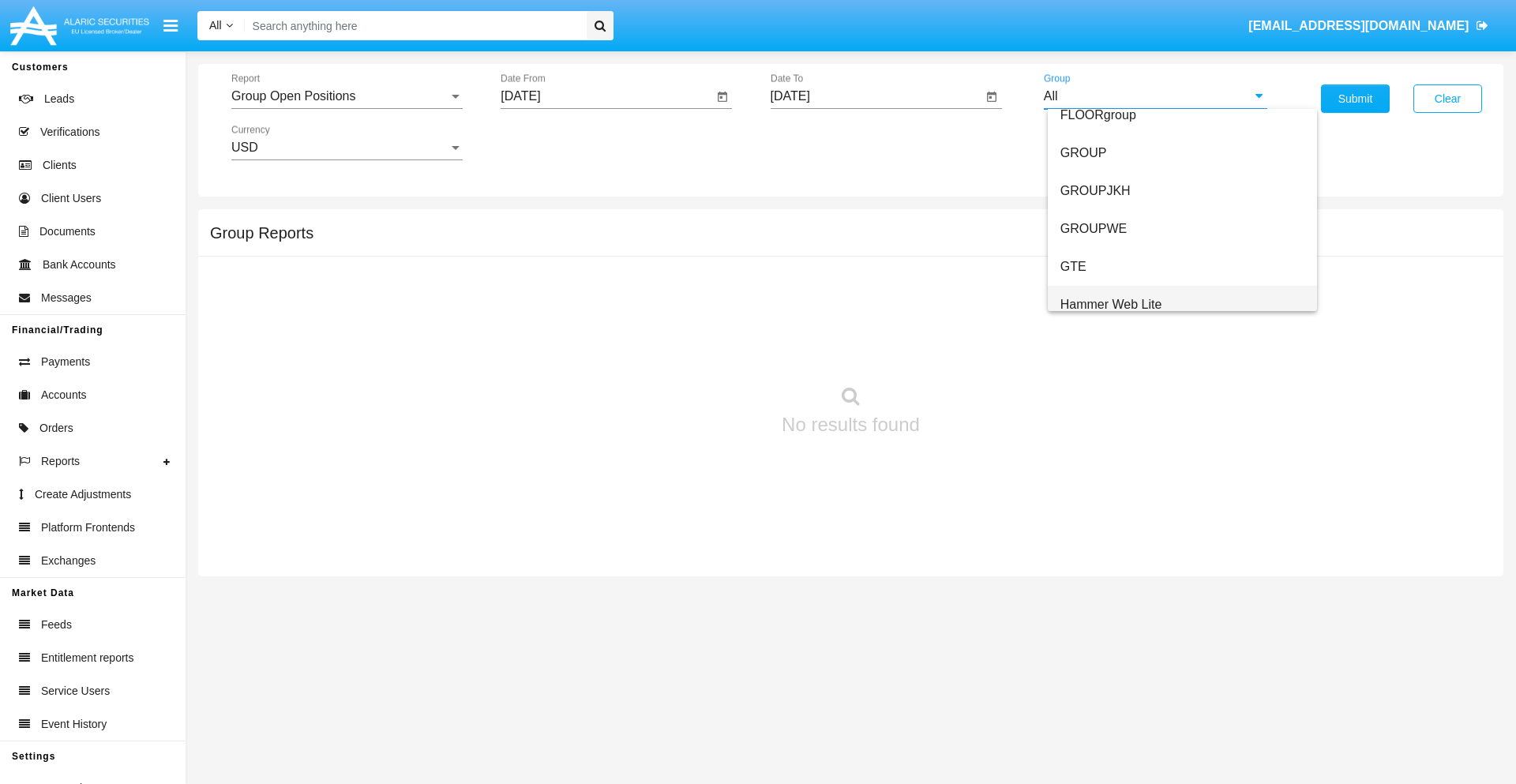
click at [1111, 304] on span "Hammer Web Lite" at bounding box center [1111, 304] width 102 height 13
type input "Hammer Web Lite"
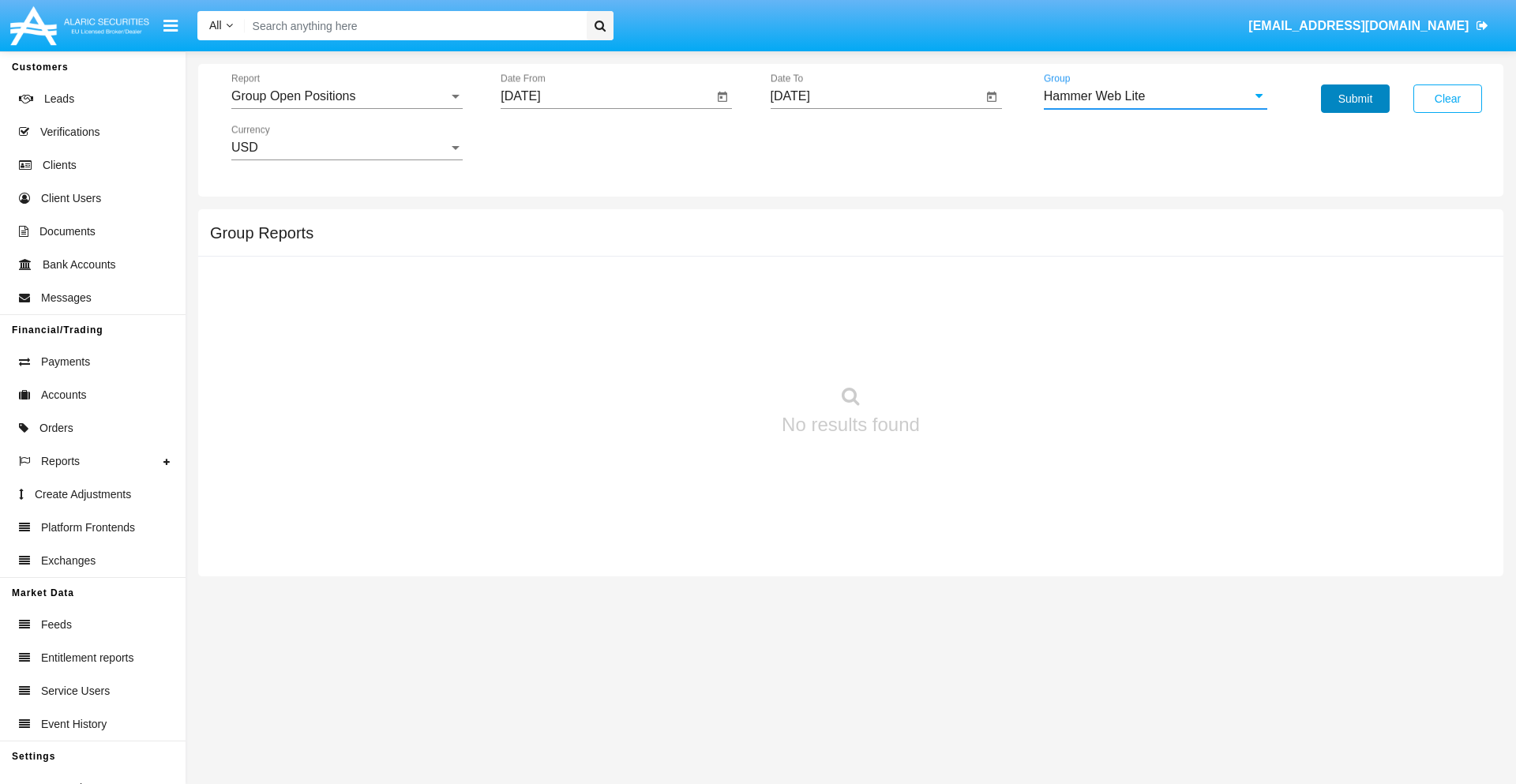
click at [1355, 99] on button "Submit" at bounding box center [1355, 99] width 69 height 29
click at [346, 96] on span "Report" at bounding box center [340, 96] width 217 height 14
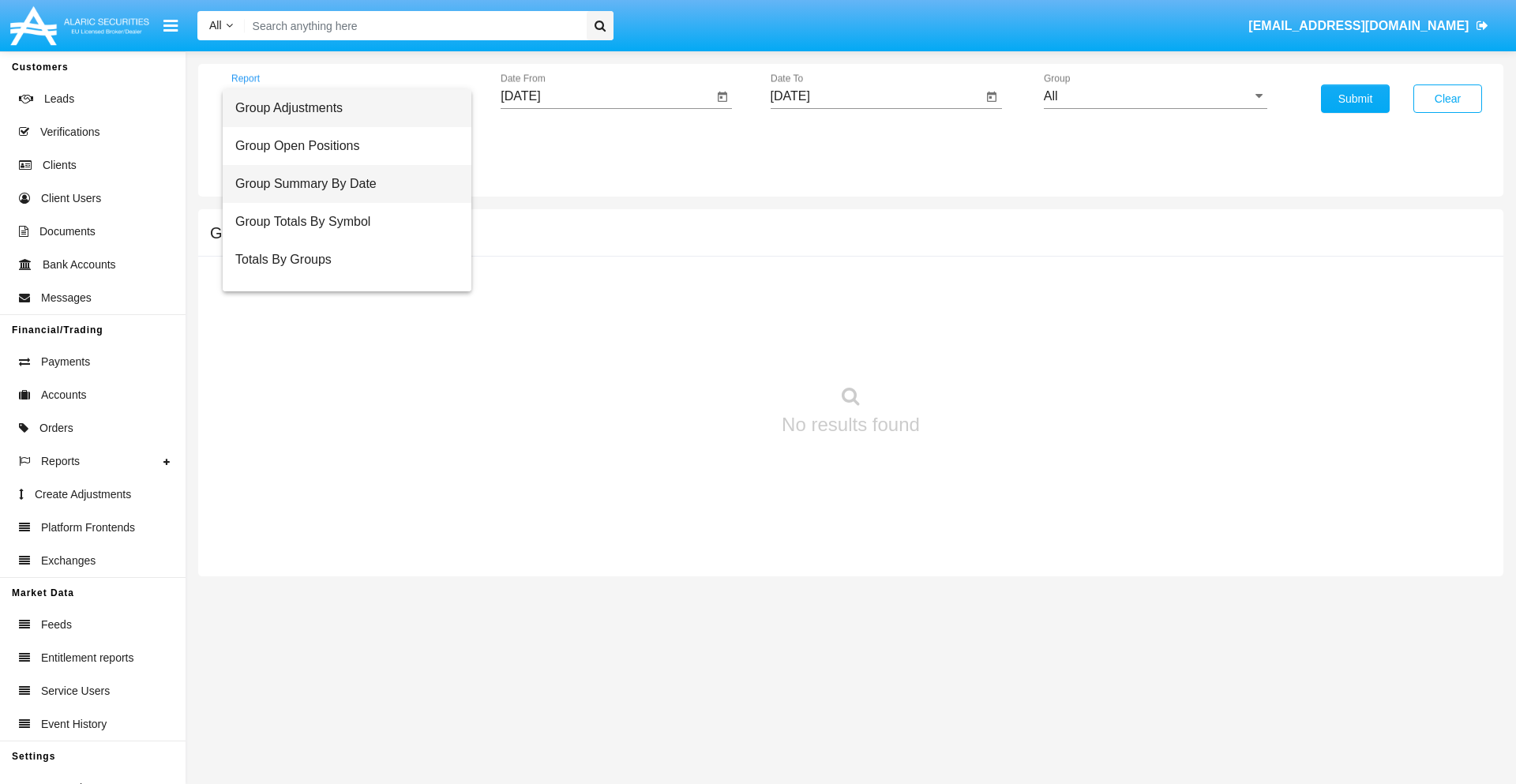
click at [340, 184] on span "Group Summary By Date" at bounding box center [346, 184] width 223 height 38
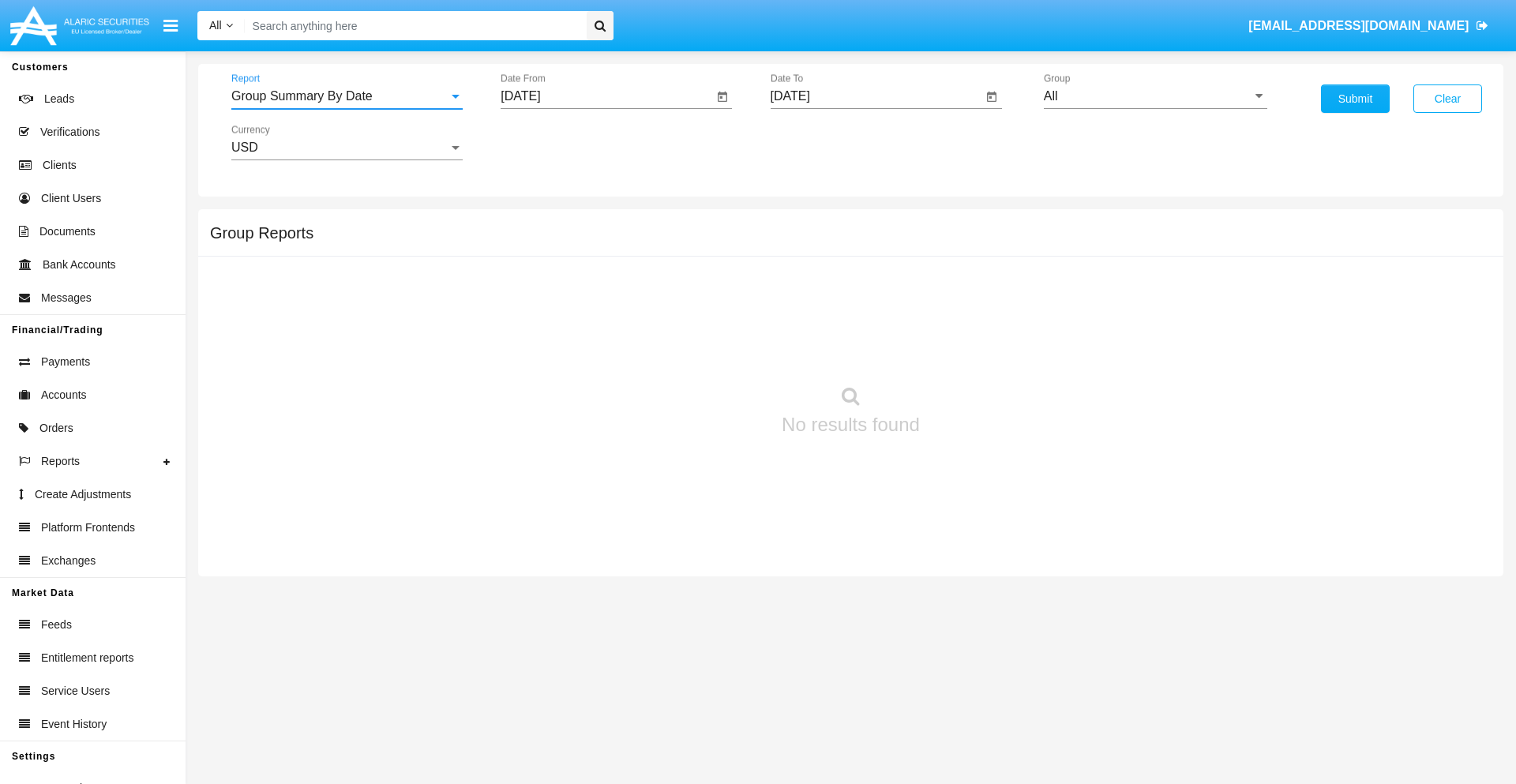
click at [606, 96] on input "[DATE]" at bounding box center [606, 96] width 213 height 14
click at [552, 142] on span "[DATE]" at bounding box center [538, 143] width 35 height 13
click at [704, 349] on div "2025" at bounding box center [704, 349] width 49 height 29
click at [704, 254] on div "AUG" at bounding box center [704, 255] width 49 height 29
click at [558, 273] on div "11" at bounding box center [558, 274] width 29 height 29
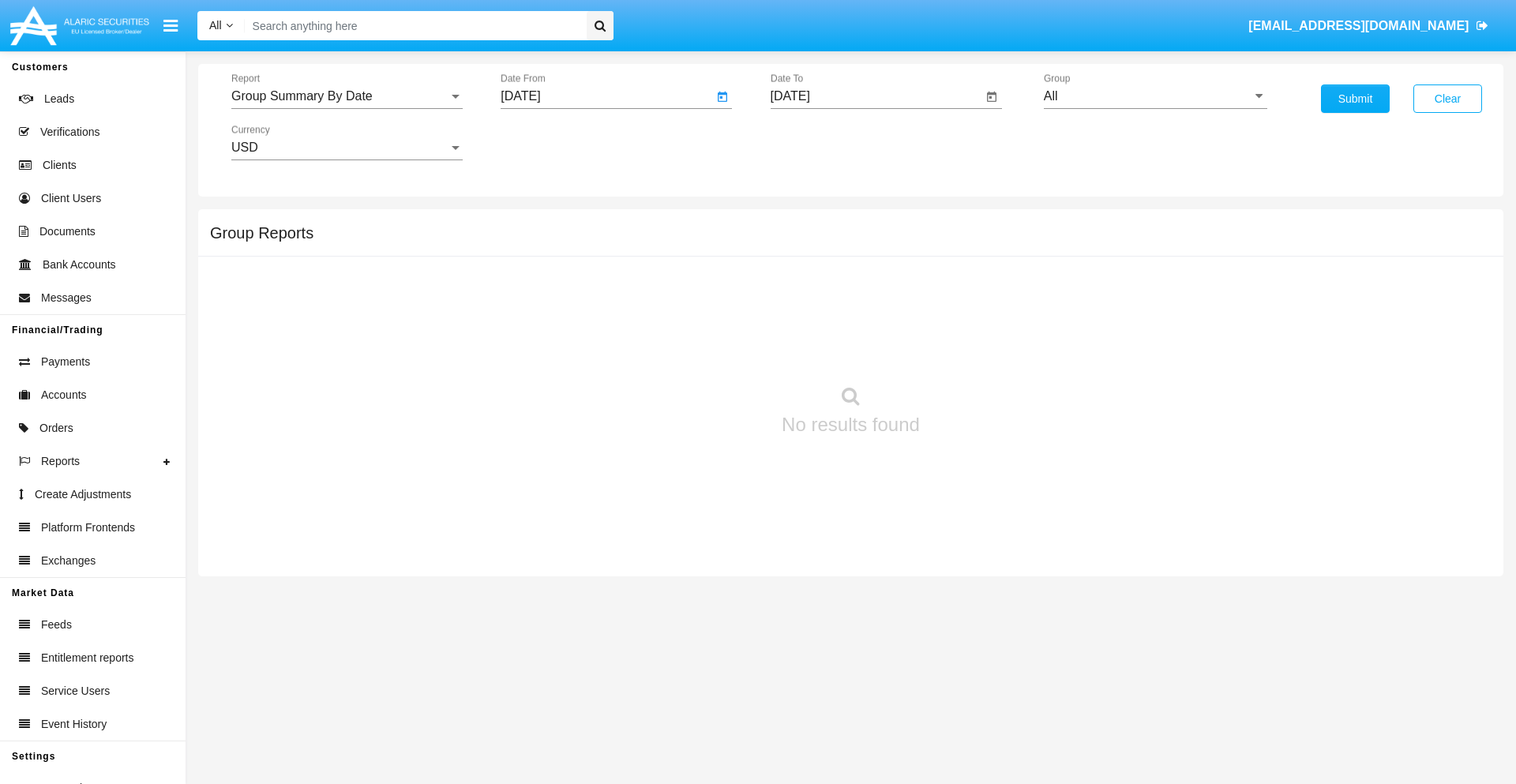
type input "[DATE]"
click at [876, 96] on input "[DATE]" at bounding box center [876, 96] width 213 height 14
click at [821, 142] on span "[DATE]" at bounding box center [808, 143] width 35 height 13
click at [973, 349] on div "2025" at bounding box center [973, 349] width 49 height 29
click at [807, 286] on div "SEP" at bounding box center [807, 286] width 49 height 29
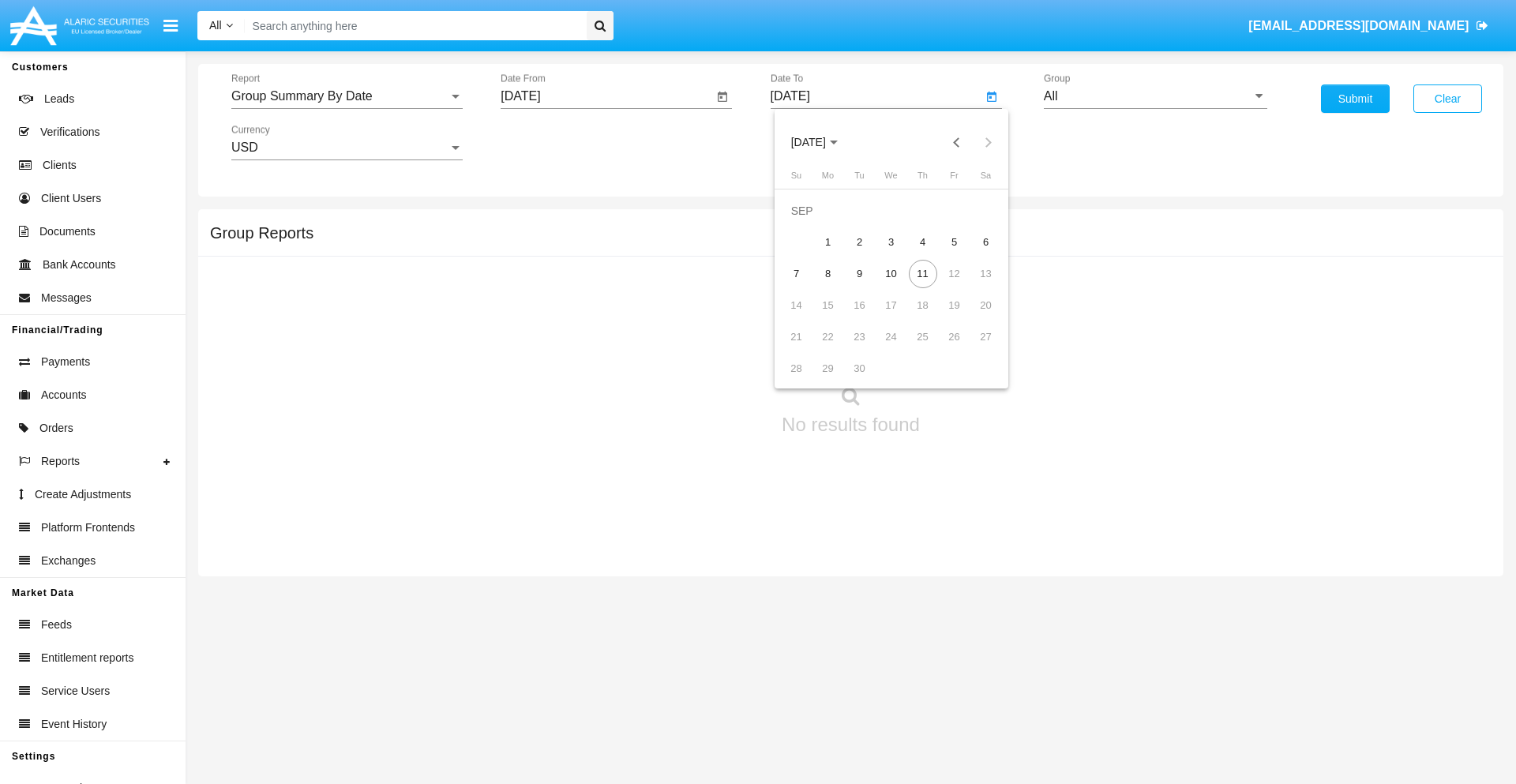
click at [922, 273] on div "11" at bounding box center [923, 274] width 29 height 29
type input "[DATE]"
click at [1155, 96] on input "All" at bounding box center [1154, 96] width 223 height 14
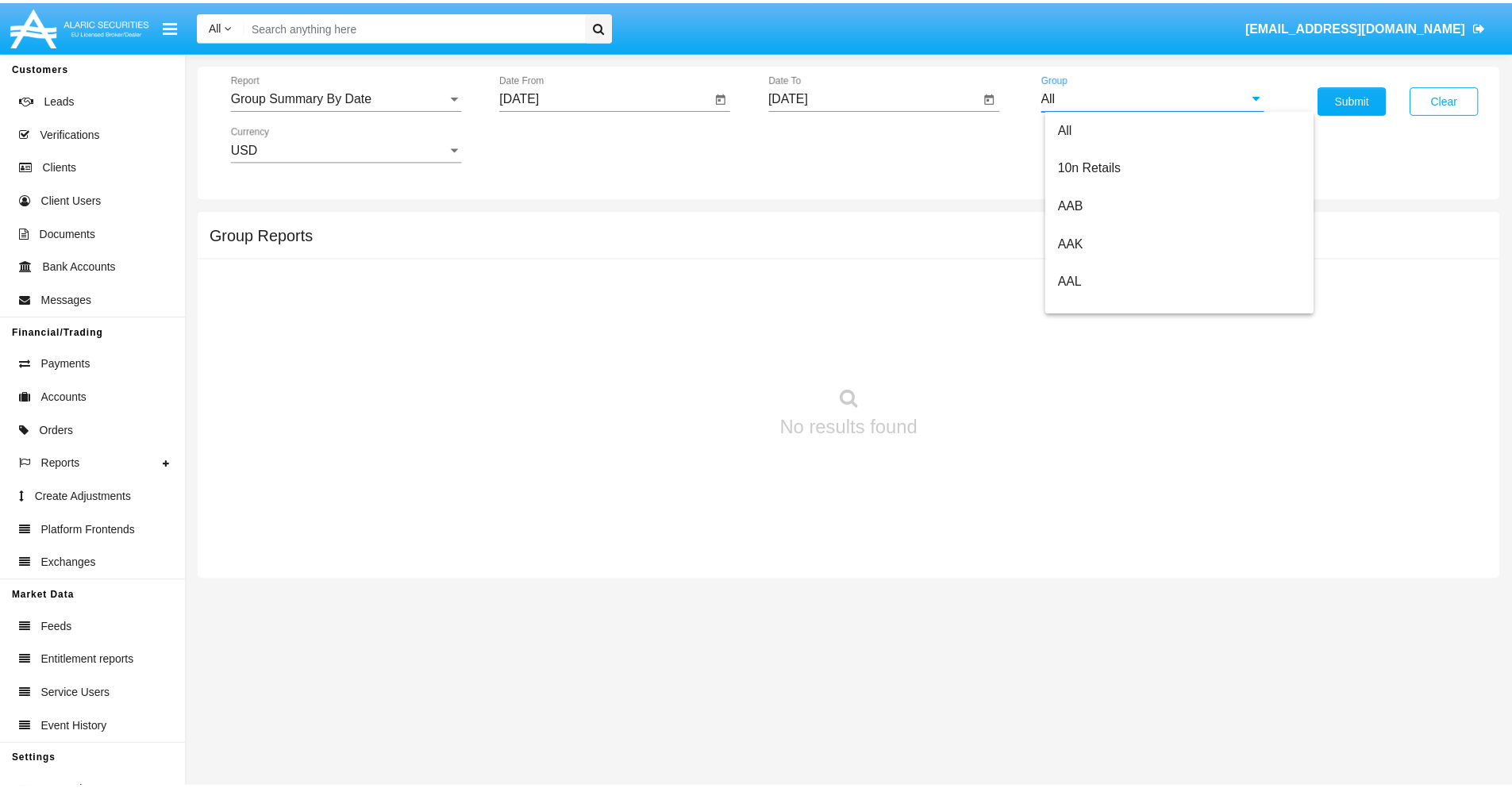
scroll to position [850, 0]
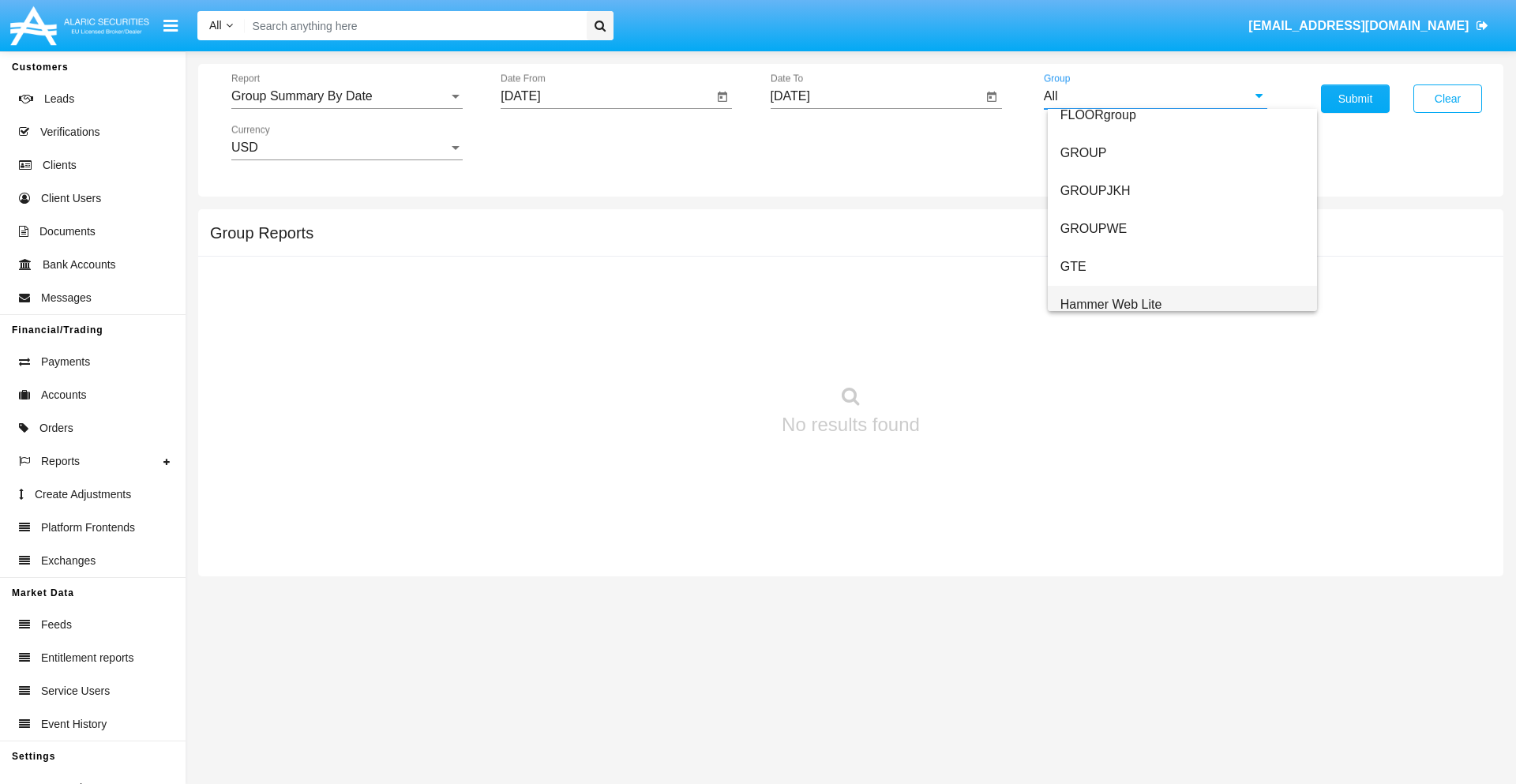
click at [1111, 304] on span "Hammer Web Lite" at bounding box center [1111, 304] width 102 height 13
type input "Hammer Web Lite"
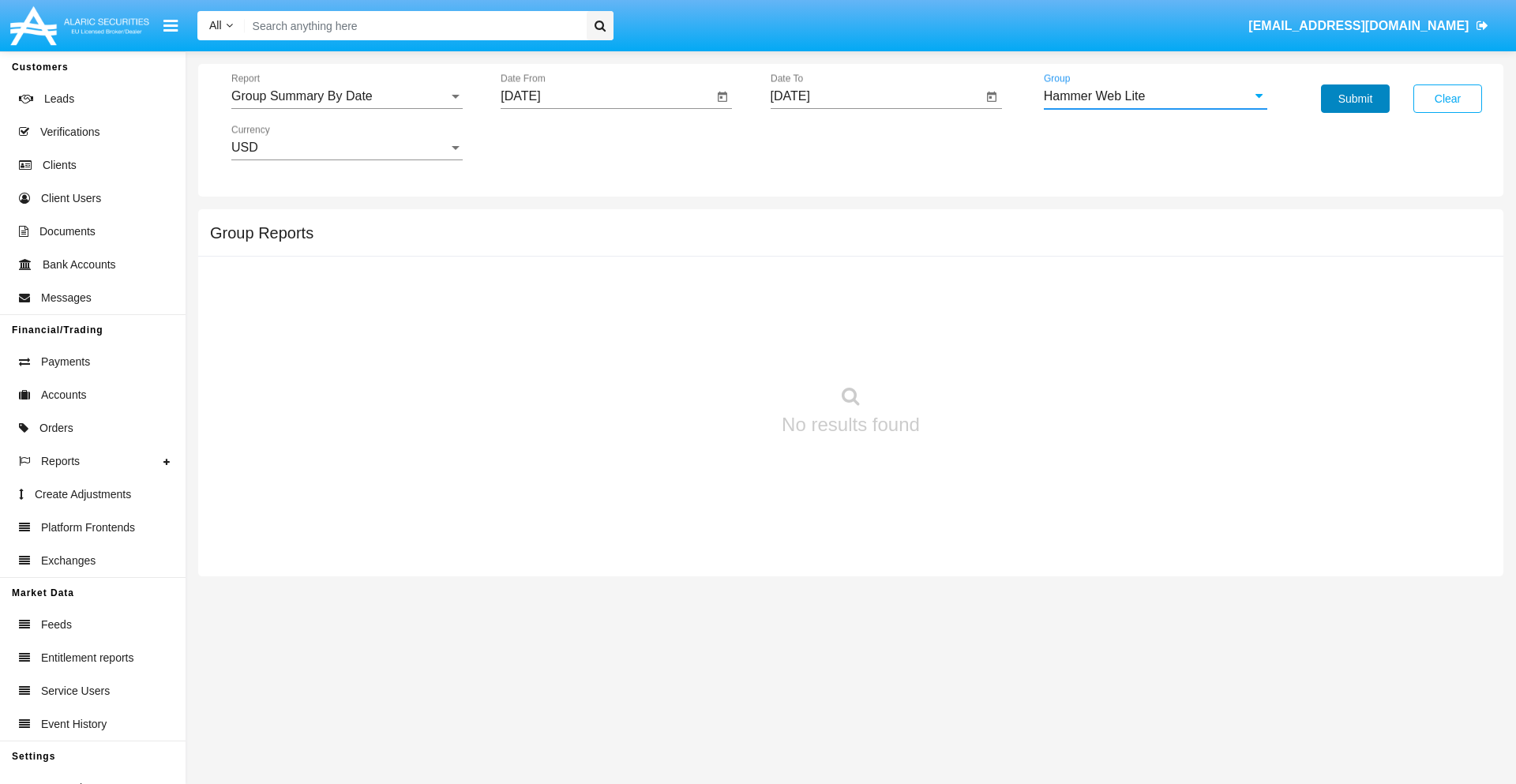
click at [1355, 99] on button "Submit" at bounding box center [1355, 99] width 69 height 29
click at [346, 96] on span "Report" at bounding box center [340, 96] width 217 height 14
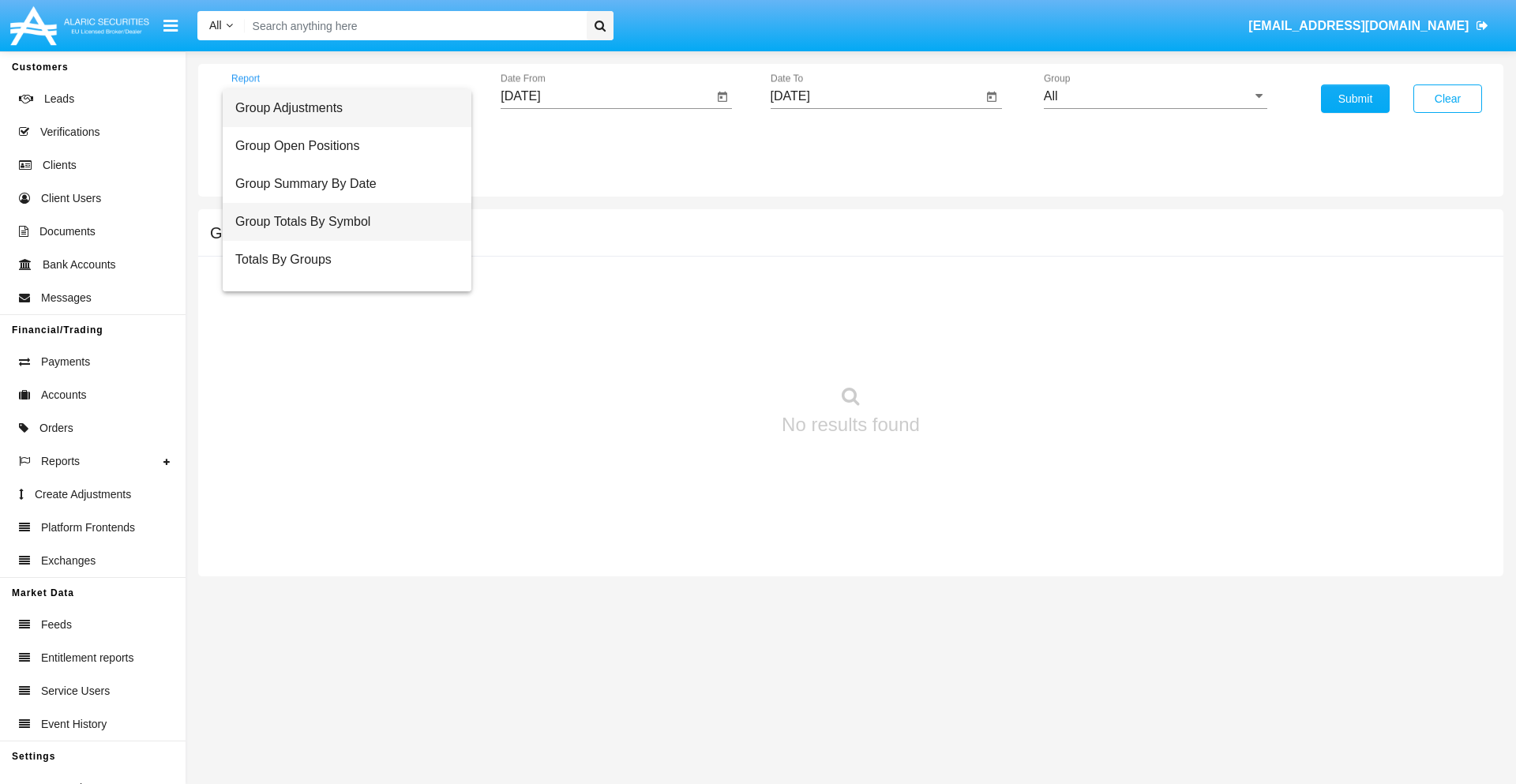
click at [340, 222] on span "Group Totals By Symbol" at bounding box center [346, 222] width 223 height 38
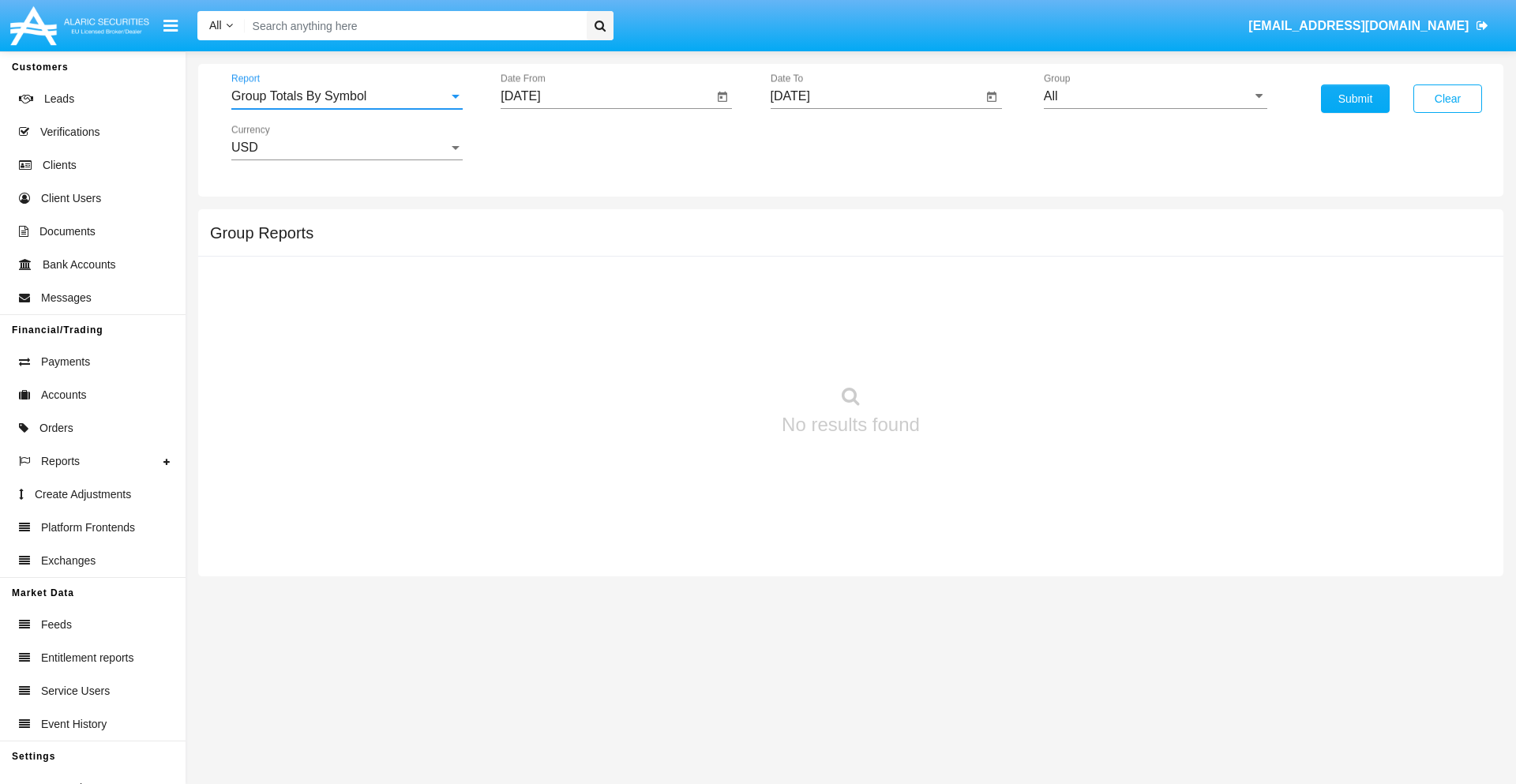
click at [606, 96] on input "[DATE]" at bounding box center [606, 96] width 213 height 14
click at [552, 142] on span "[DATE]" at bounding box center [538, 143] width 35 height 13
click at [704, 349] on div "2025" at bounding box center [704, 349] width 49 height 29
click at [704, 254] on div "AUG" at bounding box center [704, 255] width 49 height 29
click at [558, 273] on div "11" at bounding box center [558, 274] width 29 height 29
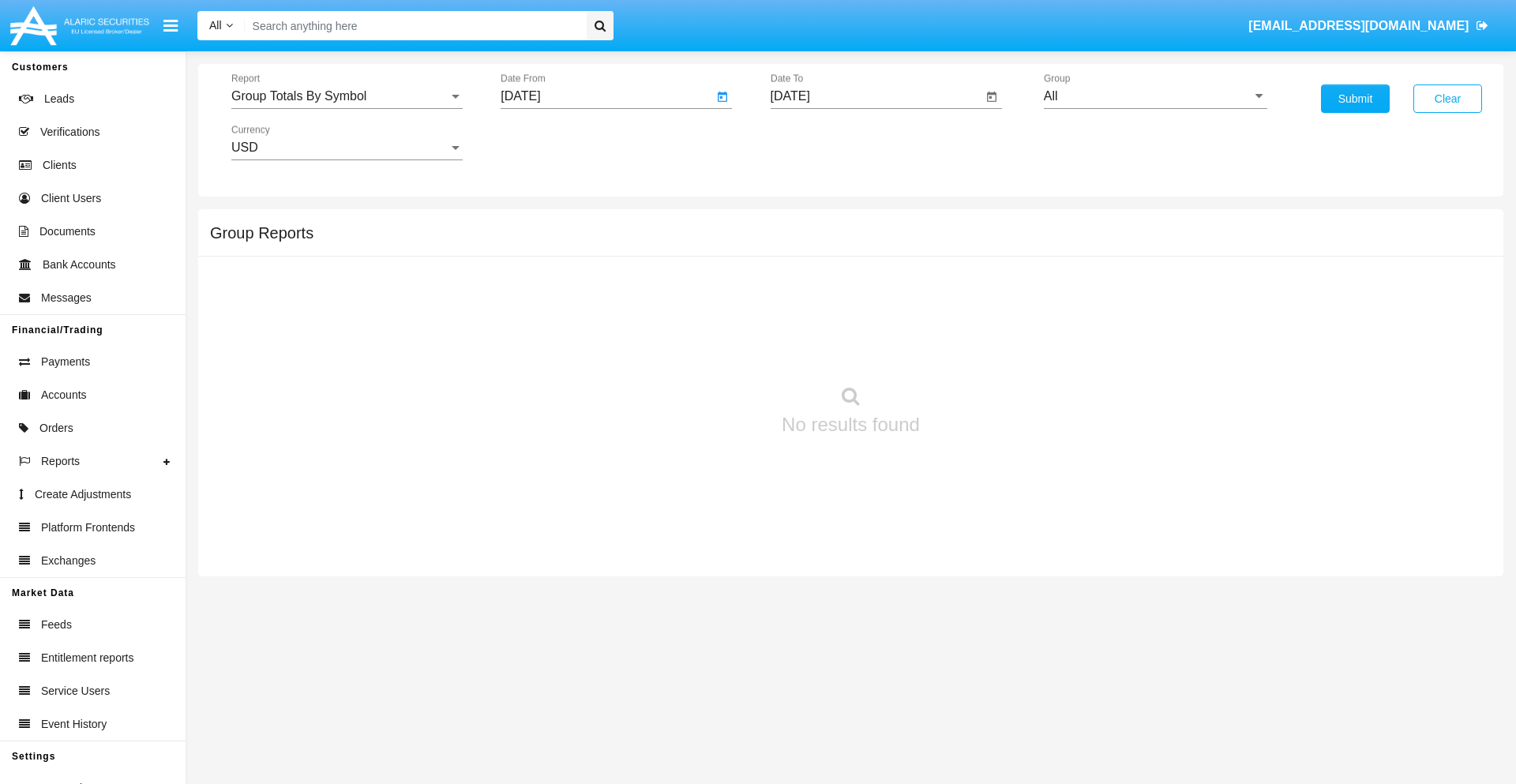
type input "08/11/25"
click at [876, 96] on input "[DATE]" at bounding box center [876, 96] width 213 height 14
click at [821, 142] on span "SEP 2025" at bounding box center [808, 143] width 35 height 13
click at [973, 349] on div "2025" at bounding box center [973, 349] width 49 height 29
click at [807, 286] on div "SEP" at bounding box center [807, 286] width 49 height 29
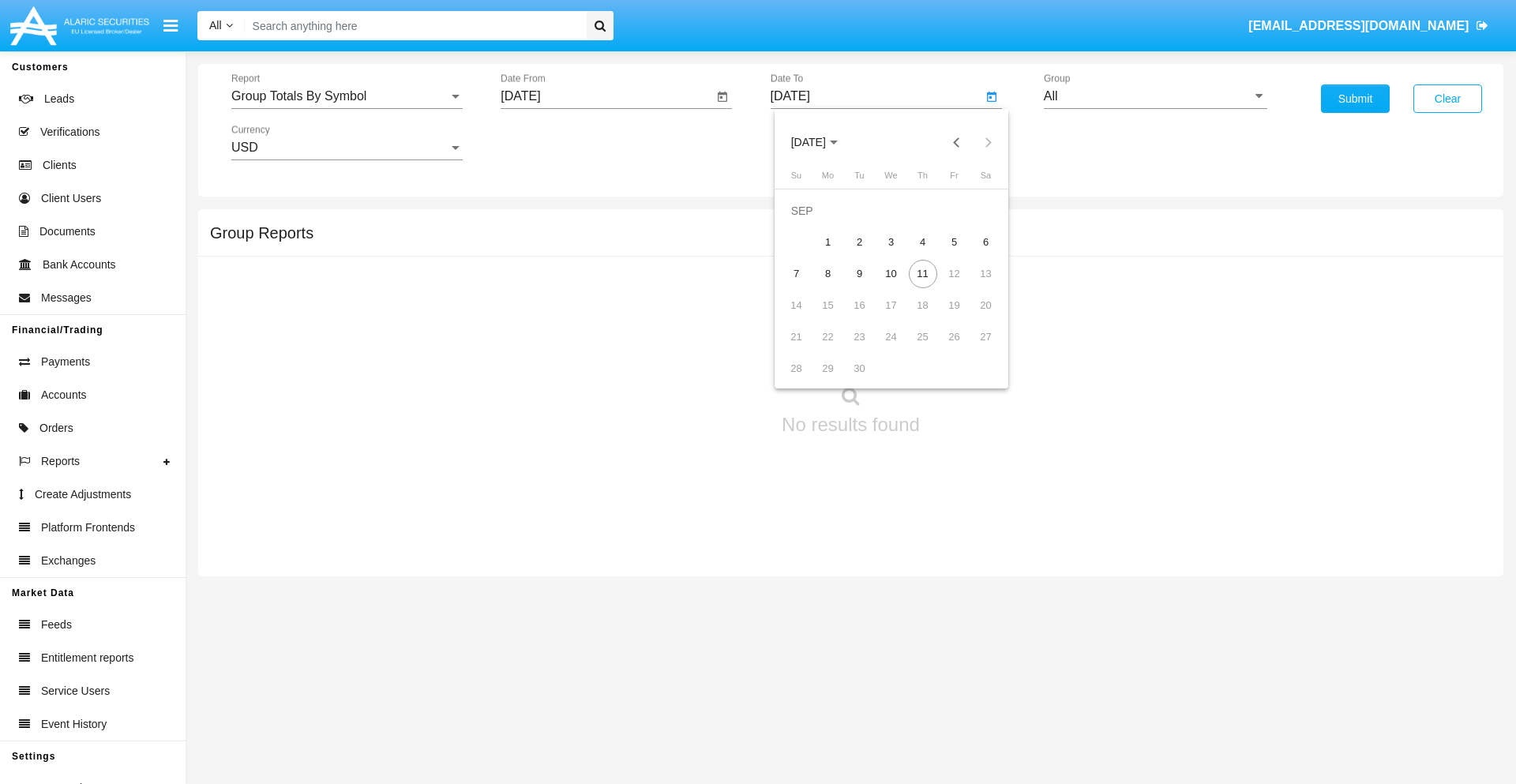
click at [922, 273] on div "11" at bounding box center [923, 274] width 29 height 29
type input "09/11/25"
click at [1155, 96] on input "All" at bounding box center [1154, 96] width 223 height 14
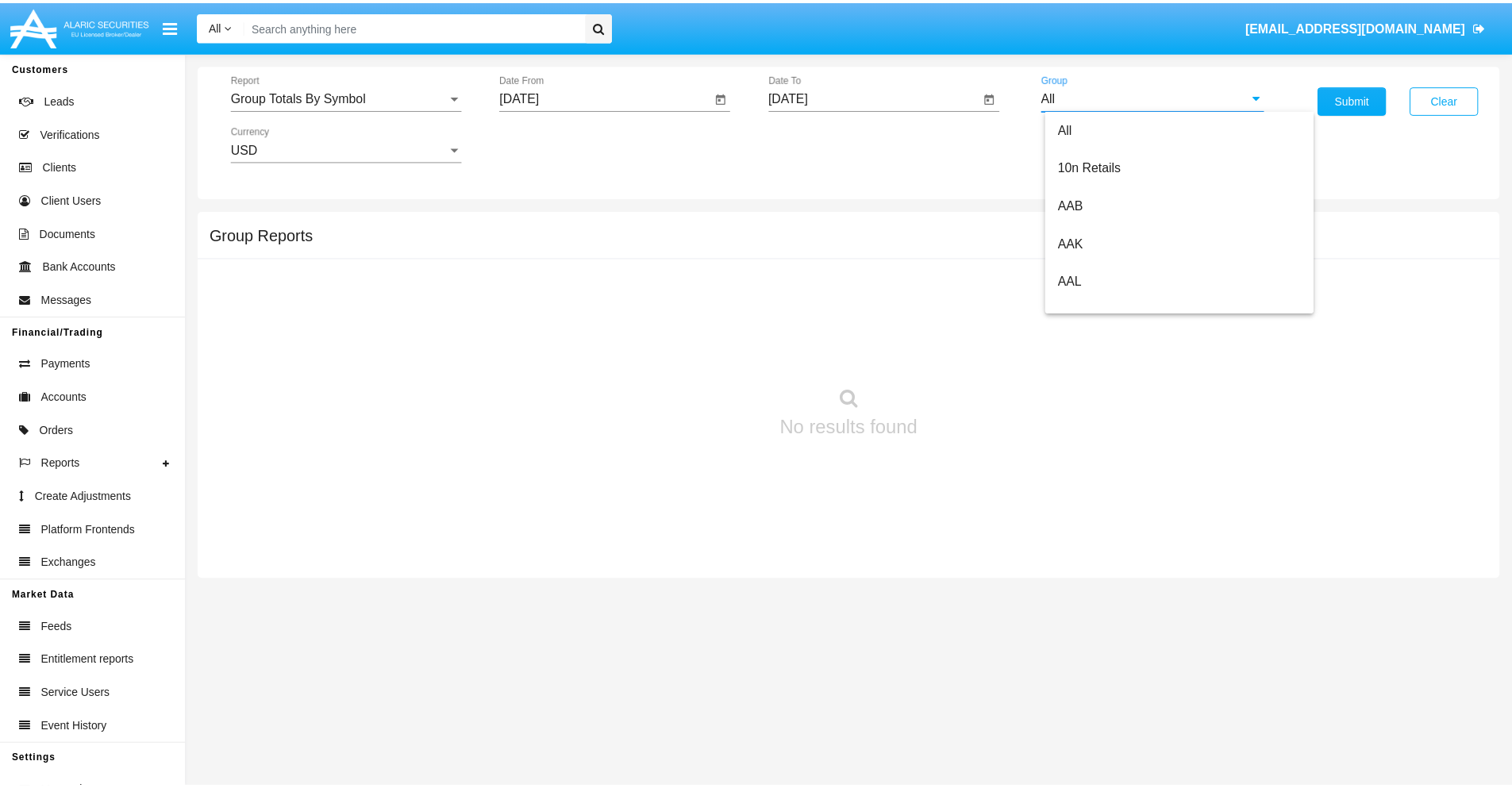
scroll to position [850, 0]
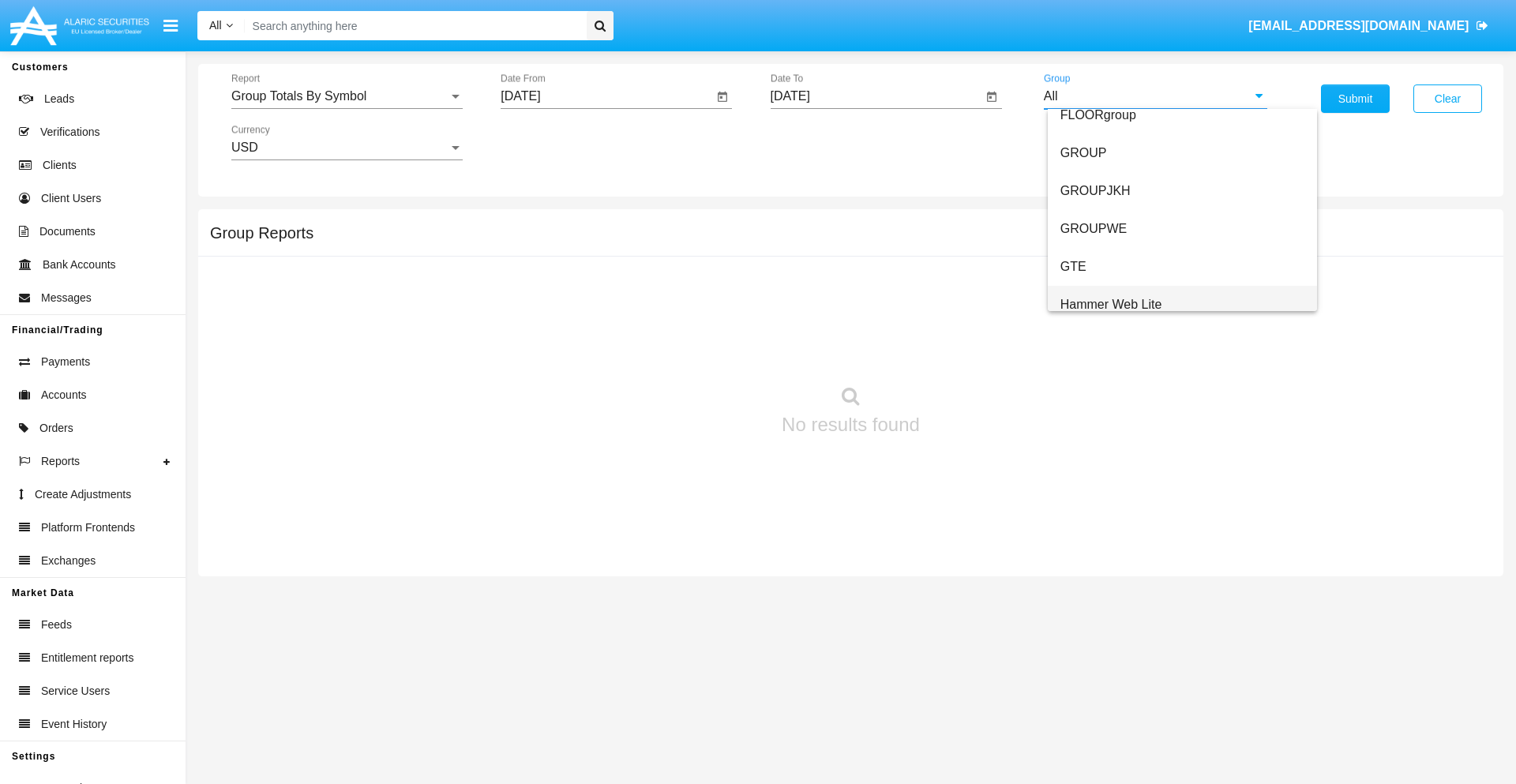
click at [1111, 304] on span "Hammer Web Lite" at bounding box center [1111, 304] width 102 height 13
type input "Hammer Web Lite"
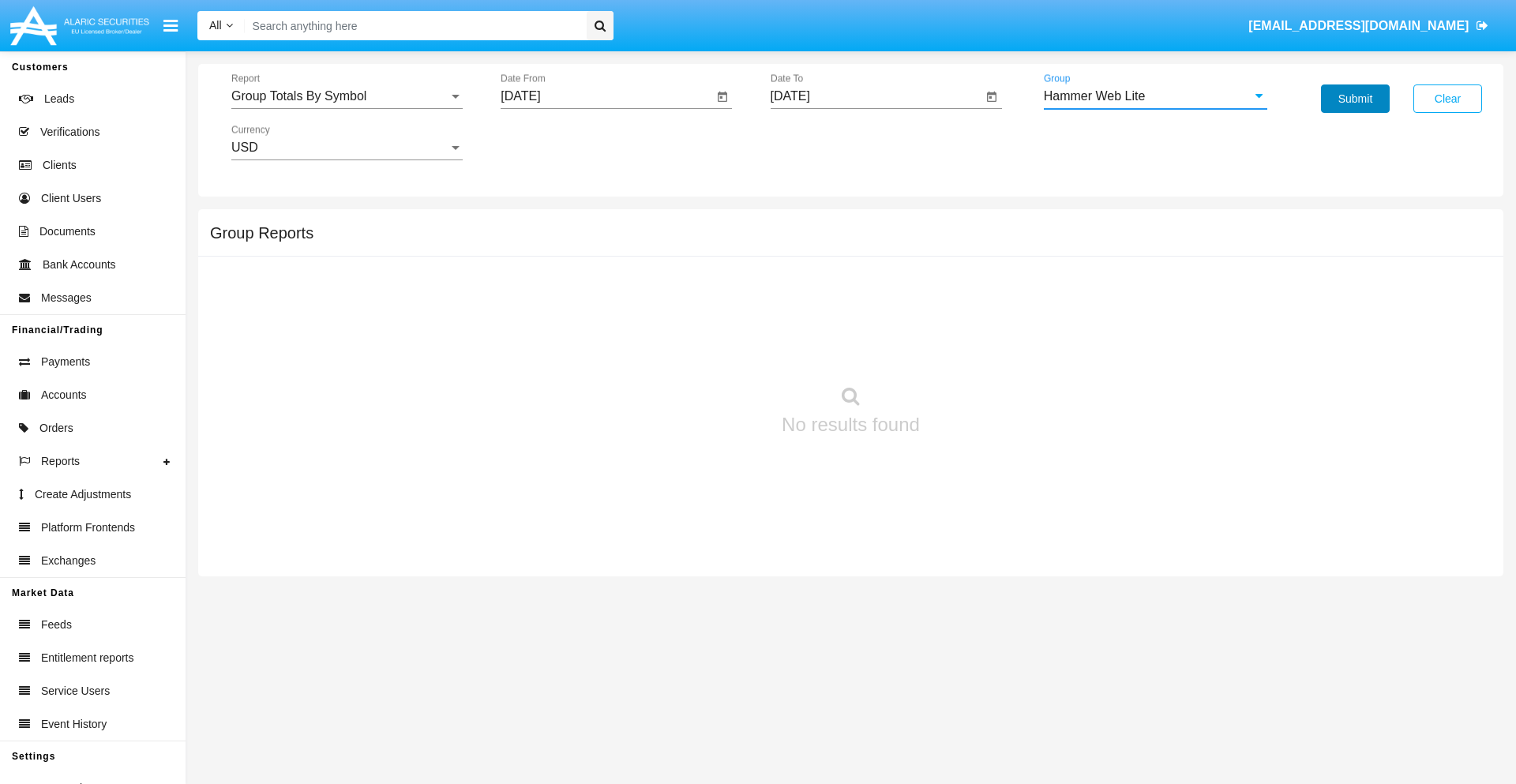
click at [1355, 99] on button "Submit" at bounding box center [1355, 99] width 69 height 29
click at [346, 96] on span "Report" at bounding box center [340, 96] width 217 height 14
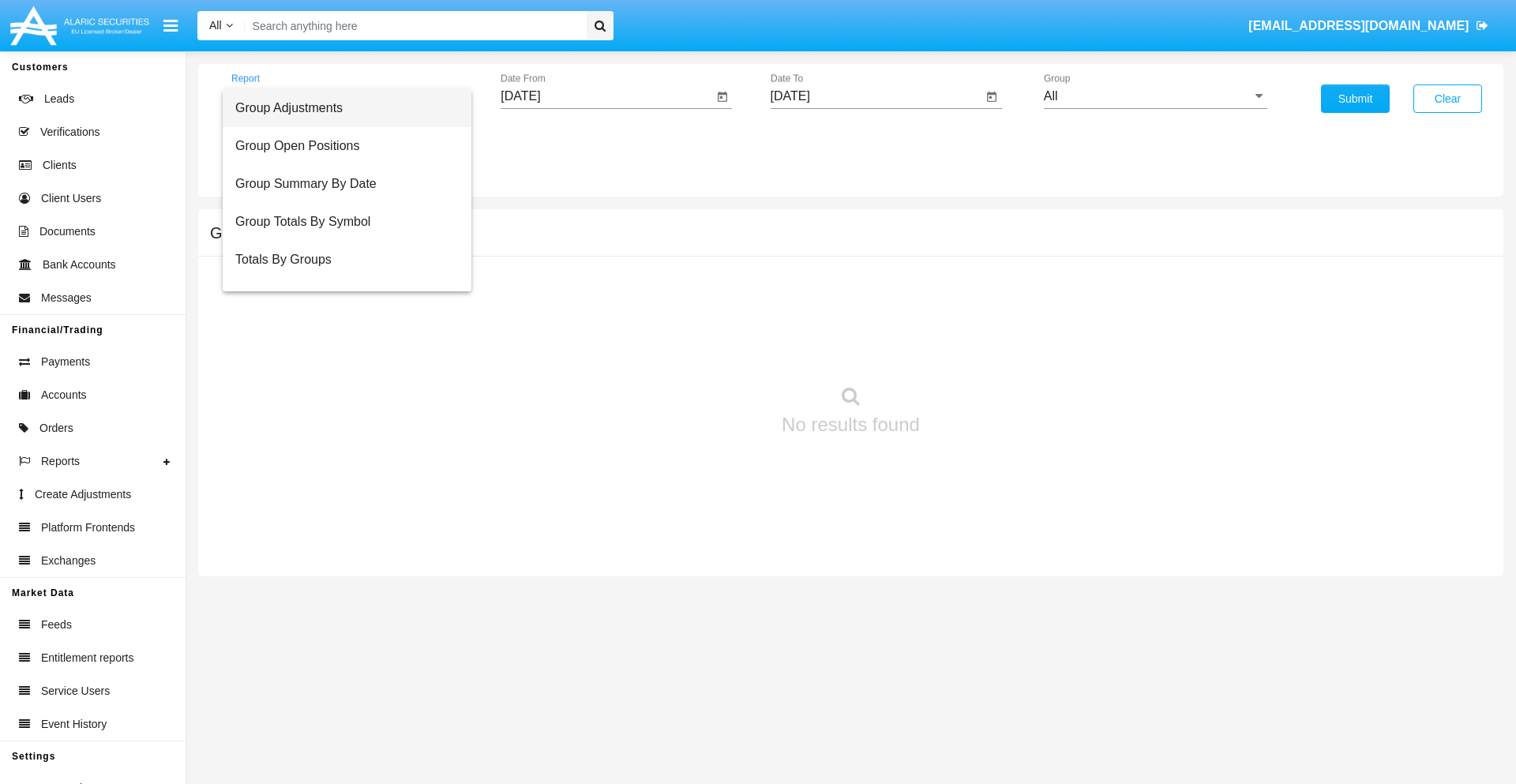
scroll to position [63, 0]
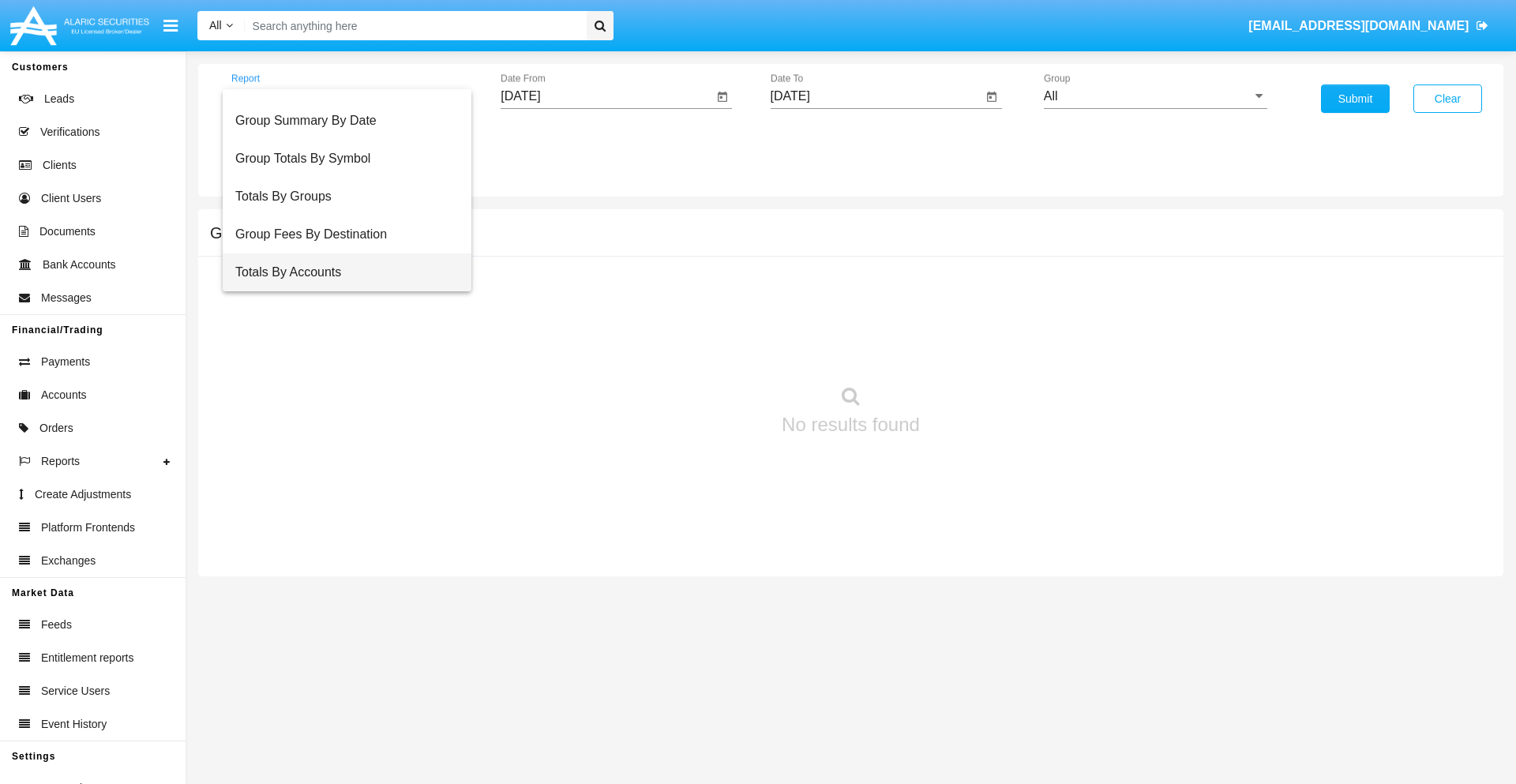
click at [340, 273] on span "Totals By Accounts" at bounding box center [346, 272] width 223 height 38
click at [606, 96] on input "[DATE]" at bounding box center [606, 96] width 213 height 14
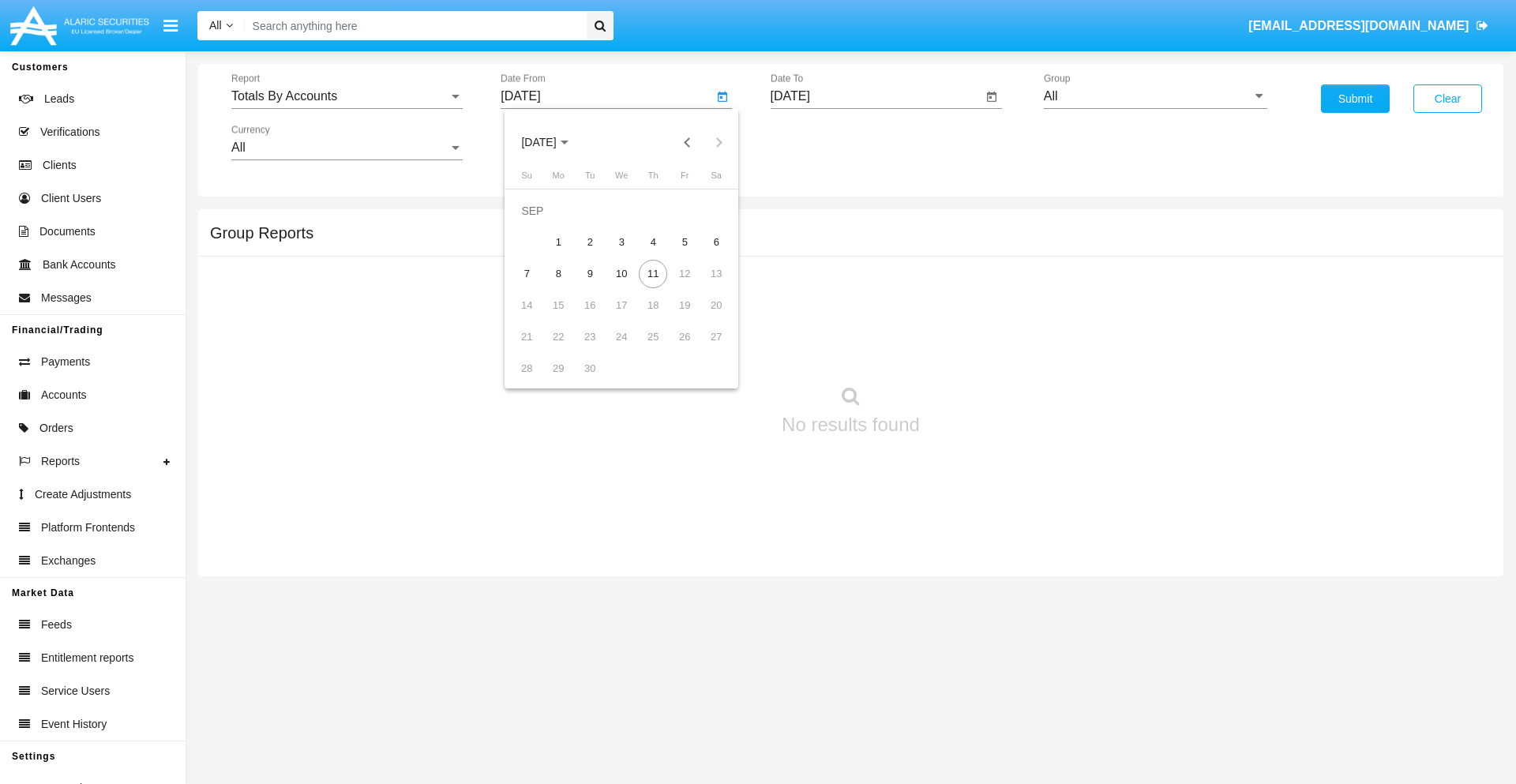
click at [552, 142] on span "[DATE]" at bounding box center [538, 143] width 35 height 13
click at [704, 349] on div "2025" at bounding box center [704, 349] width 49 height 29
click at [704, 254] on div "AUG" at bounding box center [704, 255] width 49 height 29
click at [622, 336] on div "27" at bounding box center [622, 337] width 29 height 29
type input "[DATE]"
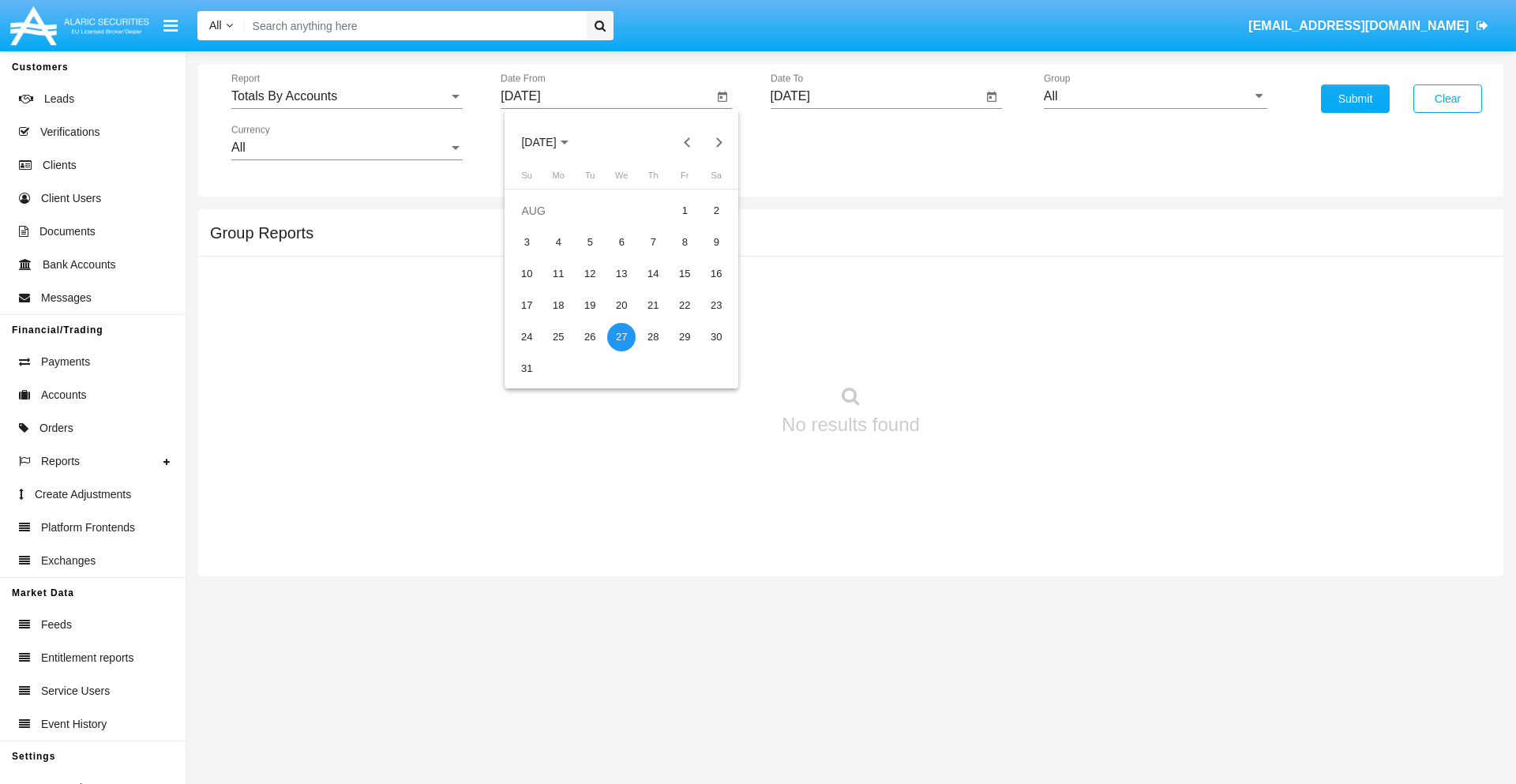
click at [876, 96] on input "[DATE]" at bounding box center [876, 96] width 213 height 14
click at [821, 142] on span "[DATE]" at bounding box center [808, 143] width 35 height 13
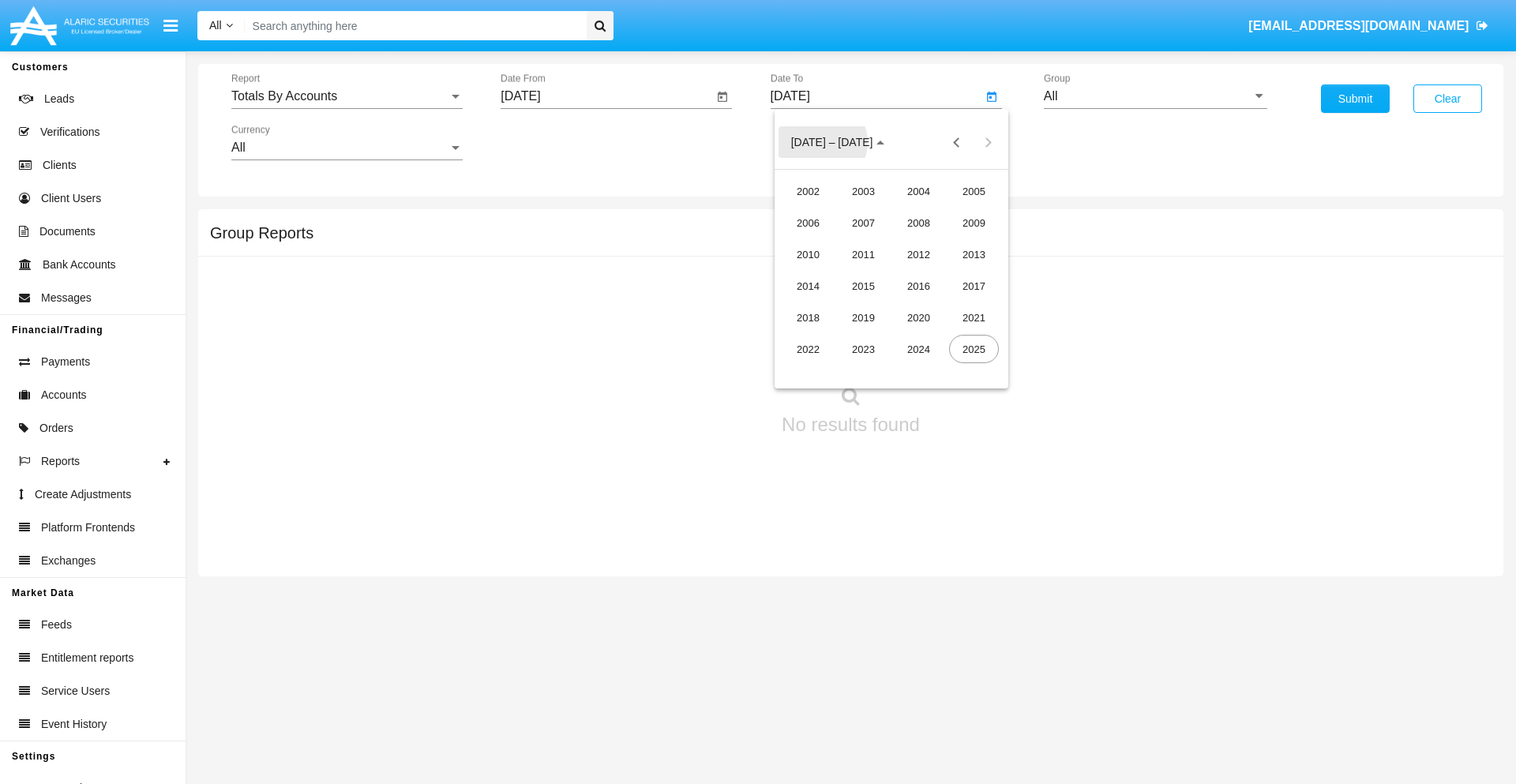
click at [973, 349] on div "2025" at bounding box center [973, 349] width 49 height 29
click at [807, 286] on div "SEP" at bounding box center [807, 286] width 49 height 29
click at [922, 273] on div "11" at bounding box center [923, 274] width 29 height 29
type input "[DATE]"
click at [1155, 96] on input "All" at bounding box center [1154, 96] width 223 height 14
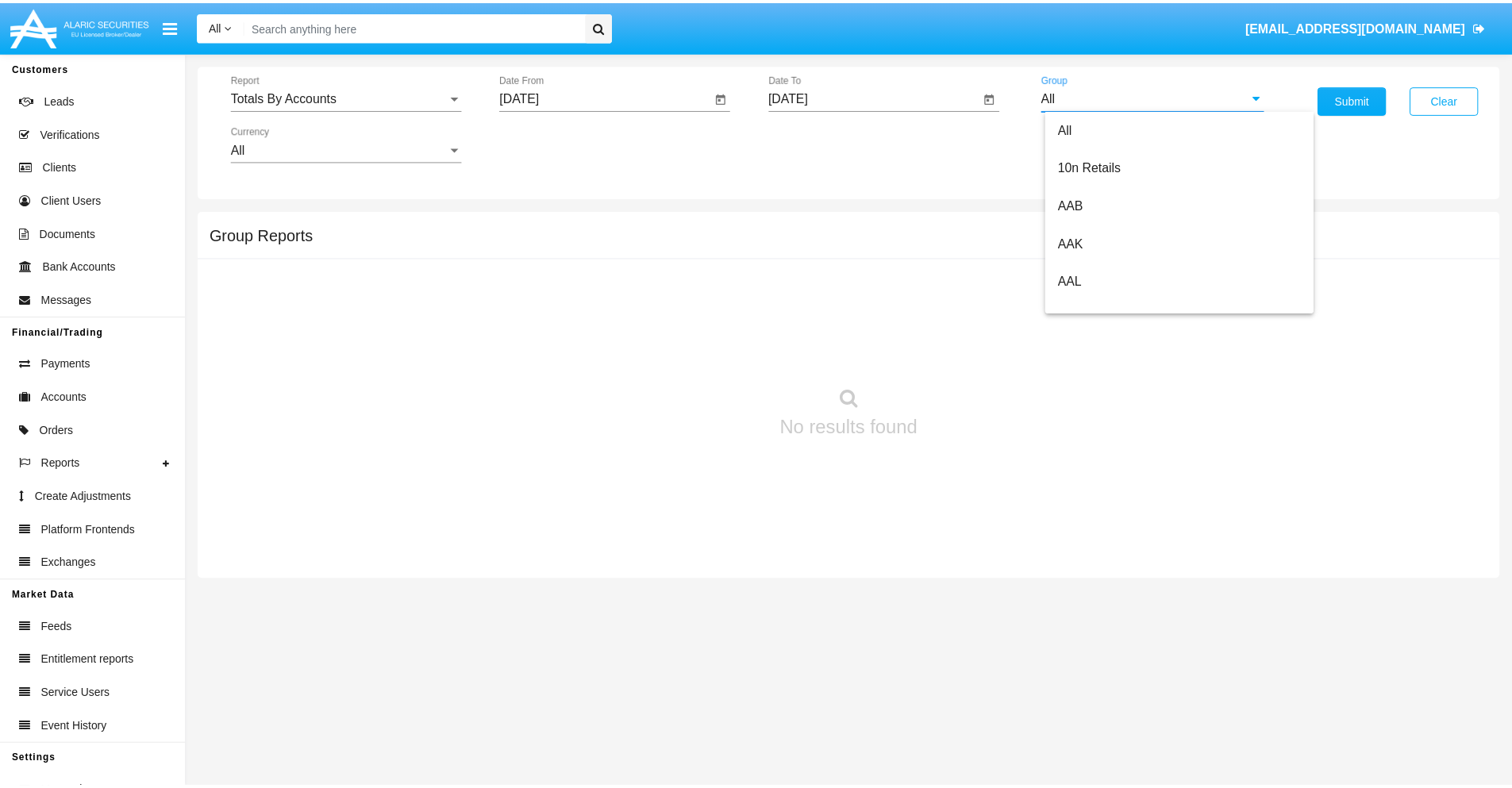
scroll to position [850, 0]
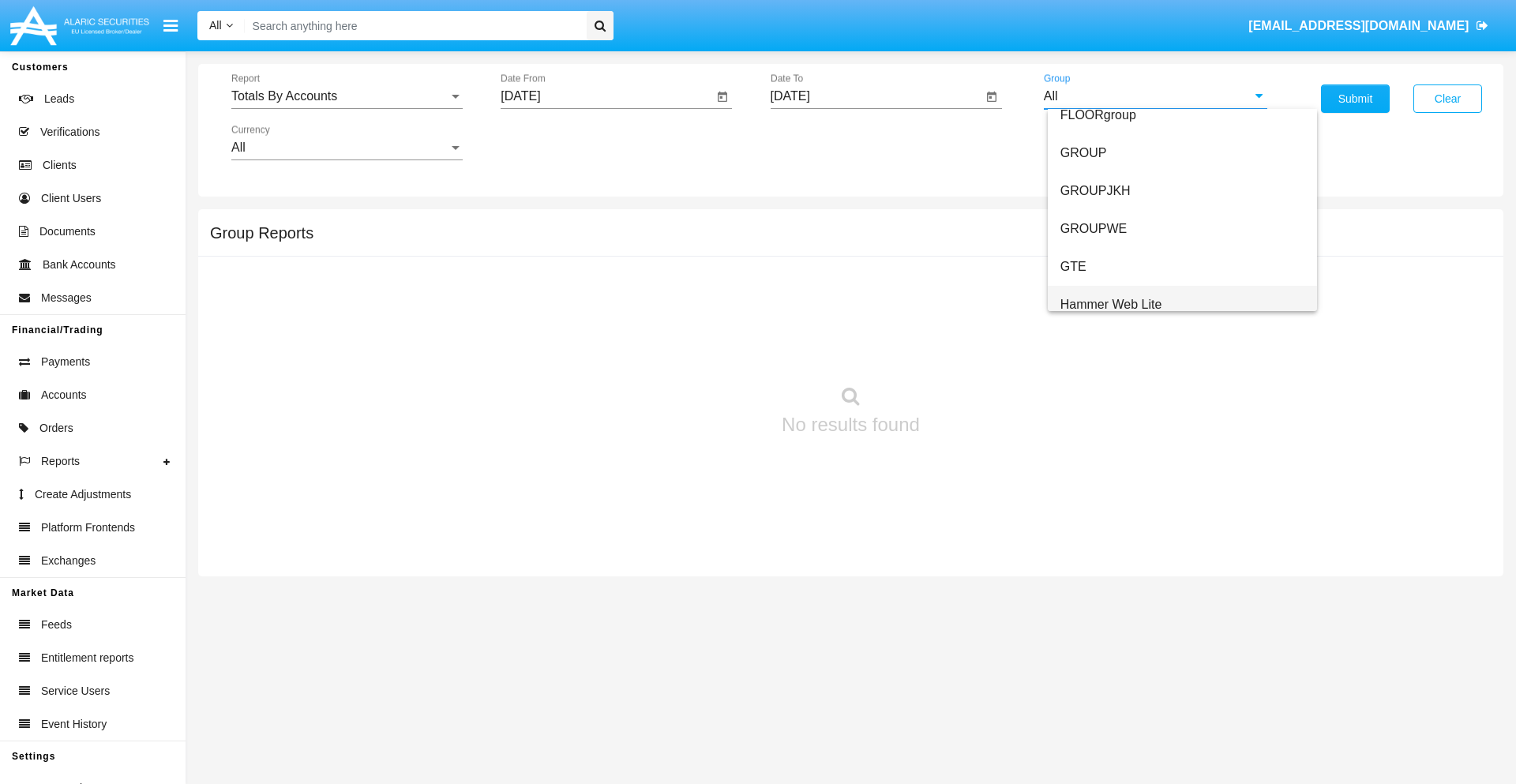
click at [1111, 304] on span "Hammer Web Lite" at bounding box center [1111, 304] width 102 height 13
type input "Hammer Web Lite"
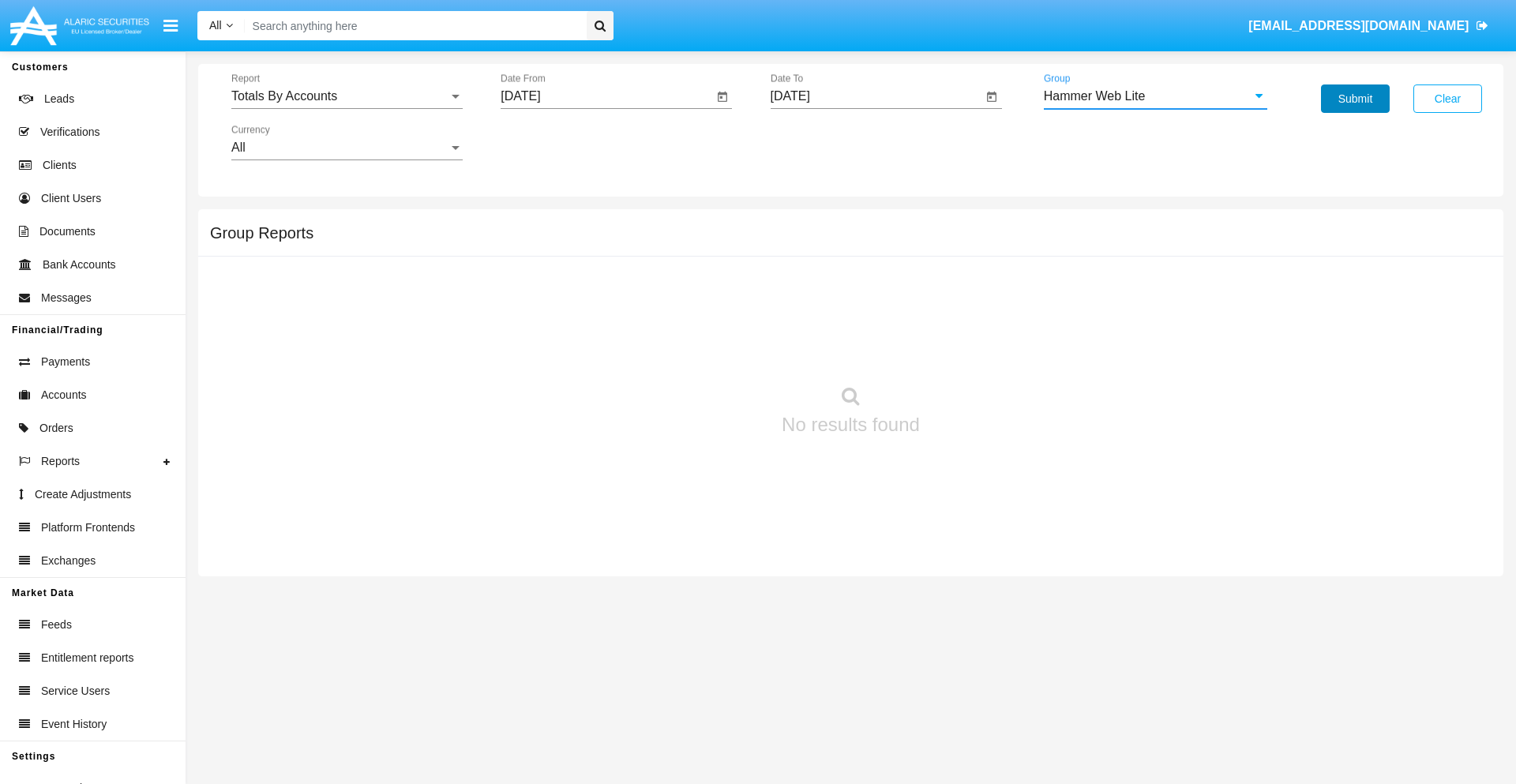
click at [1355, 99] on button "Submit" at bounding box center [1355, 99] width 69 height 29
click at [346, 96] on span "Report" at bounding box center [340, 96] width 217 height 14
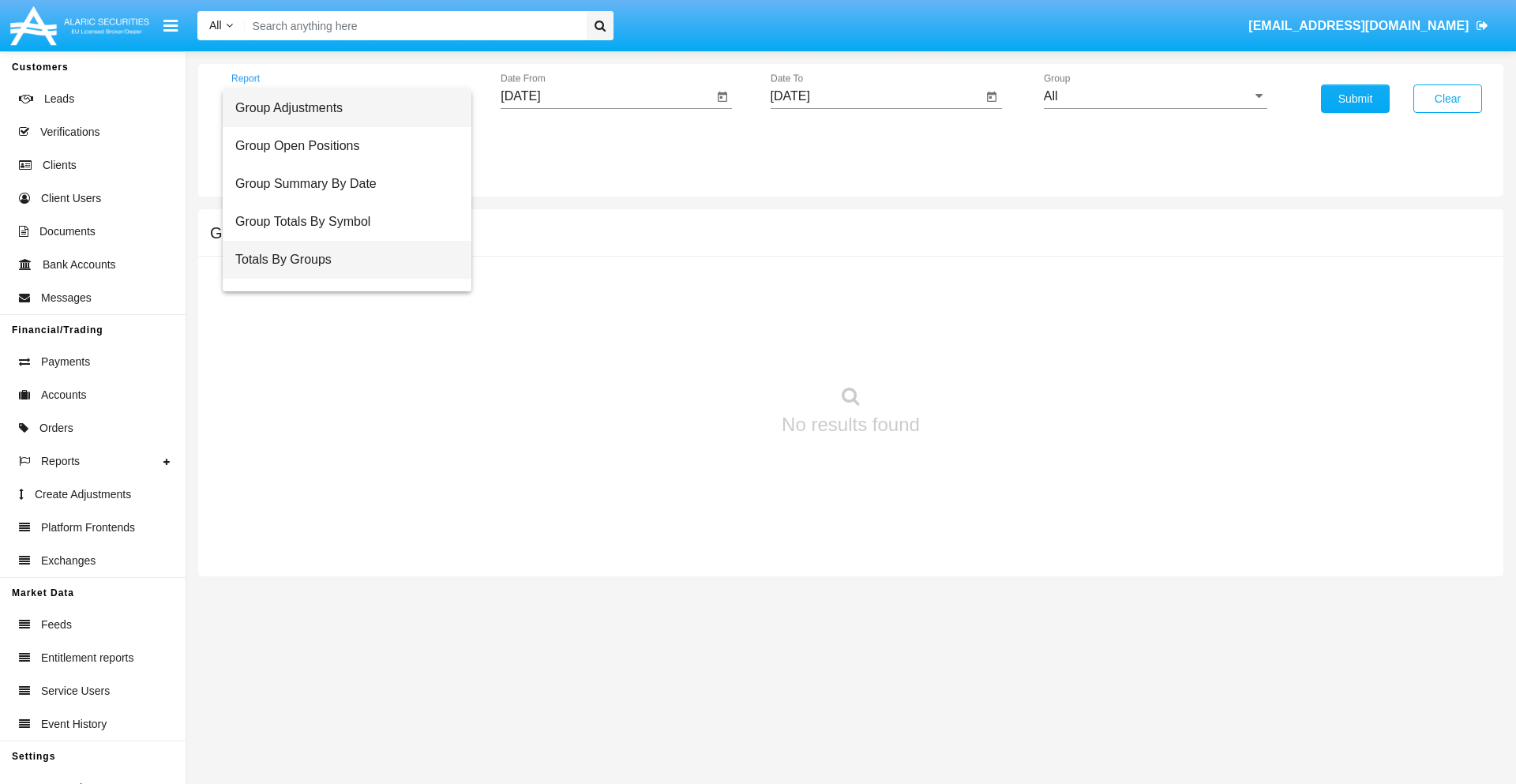
click at [340, 260] on span "Totals By Groups" at bounding box center [346, 259] width 223 height 38
click at [606, 96] on input "[DATE]" at bounding box center [606, 96] width 213 height 14
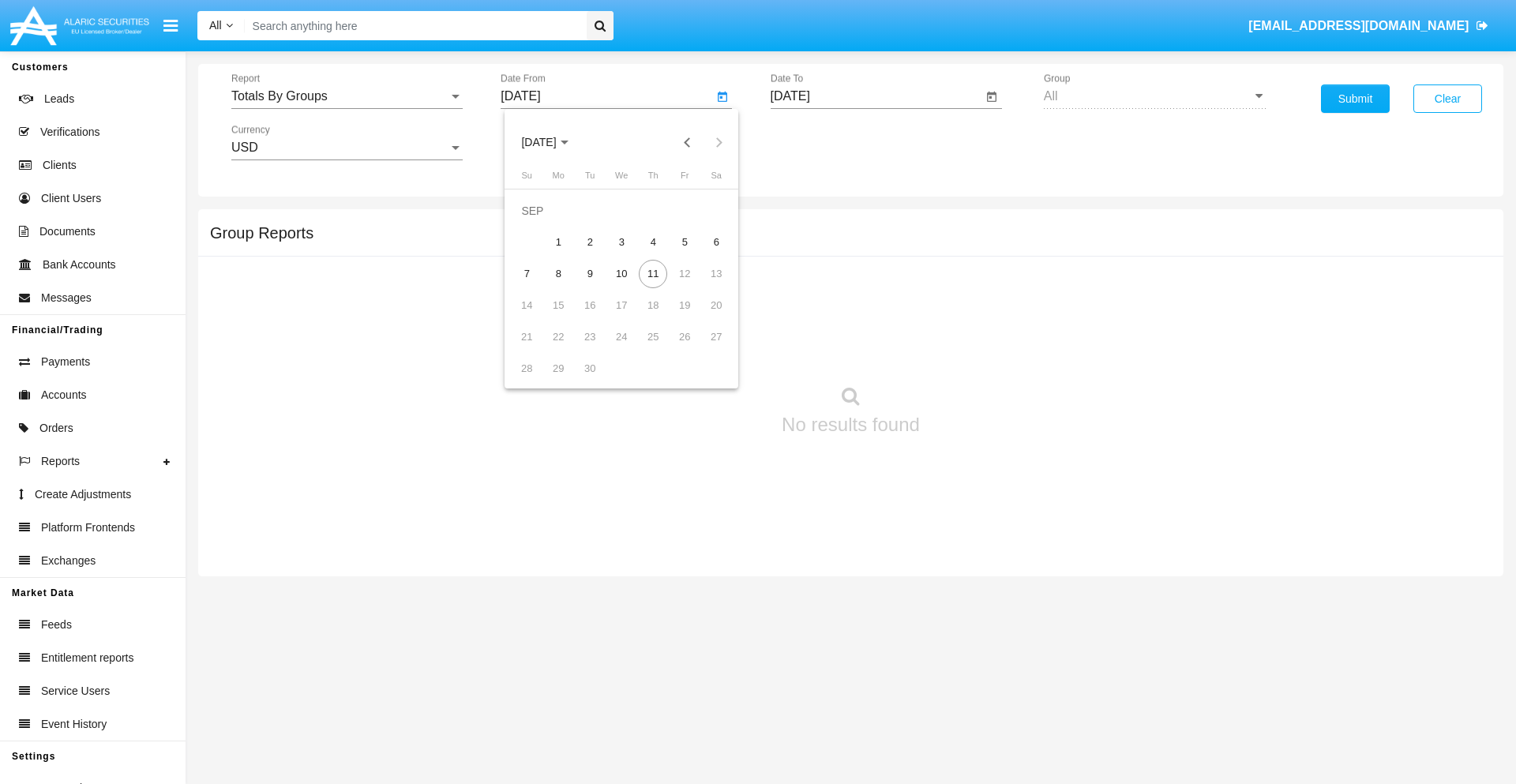
click at [552, 142] on span "[DATE]" at bounding box center [538, 143] width 35 height 13
click at [704, 349] on div "2025" at bounding box center [704, 349] width 49 height 29
click at [704, 254] on div "AUG" at bounding box center [704, 255] width 49 height 29
click at [622, 336] on div "27" at bounding box center [622, 337] width 29 height 29
type input "[DATE]"
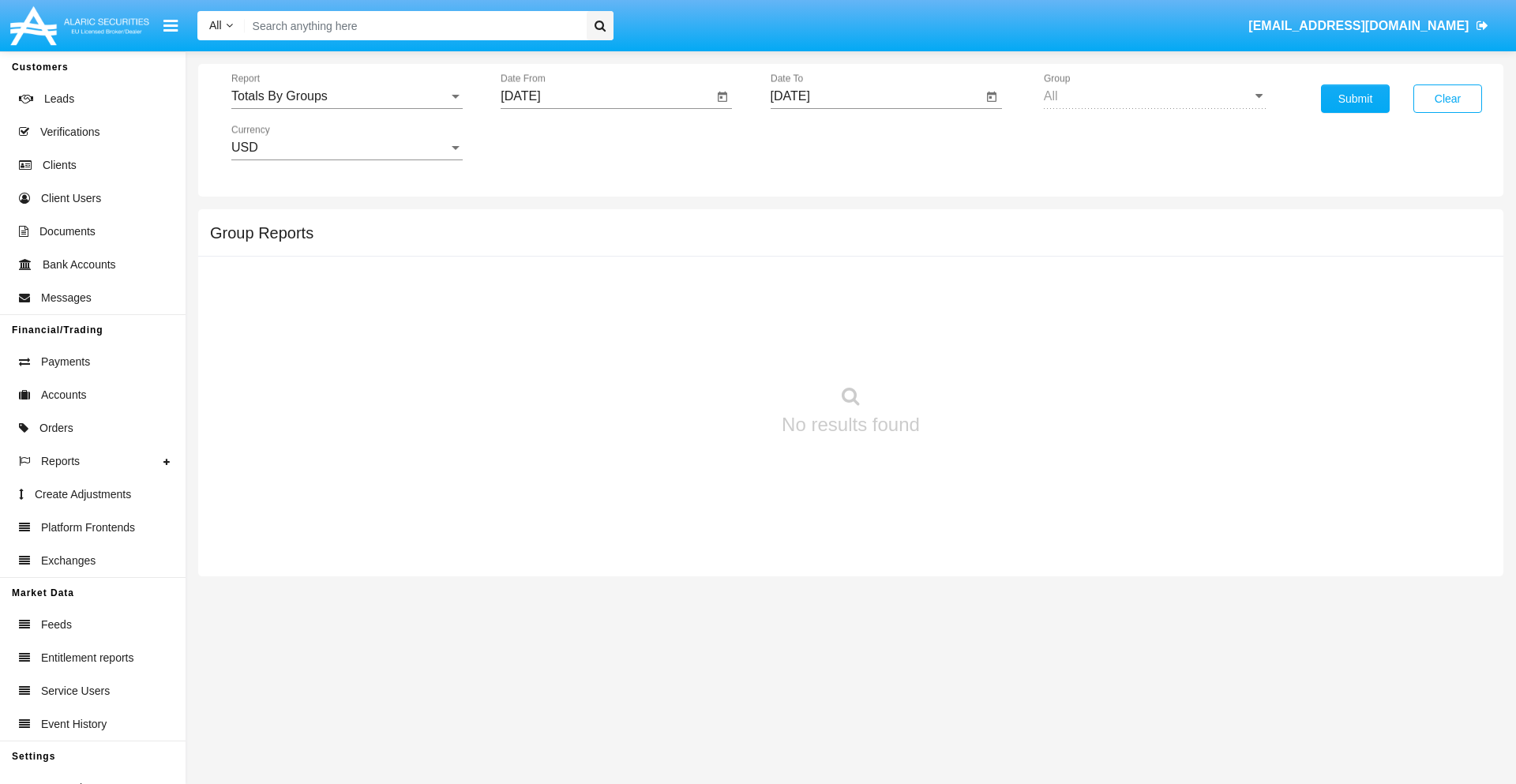
click at [876, 96] on input "[DATE]" at bounding box center [876, 96] width 213 height 14
click at [821, 142] on span "[DATE]" at bounding box center [808, 143] width 35 height 13
click at [973, 349] on div "2025" at bounding box center [973, 349] width 49 height 29
click at [807, 286] on div "SEP" at bounding box center [807, 286] width 49 height 29
click at [922, 273] on div "11" at bounding box center [923, 274] width 29 height 29
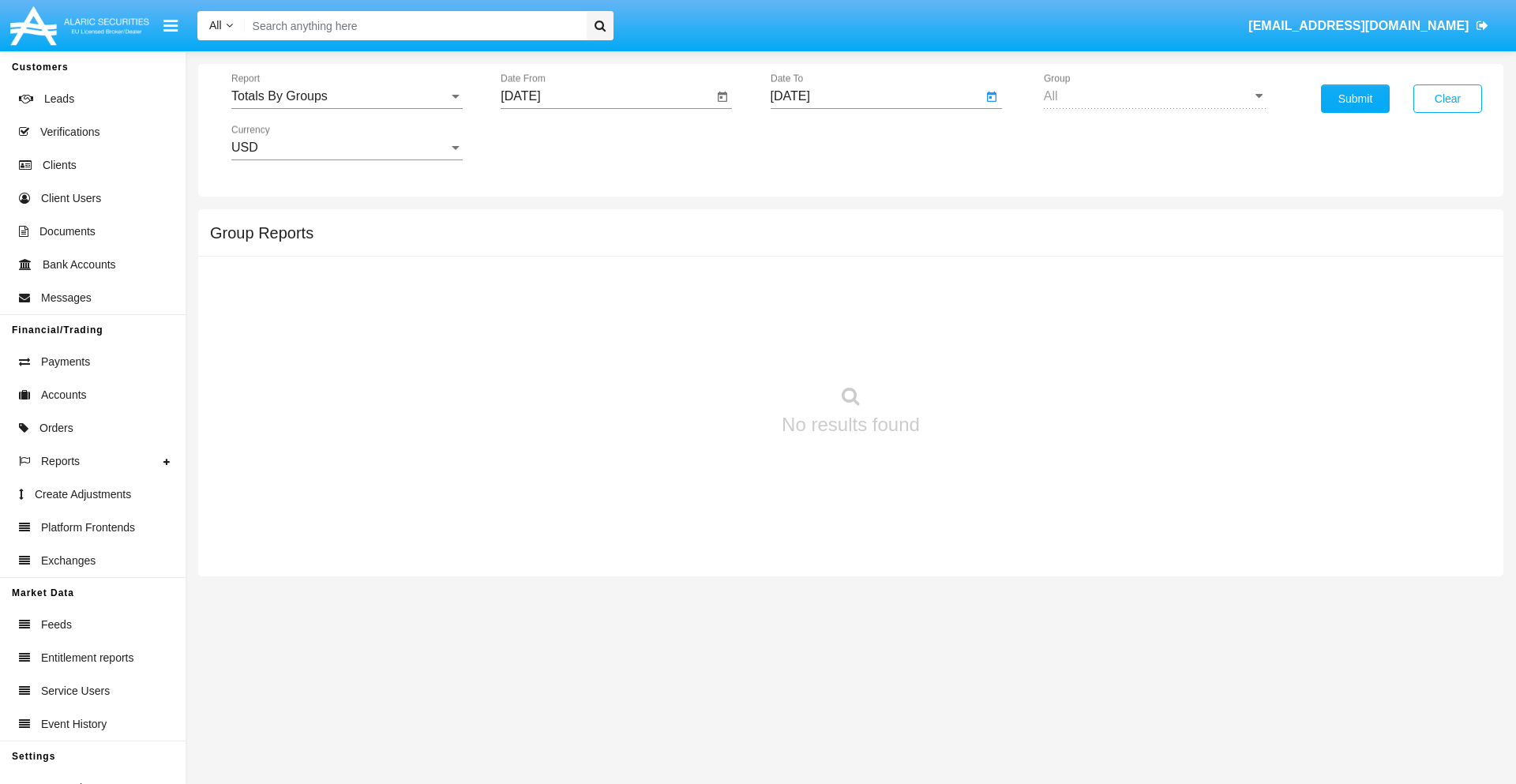
type input "[DATE]"
click at [1355, 99] on button "Submit" at bounding box center [1355, 99] width 69 height 29
click at [346, 96] on span "Report" at bounding box center [340, 96] width 217 height 14
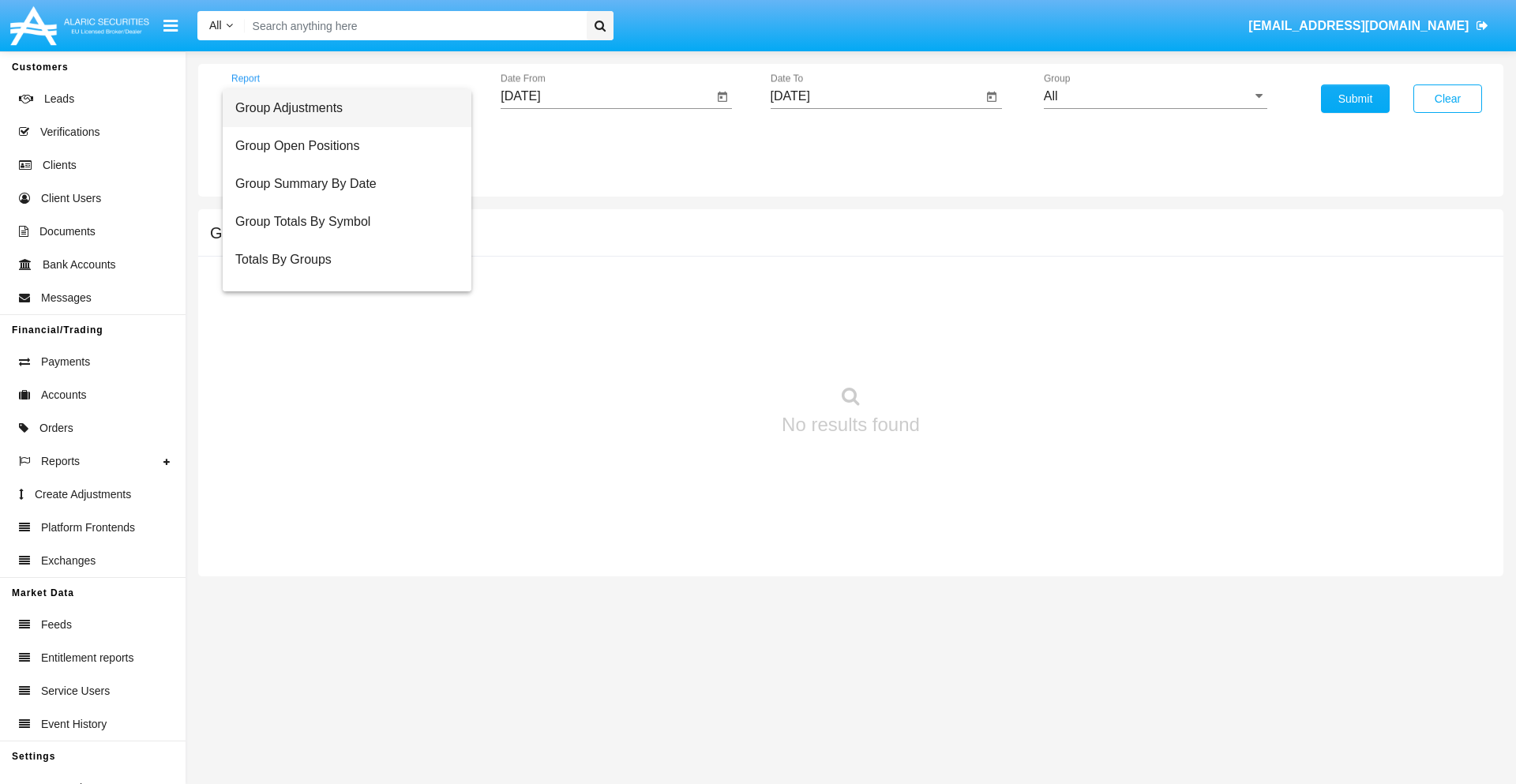
click at [340, 109] on span "Group Adjustments" at bounding box center [346, 108] width 223 height 38
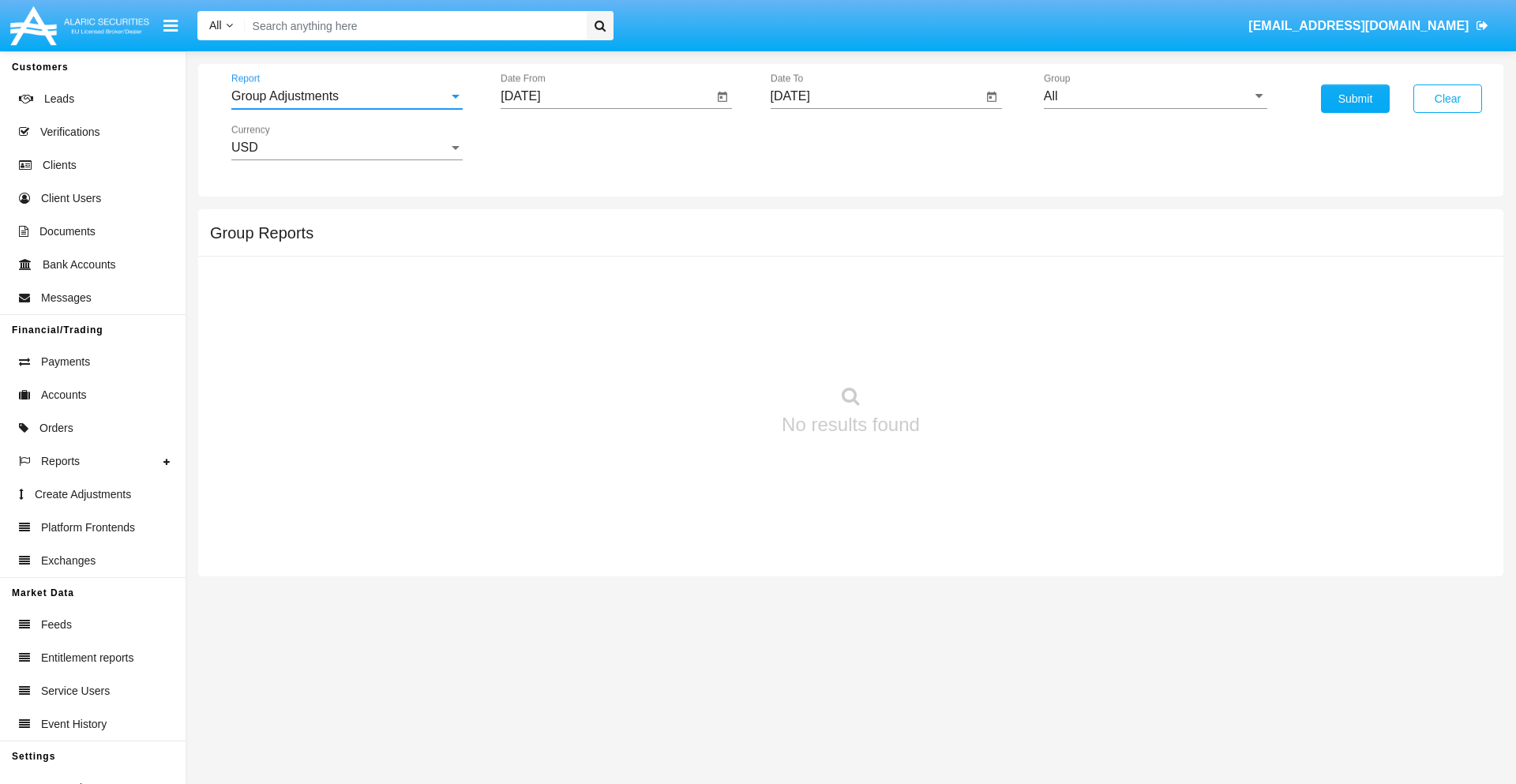
click at [1155, 96] on input "All" at bounding box center [1154, 96] width 223 height 14
click at [1355, 99] on button "Submit" at bounding box center [1355, 99] width 69 height 29
click at [346, 96] on span "Report" at bounding box center [340, 96] width 217 height 14
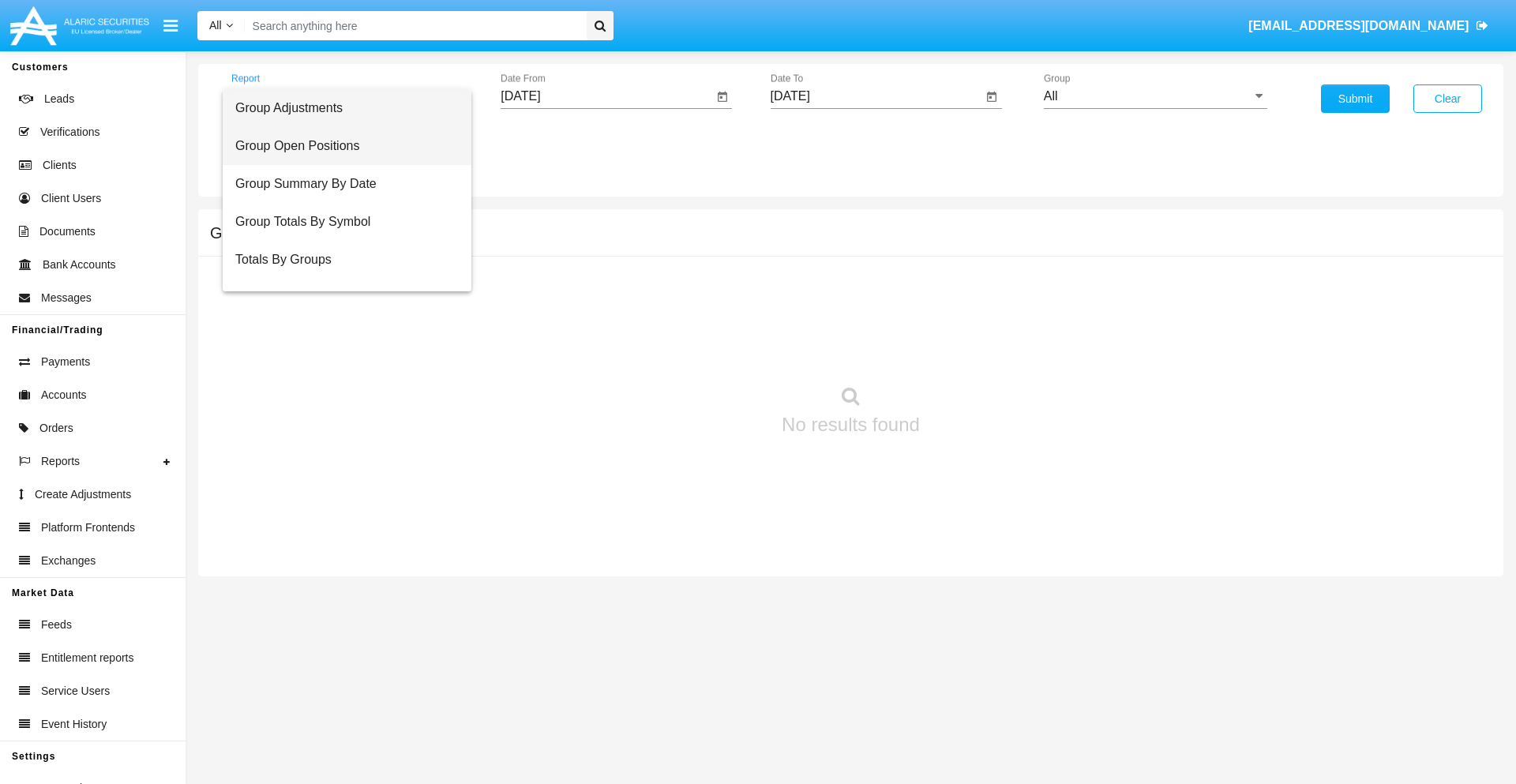
click at [340, 146] on span "Group Open Positions" at bounding box center [346, 146] width 223 height 38
click at [1155, 96] on input "All" at bounding box center [1154, 96] width 223 height 14
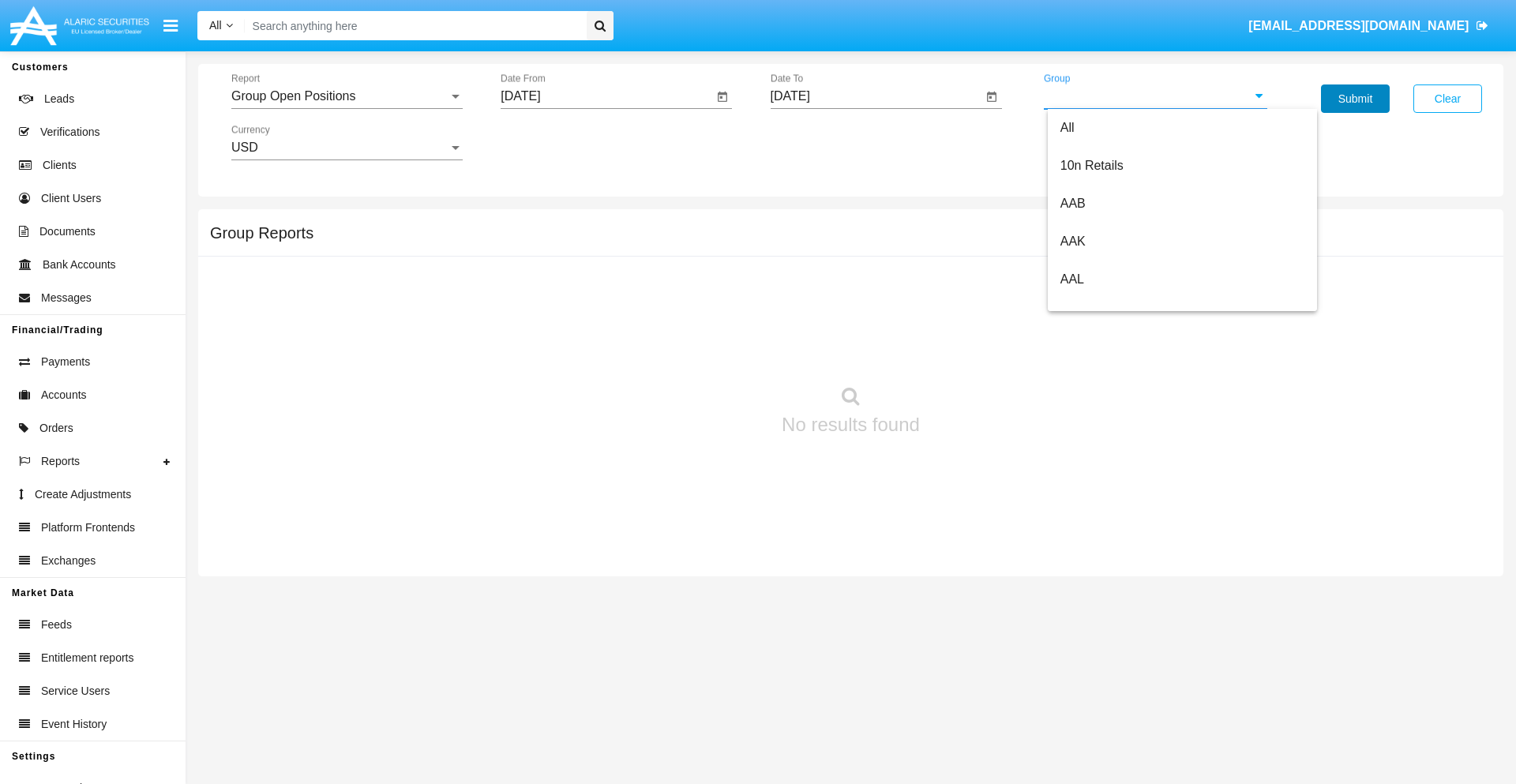
click at [1355, 99] on button "Submit" at bounding box center [1355, 99] width 69 height 29
click at [346, 96] on span "Report" at bounding box center [340, 96] width 217 height 14
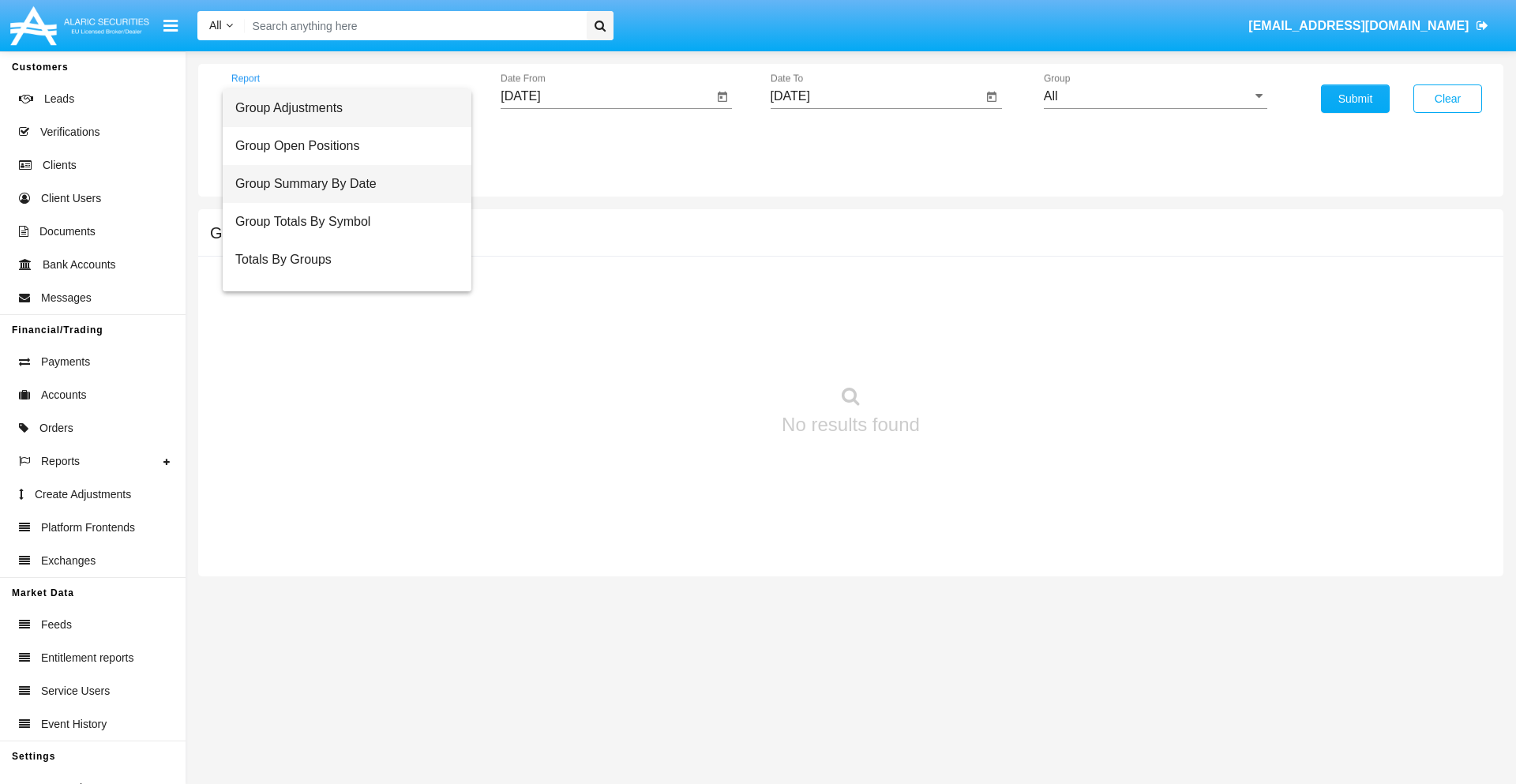
click at [340, 184] on span "Group Summary By Date" at bounding box center [346, 184] width 223 height 38
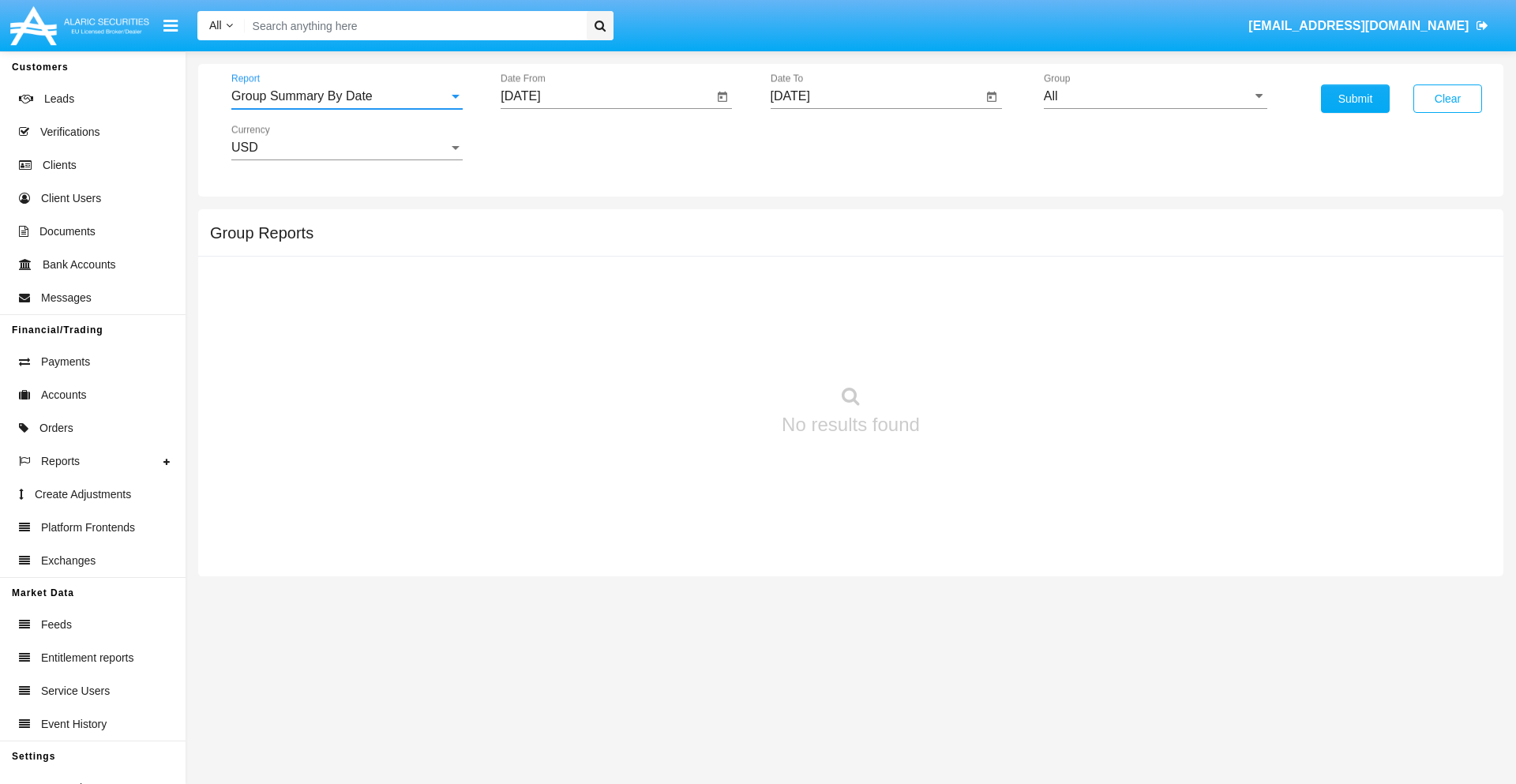
click at [1155, 96] on input "All" at bounding box center [1154, 96] width 223 height 14
click at [1355, 99] on button "Submit" at bounding box center [1355, 99] width 69 height 29
click at [346, 96] on span "Report" at bounding box center [340, 96] width 217 height 14
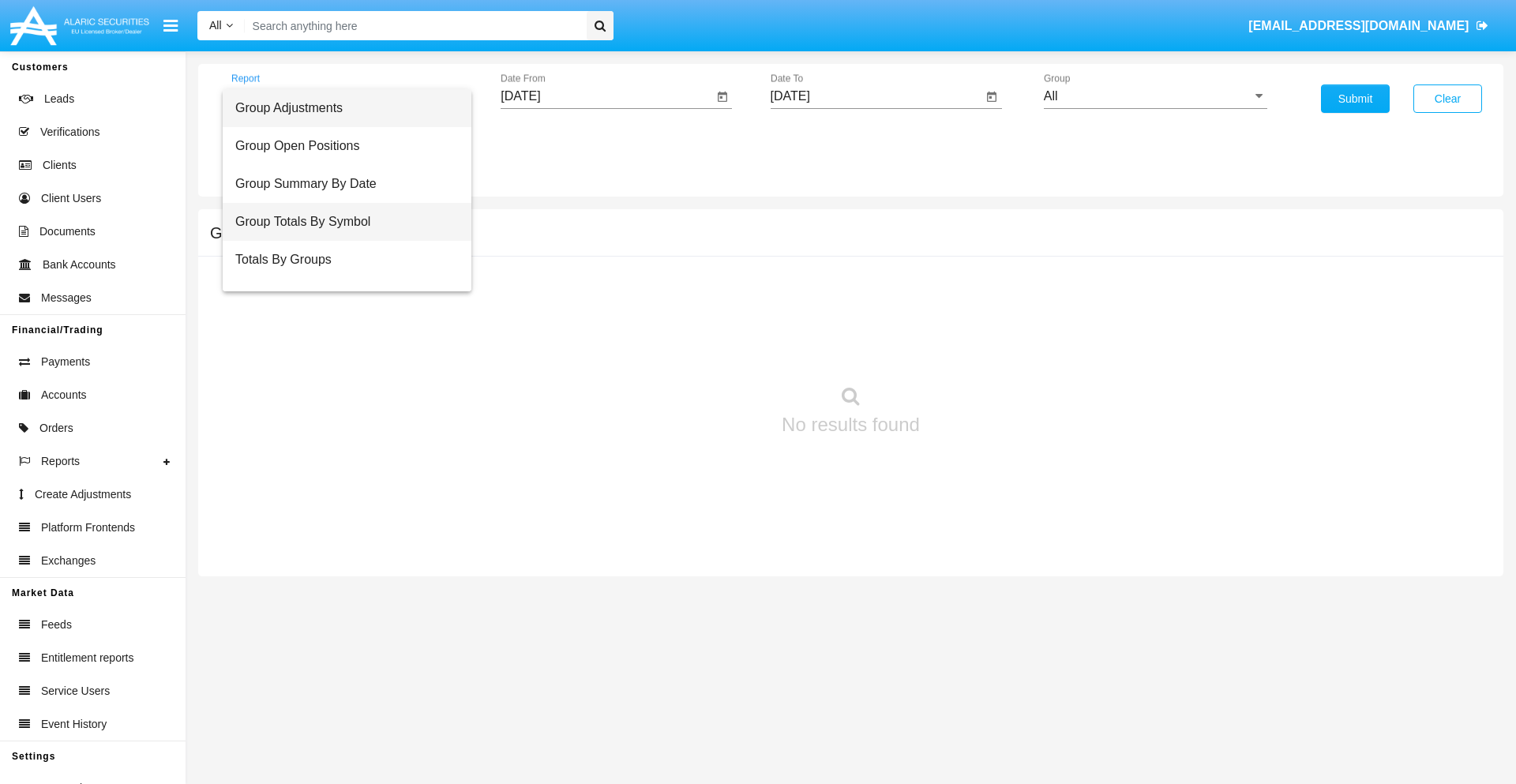
click at [340, 222] on span "Group Totals By Symbol" at bounding box center [346, 222] width 223 height 38
click at [1155, 96] on input "All" at bounding box center [1154, 96] width 223 height 14
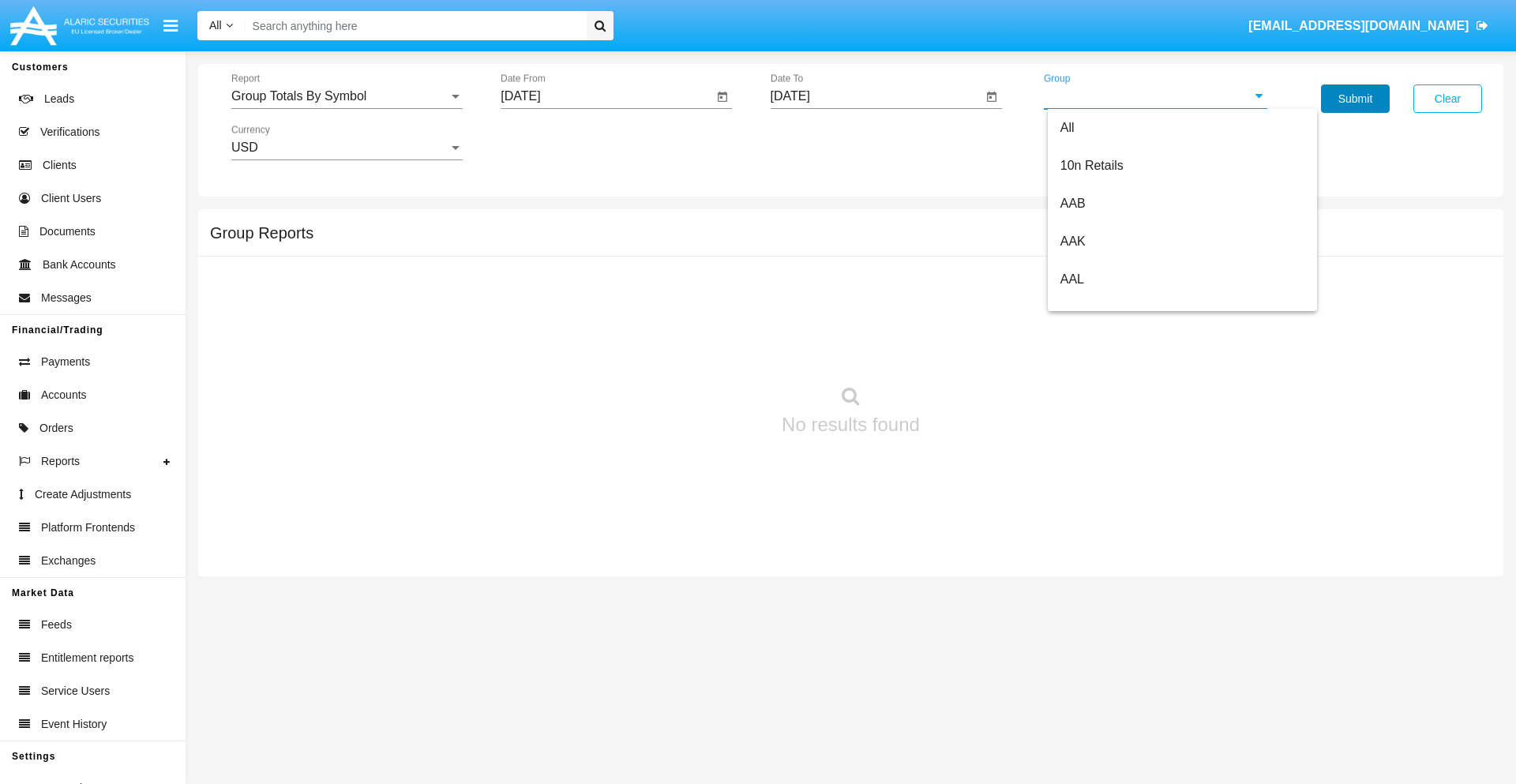
click at [1355, 99] on button "Submit" at bounding box center [1355, 99] width 69 height 29
click at [346, 96] on span "Report" at bounding box center [340, 96] width 217 height 14
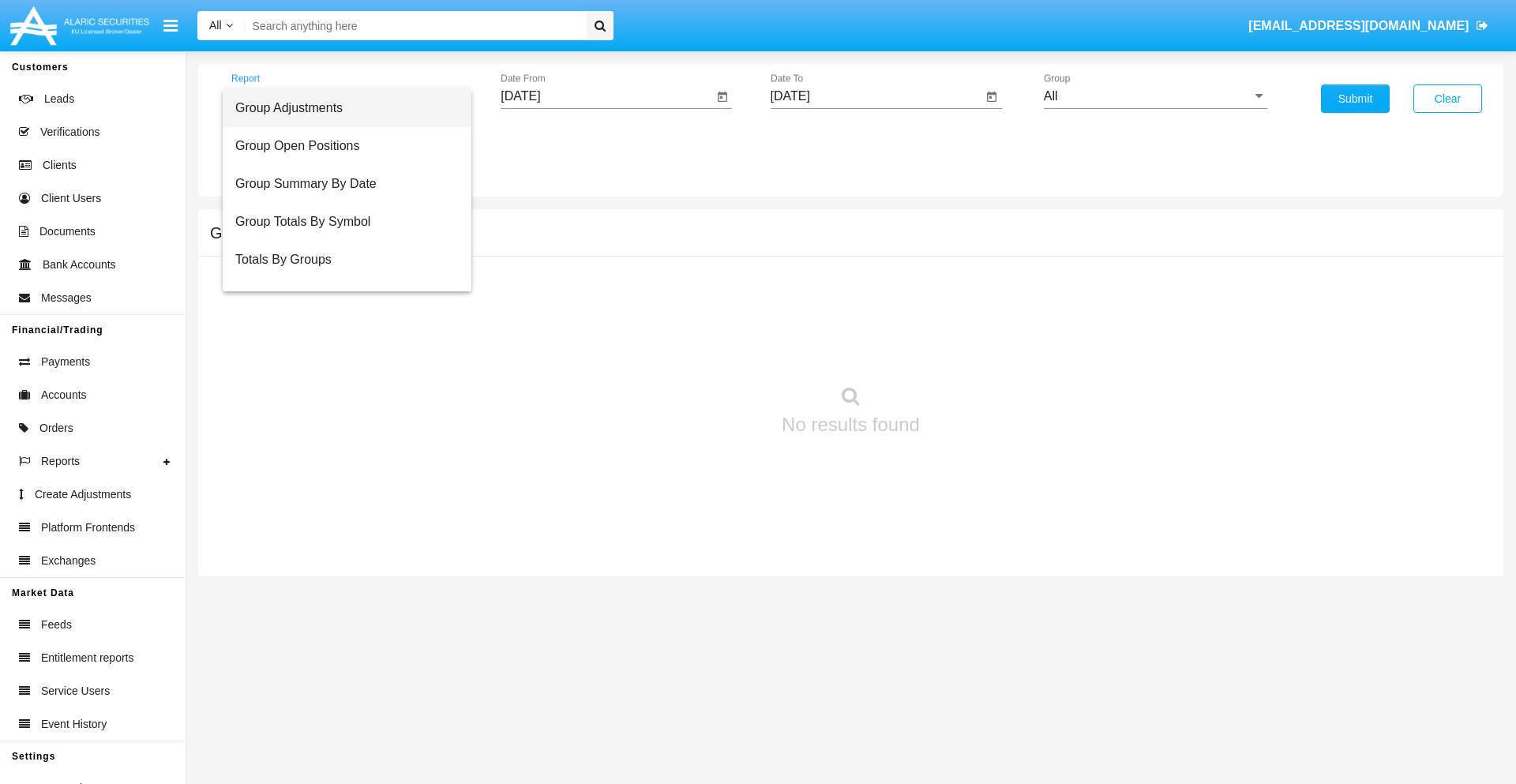
scroll to position [25, 0]
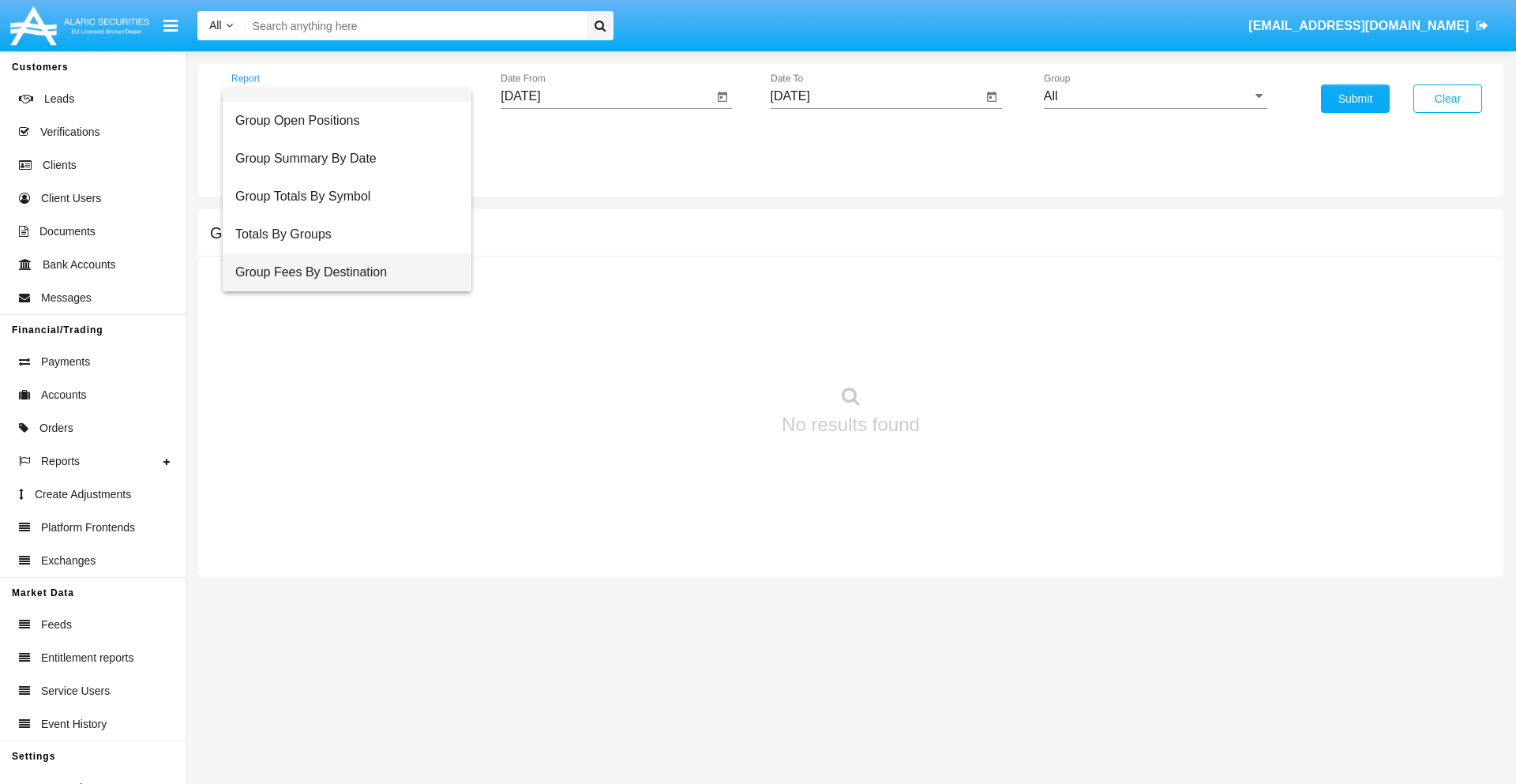
click at [340, 273] on span "Group Fees By Destination" at bounding box center [346, 272] width 223 height 38
click at [1155, 96] on input "All" at bounding box center [1154, 96] width 223 height 14
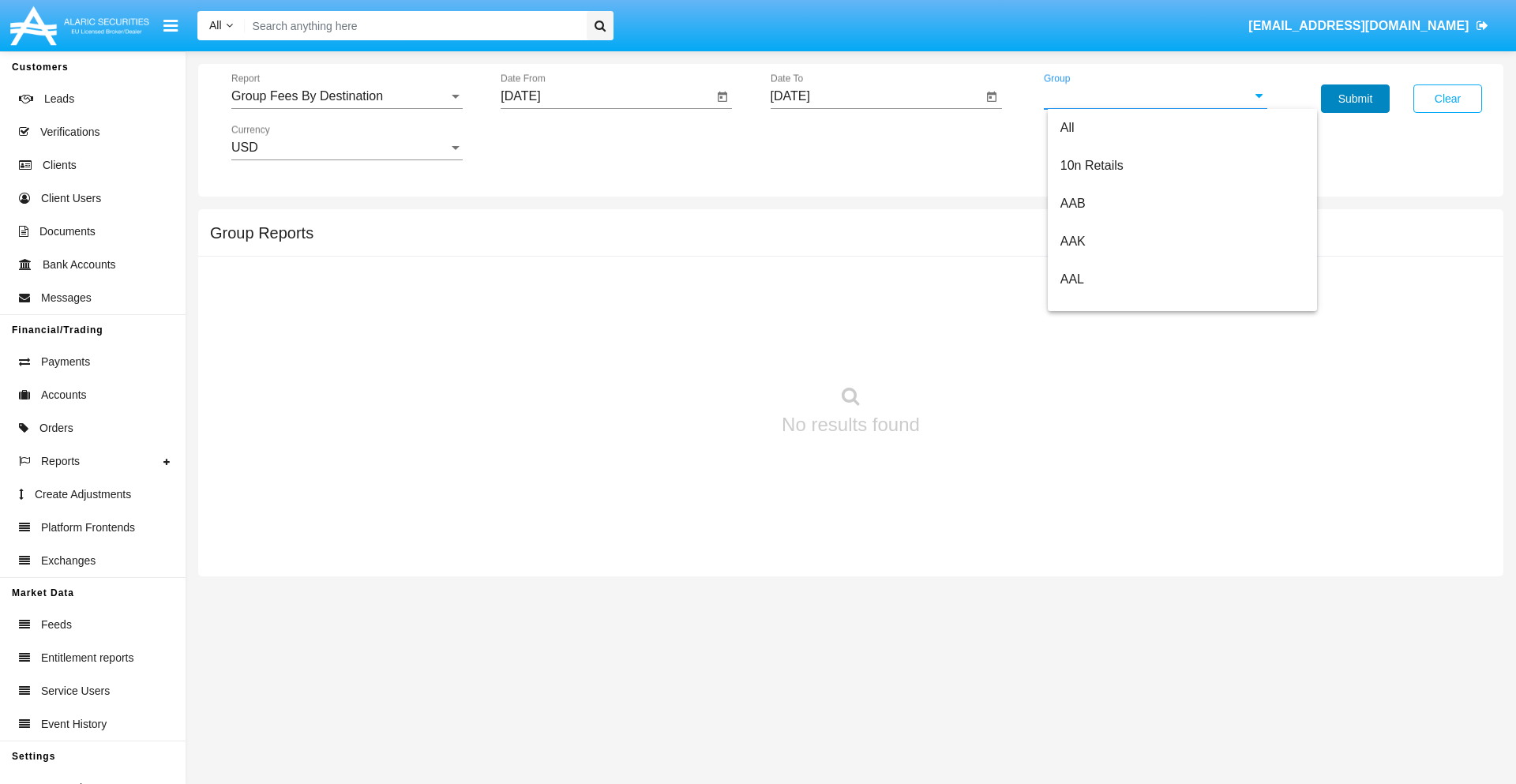
click at [1355, 99] on button "Submit" at bounding box center [1355, 99] width 69 height 29
